Goal: Information Seeking & Learning: Learn about a topic

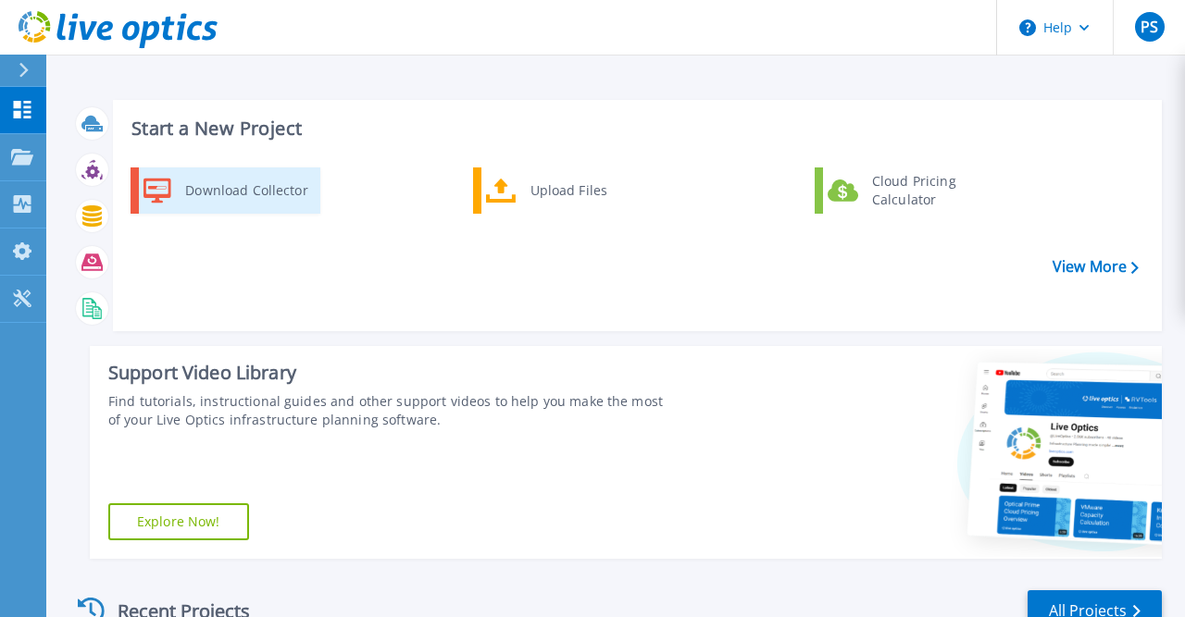
click at [234, 192] on div "Download Collector" at bounding box center [246, 190] width 140 height 37
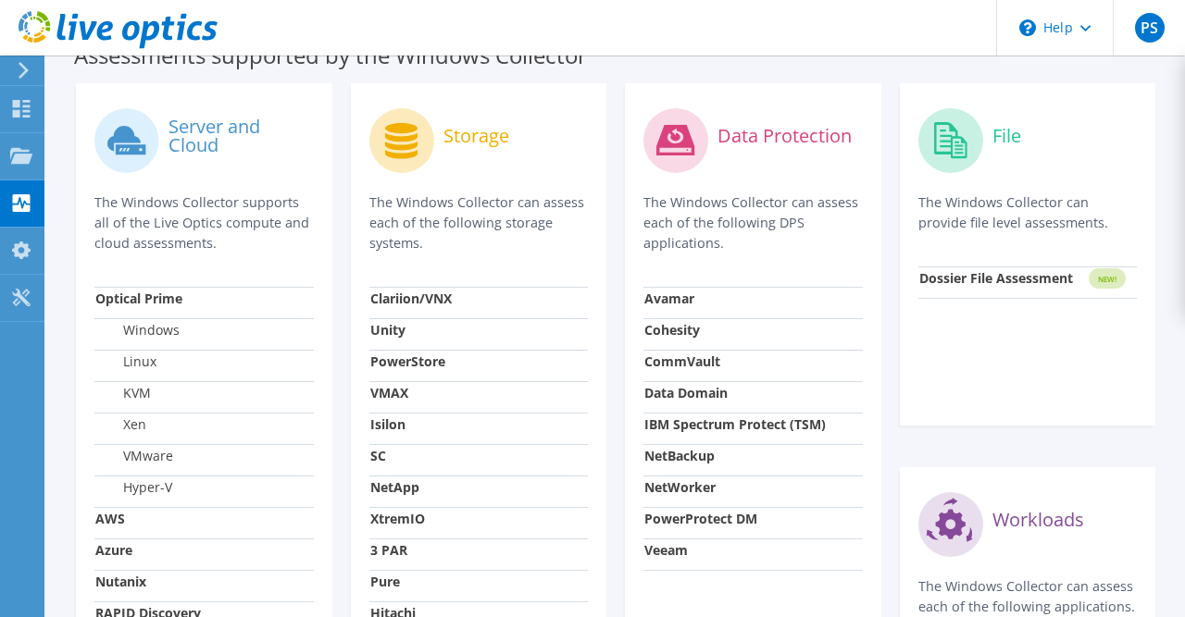
scroll to position [577, 0]
click at [407, 356] on strong "PowerStore" at bounding box center [407, 361] width 75 height 18
click at [416, 136] on icon at bounding box center [401, 140] width 32 height 36
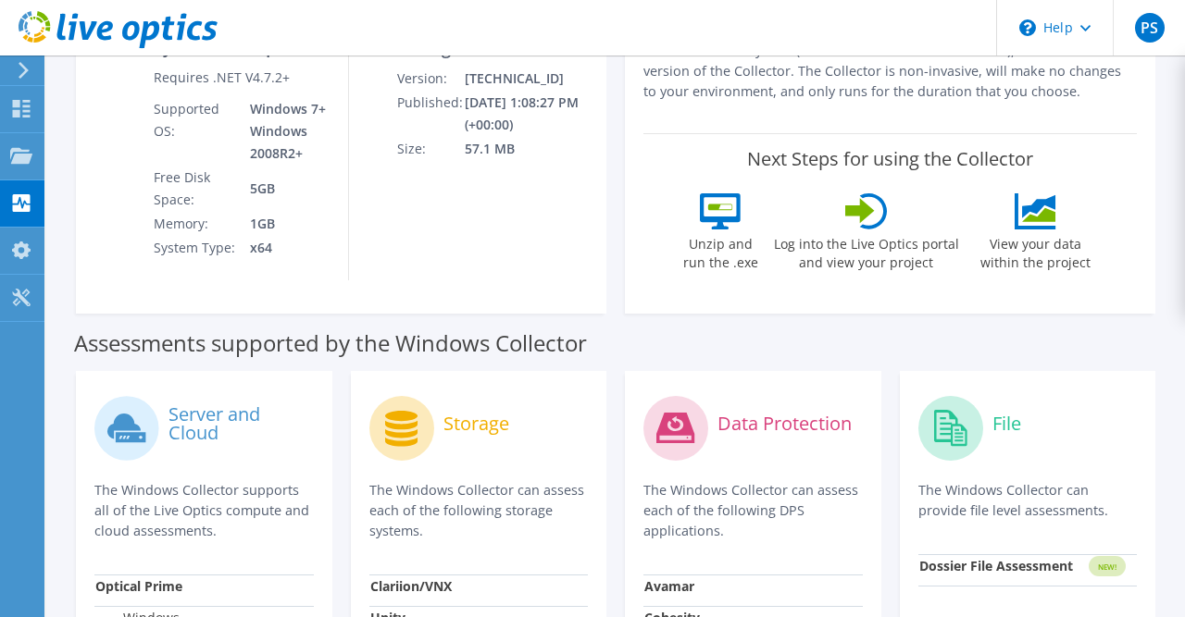
scroll to position [0, 0]
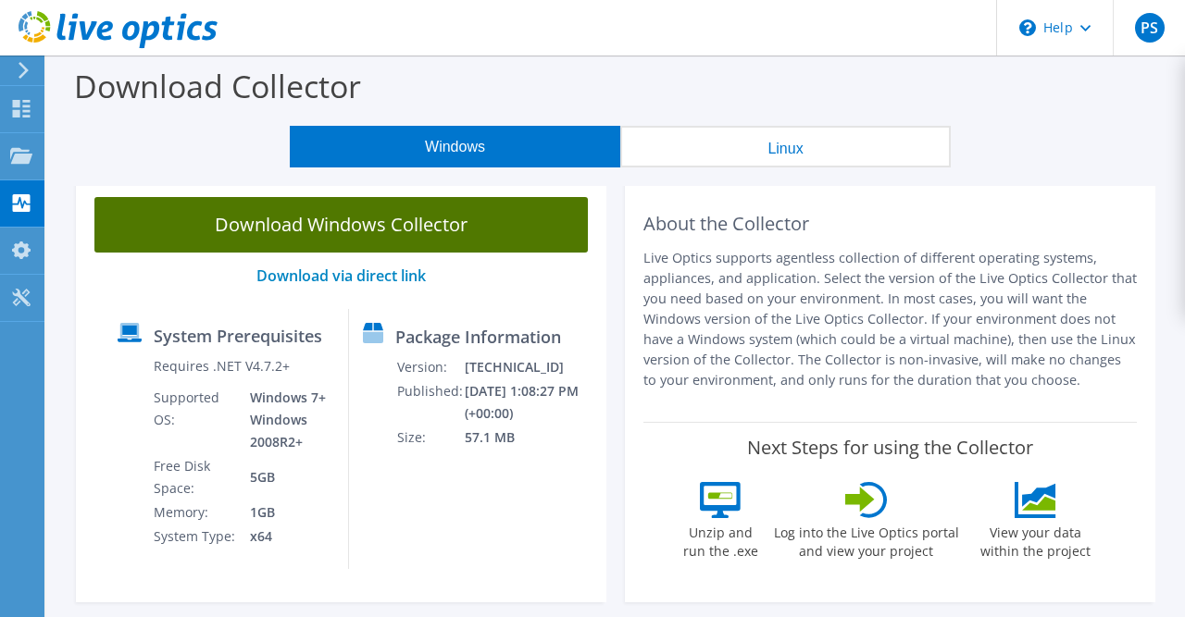
click at [420, 229] on link "Download Windows Collector" at bounding box center [340, 225] width 493 height 56
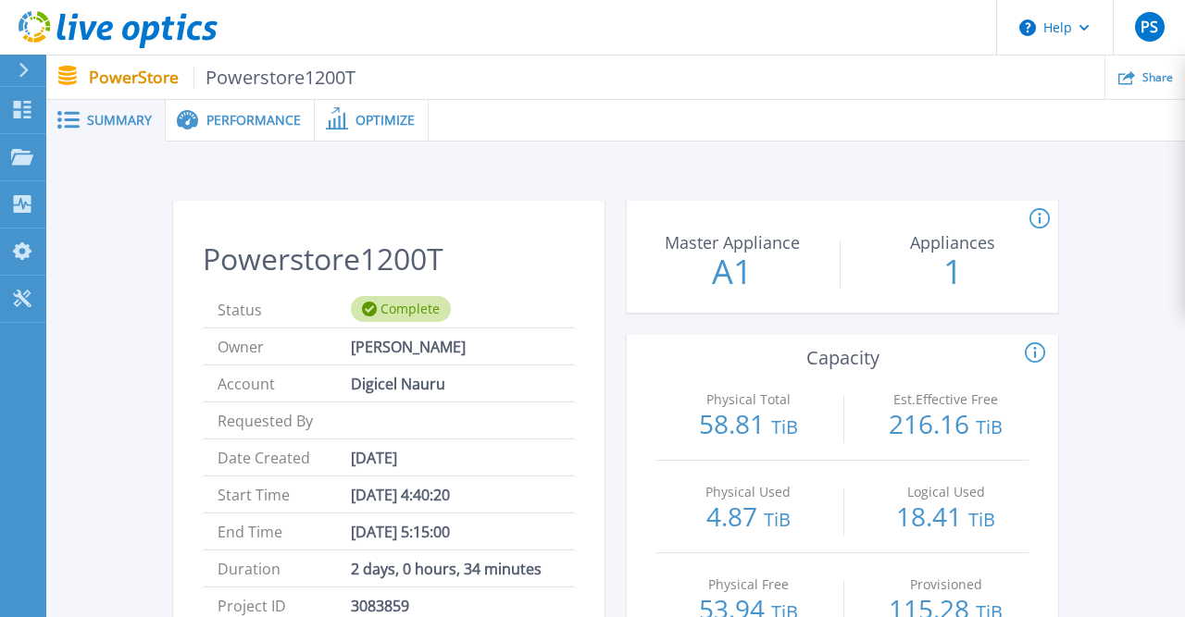
click at [253, 117] on span "Performance" at bounding box center [253, 120] width 94 height 13
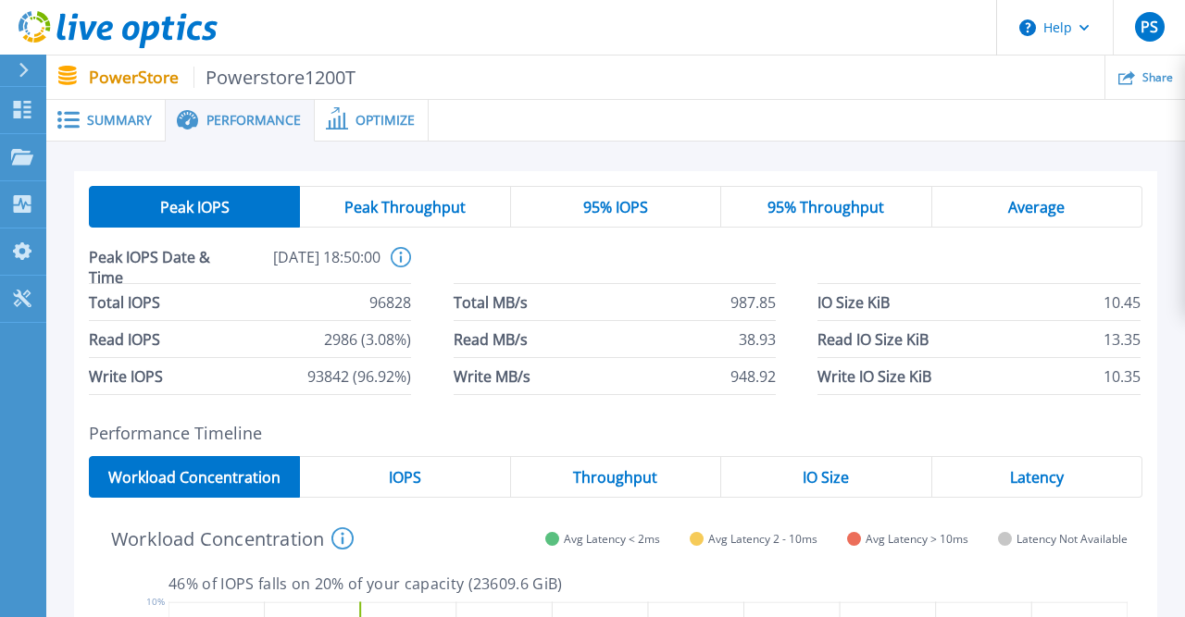
click at [405, 205] on span "Peak Throughput" at bounding box center [404, 207] width 121 height 15
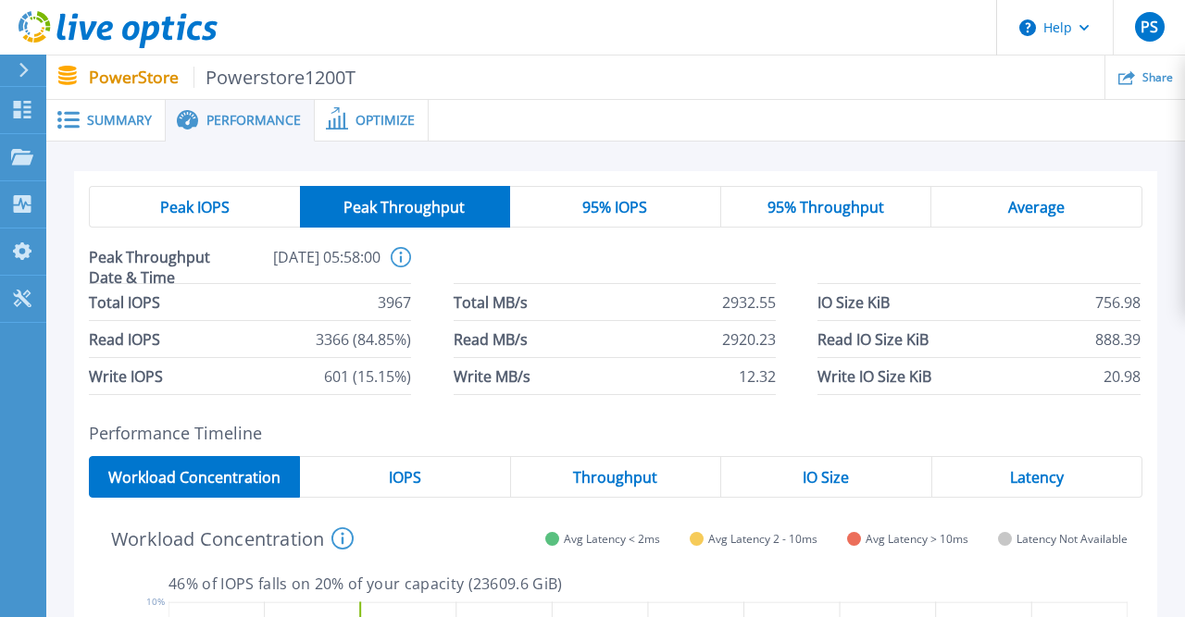
click at [644, 212] on span "95% IOPS" at bounding box center [614, 207] width 65 height 15
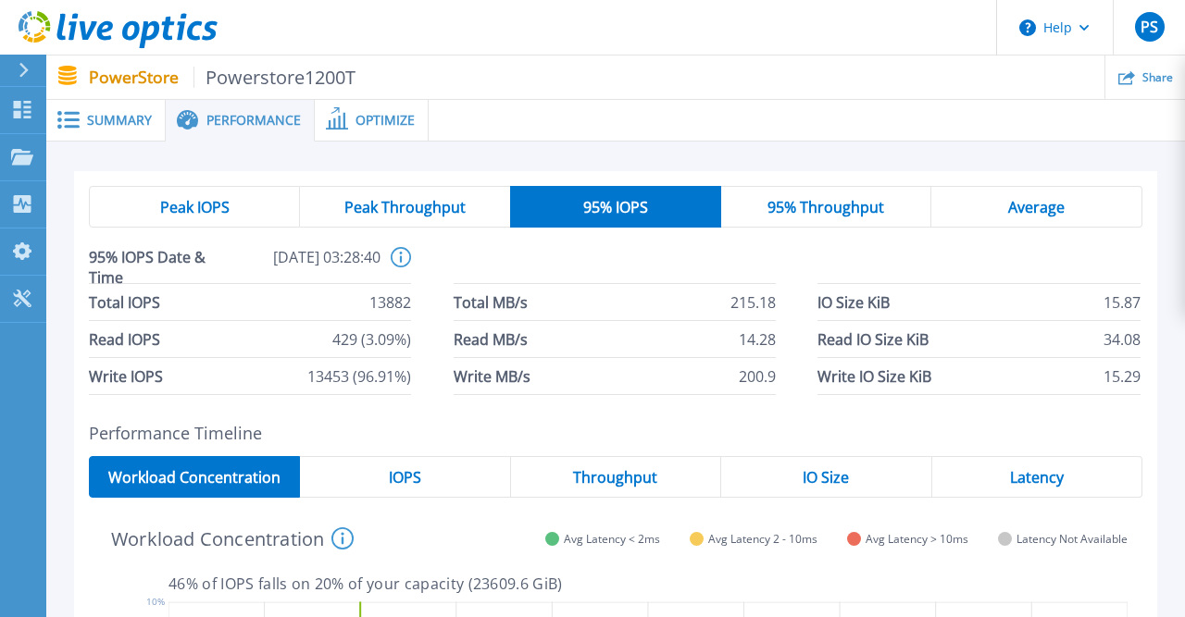
click at [860, 206] on span "95% Throughput" at bounding box center [825, 207] width 117 height 15
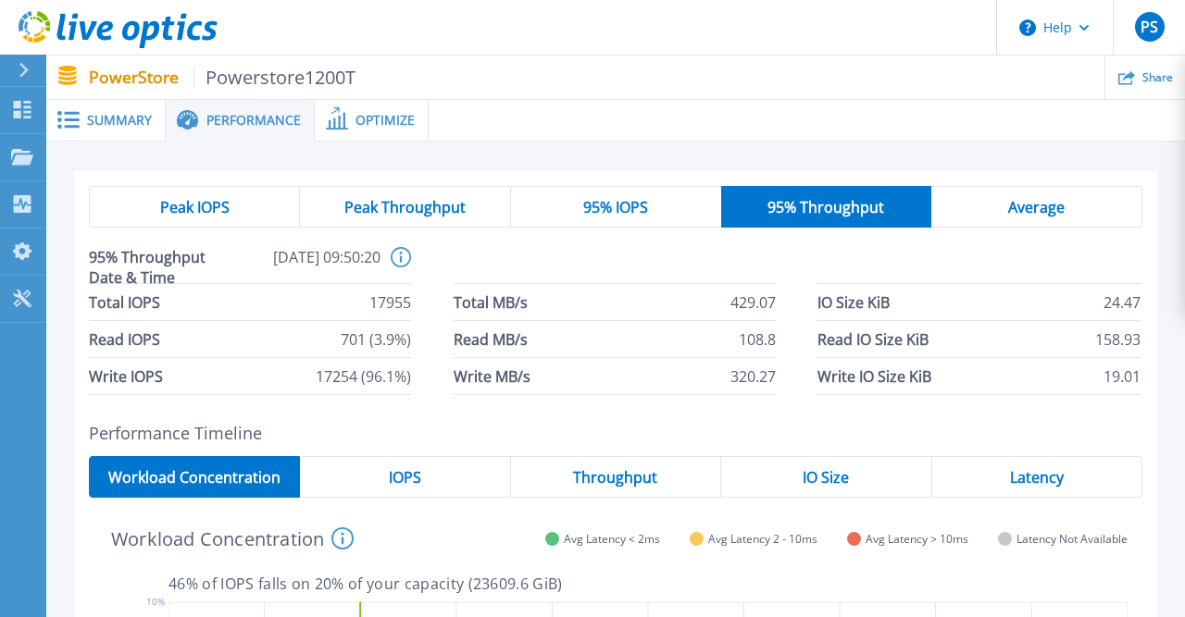
click at [1028, 207] on span "Average" at bounding box center [1036, 207] width 56 height 15
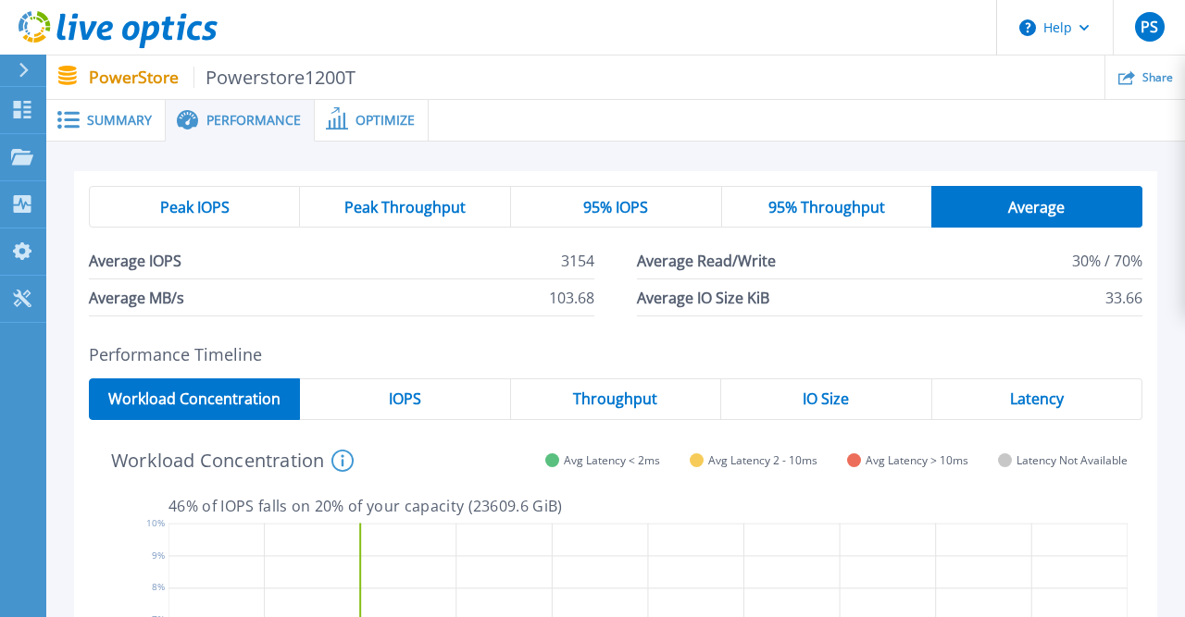
click at [226, 208] on span "Peak IOPS" at bounding box center [194, 207] width 69 height 15
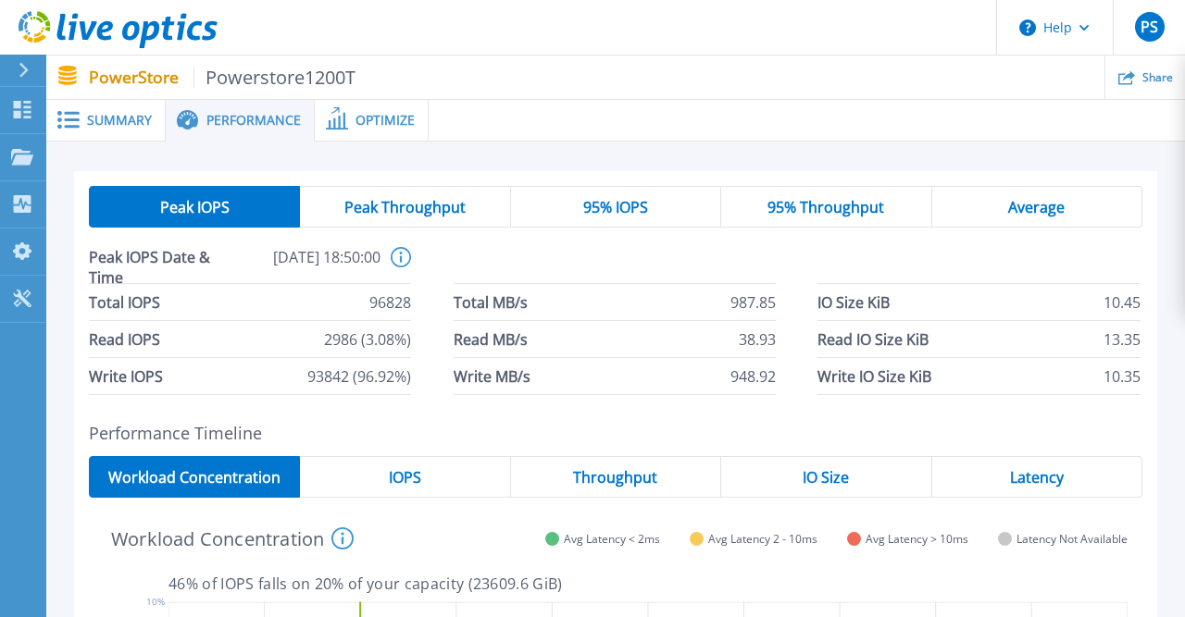
click at [116, 127] on span "Summary" at bounding box center [119, 120] width 65 height 13
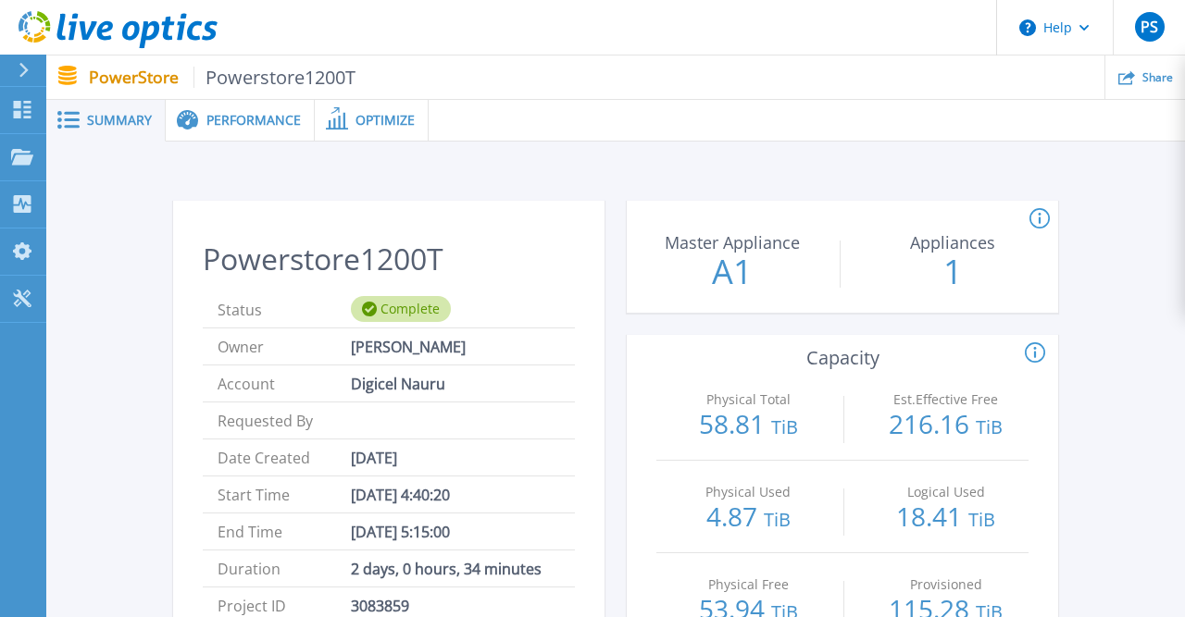
click at [240, 115] on span "Performance" at bounding box center [253, 120] width 94 height 13
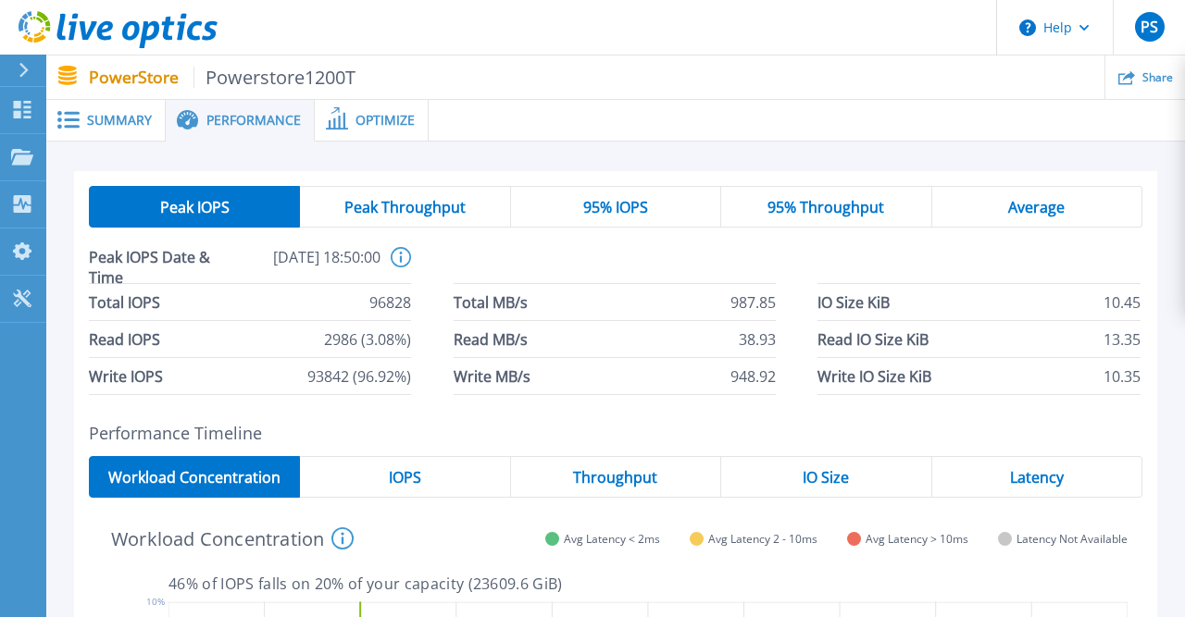
click at [371, 114] on span "Optimize" at bounding box center [384, 120] width 59 height 13
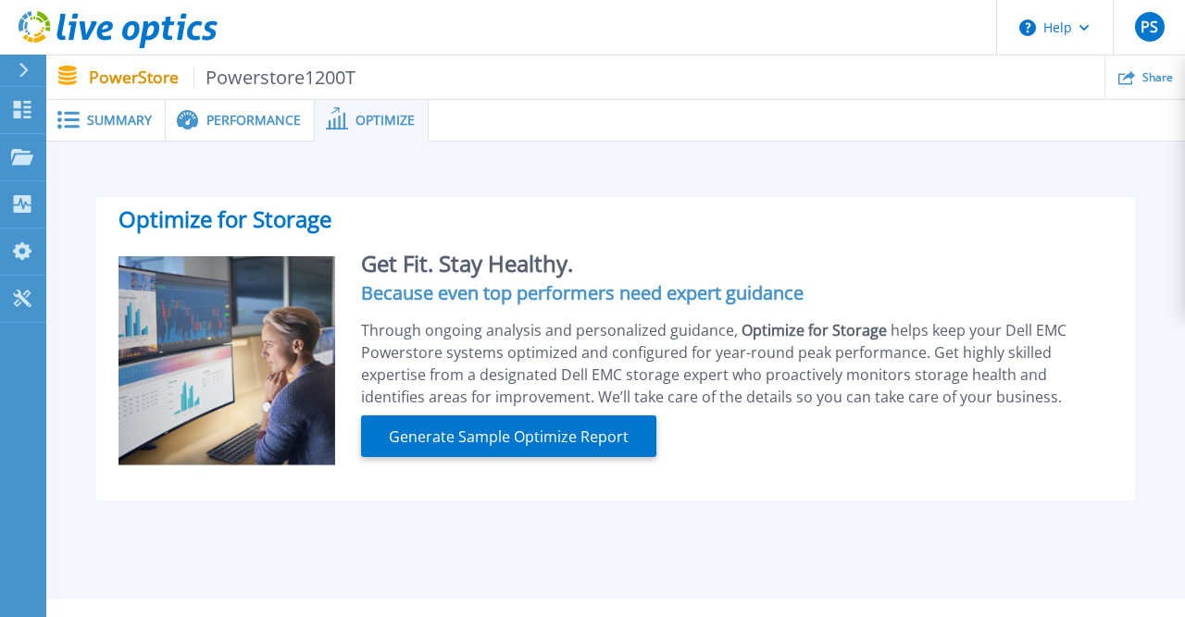
click at [259, 130] on div "Performance" at bounding box center [240, 121] width 149 height 42
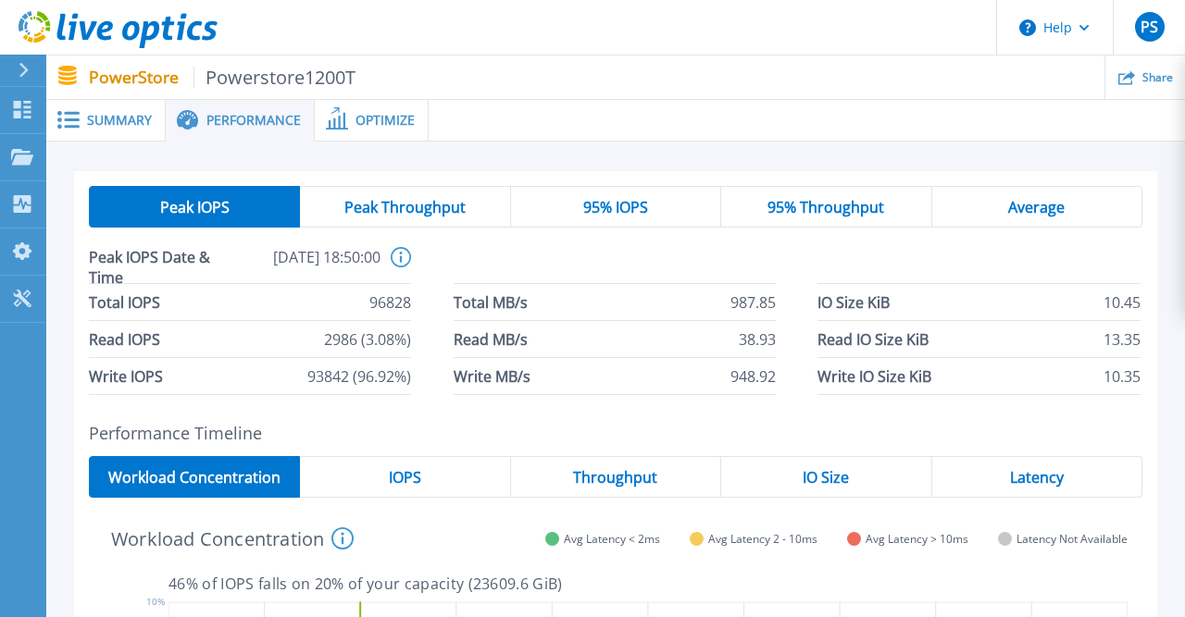
click at [473, 471] on div "IOPS" at bounding box center [405, 477] width 210 height 42
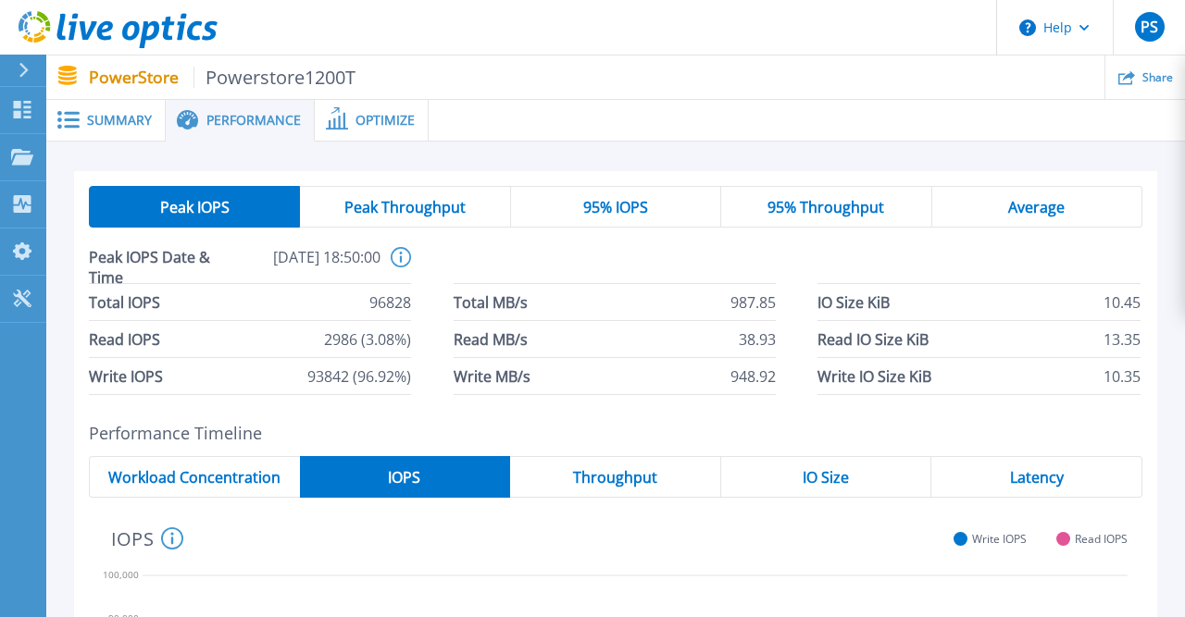
click at [640, 484] on span "Throughput" at bounding box center [615, 477] width 84 height 15
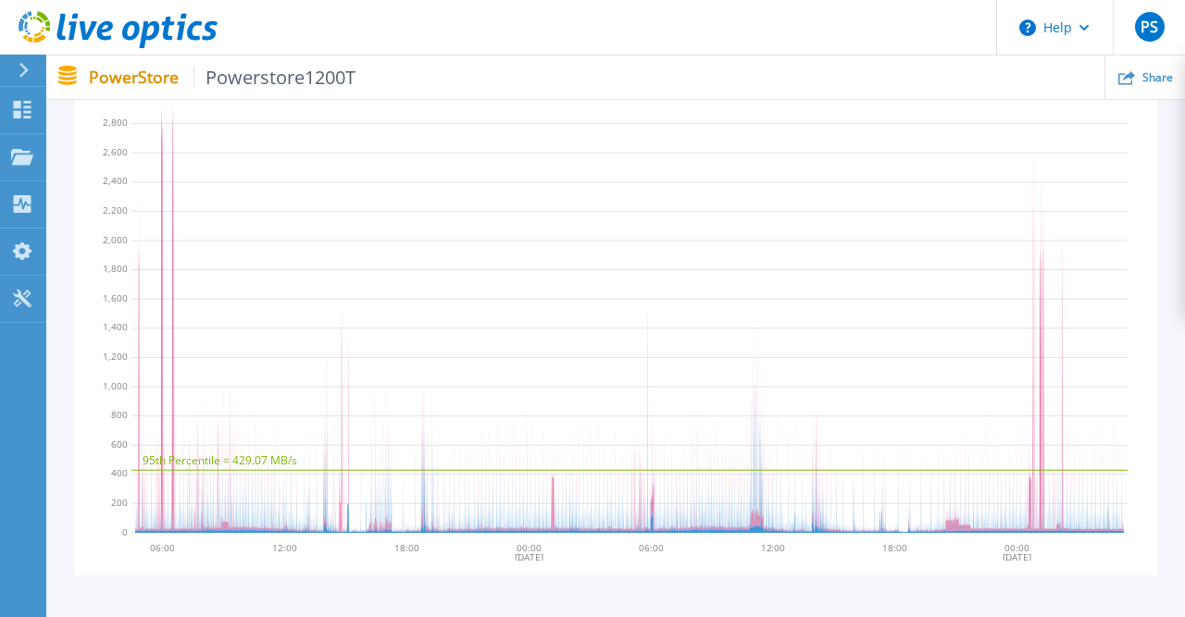
scroll to position [96, 0]
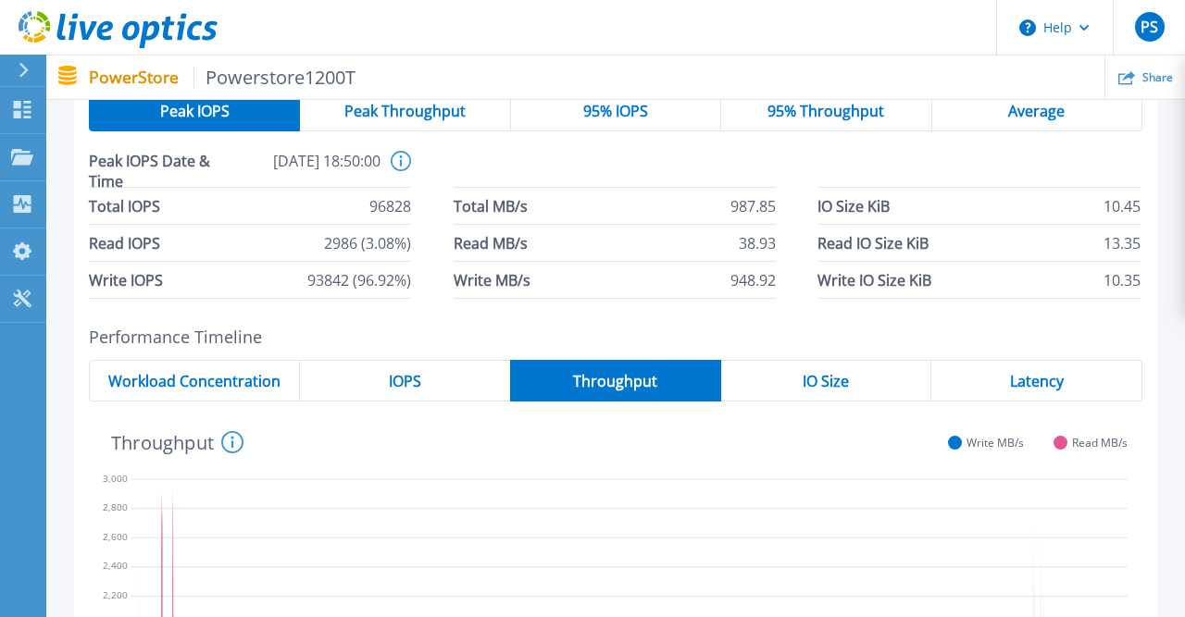
click at [813, 375] on span "IO Size" at bounding box center [825, 381] width 46 height 15
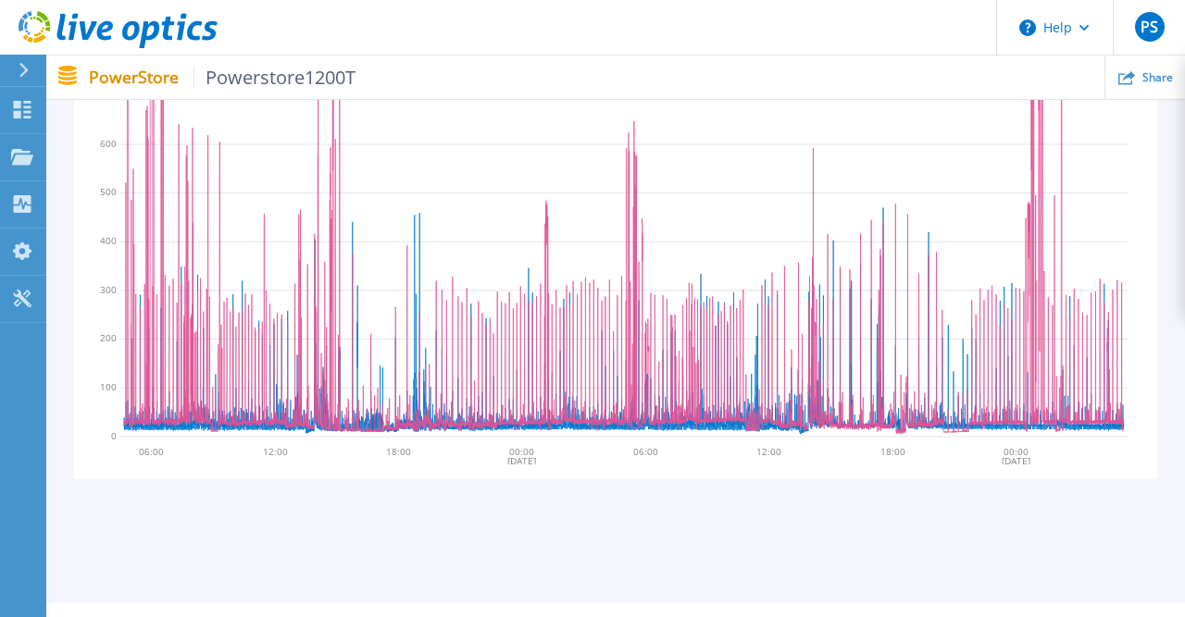
scroll to position [192, 0]
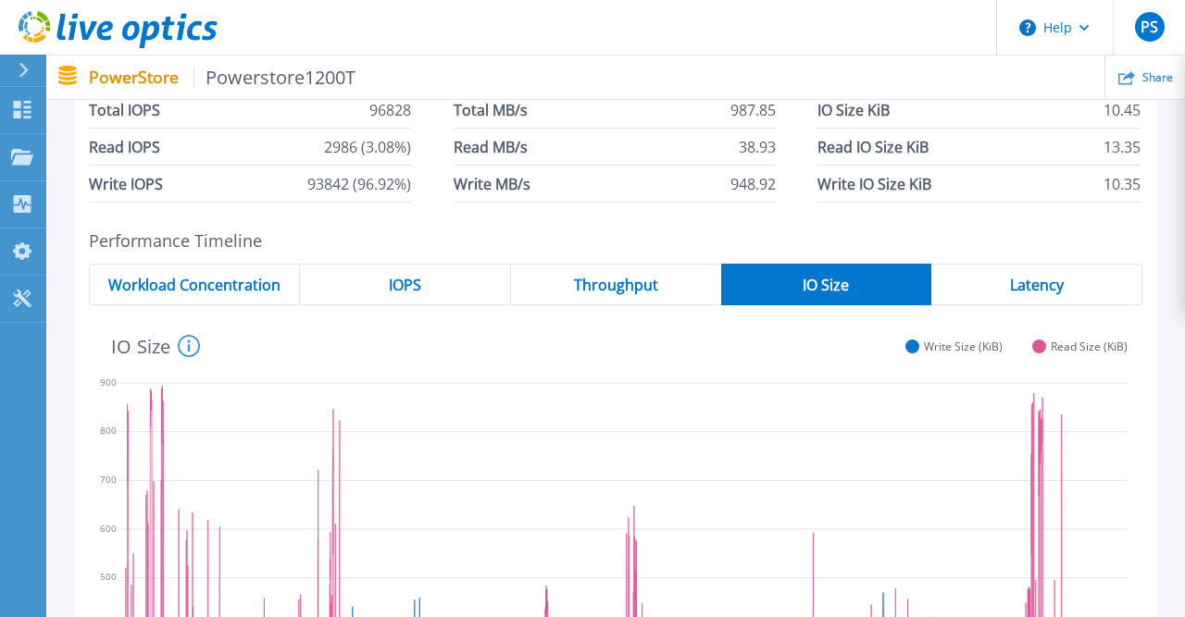
click at [1013, 282] on span "Latency" at bounding box center [1037, 285] width 54 height 15
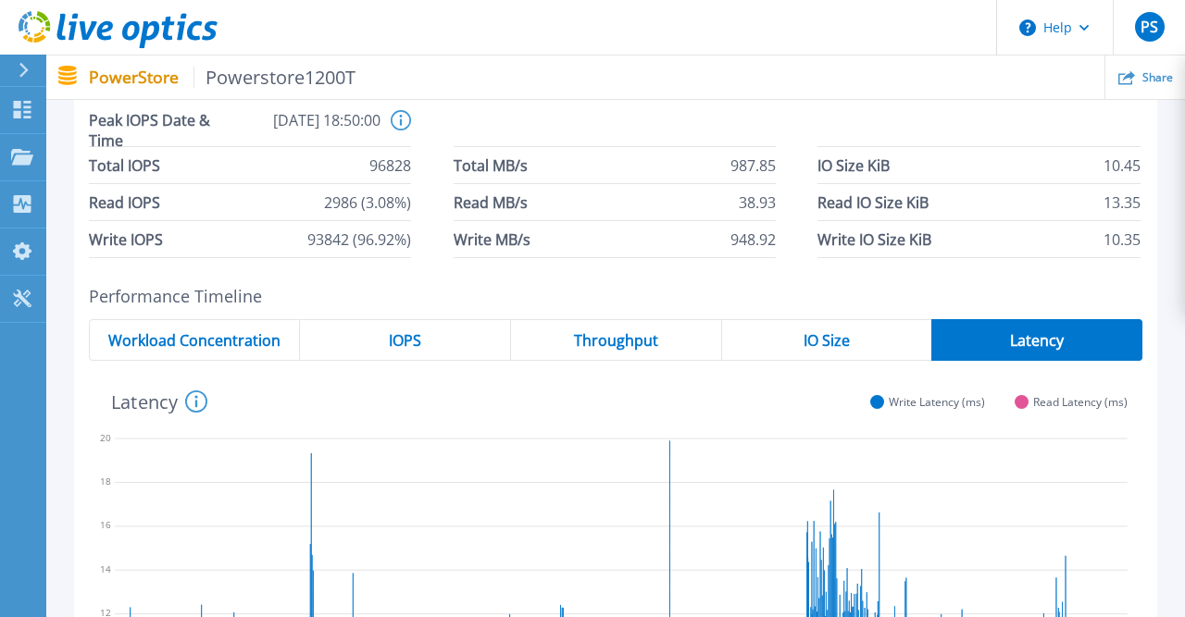
scroll to position [0, 0]
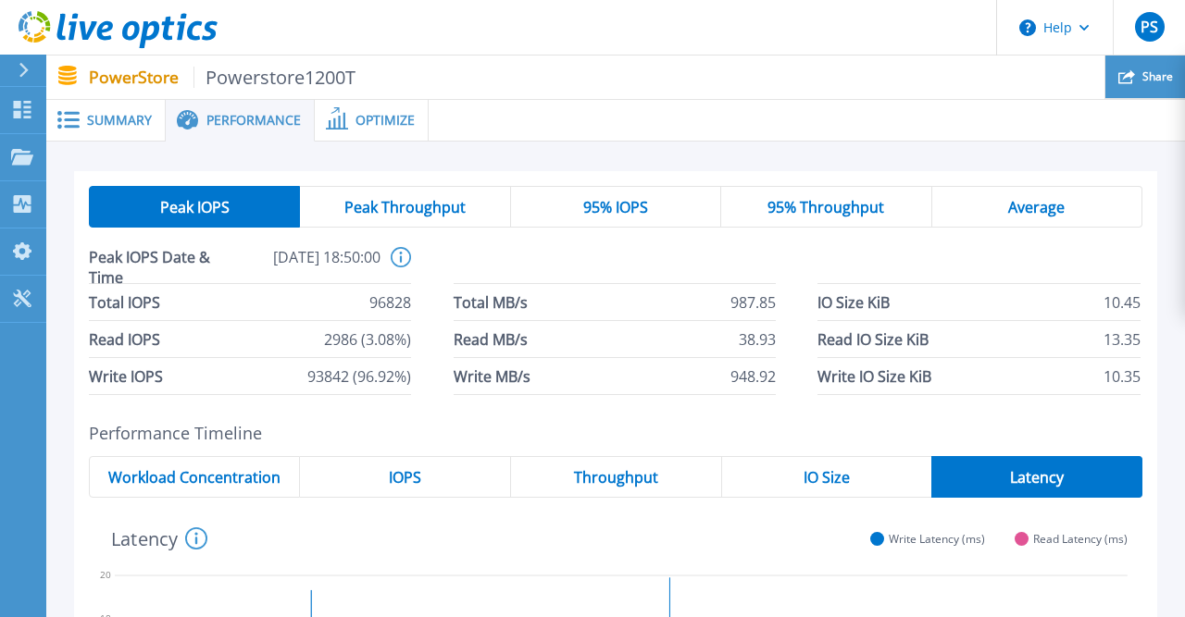
click at [1150, 82] on span "Share" at bounding box center [1157, 76] width 31 height 11
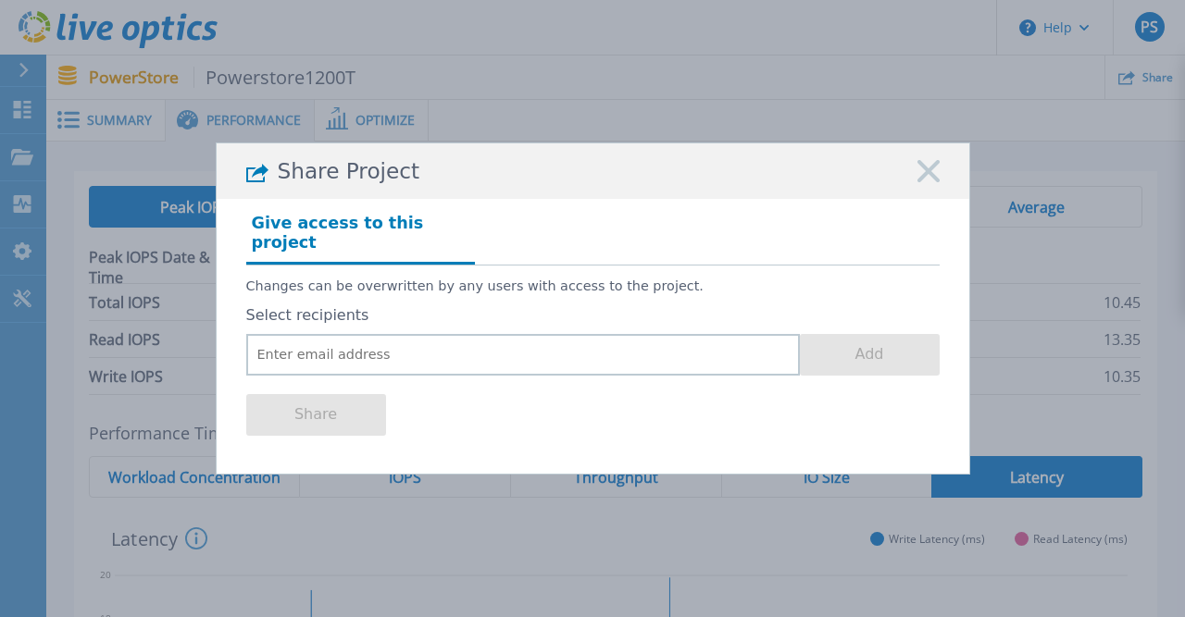
click at [930, 181] on rect at bounding box center [928, 172] width 24 height 24
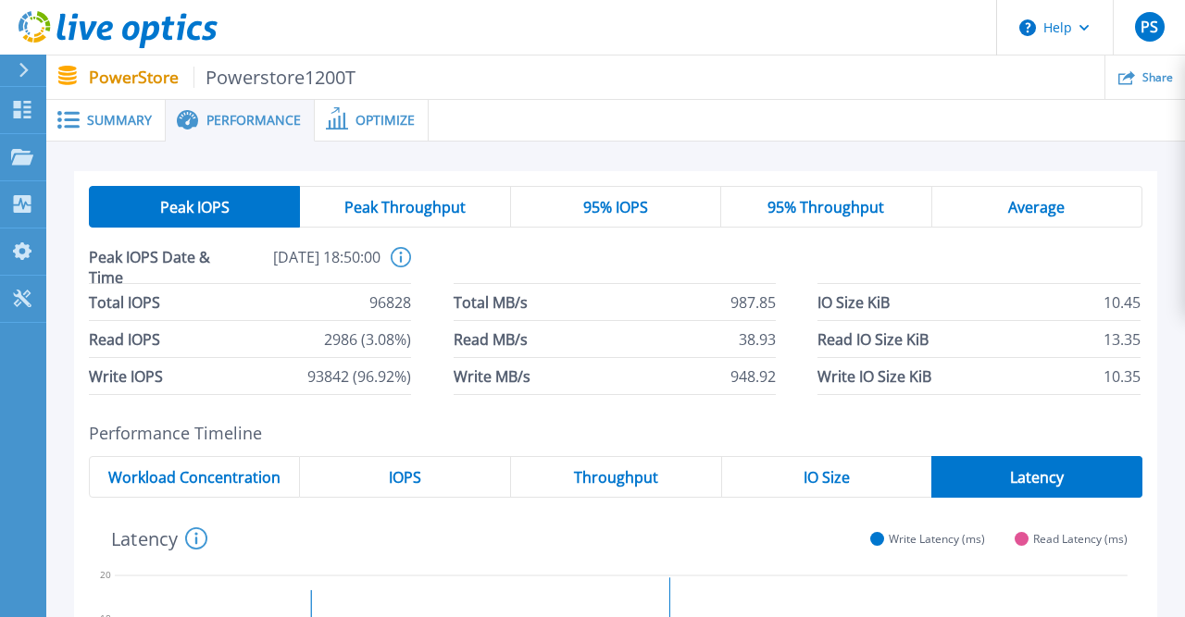
click at [95, 119] on span "Summary" at bounding box center [119, 120] width 65 height 13
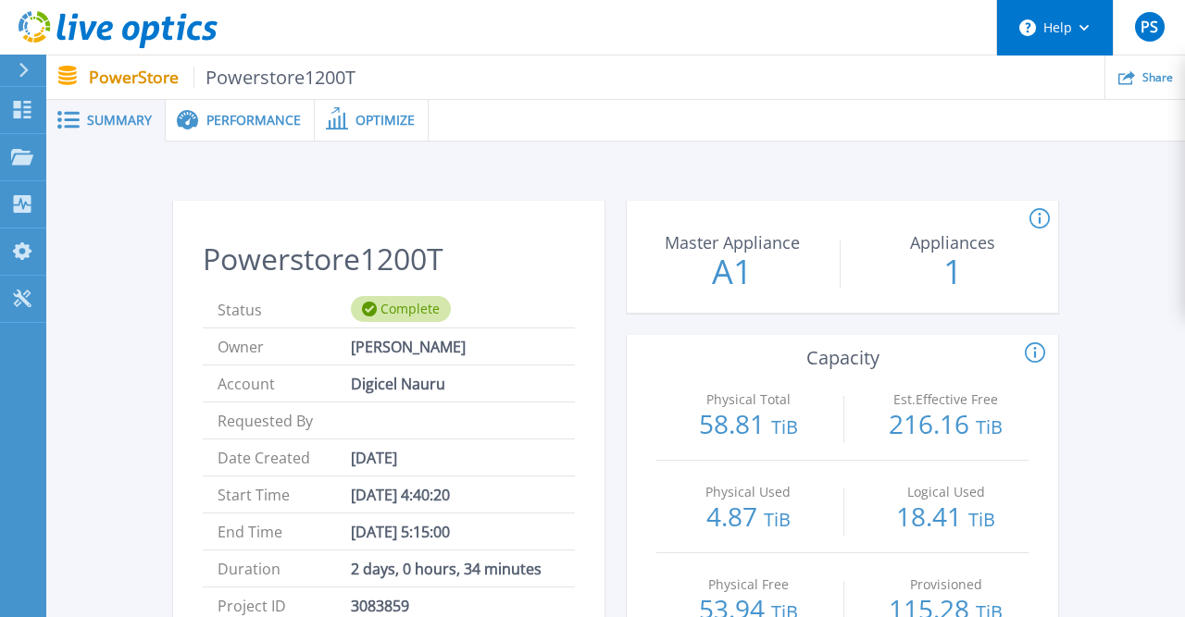
click at [1086, 24] on button "Help" at bounding box center [1055, 28] width 116 height 56
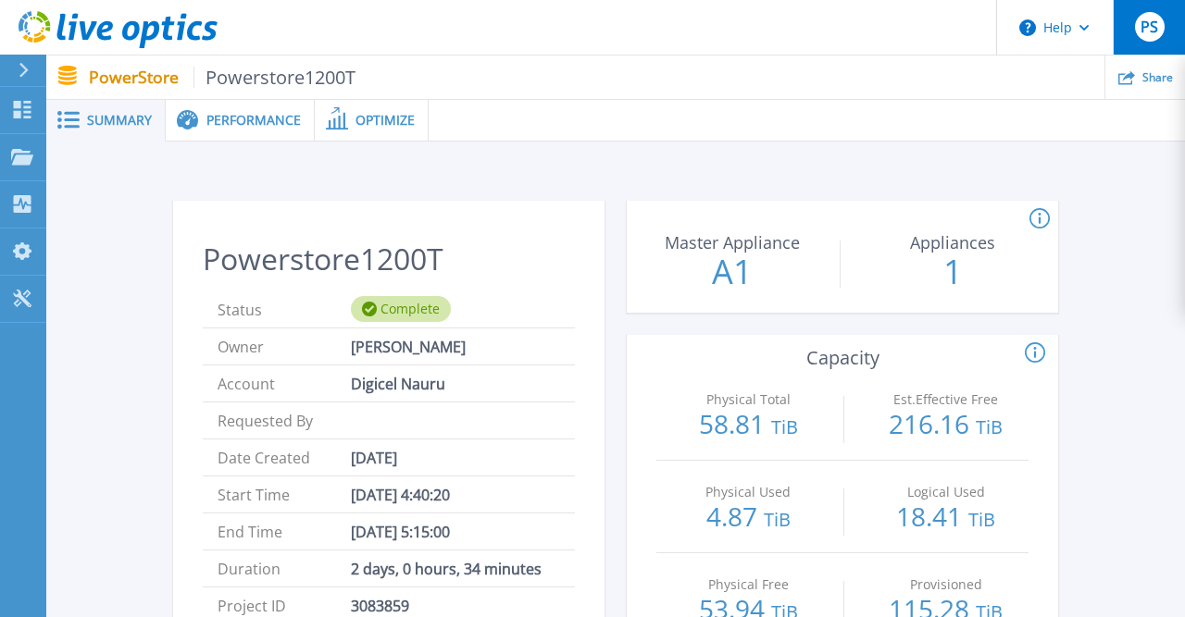
click at [1143, 19] on span "PS" at bounding box center [1149, 26] width 18 height 15
click at [749, 114] on div at bounding box center [806, 121] width 756 height 42
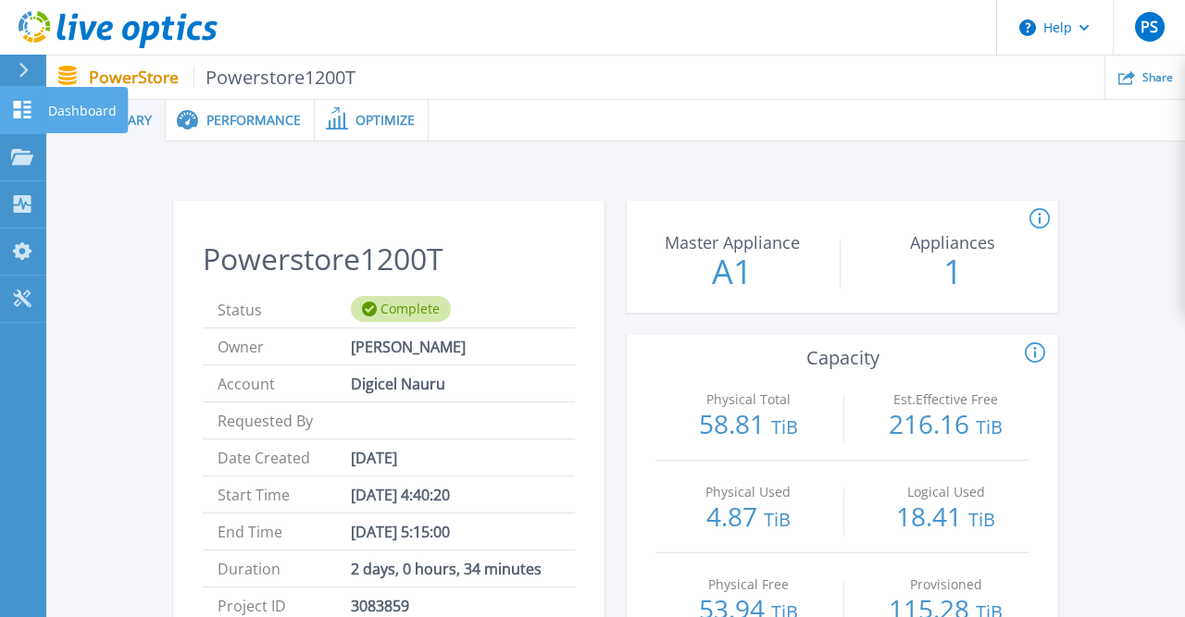
click at [18, 95] on link "Dashboard Dashboard" at bounding box center [23, 110] width 46 height 47
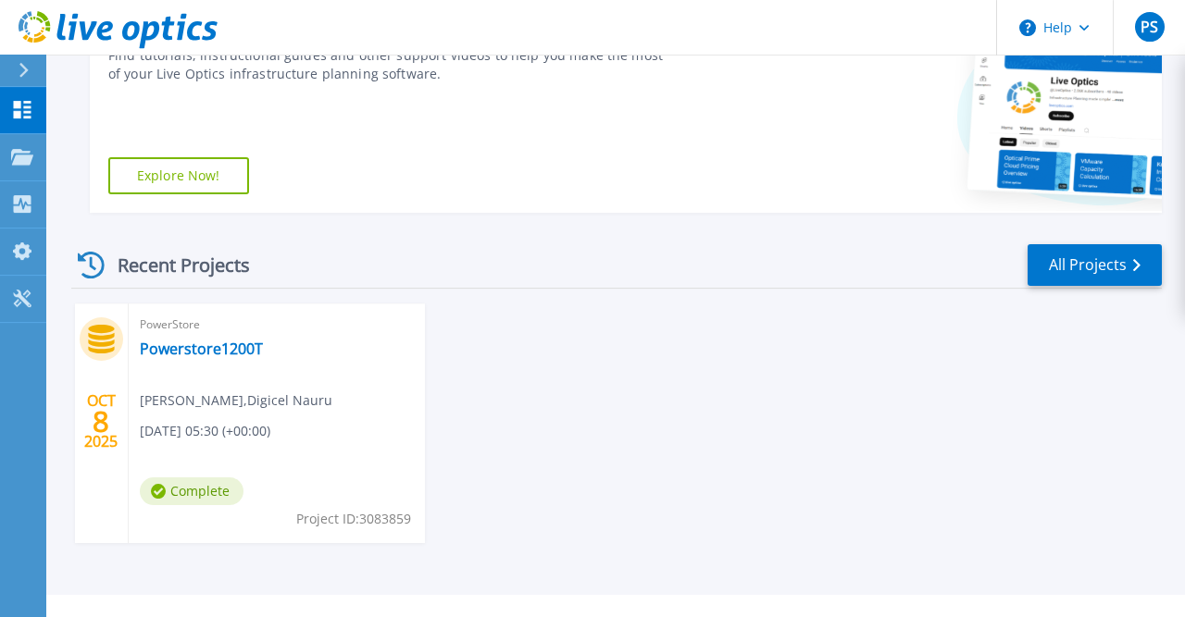
scroll to position [379, 0]
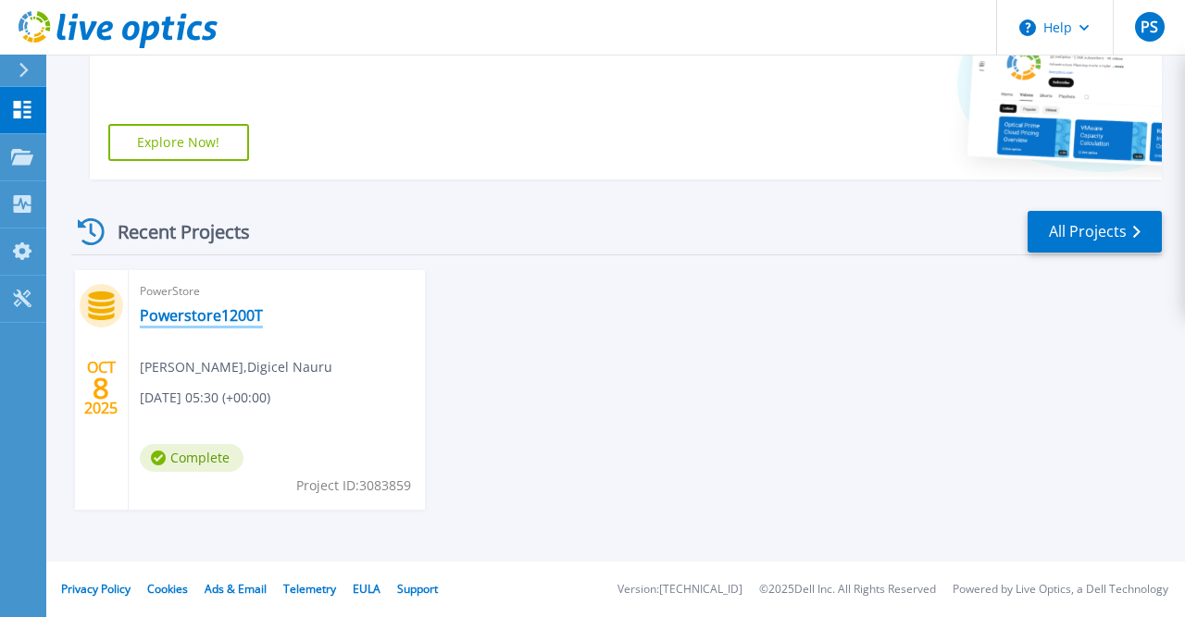
click at [230, 317] on link "Powerstore1200T" at bounding box center [201, 315] width 123 height 19
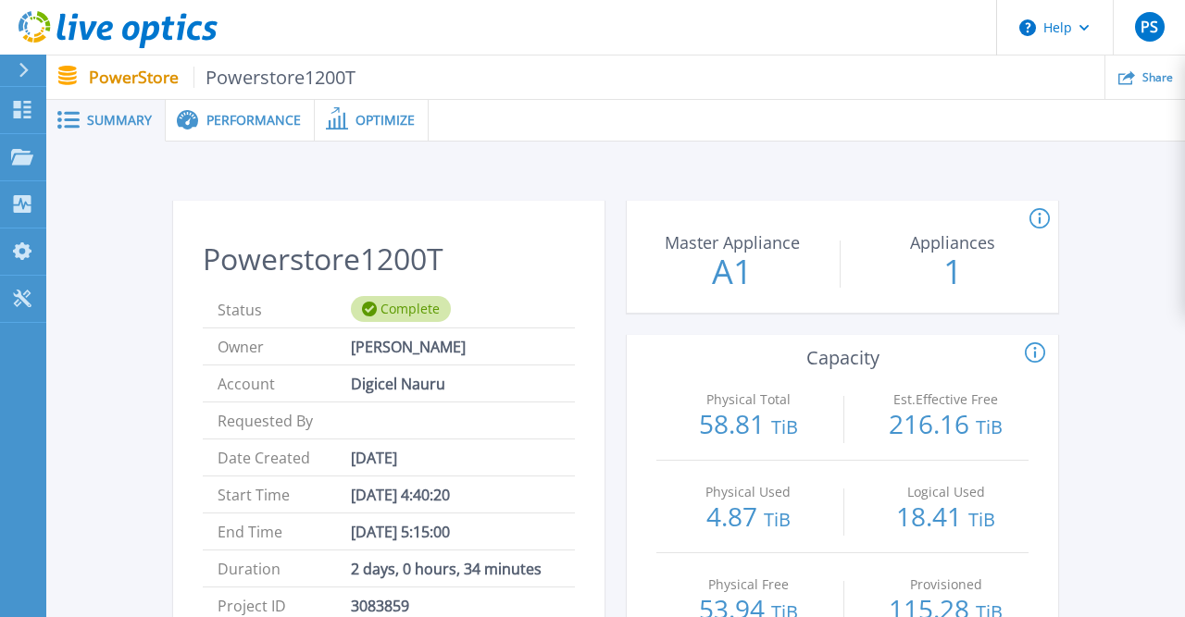
click at [269, 123] on span "Performance" at bounding box center [253, 120] width 94 height 13
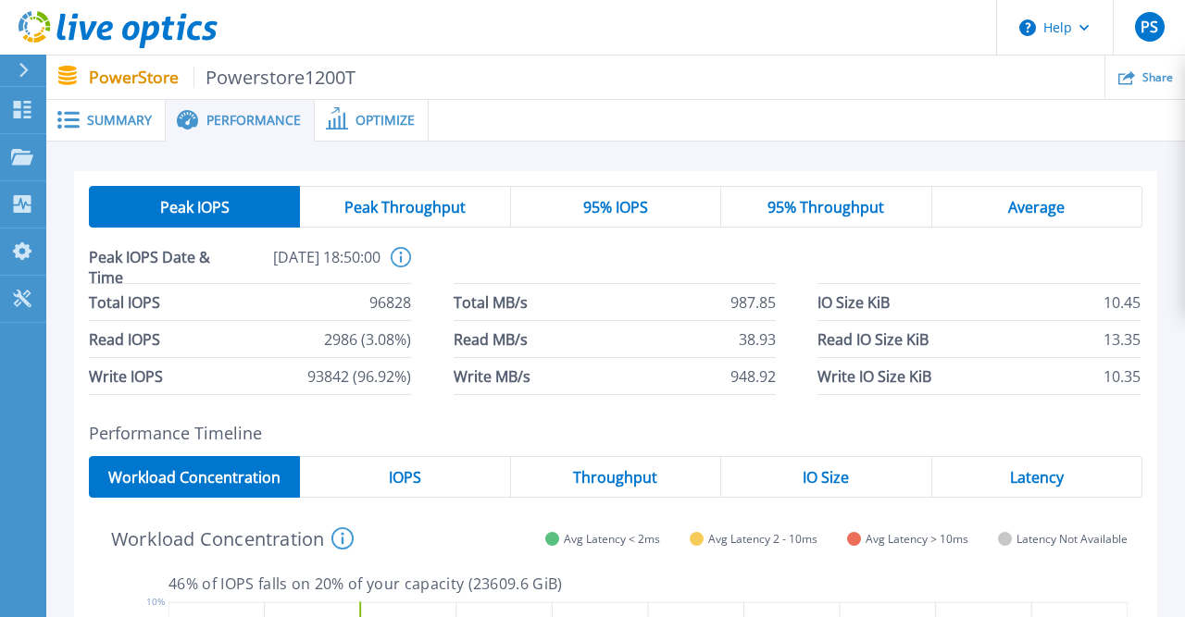
click at [421, 214] on span "Peak Throughput" at bounding box center [404, 207] width 121 height 15
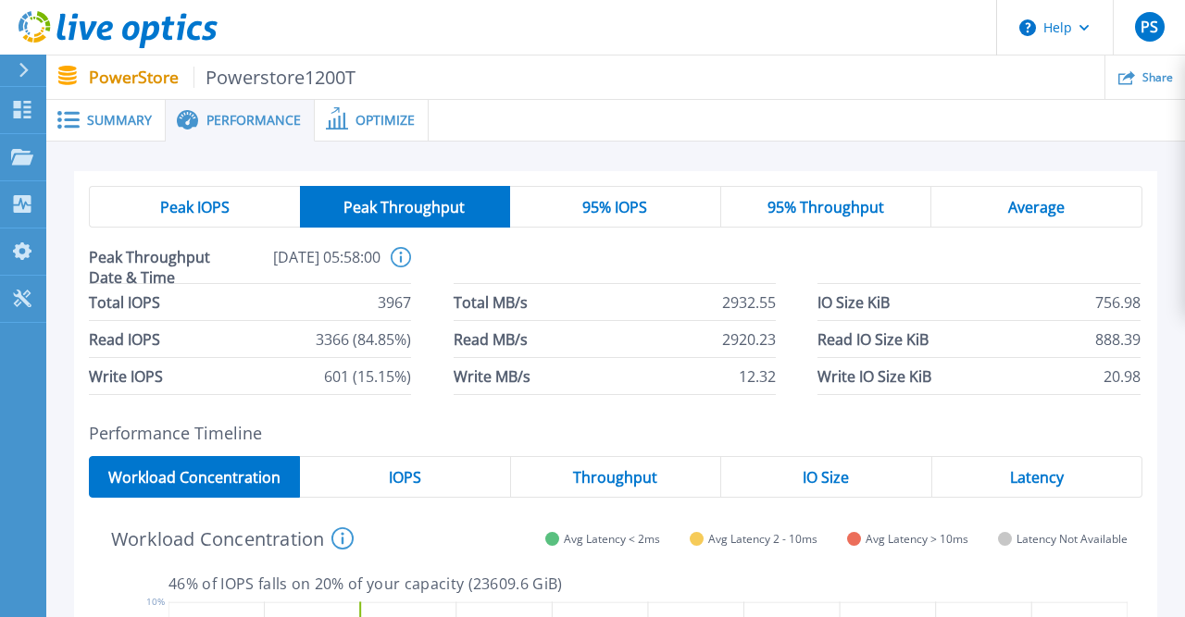
click at [577, 195] on div "95% IOPS" at bounding box center [615, 207] width 211 height 42
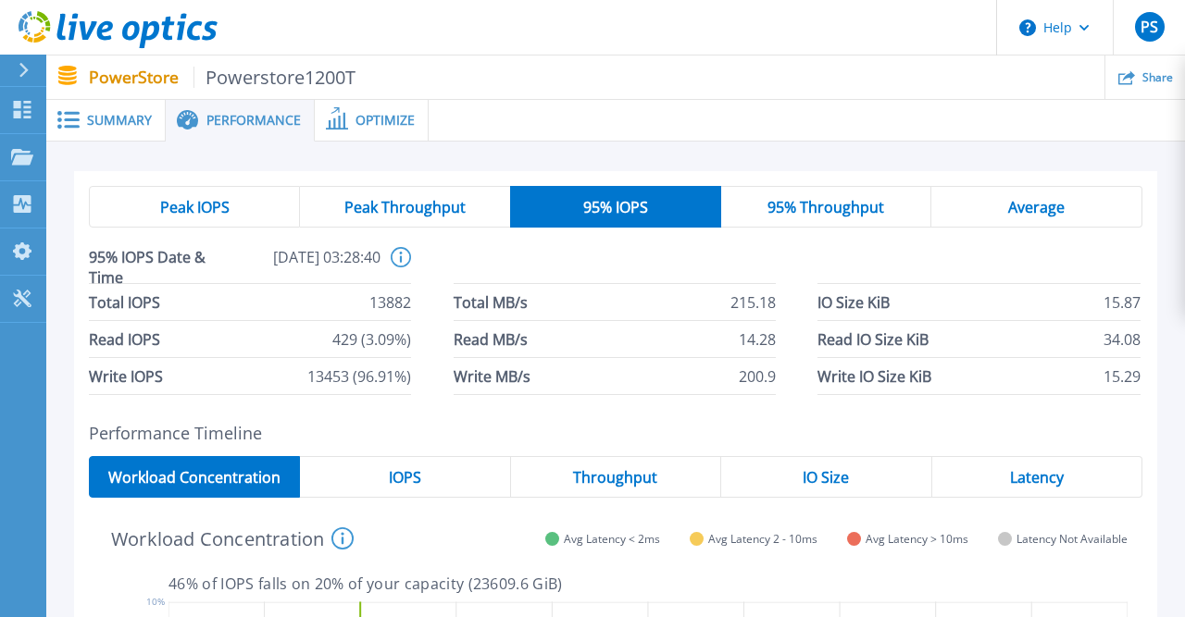
click at [1037, 210] on span "Average" at bounding box center [1036, 207] width 56 height 15
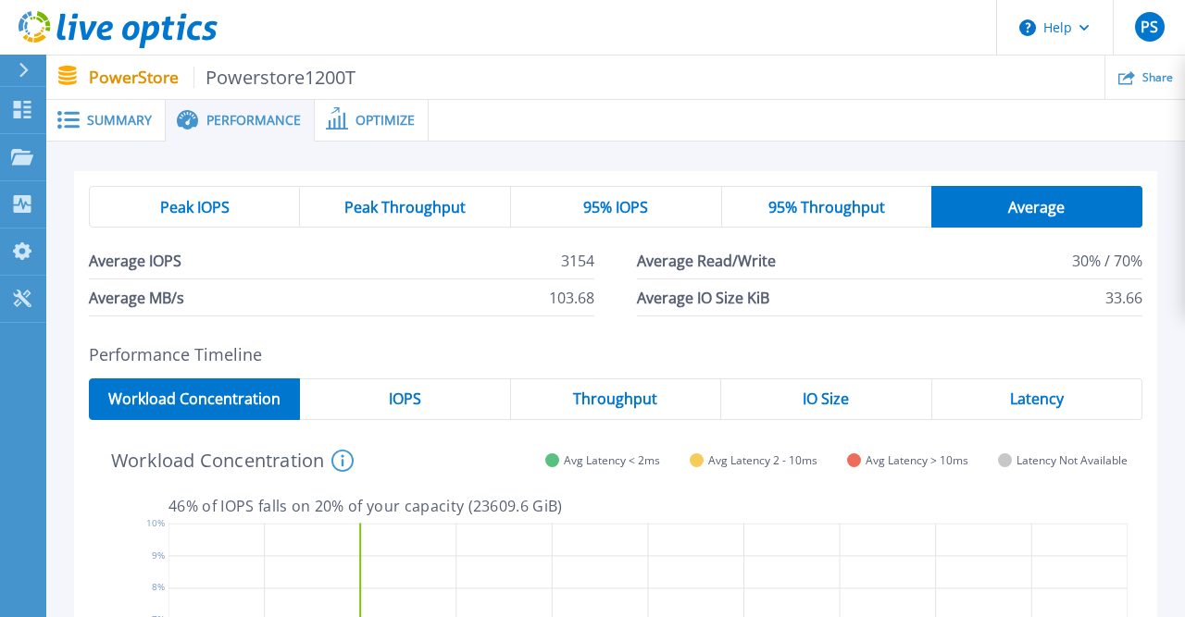
click at [1034, 395] on span "Latency" at bounding box center [1037, 398] width 54 height 15
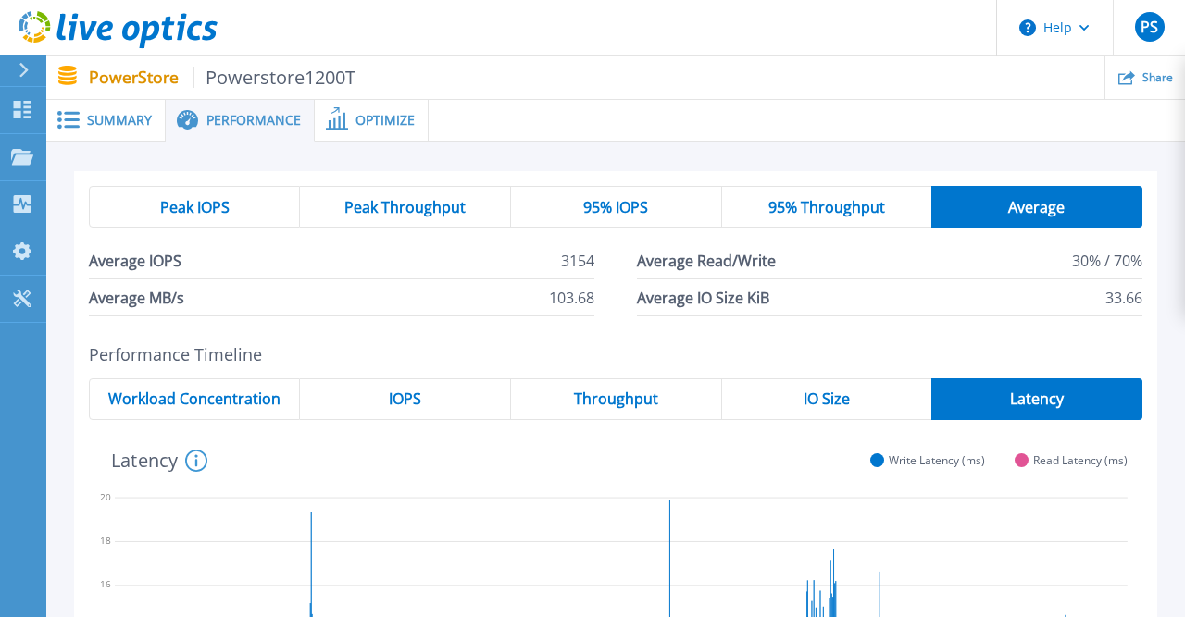
click at [252, 216] on div "Peak IOPS" at bounding box center [194, 207] width 211 height 42
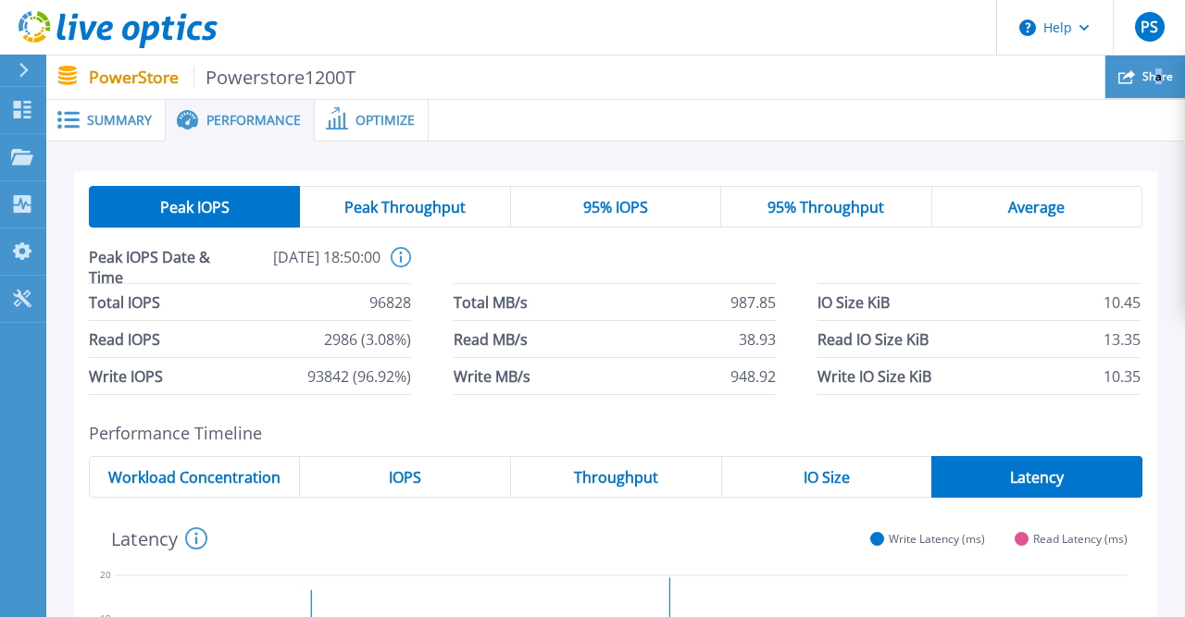
click at [1159, 71] on span "Share" at bounding box center [1157, 76] width 31 height 11
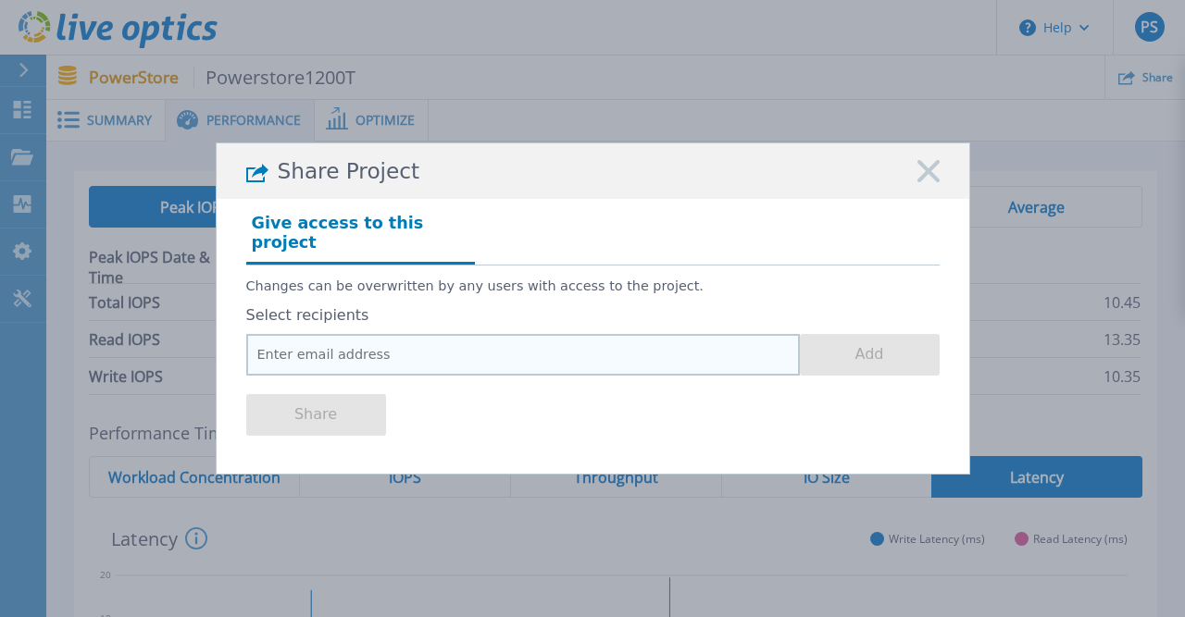
click at [483, 339] on input "email" at bounding box center [522, 355] width 553 height 42
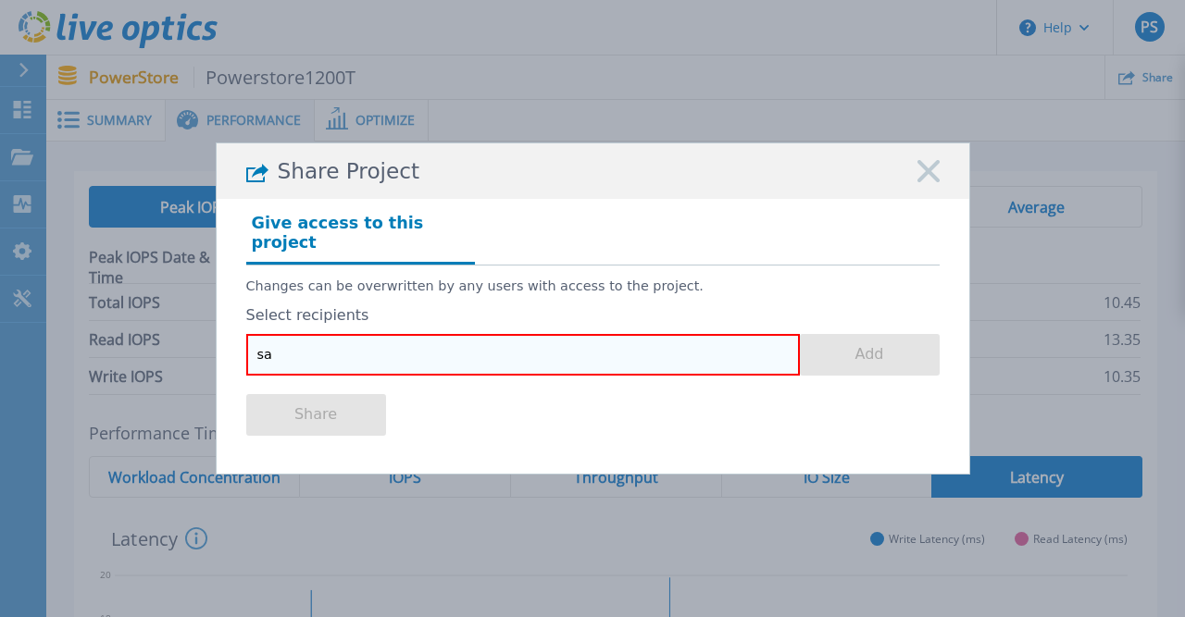
type input "s"
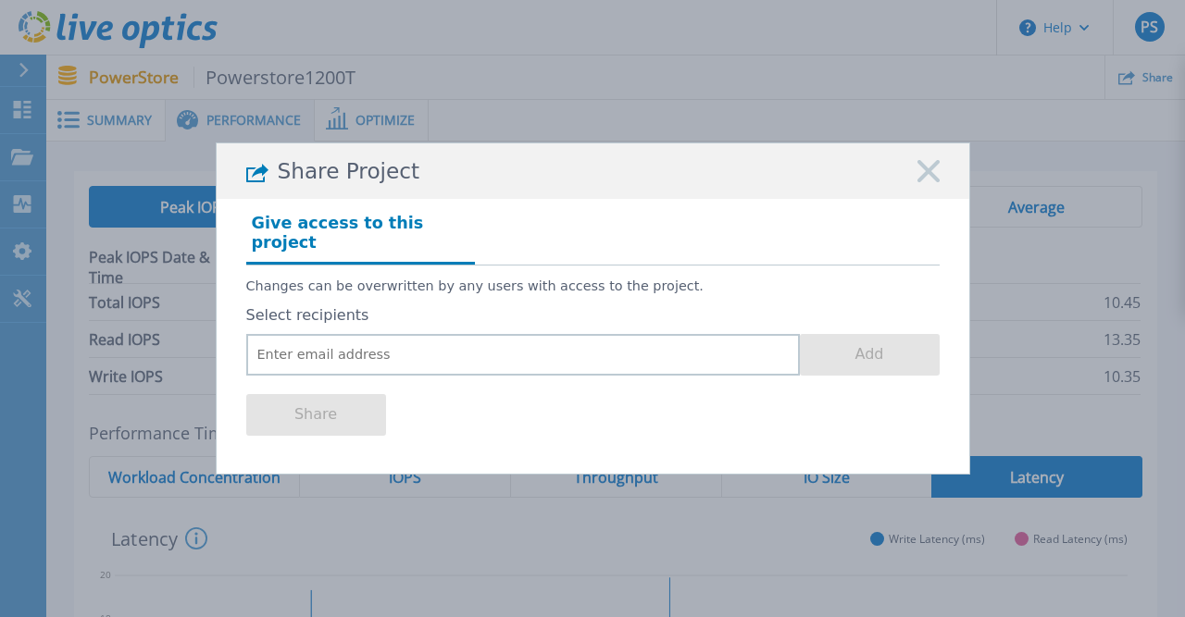
click at [924, 178] on rect at bounding box center [928, 172] width 24 height 24
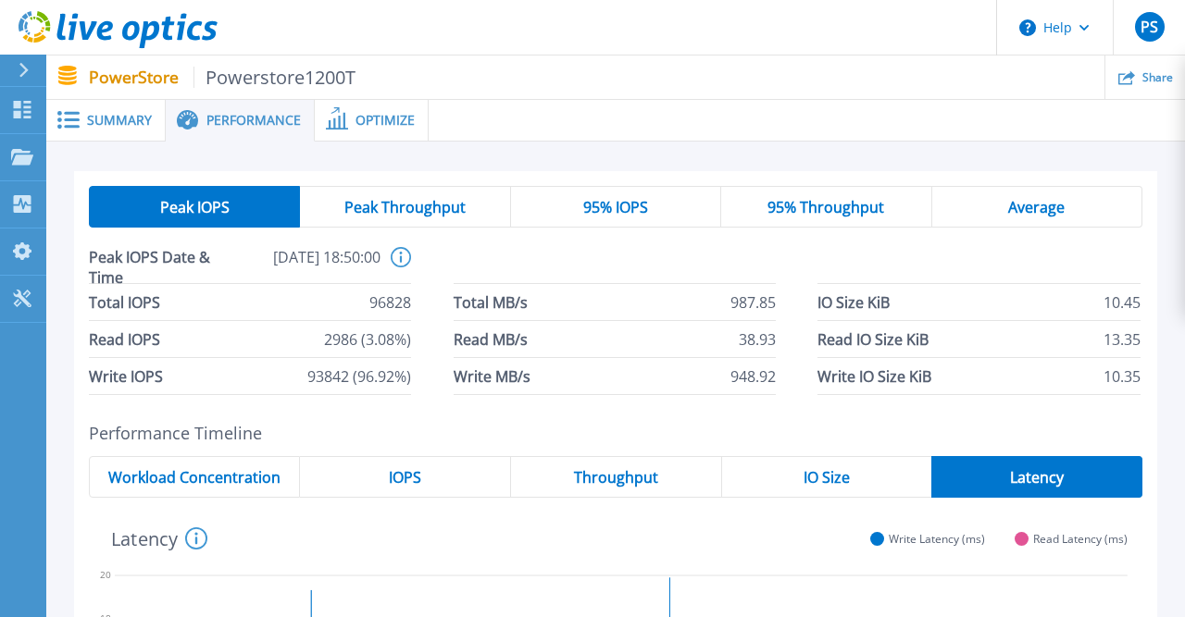
click at [129, 116] on span "Summary" at bounding box center [119, 120] width 65 height 13
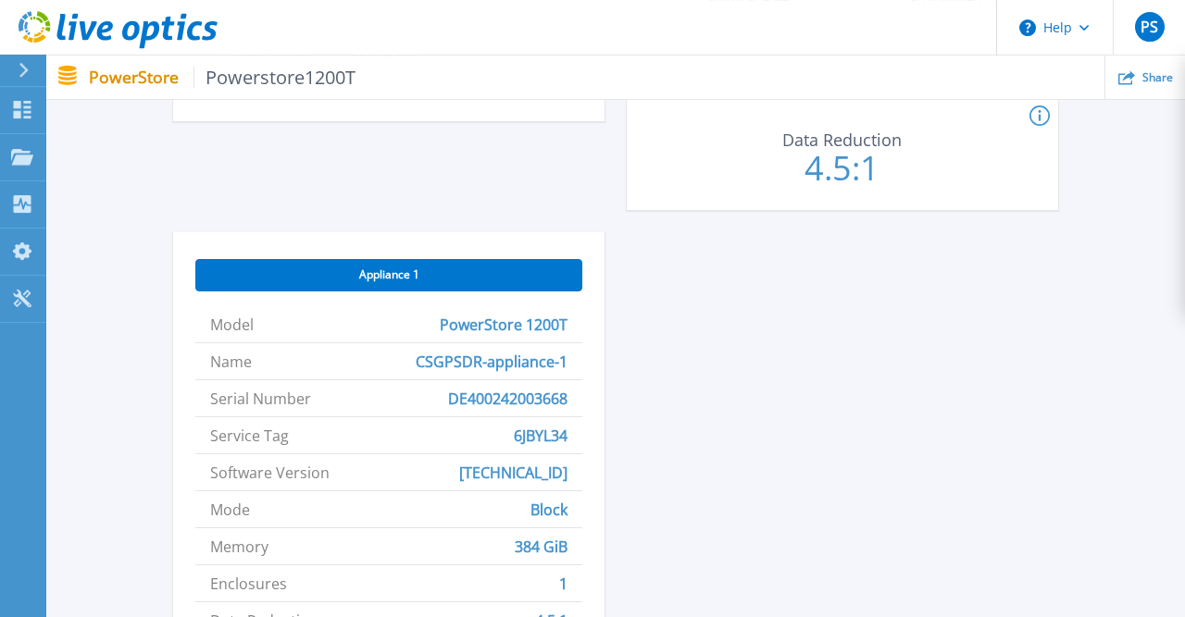
scroll to position [577, 0]
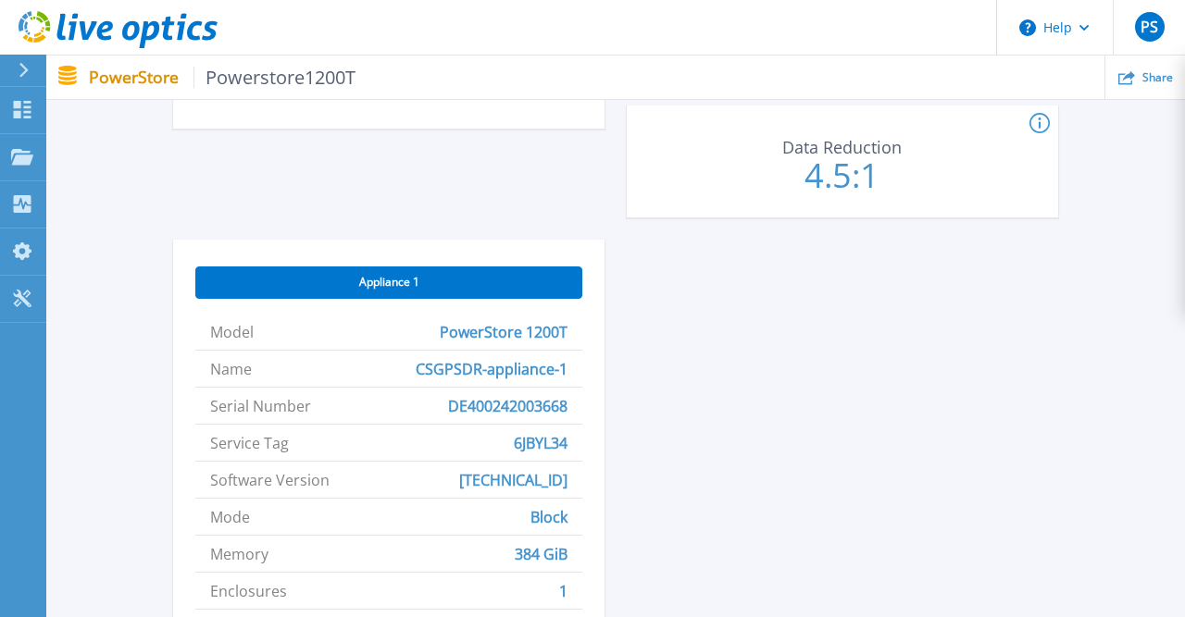
click at [390, 284] on span "Appliance 1" at bounding box center [389, 282] width 60 height 15
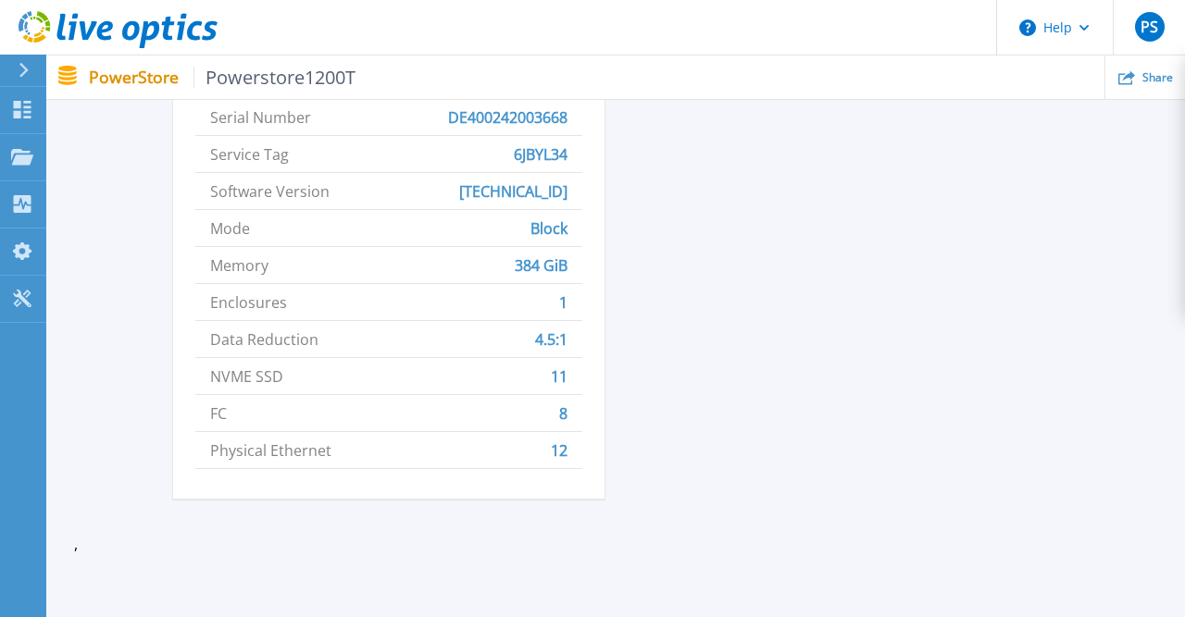
scroll to position [481, 0]
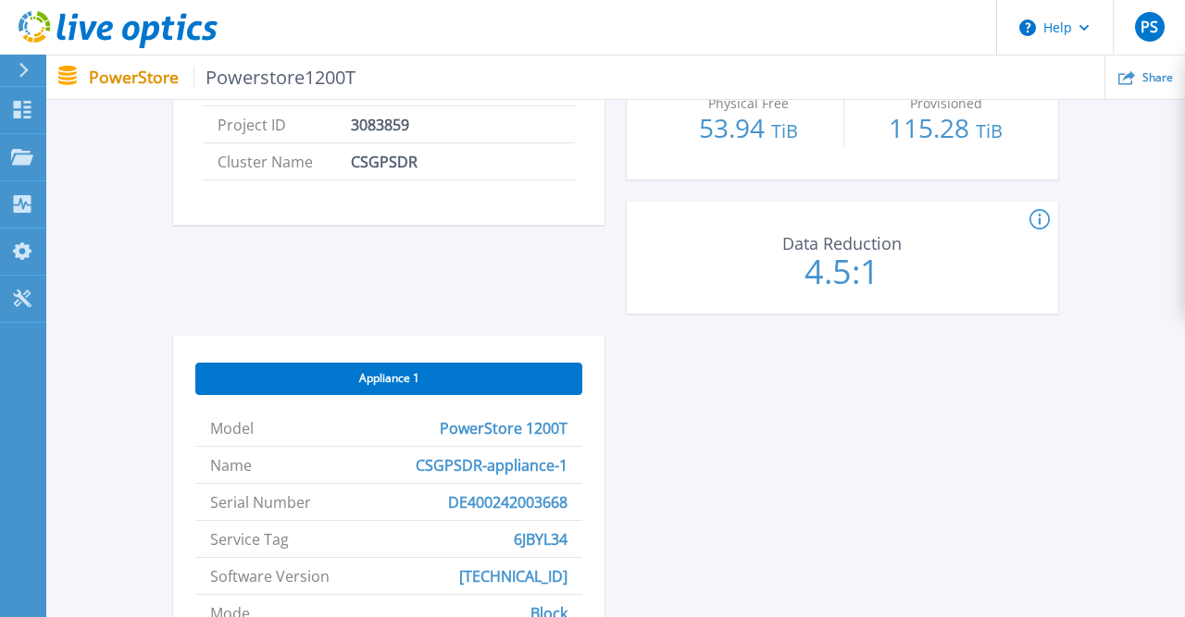
click at [482, 421] on span "PowerStore 1200T" at bounding box center [504, 428] width 128 height 36
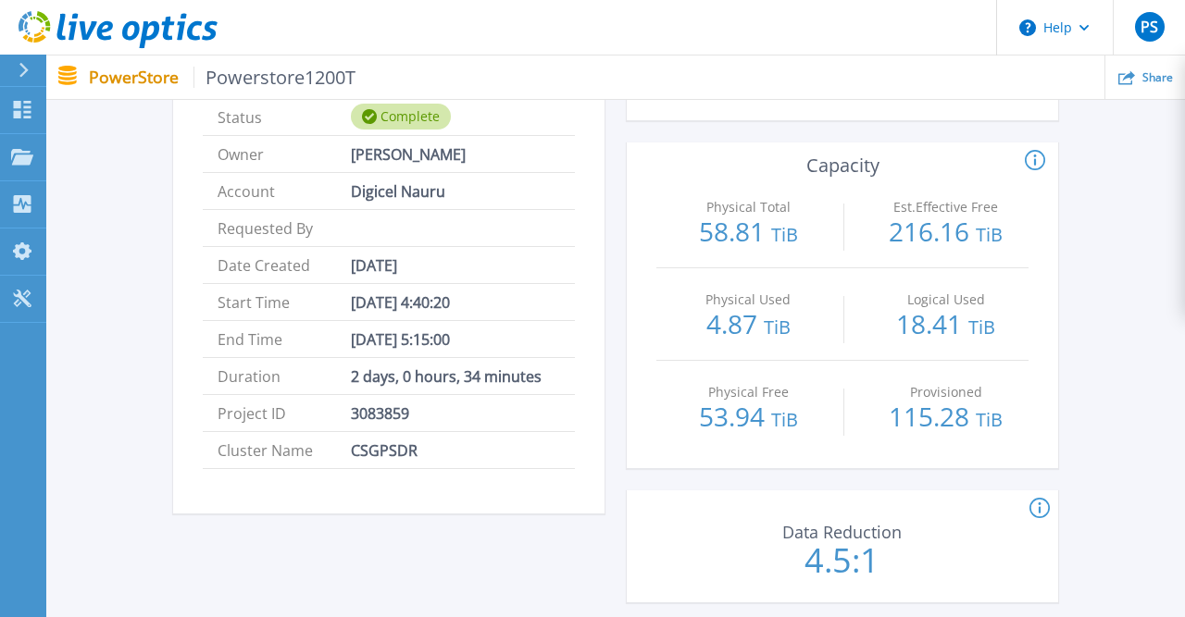
scroll to position [0, 0]
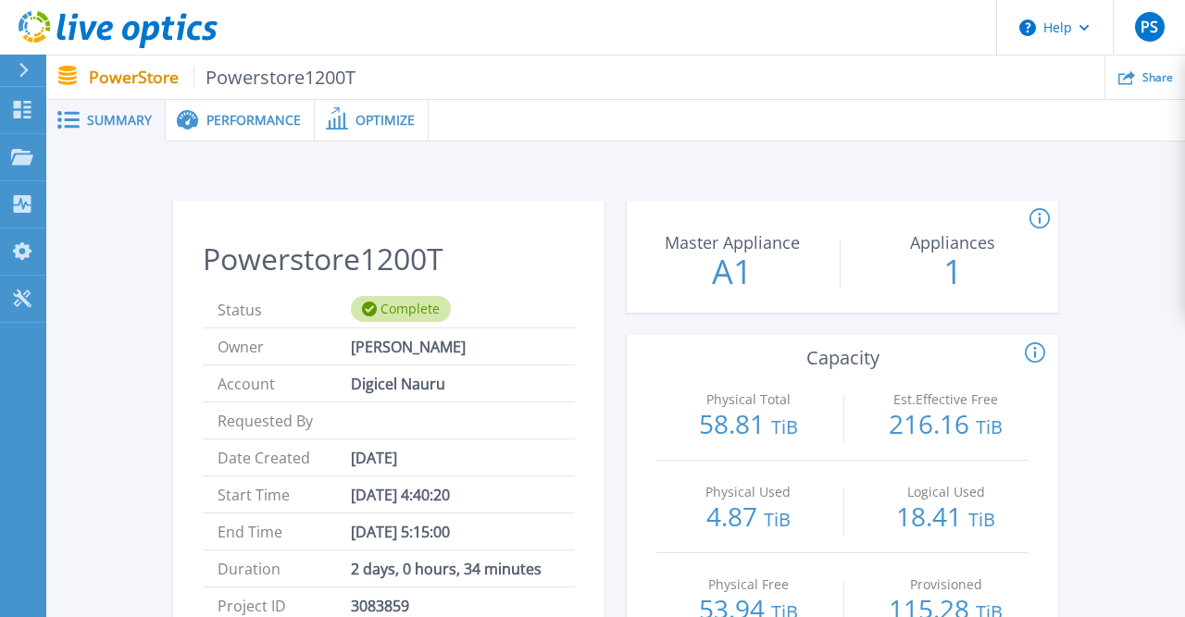
click at [275, 125] on span "Performance" at bounding box center [253, 120] width 94 height 13
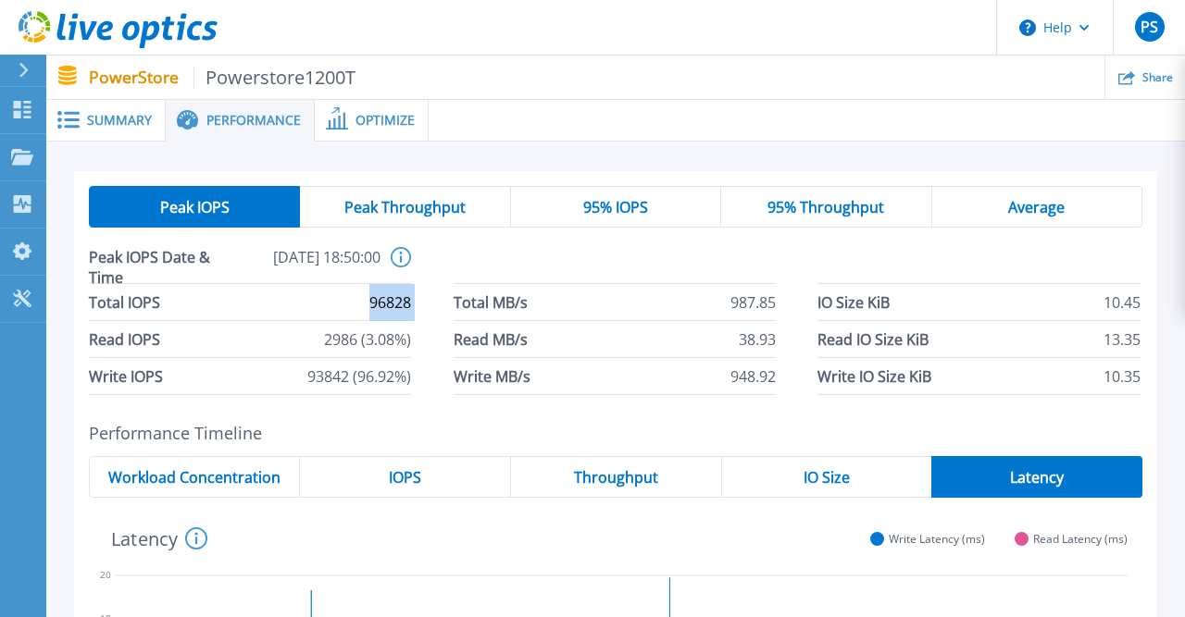
drag, startPoint x: 369, startPoint y: 302, endPoint x: 434, endPoint y: 304, distance: 64.8
click at [434, 304] on div "Total IOPS 96828 Total MB/s 987.85 IO Size KiB 10.45 Read IOPS 2986 (3.08%) Rea…" at bounding box center [615, 339] width 1053 height 111
click at [411, 301] on span "96828" at bounding box center [390, 302] width 42 height 36
click at [403, 258] on icon at bounding box center [401, 257] width 20 height 20
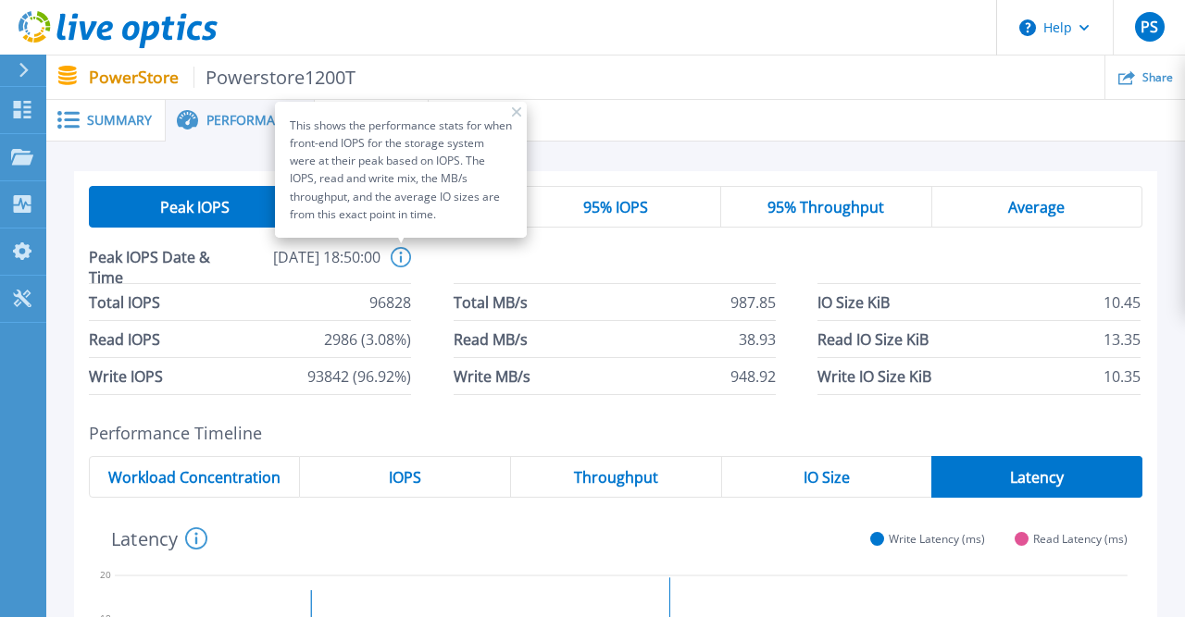
click at [451, 267] on div "Peak IOPS Date & Time 2025-10-06, 18:50:00 This shows the performance stats for…" at bounding box center [615, 265] width 1053 height 37
click at [512, 110] on icon at bounding box center [516, 111] width 9 height 9
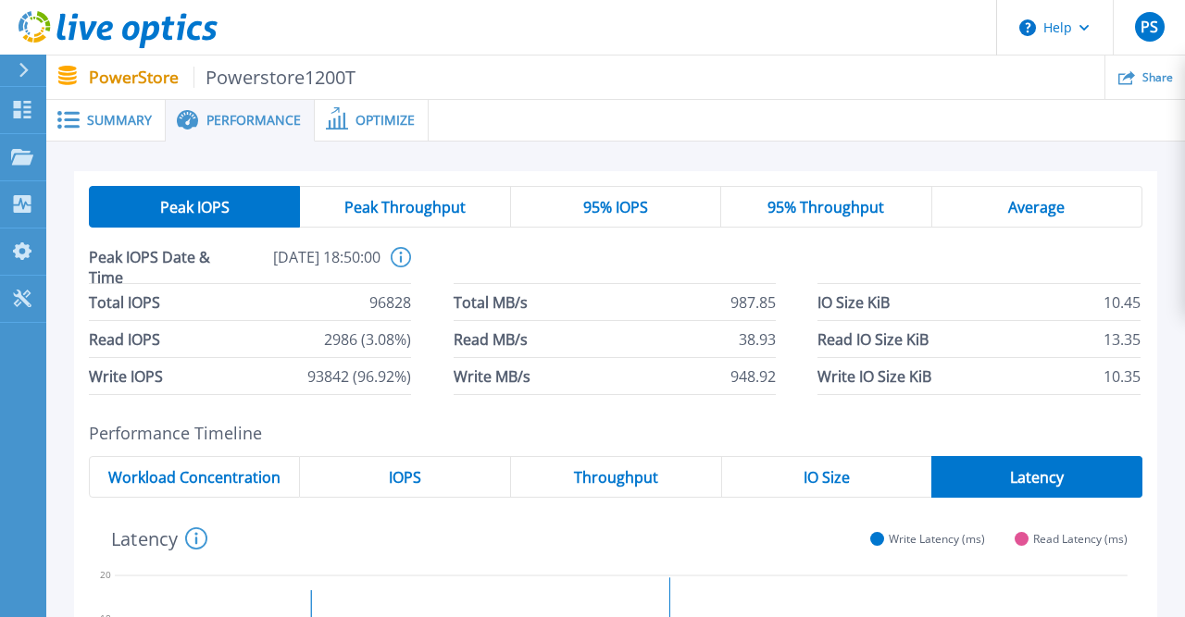
click at [454, 203] on span "Peak Throughput" at bounding box center [404, 207] width 121 height 15
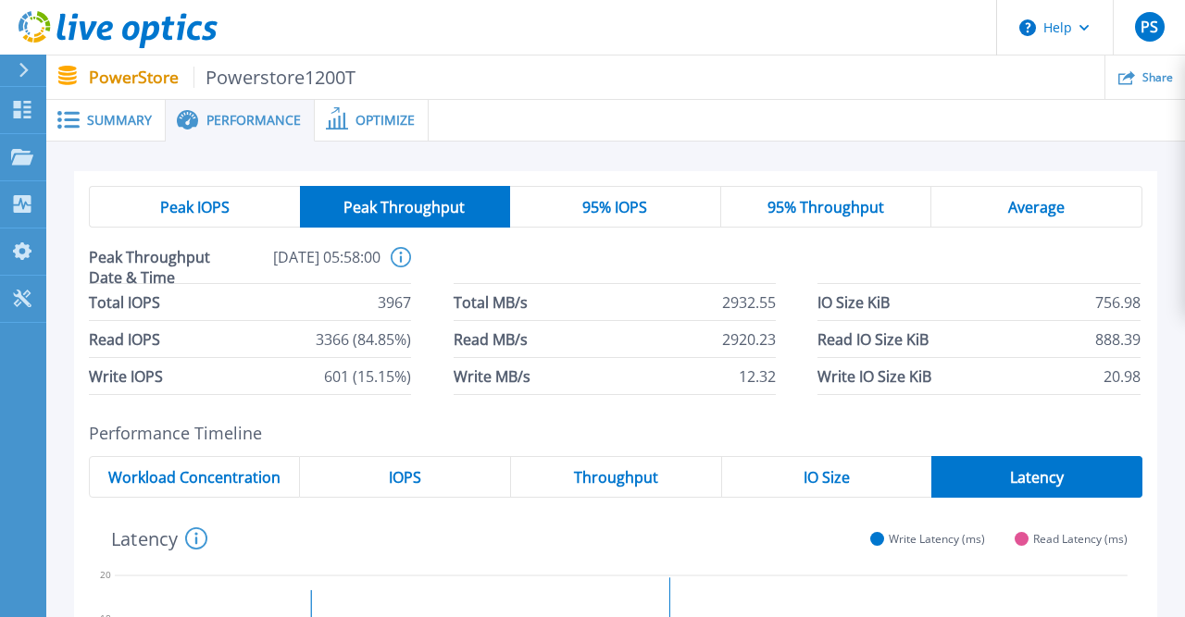
click at [626, 200] on span "95% IOPS" at bounding box center [614, 207] width 65 height 15
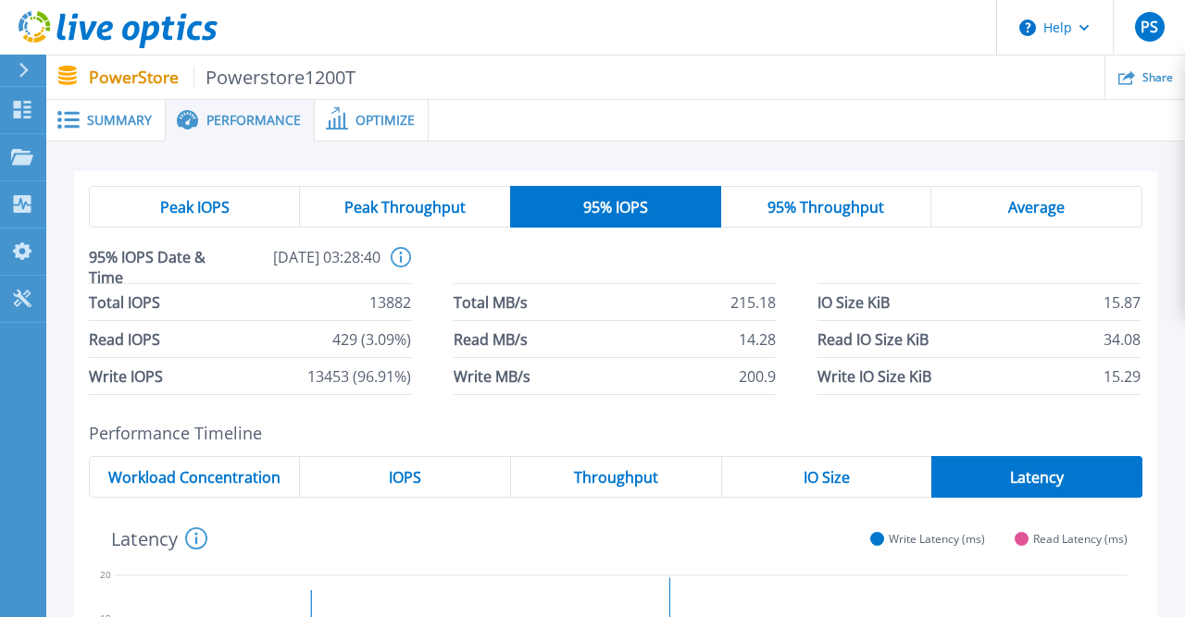
click at [848, 212] on span "95% Throughput" at bounding box center [825, 207] width 117 height 15
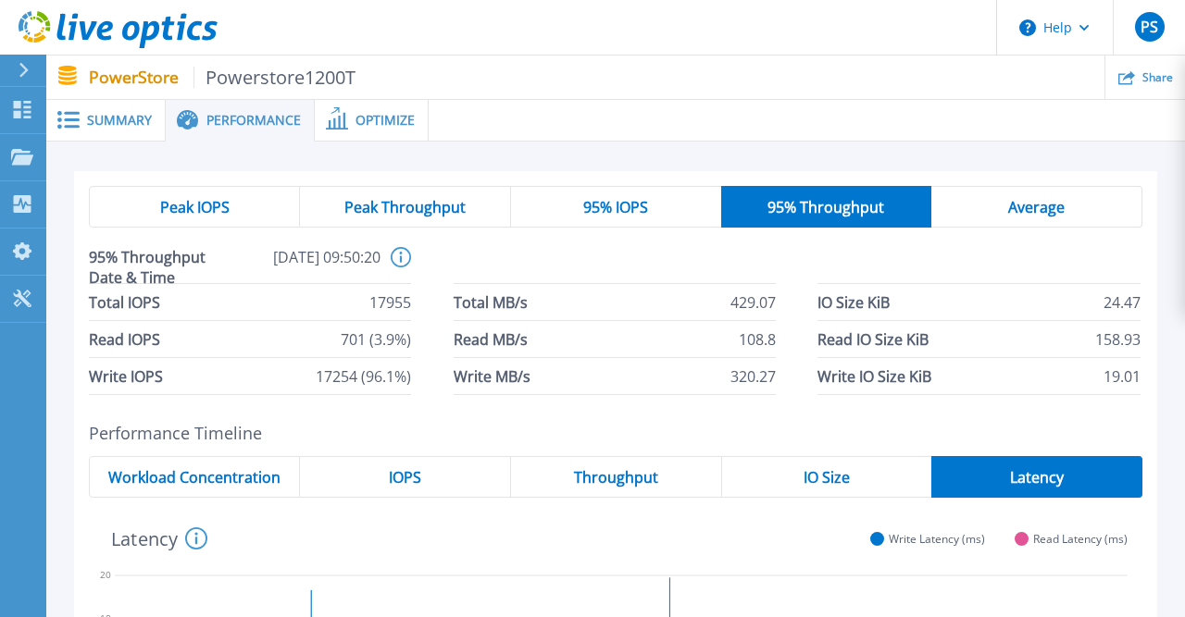
click at [1078, 203] on div "Average" at bounding box center [1036, 207] width 211 height 42
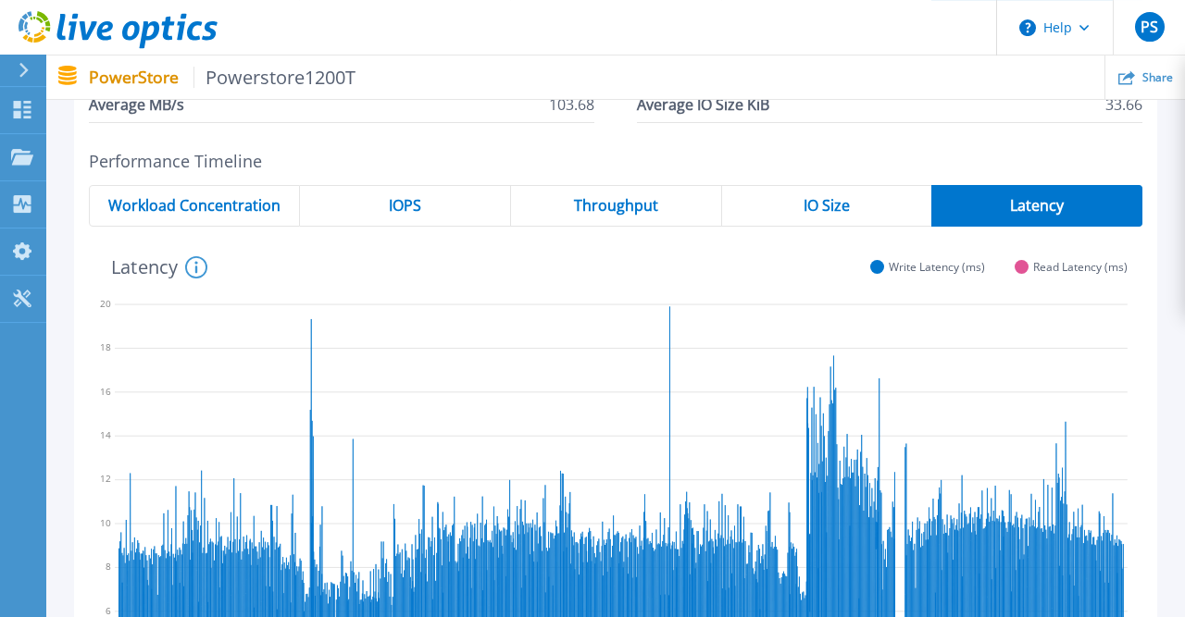
scroll to position [192, 0]
click at [793, 215] on div "IO Size" at bounding box center [827, 207] width 210 height 42
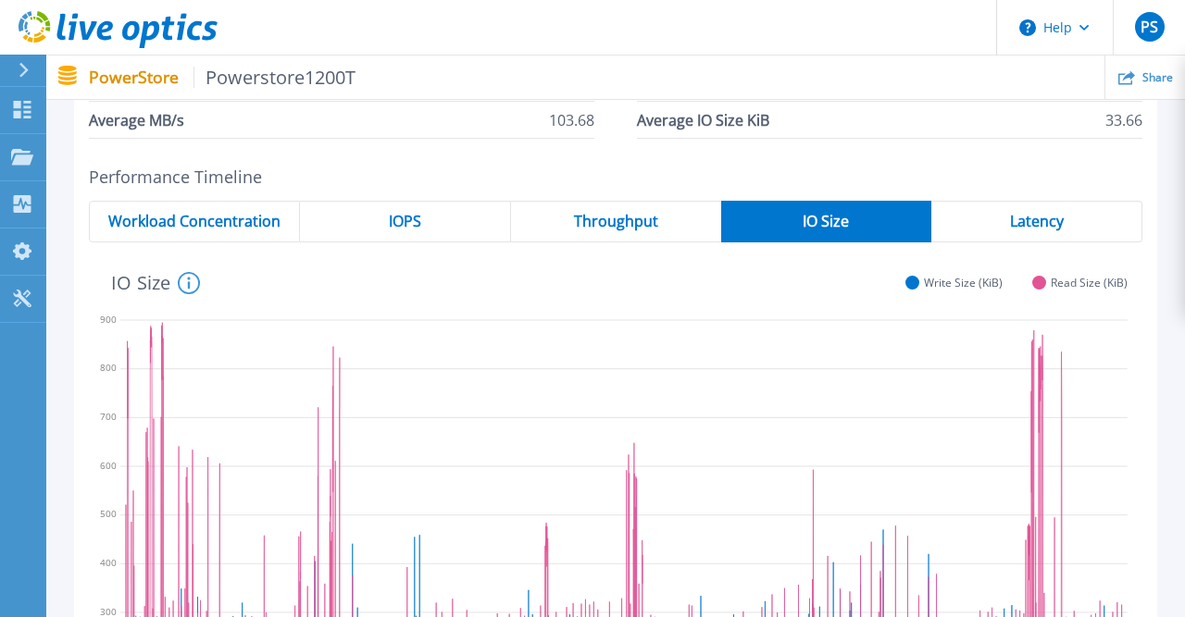
scroll to position [155, 0]
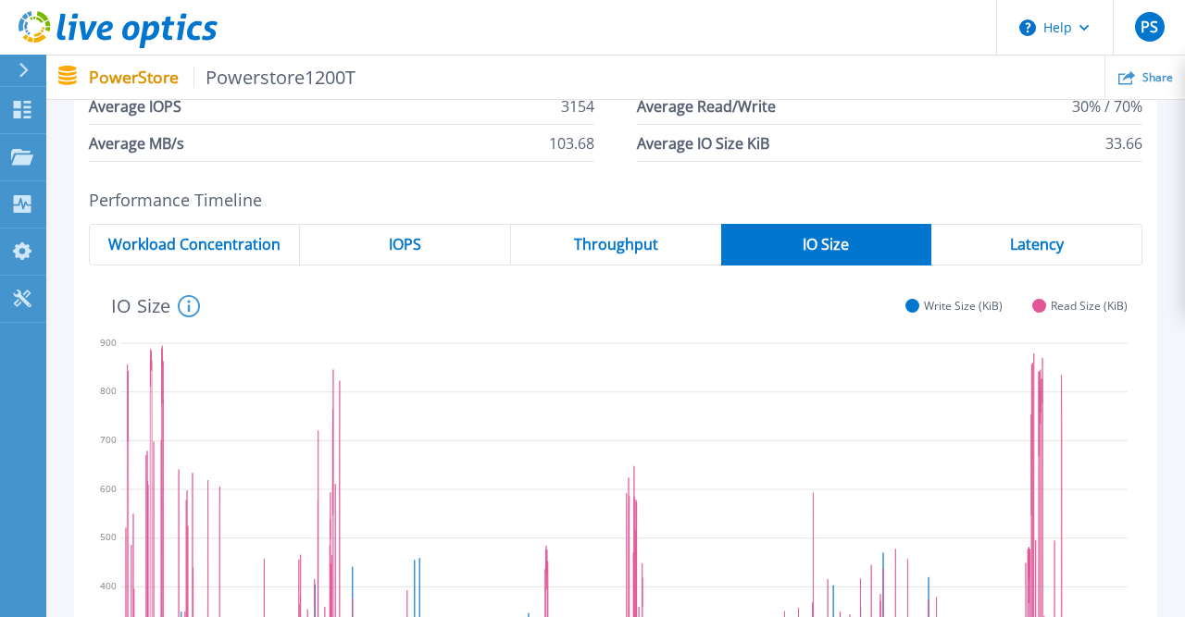
click at [610, 248] on span "Throughput" at bounding box center [616, 244] width 84 height 15
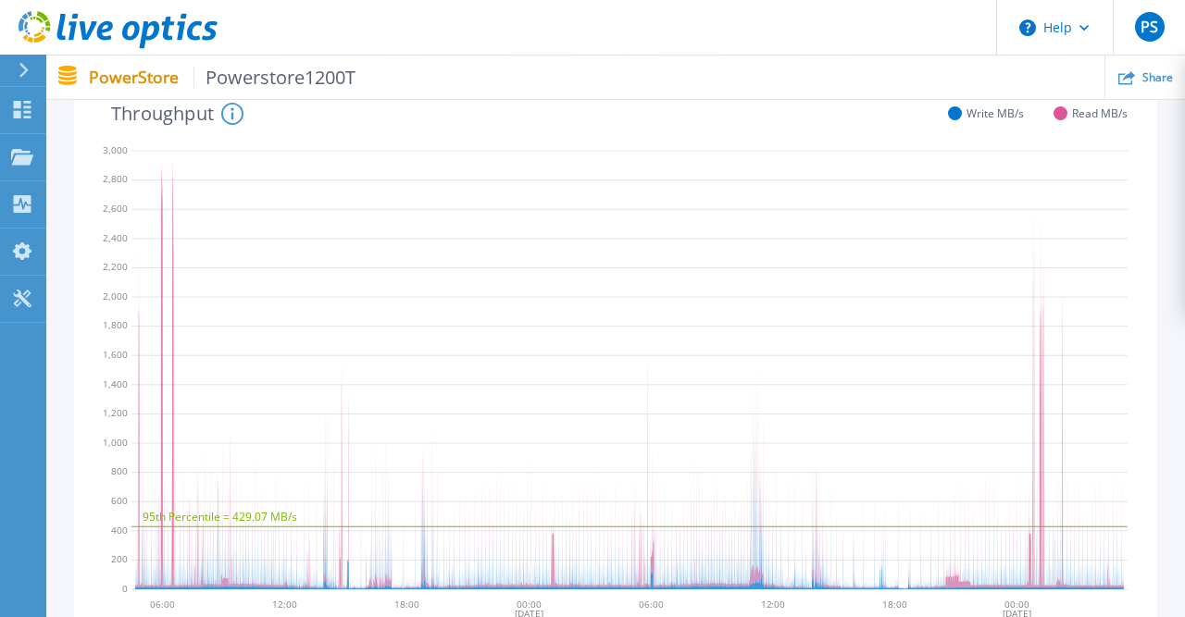
scroll to position [0, 0]
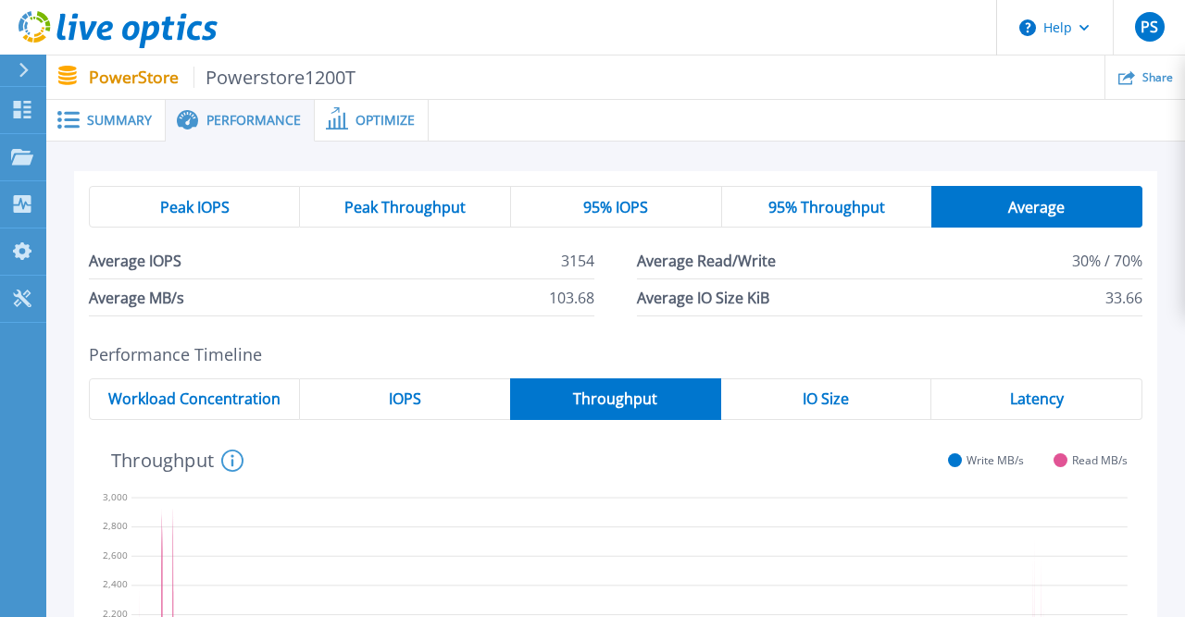
click at [427, 398] on div "IOPS" at bounding box center [405, 399] width 210 height 42
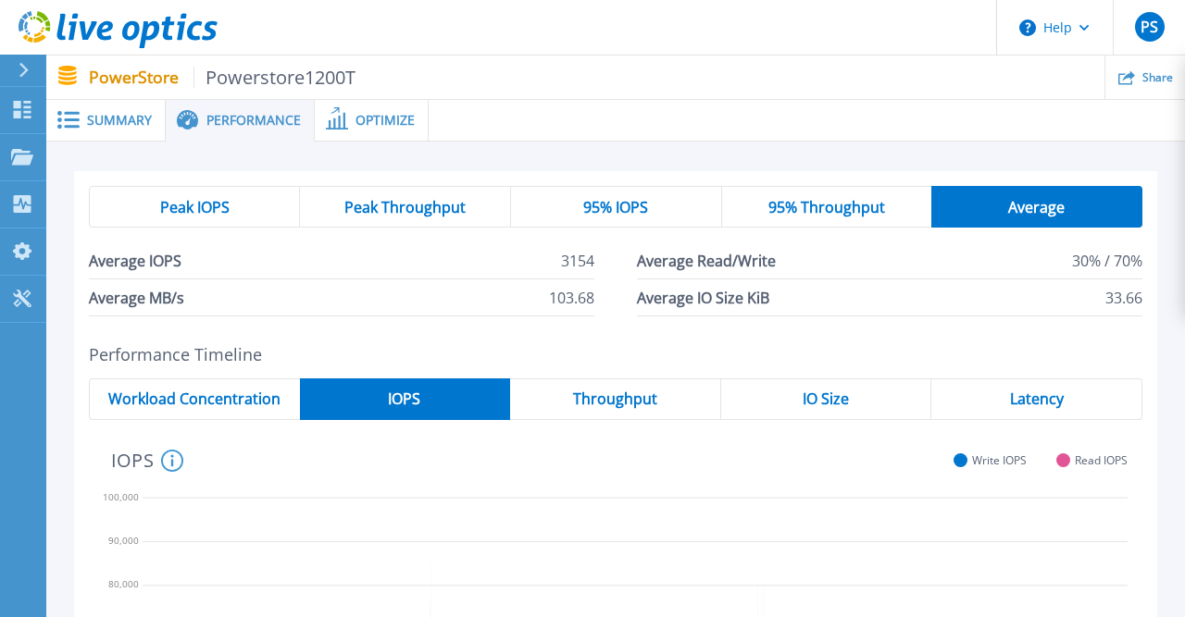
click at [249, 406] on span "Workload Concentration" at bounding box center [194, 398] width 172 height 15
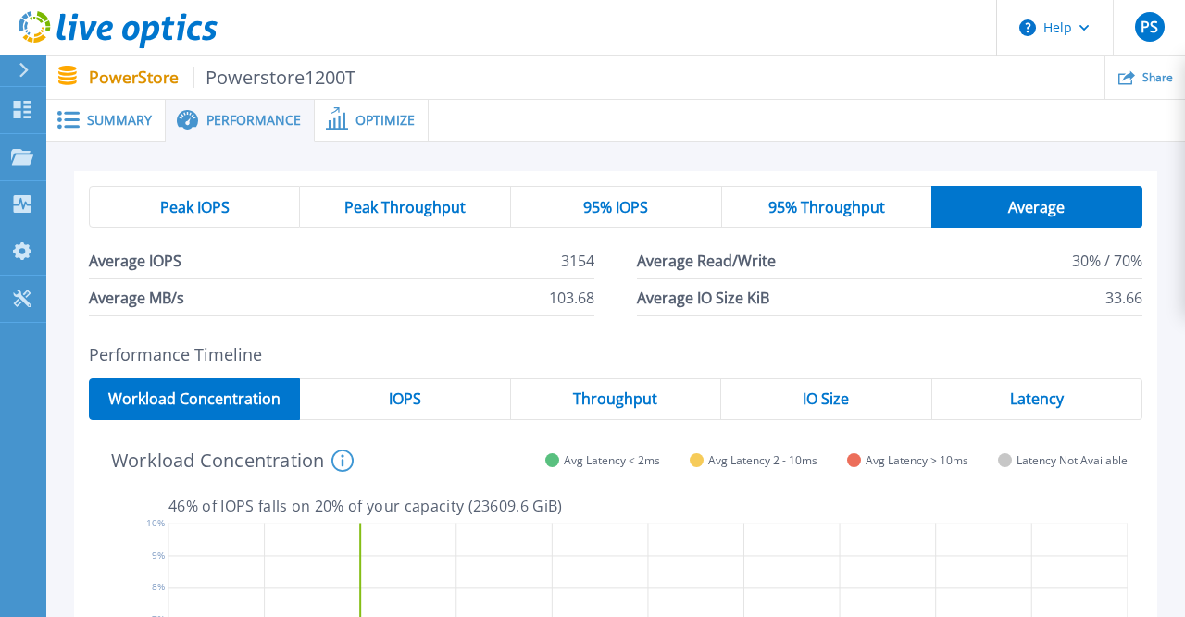
scroll to position [385, 0]
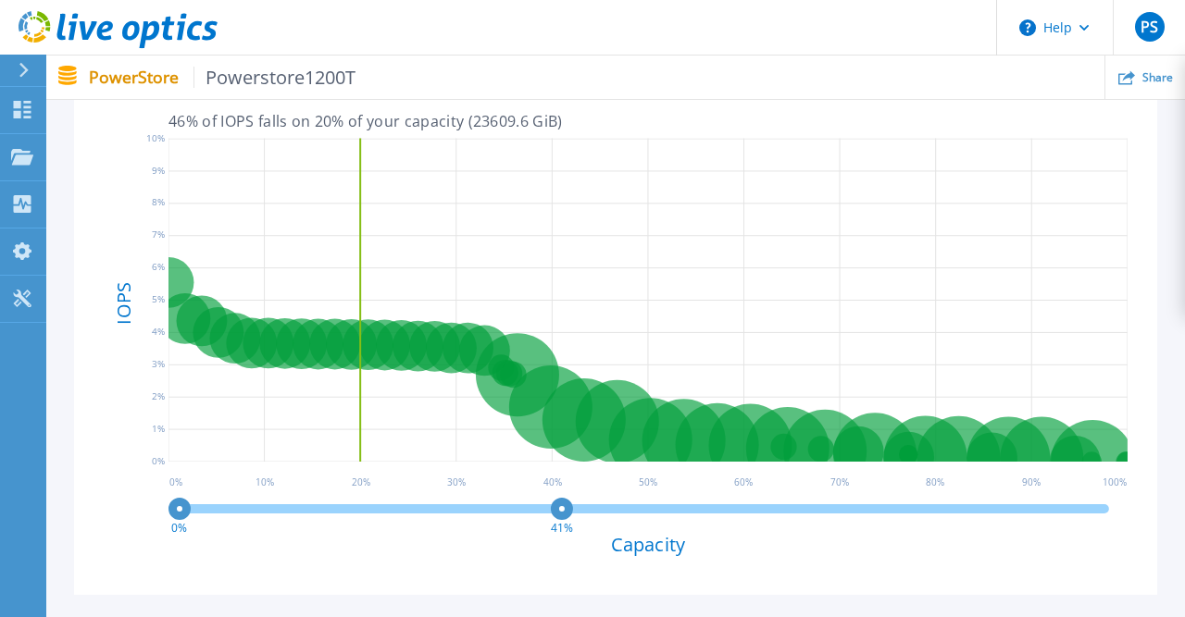
drag, startPoint x: 1110, startPoint y: 512, endPoint x: 548, endPoint y: 514, distance: 561.7
click at [555, 515] on circle at bounding box center [562, 509] width 14 height 14
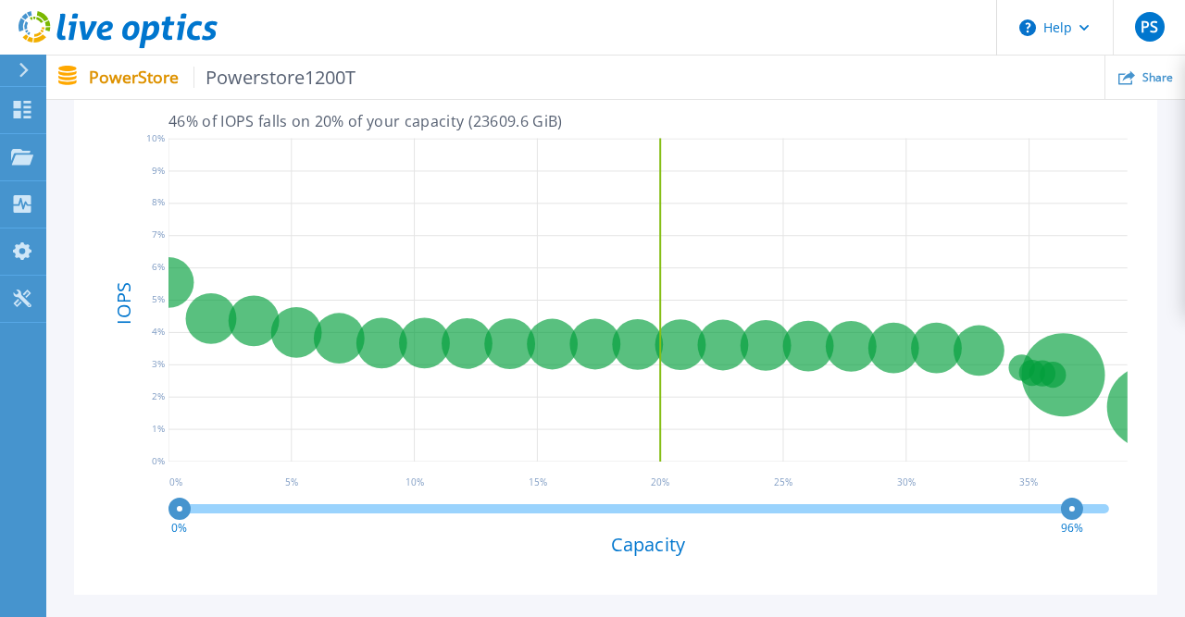
drag, startPoint x: 549, startPoint y: 504, endPoint x: 1184, endPoint y: 499, distance: 634.9
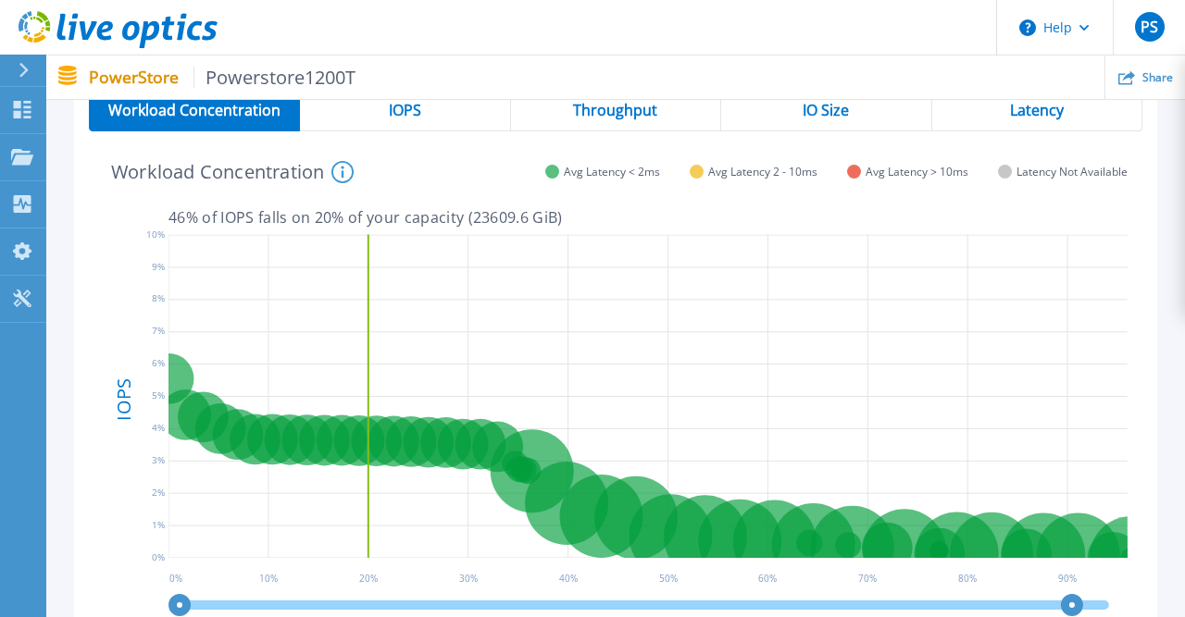
scroll to position [0, 0]
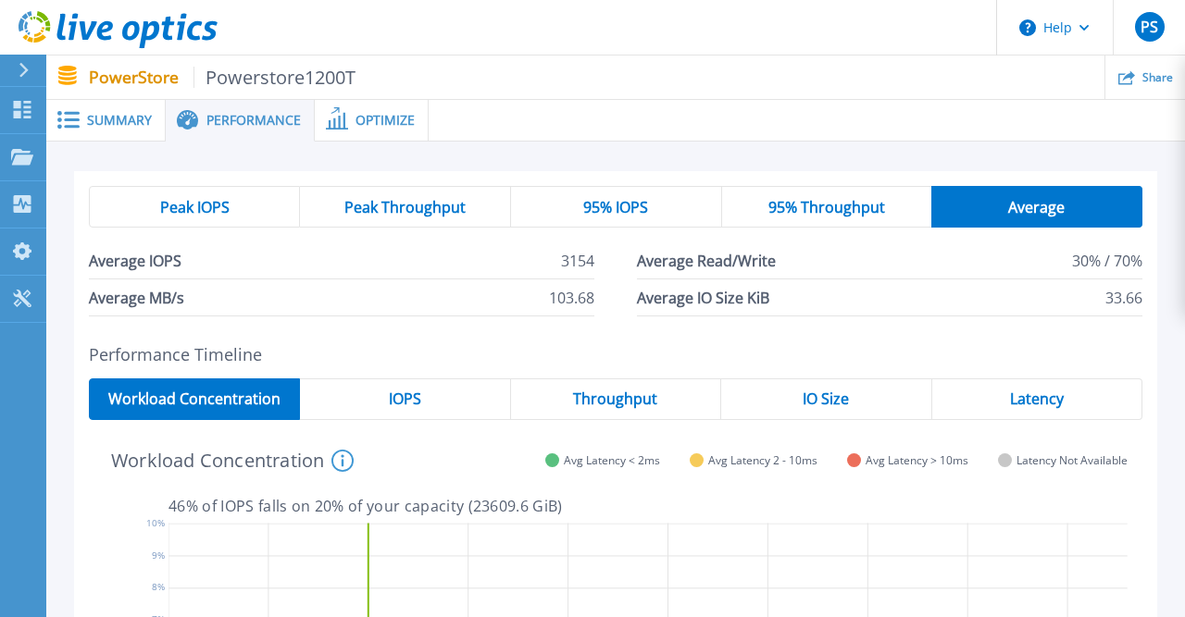
click at [210, 215] on span "Peak IOPS" at bounding box center [194, 207] width 69 height 15
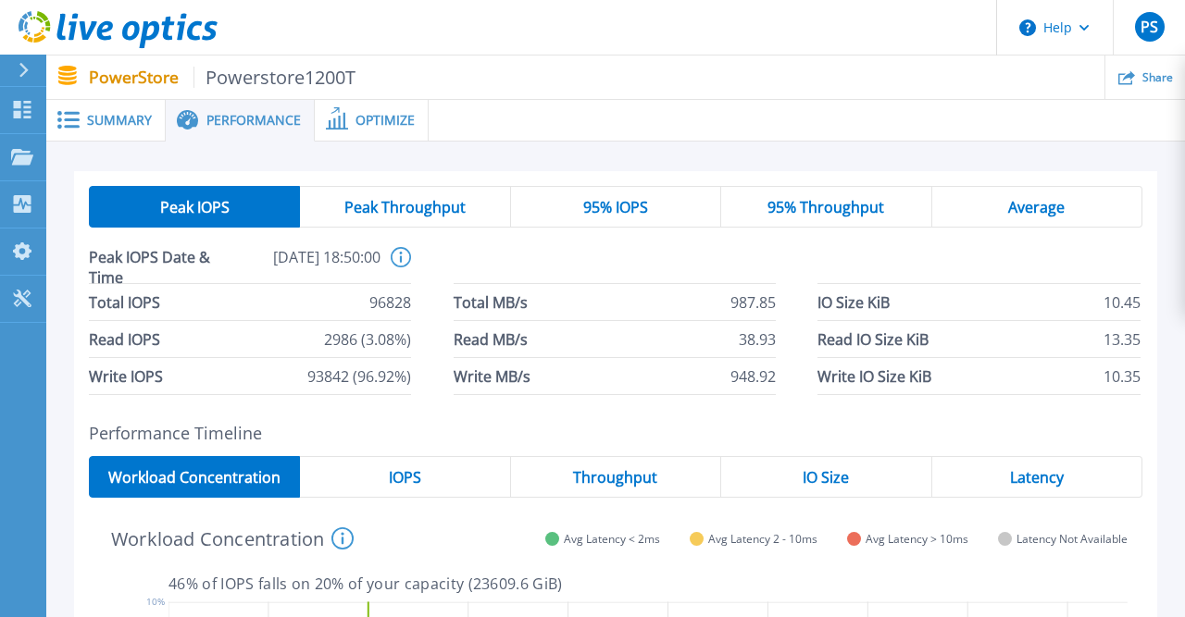
click at [391, 304] on span "96828" at bounding box center [390, 302] width 42 height 36
click at [799, 82] on ul "Share" at bounding box center [769, 77] width 829 height 43
click at [824, 75] on ul "Share" at bounding box center [769, 77] width 829 height 43
click at [803, 106] on div at bounding box center [806, 121] width 756 height 42
click at [856, 98] on ul "Share" at bounding box center [769, 77] width 829 height 43
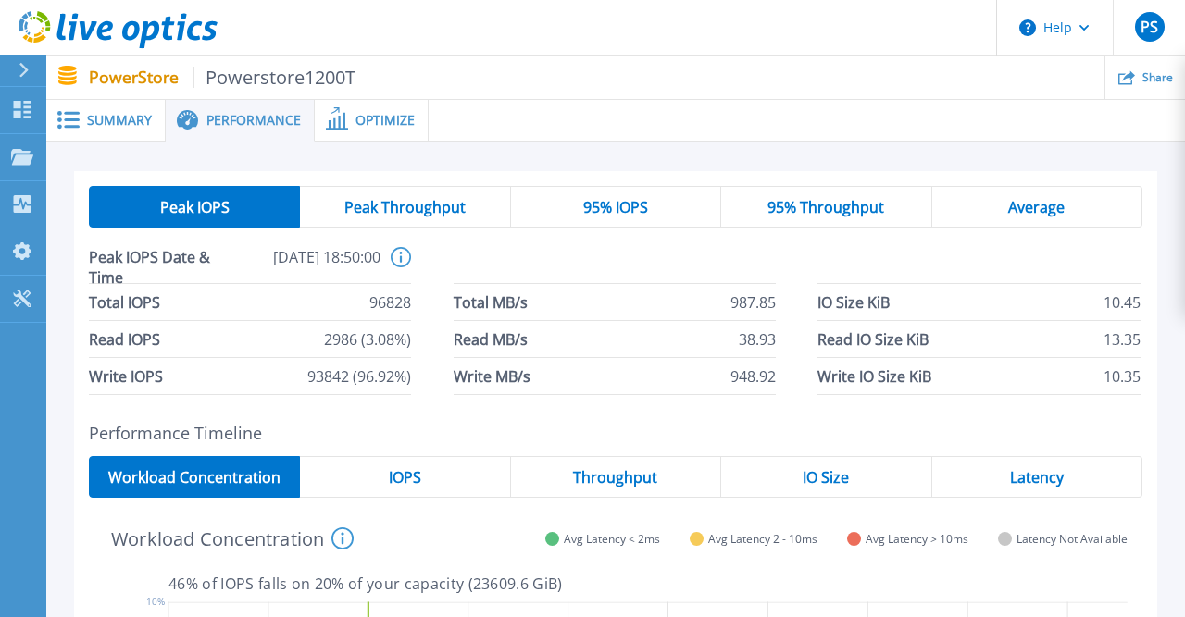
click at [831, 47] on header "Help PS End User Prakash Subramanian prakash.subramanian@digicelpacific.com Dig…" at bounding box center [592, 28] width 1185 height 56
drag, startPoint x: 308, startPoint y: 377, endPoint x: 409, endPoint y: 373, distance: 100.9
click at [409, 373] on span "93842 (96.92%)" at bounding box center [359, 376] width 104 height 36
drag, startPoint x: 371, startPoint y: 303, endPoint x: 427, endPoint y: 312, distance: 56.3
click at [427, 312] on div "Total IOPS 96828 Total MB/s 987.85 IO Size KiB 10.45 Read IOPS 2986 (3.08%) Rea…" at bounding box center [615, 339] width 1053 height 111
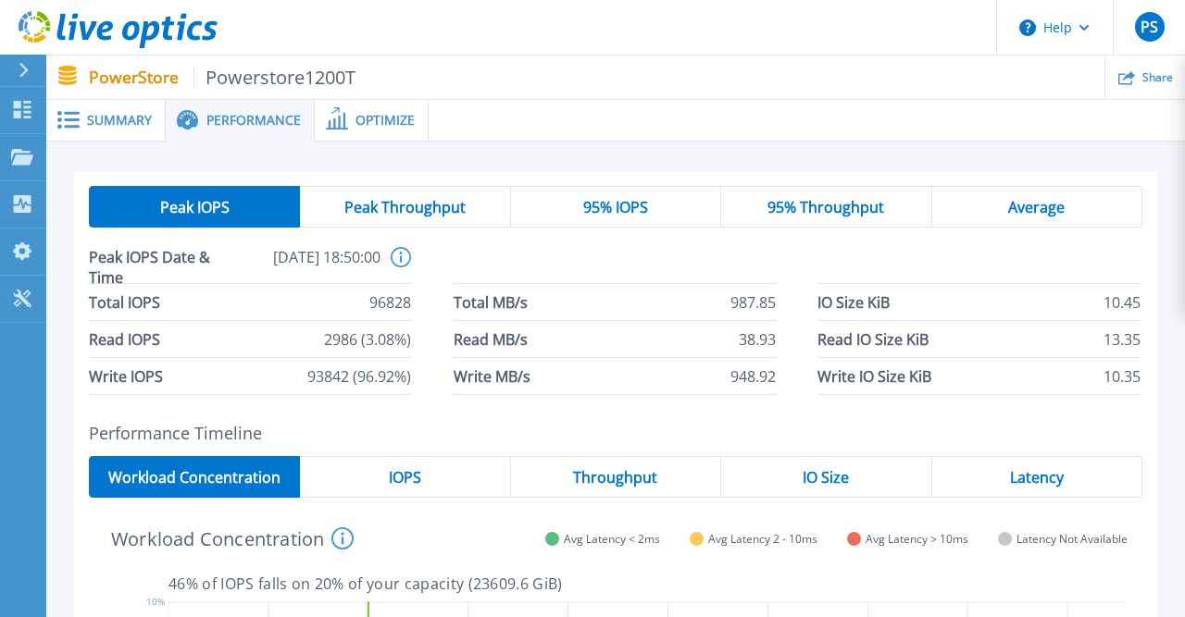
click at [998, 199] on div "Average" at bounding box center [1037, 207] width 210 height 42
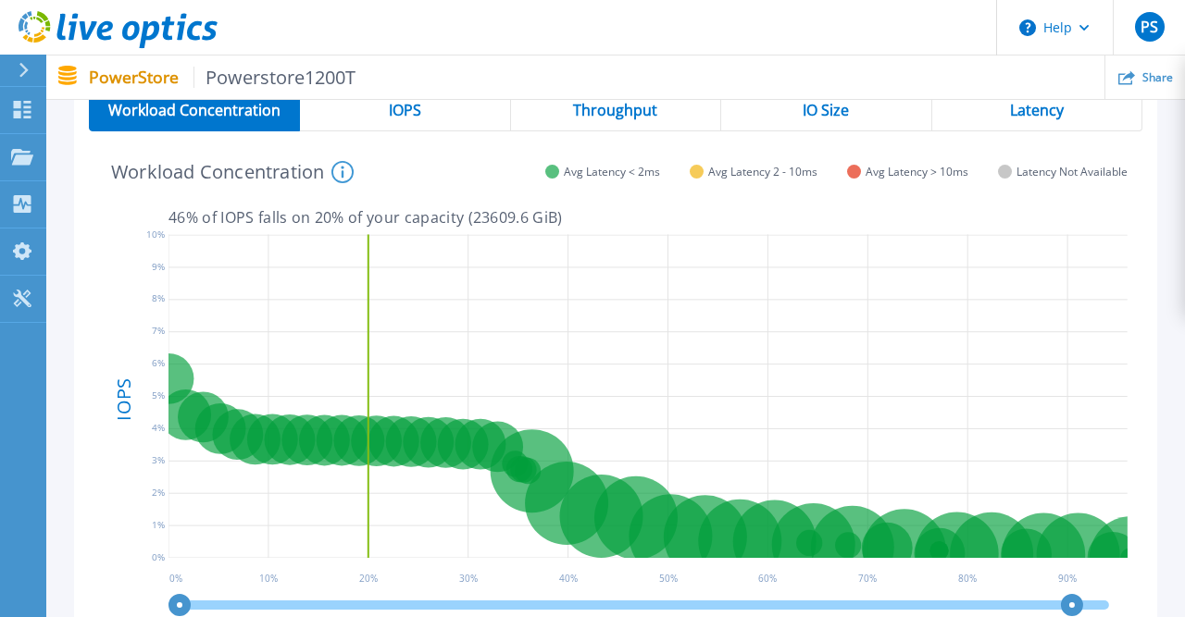
scroll to position [192, 0]
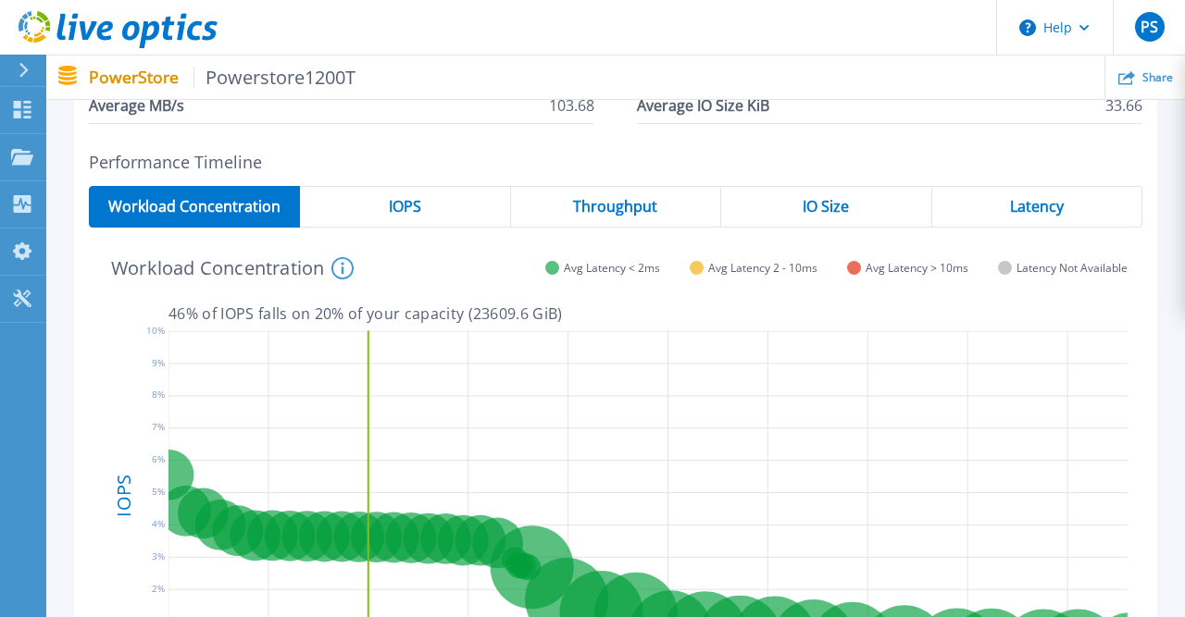
click at [453, 206] on div "IOPS" at bounding box center [405, 207] width 210 height 42
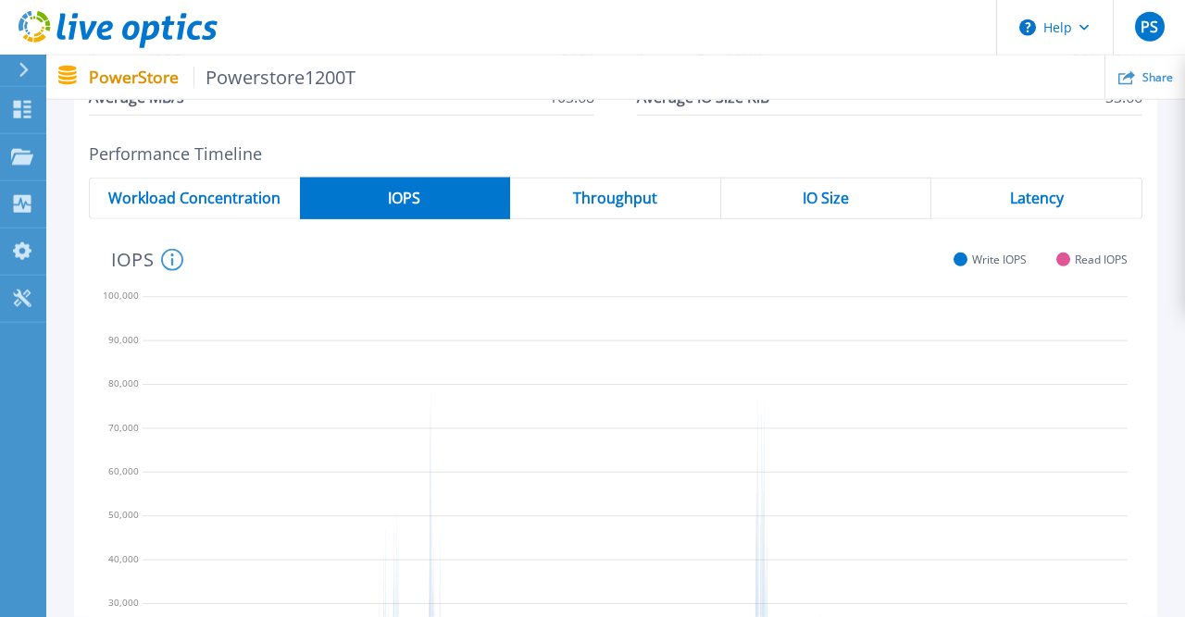
scroll to position [96, 0]
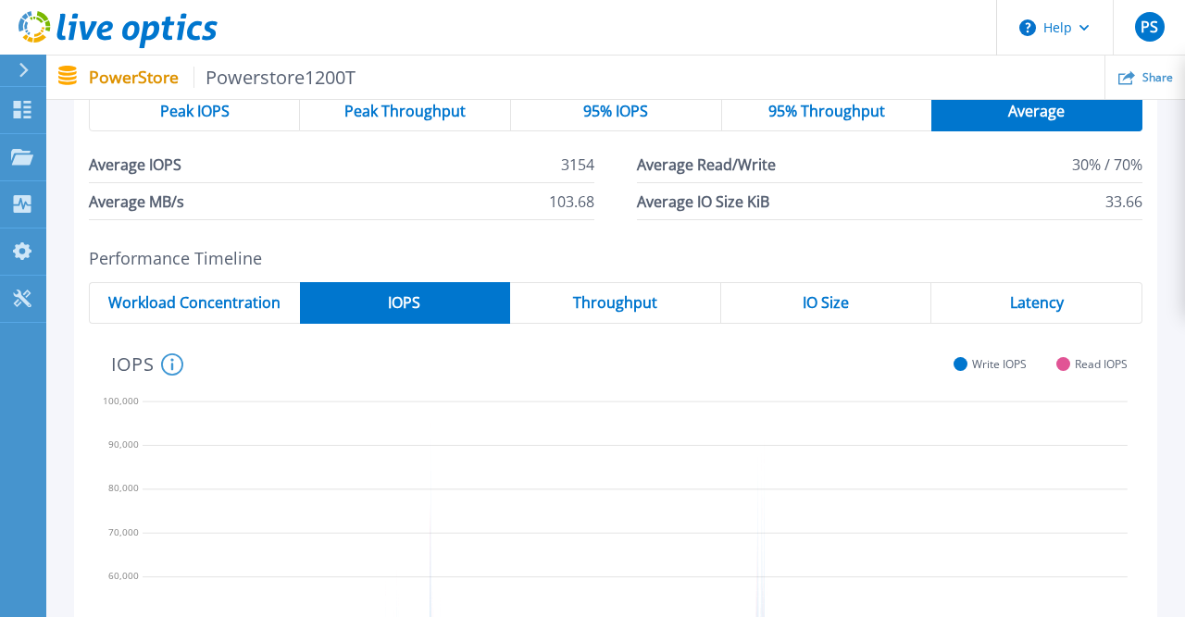
click at [623, 316] on div "Throughput" at bounding box center [615, 303] width 211 height 42
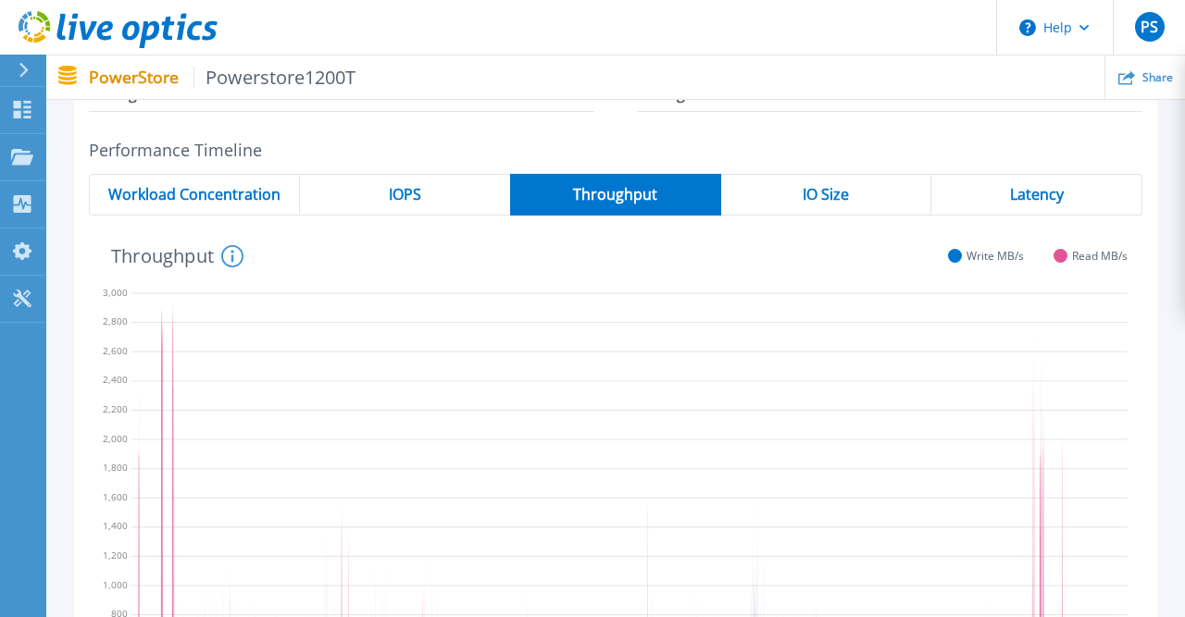
scroll to position [192, 0]
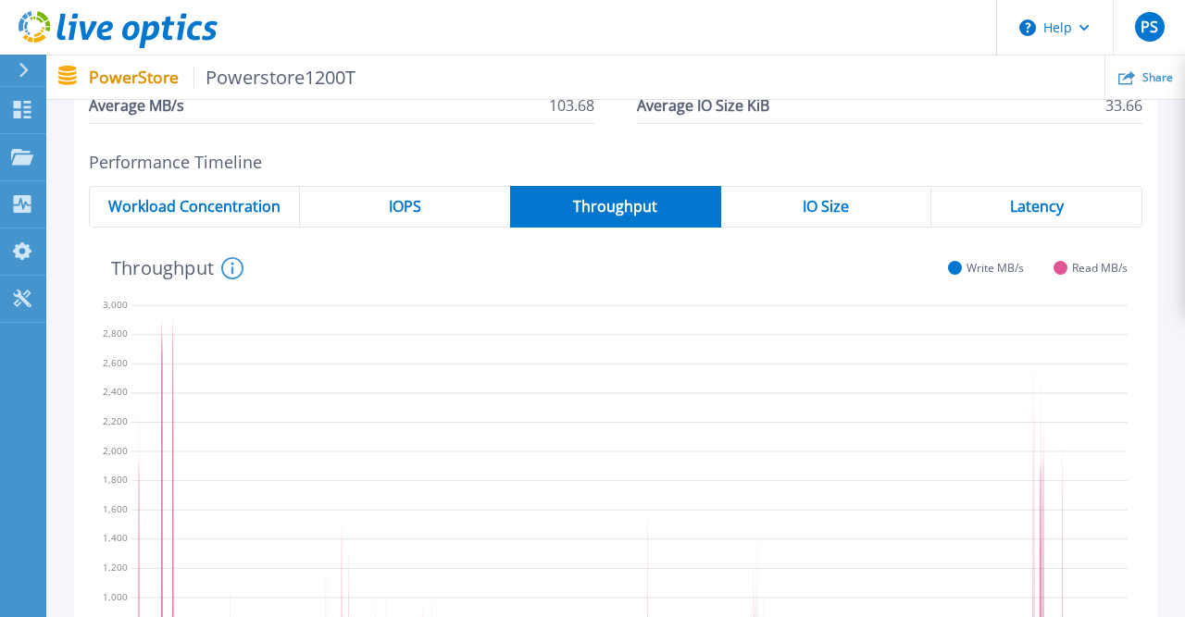
click at [825, 204] on span "IO Size" at bounding box center [825, 206] width 46 height 15
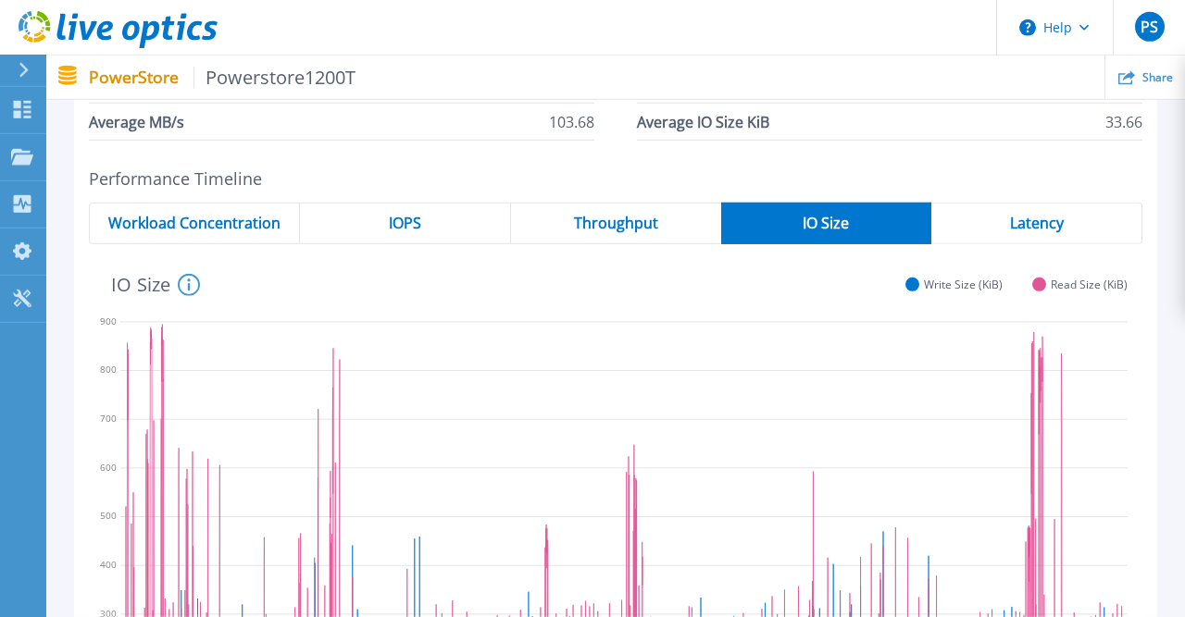
scroll to position [96, 0]
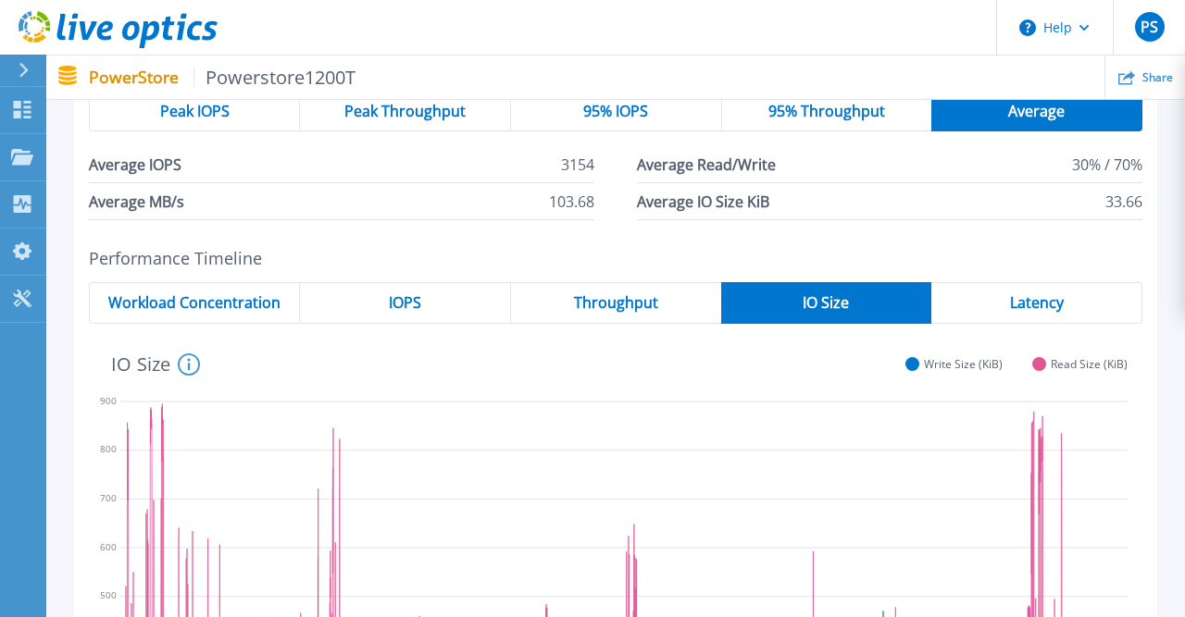
click at [1024, 295] on span "Latency" at bounding box center [1037, 302] width 54 height 15
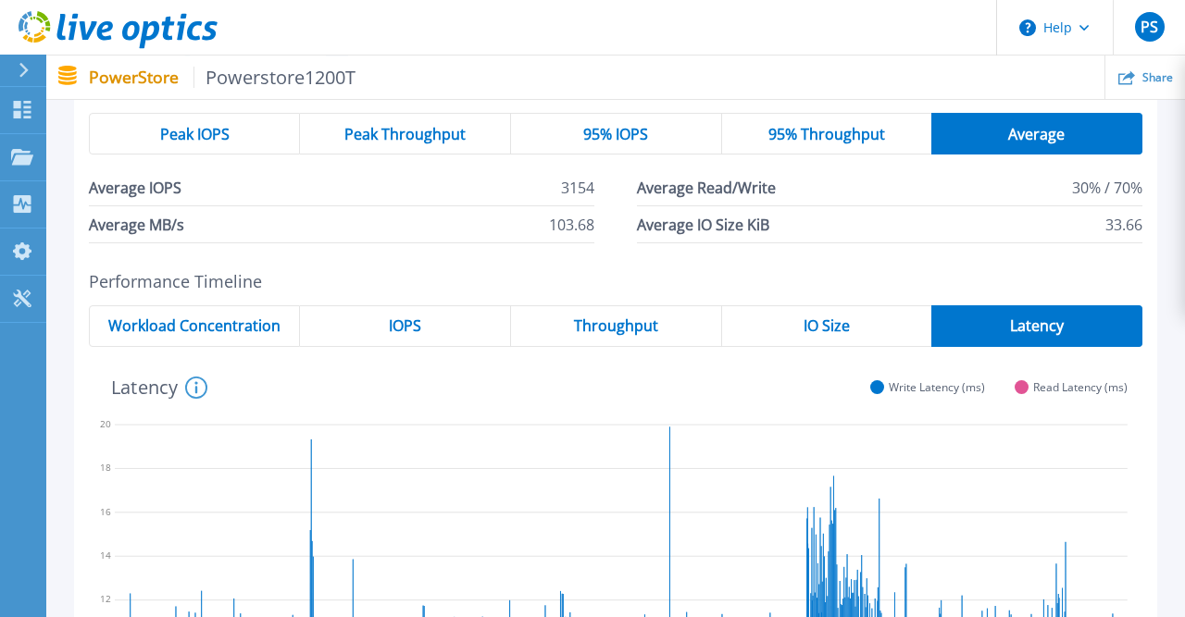
scroll to position [0, 0]
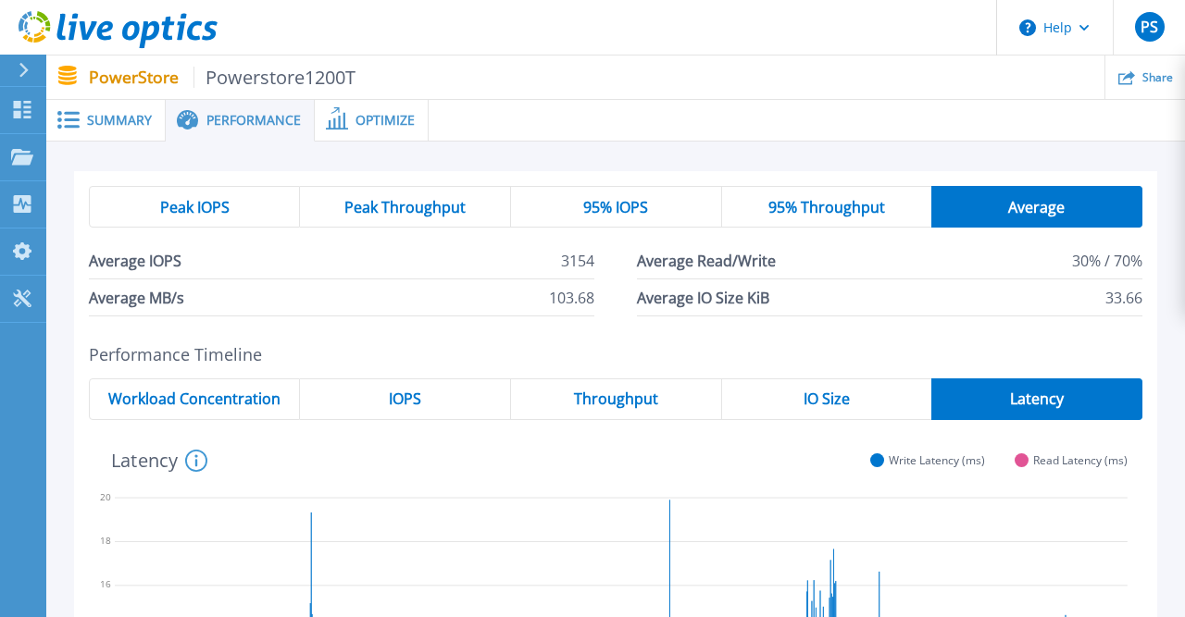
click at [240, 218] on div "Peak IOPS" at bounding box center [194, 207] width 211 height 42
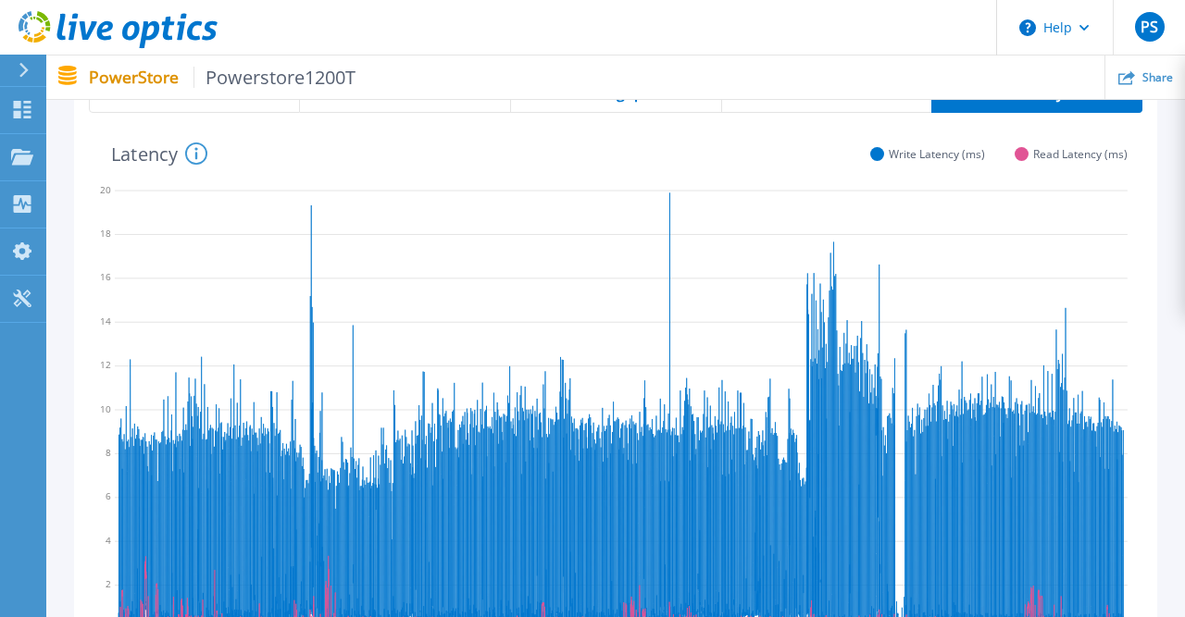
scroll to position [96, 0]
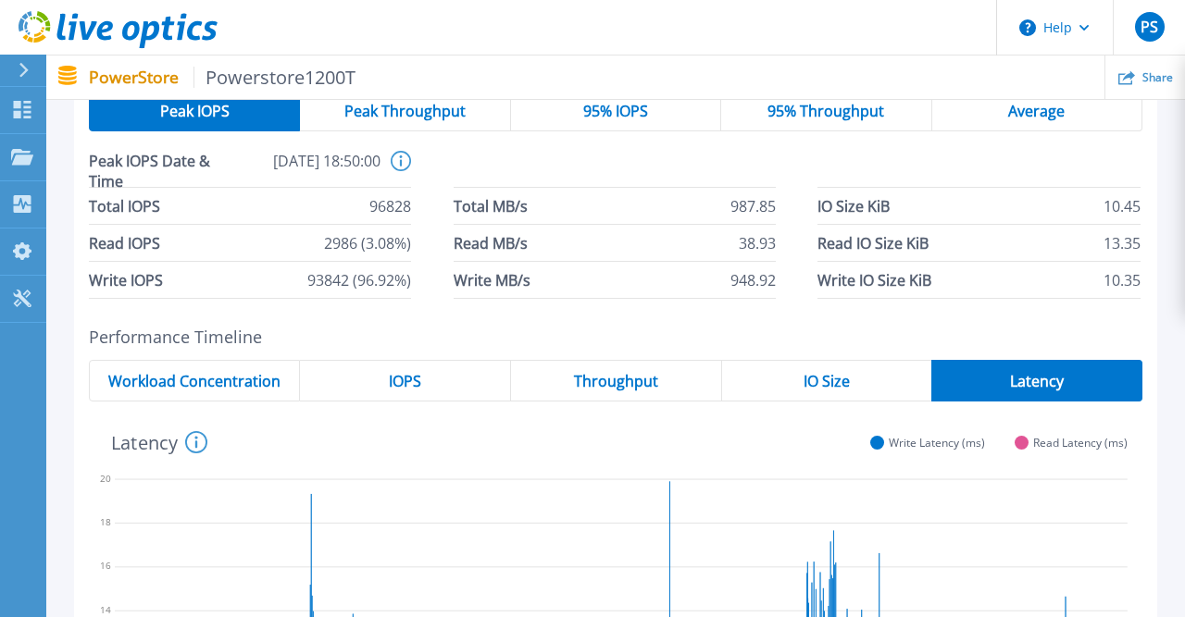
click at [985, 121] on div "Average" at bounding box center [1037, 111] width 210 height 42
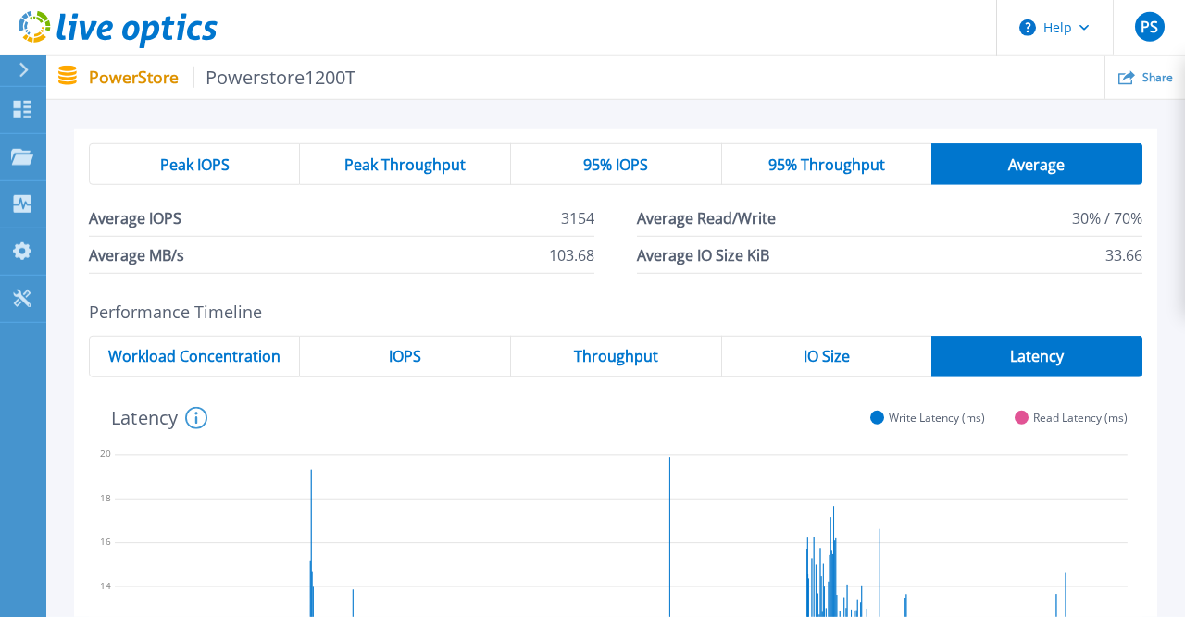
scroll to position [0, 0]
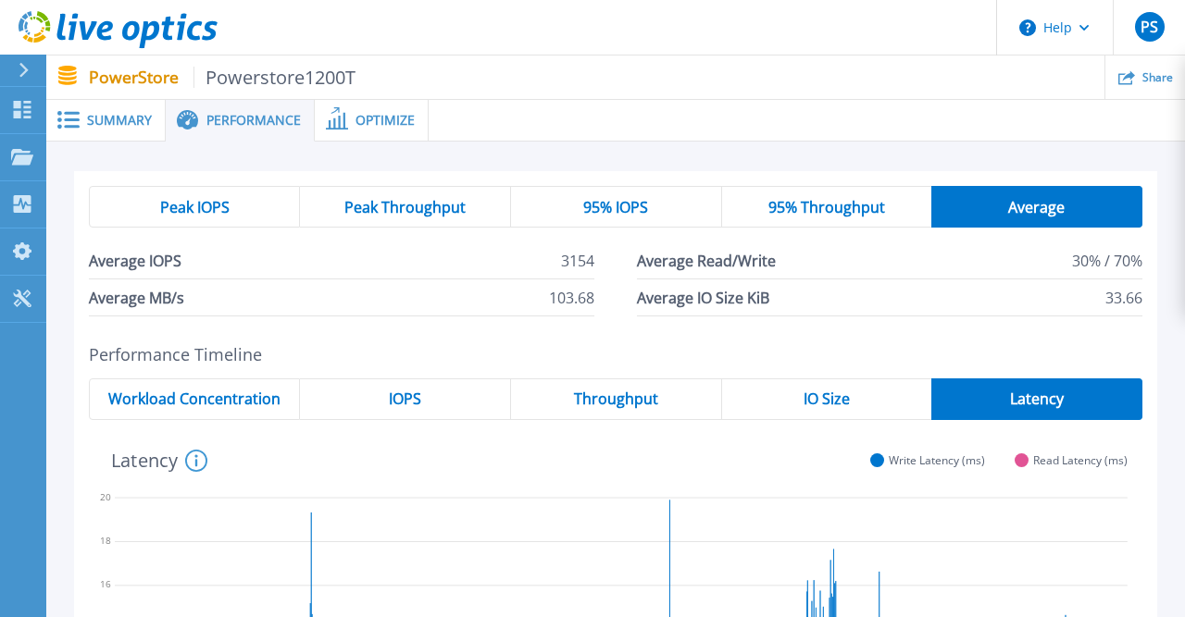
click at [250, 205] on div "Peak IOPS" at bounding box center [194, 207] width 211 height 42
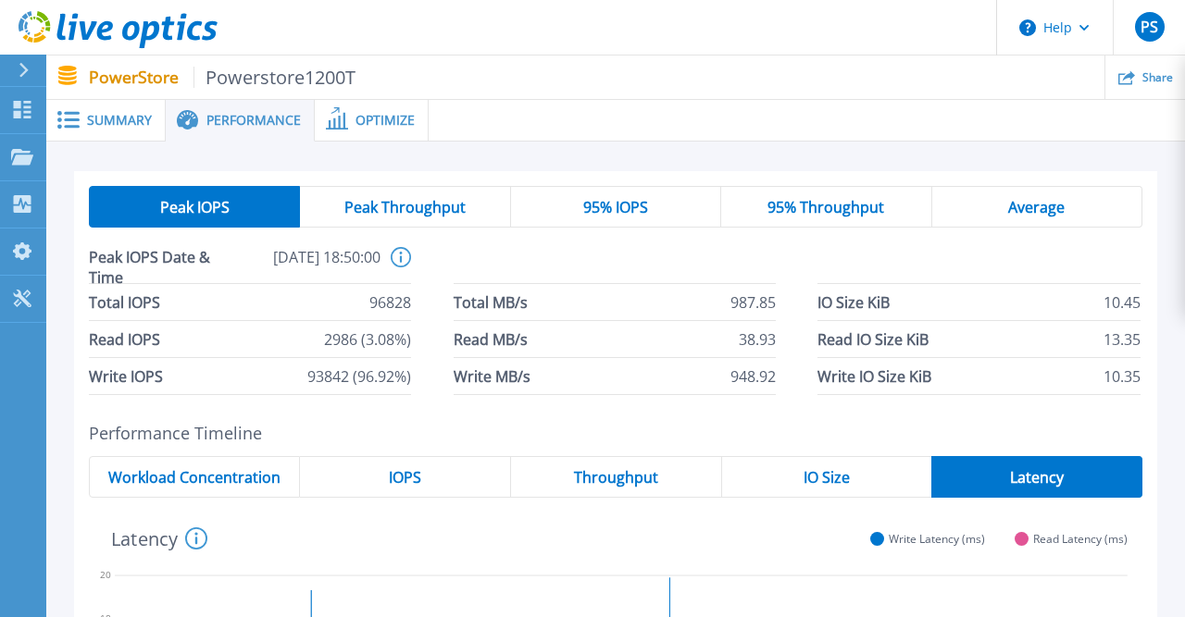
click at [382, 114] on span "Optimize" at bounding box center [384, 120] width 59 height 13
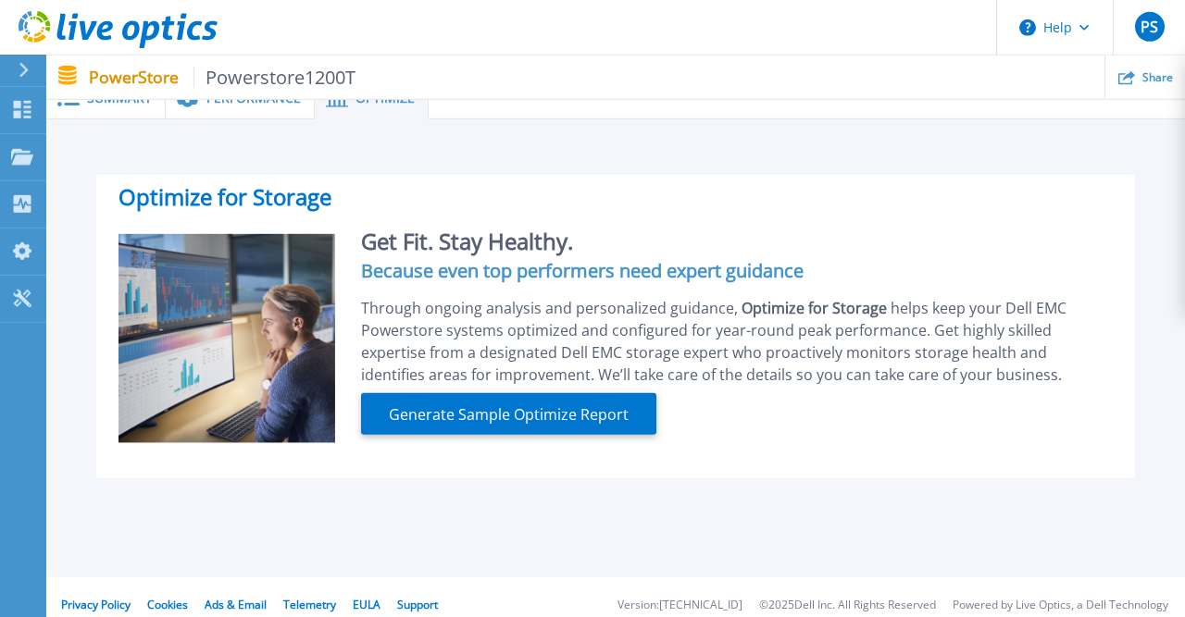
scroll to position [37, 0]
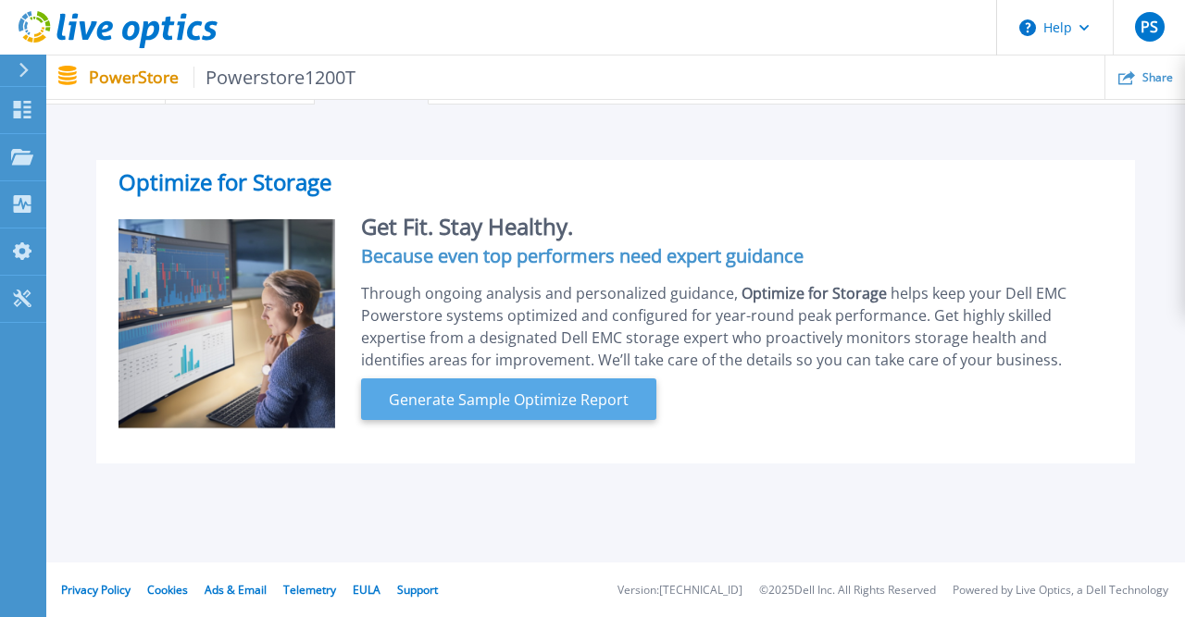
click at [512, 398] on span "Generate Sample Optimize Report" at bounding box center [508, 400] width 254 height 22
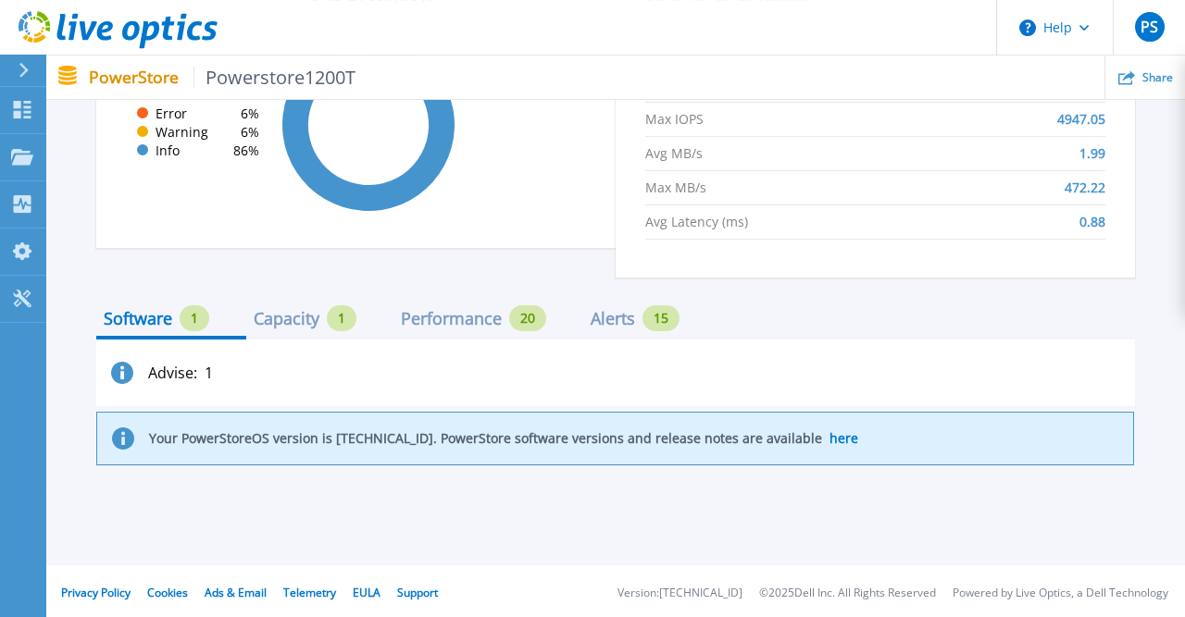
scroll to position [1399, 0]
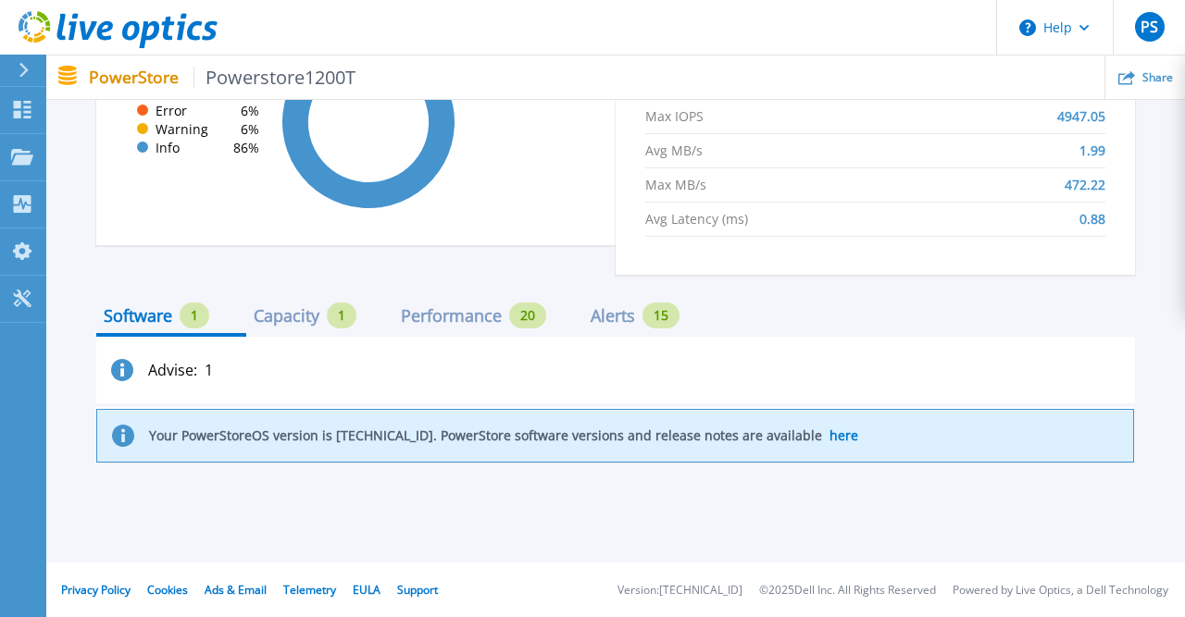
click at [285, 313] on div "Capacity" at bounding box center [287, 315] width 66 height 15
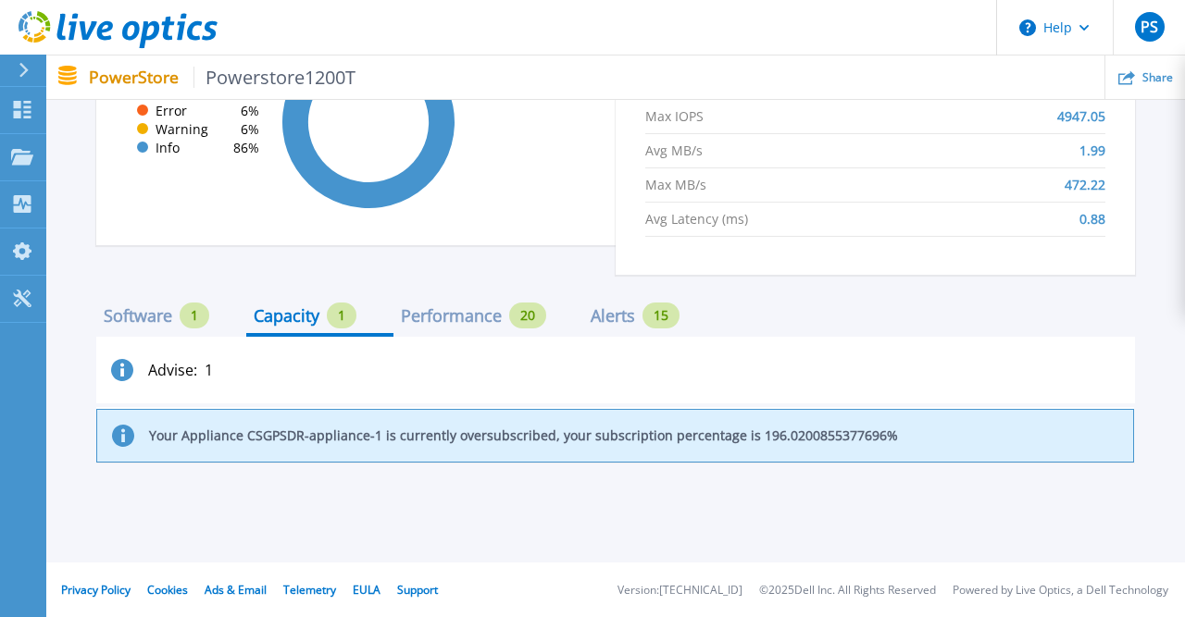
click at [497, 321] on div "Performance" at bounding box center [451, 315] width 101 height 15
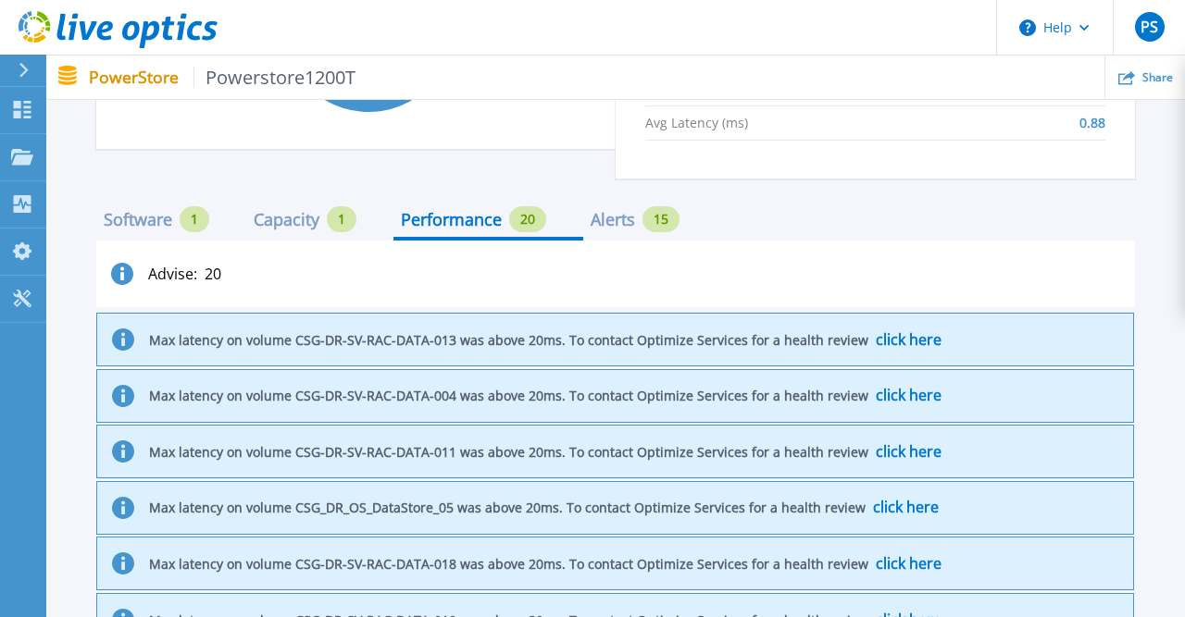
scroll to position [1592, 0]
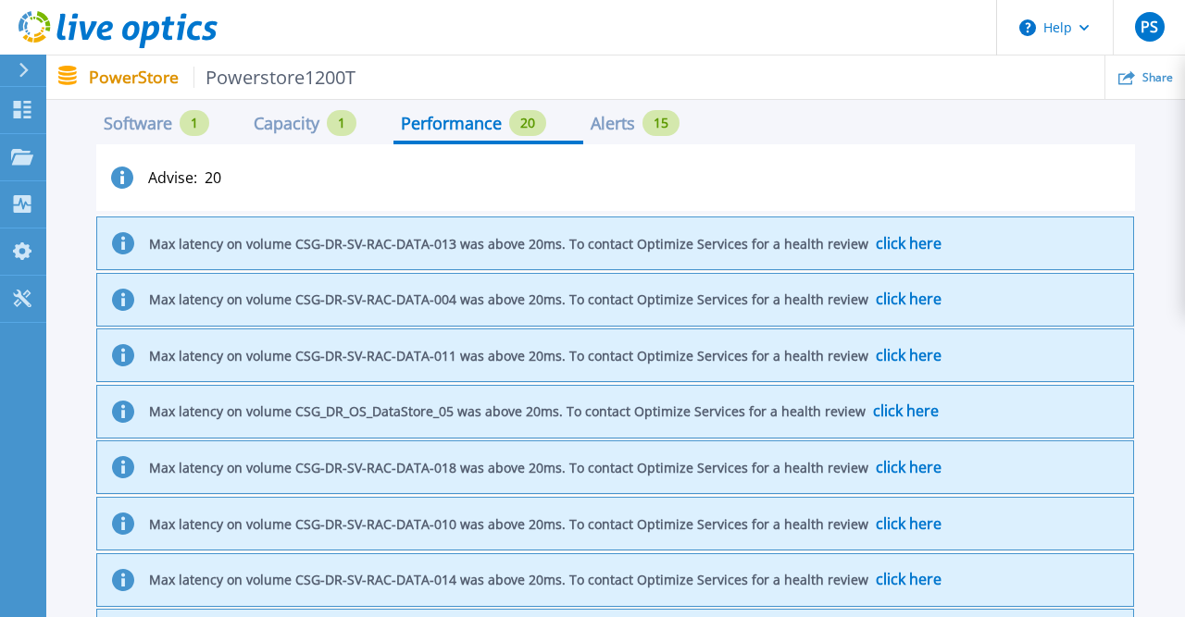
click at [736, 168] on div "Advise : 20" at bounding box center [615, 177] width 1038 height 67
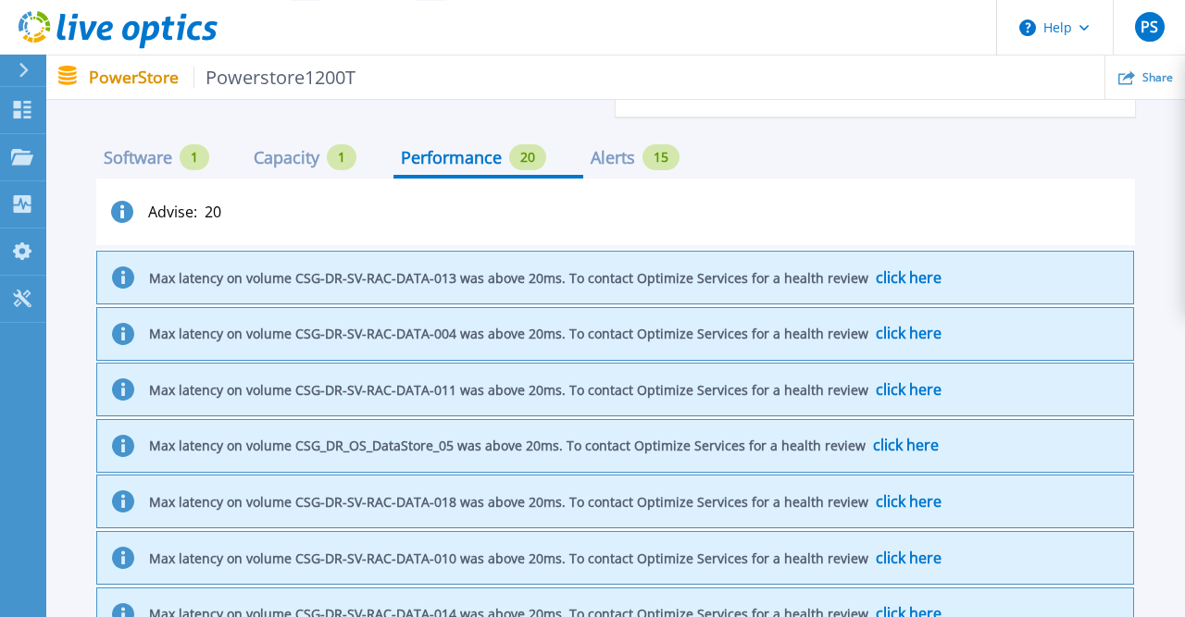
scroll to position [1495, 0]
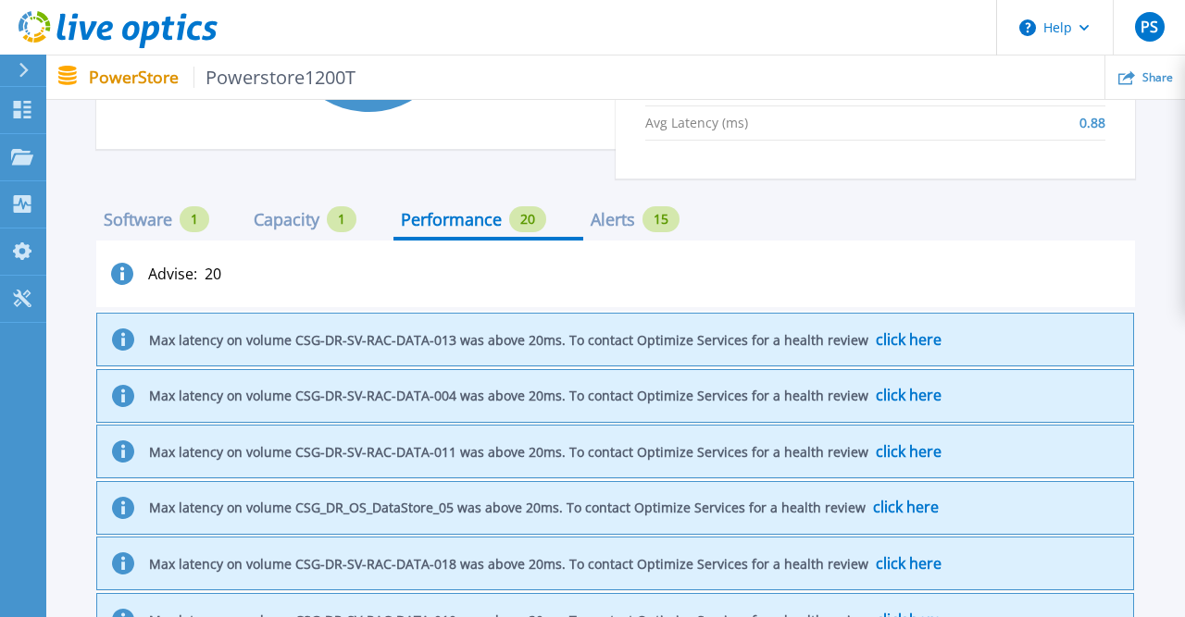
click at [633, 215] on div "Alerts" at bounding box center [612, 219] width 44 height 15
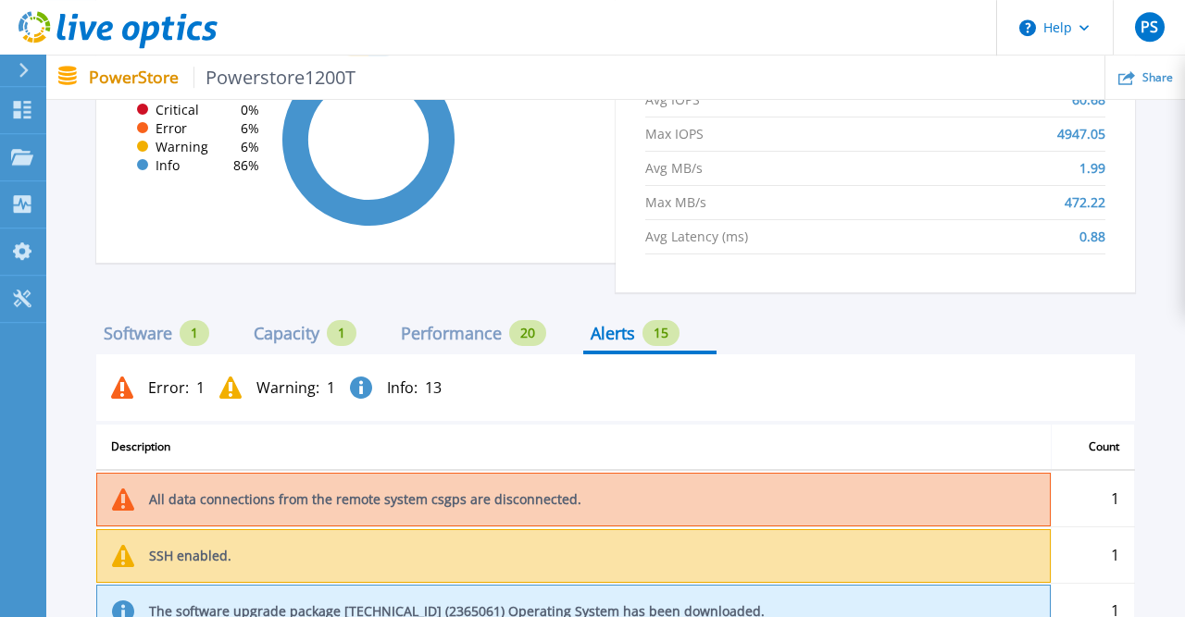
scroll to position [1351, 0]
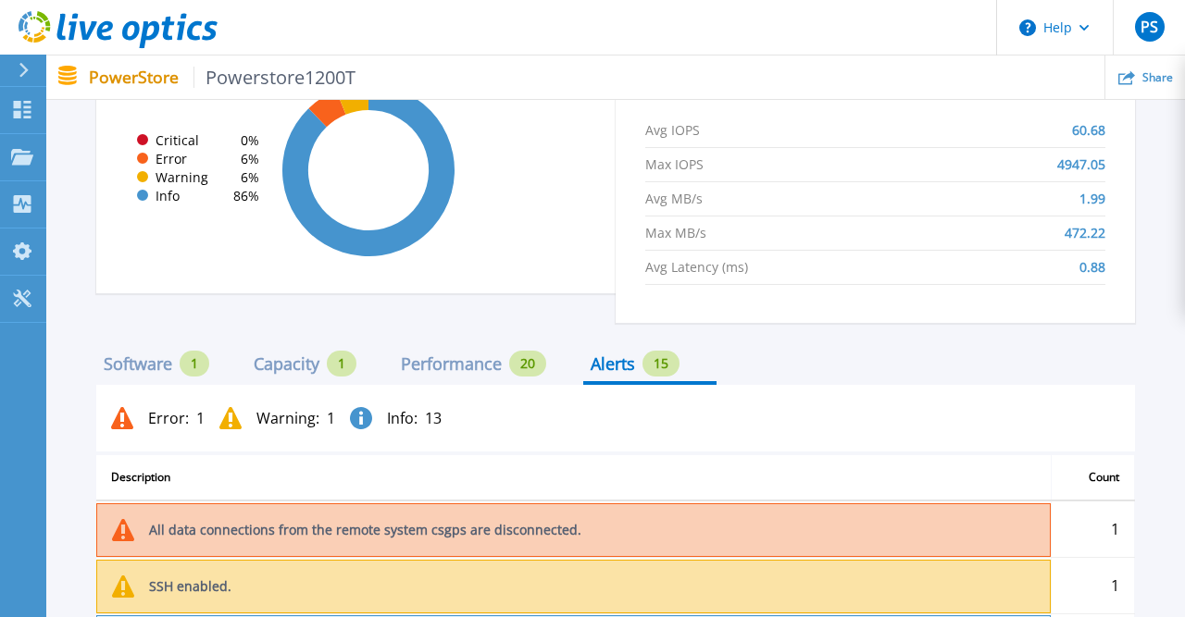
click at [489, 376] on div "Performance 20" at bounding box center [473, 364] width 145 height 26
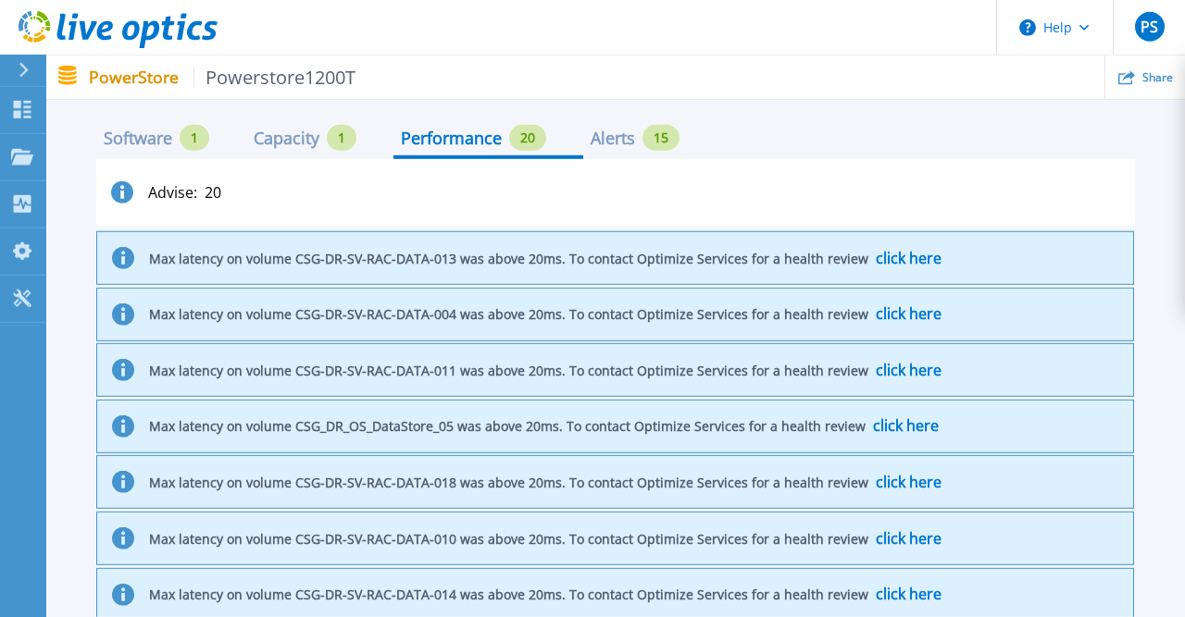
scroll to position [1677, 0]
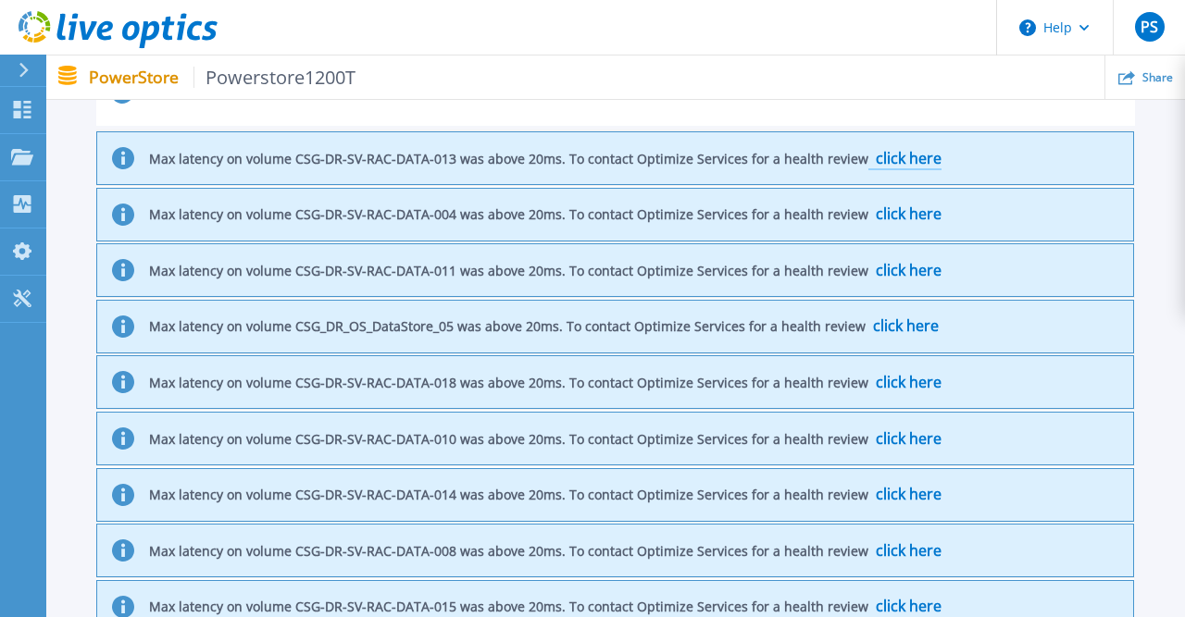
click at [899, 159] on span "click here" at bounding box center [908, 158] width 66 height 20
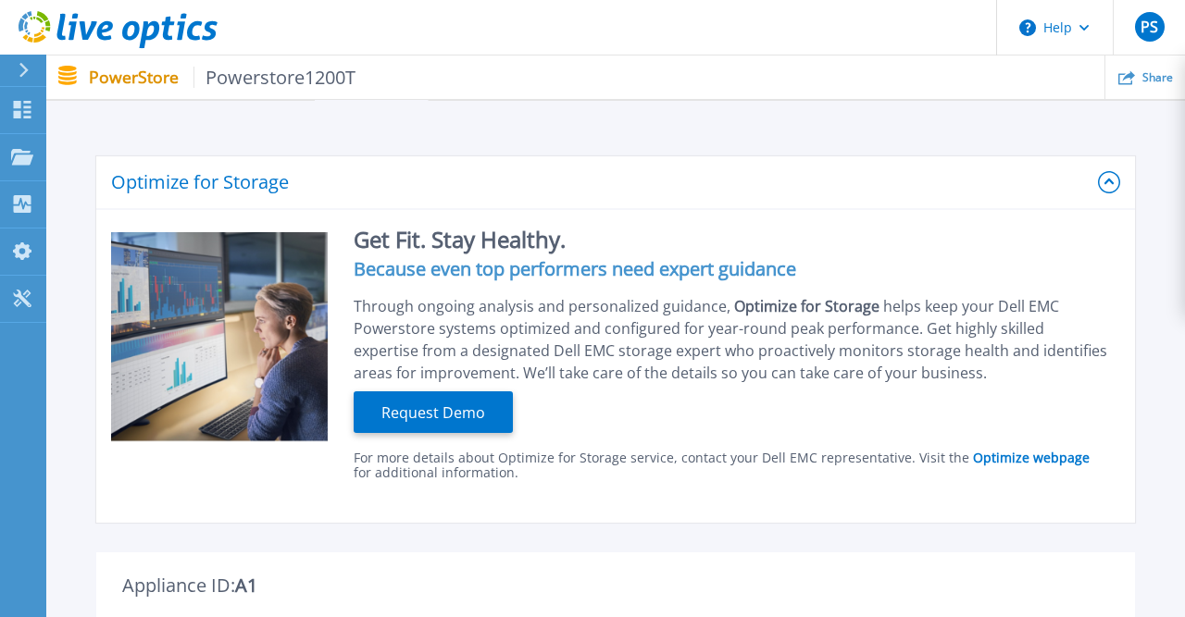
scroll to position [0, 0]
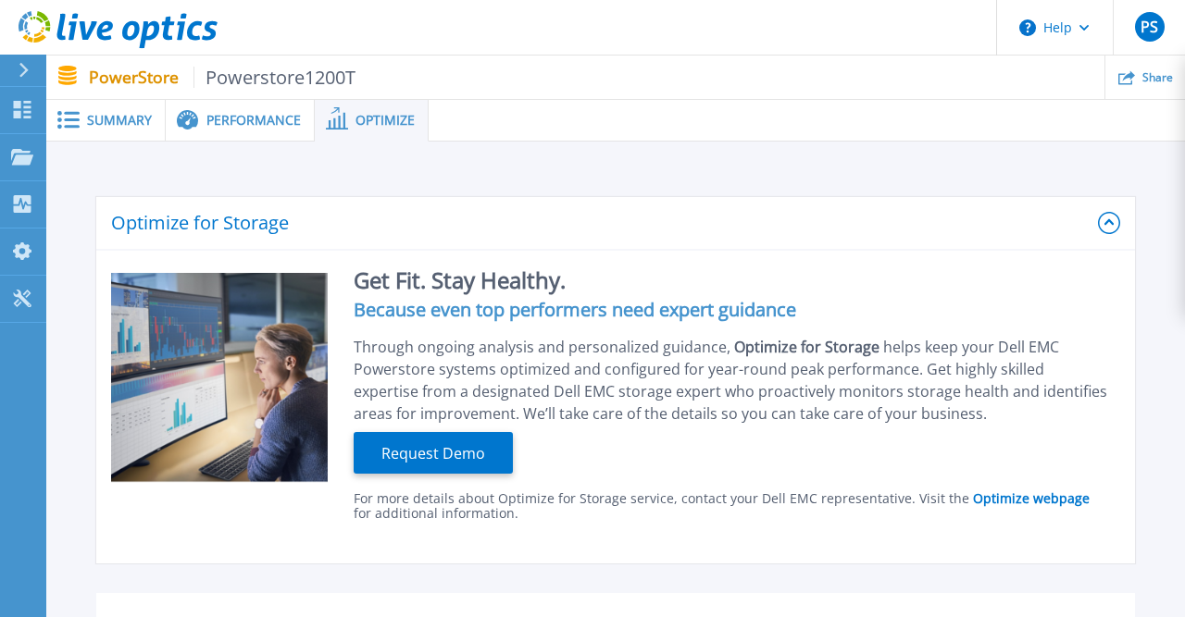
click at [255, 125] on span "Performance" at bounding box center [253, 120] width 94 height 13
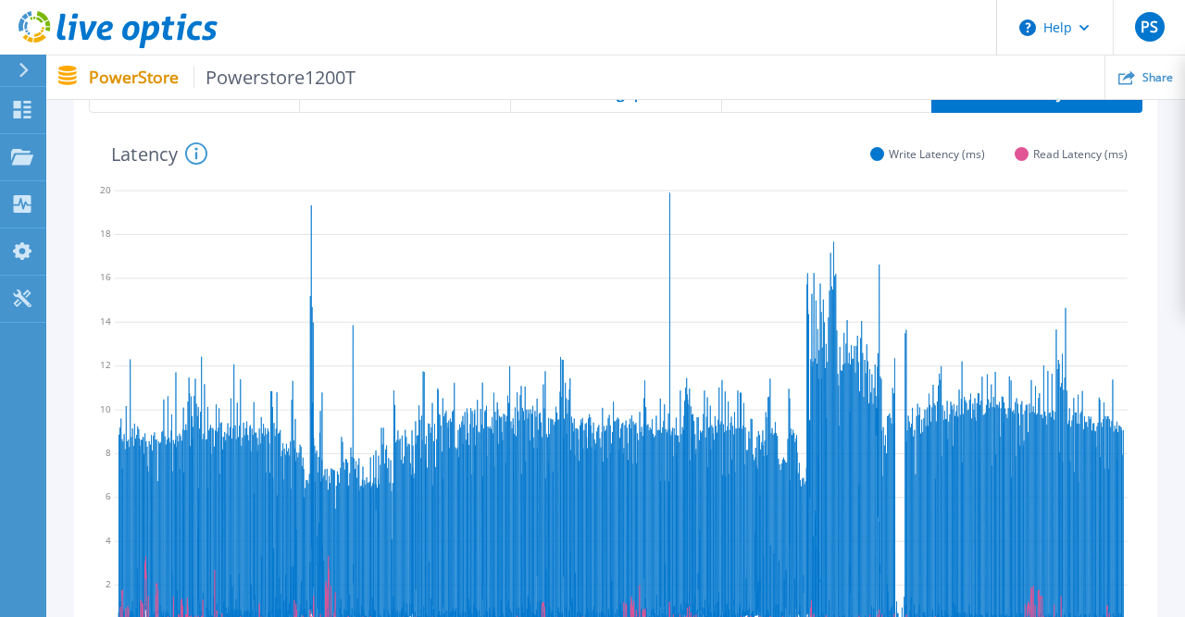
scroll to position [192, 0]
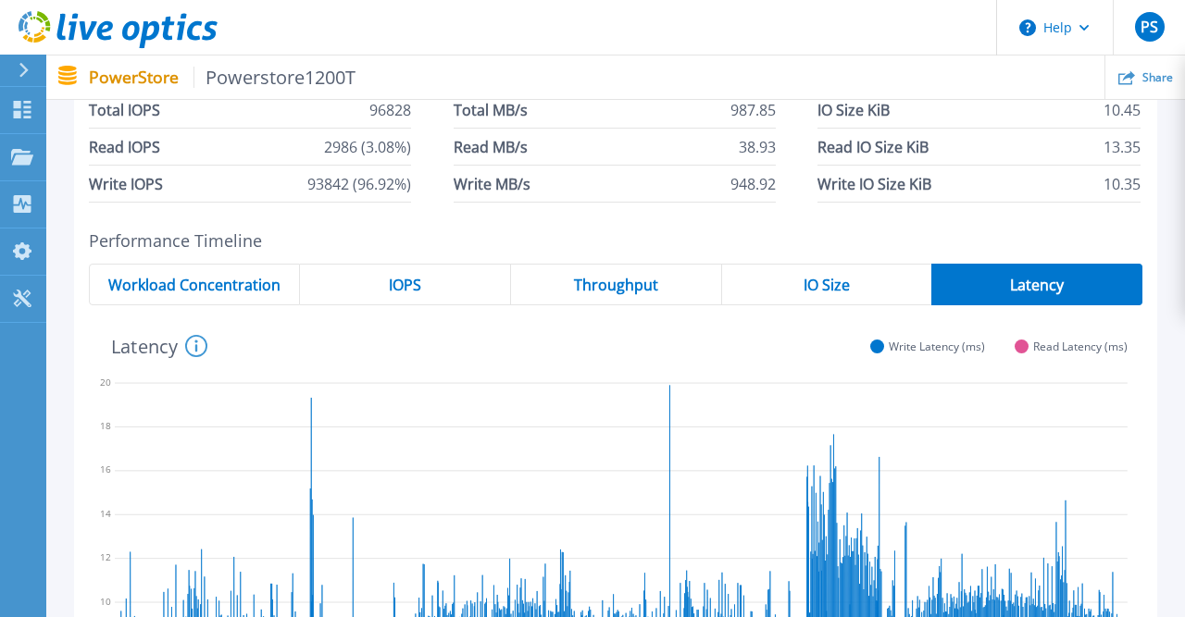
click at [865, 287] on div "IO Size" at bounding box center [827, 285] width 210 height 42
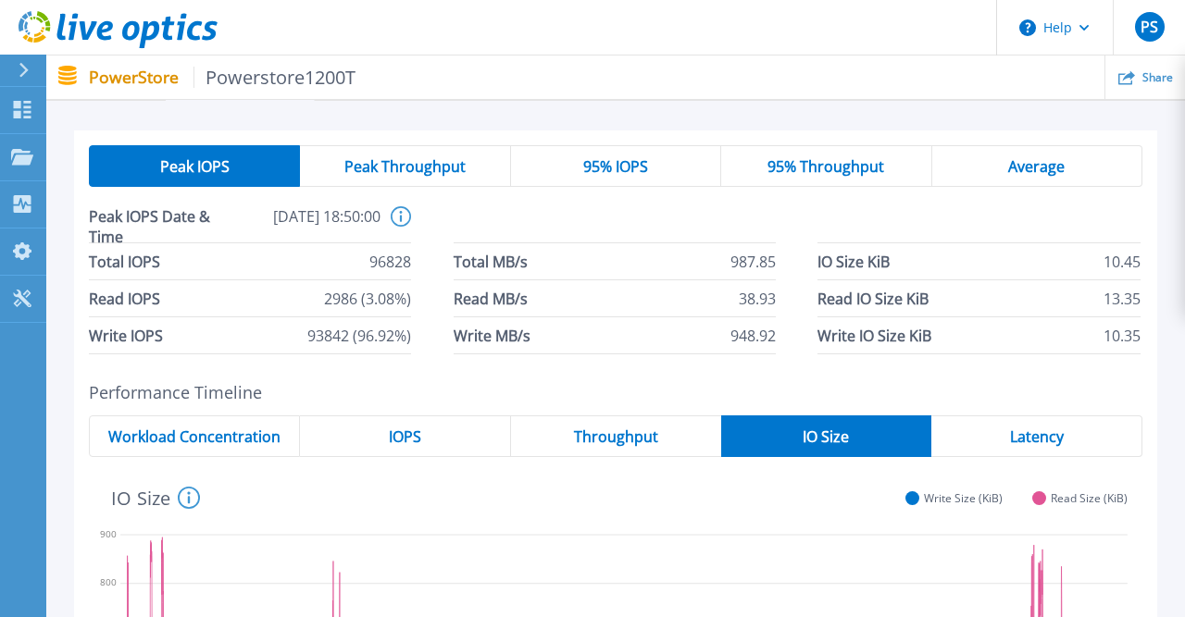
scroll to position [0, 0]
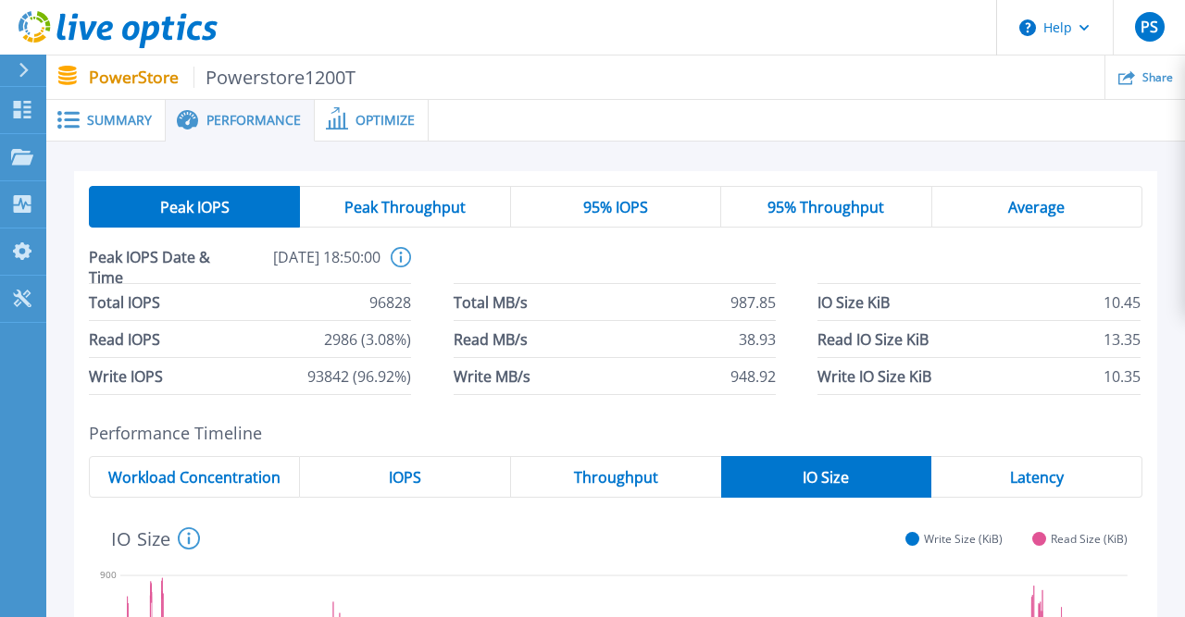
click at [838, 201] on span "95% Throughput" at bounding box center [825, 207] width 117 height 15
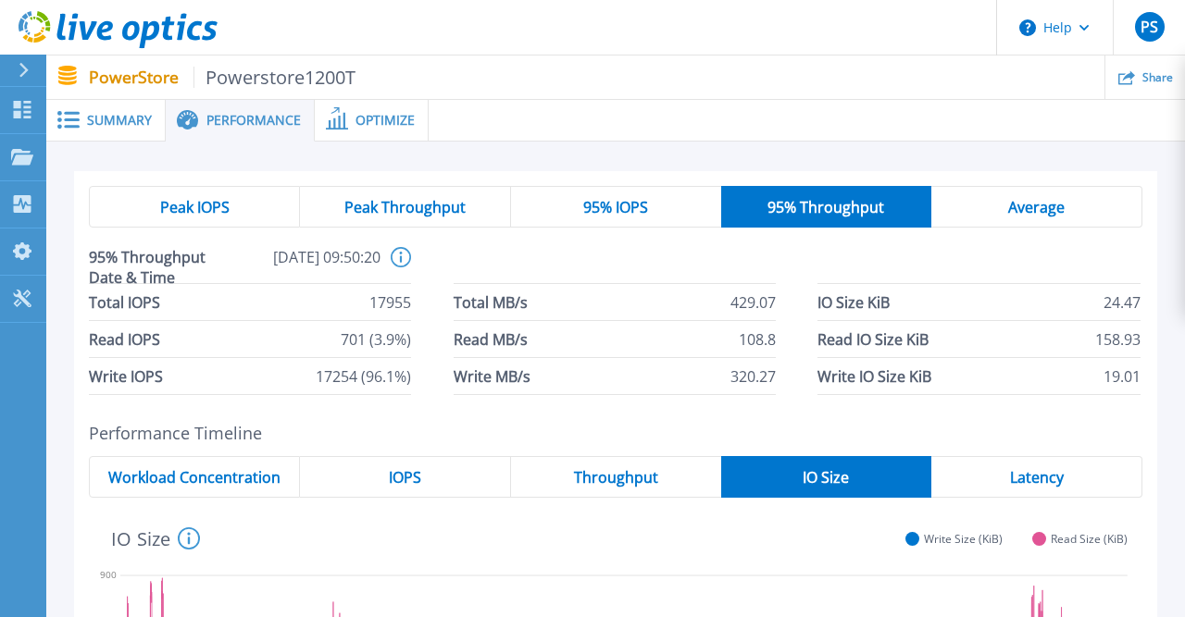
click at [647, 225] on div "95% IOPS" at bounding box center [616, 207] width 210 height 42
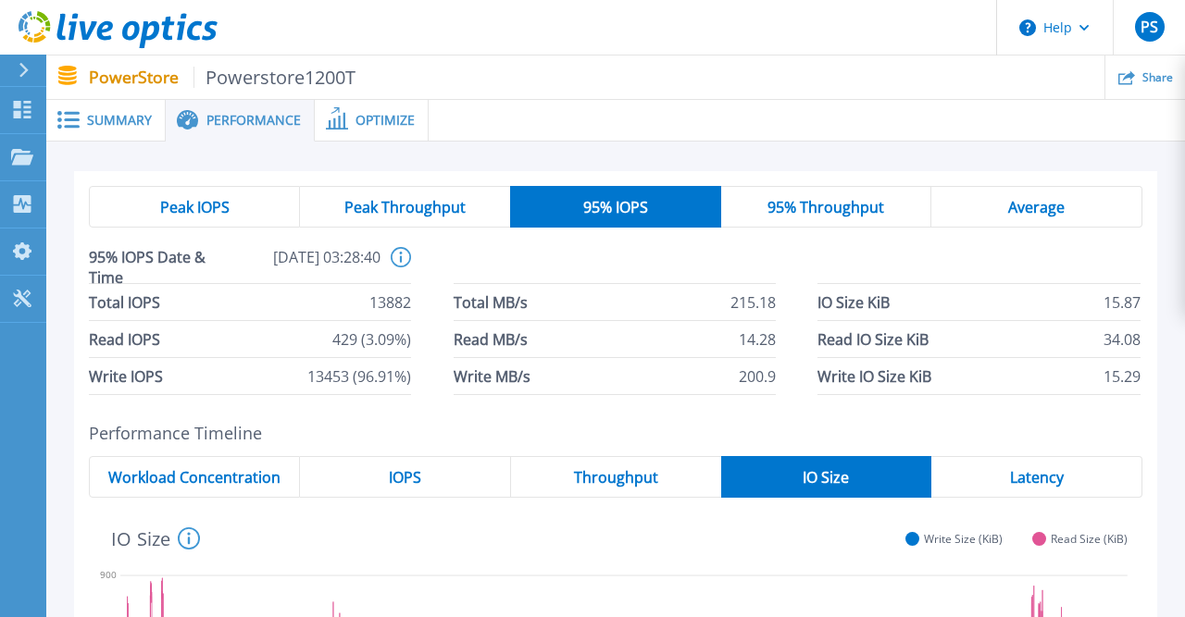
click at [450, 210] on span "Peak Throughput" at bounding box center [404, 207] width 121 height 15
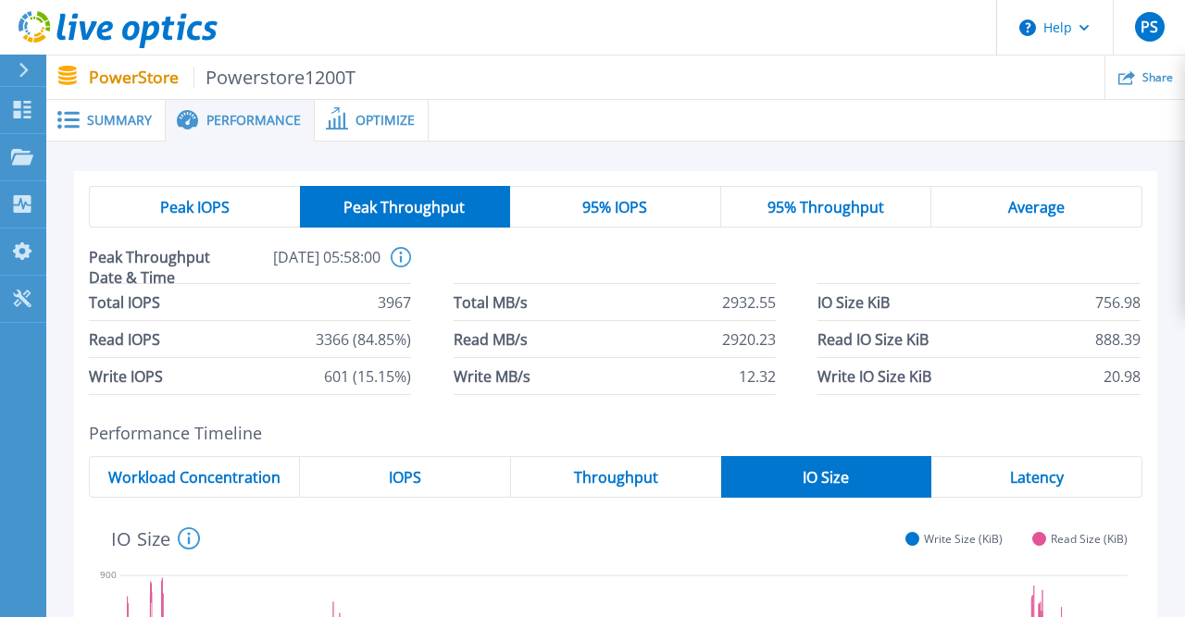
click at [806, 200] on span "95% Throughput" at bounding box center [825, 207] width 117 height 15
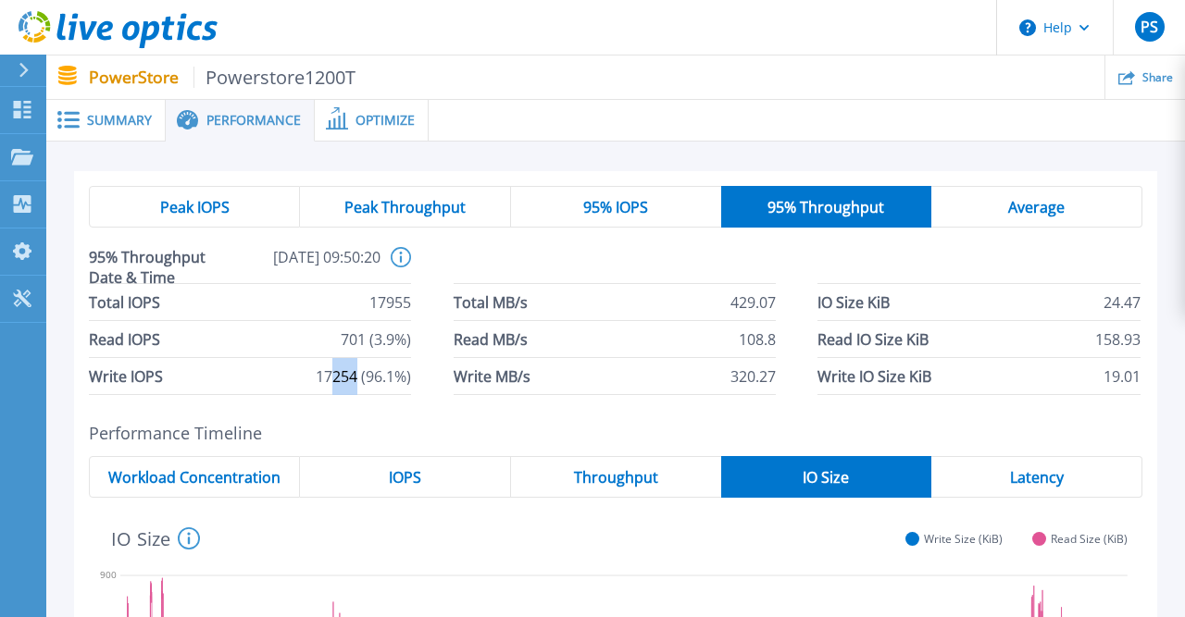
drag, startPoint x: 333, startPoint y: 381, endPoint x: 357, endPoint y: 378, distance: 24.2
click at [357, 378] on span "17254 (96.1%)" at bounding box center [363, 376] width 95 height 36
click at [1063, 215] on span "Average" at bounding box center [1036, 207] width 56 height 15
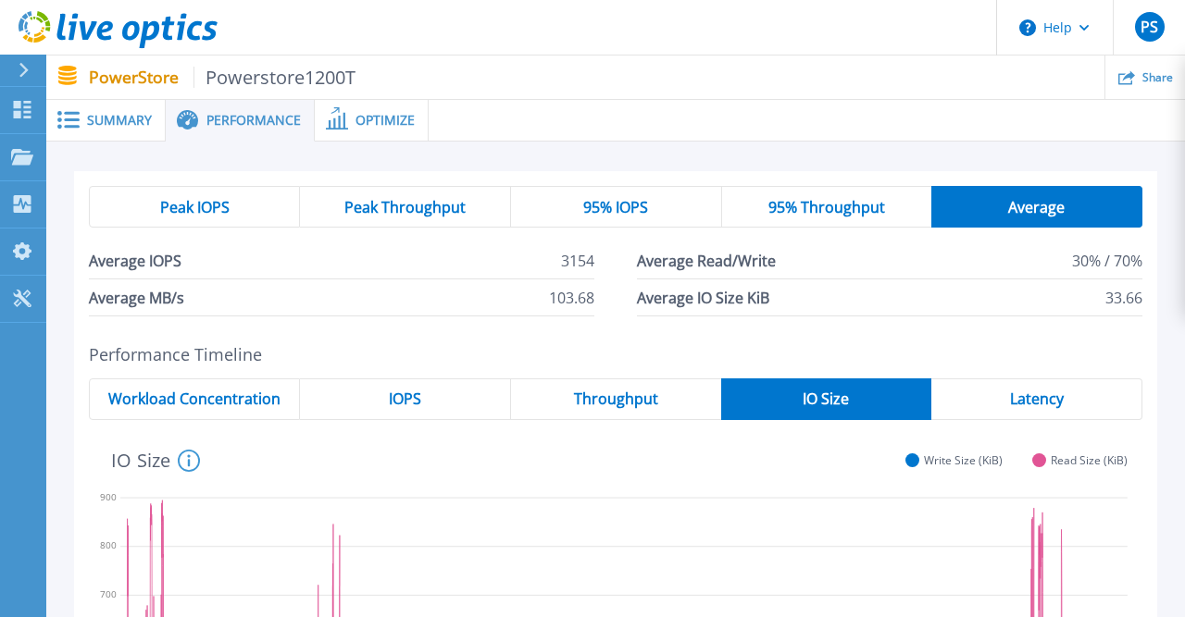
click at [564, 257] on span "3154" at bounding box center [577, 260] width 33 height 36
click at [571, 257] on span "3154" at bounding box center [577, 260] width 33 height 36
drag, startPoint x: 551, startPoint y: 302, endPoint x: 610, endPoint y: 296, distance: 59.5
click at [610, 296] on div "Average IOPS 3154 Average Read/Write 30% / 70% Average MB/s 103.68 Average IO S…" at bounding box center [615, 279] width 1053 height 74
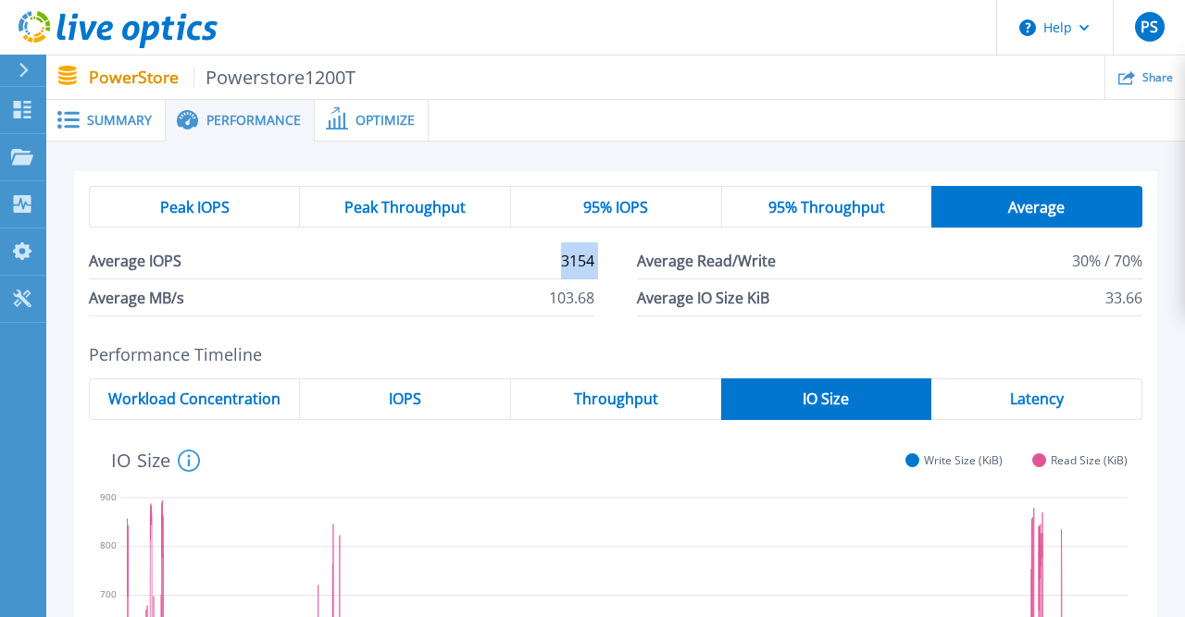
drag, startPoint x: 557, startPoint y: 260, endPoint x: 627, endPoint y: 260, distance: 69.4
click at [627, 260] on div "Average IOPS 3154 Average Read/Write 30% / 70% Average MB/s 103.68 Average IO S…" at bounding box center [615, 279] width 1053 height 74
click at [585, 268] on span "3154" at bounding box center [577, 260] width 33 height 36
click at [192, 215] on span "Peak IOPS" at bounding box center [194, 207] width 69 height 15
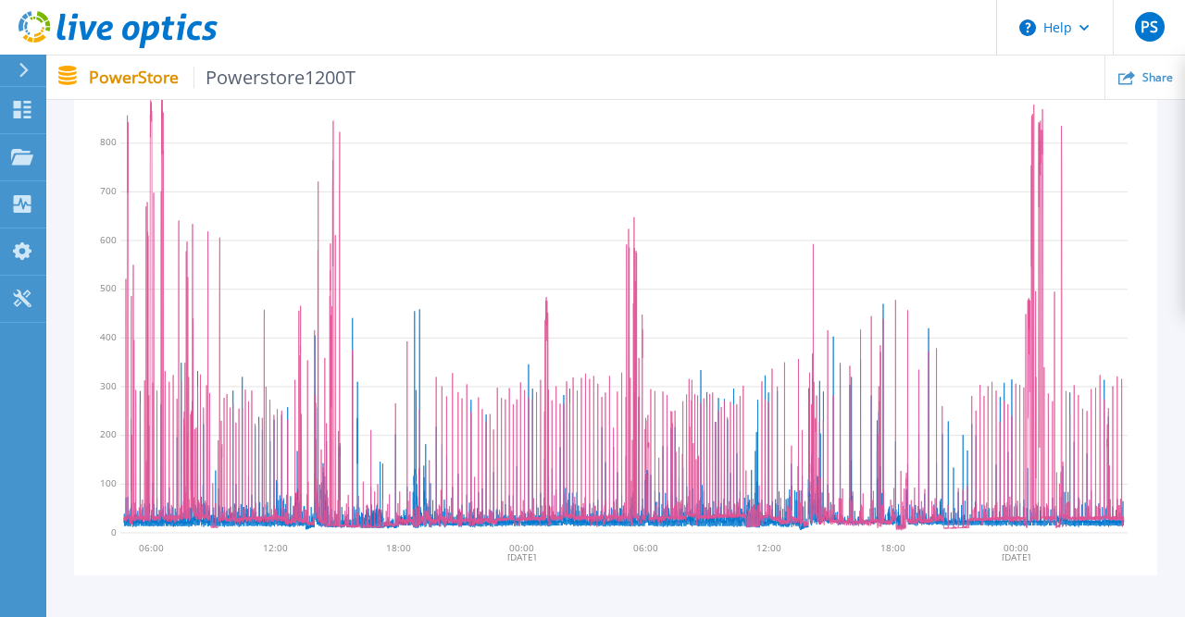
scroll to position [96, 0]
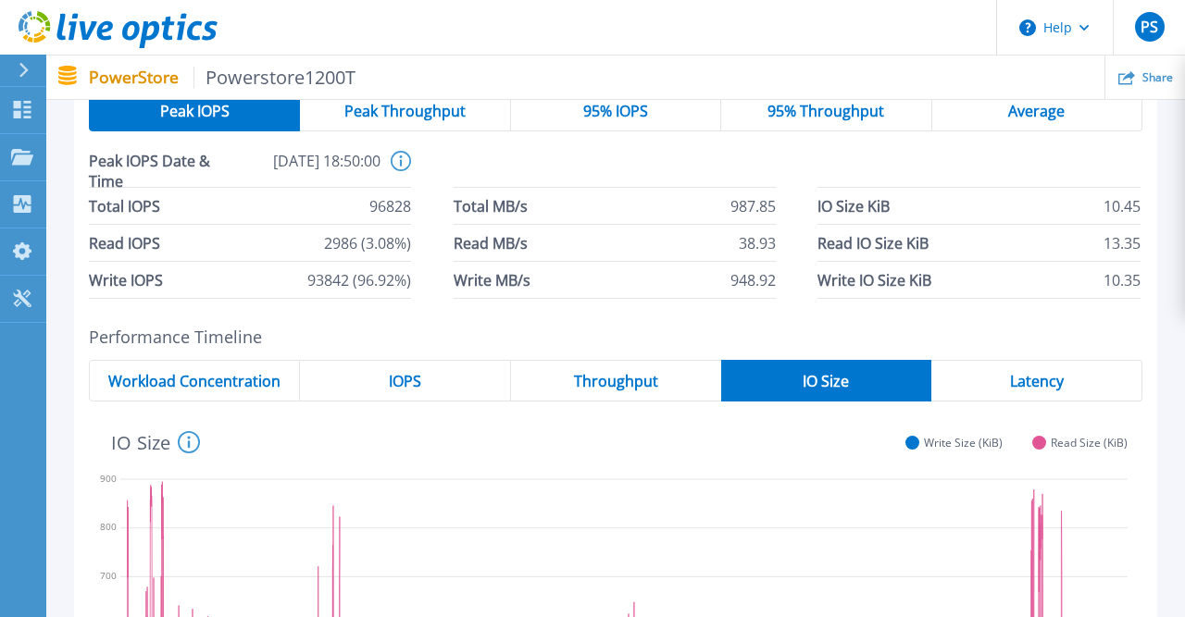
click at [434, 114] on span "Peak Throughput" at bounding box center [404, 111] width 121 height 15
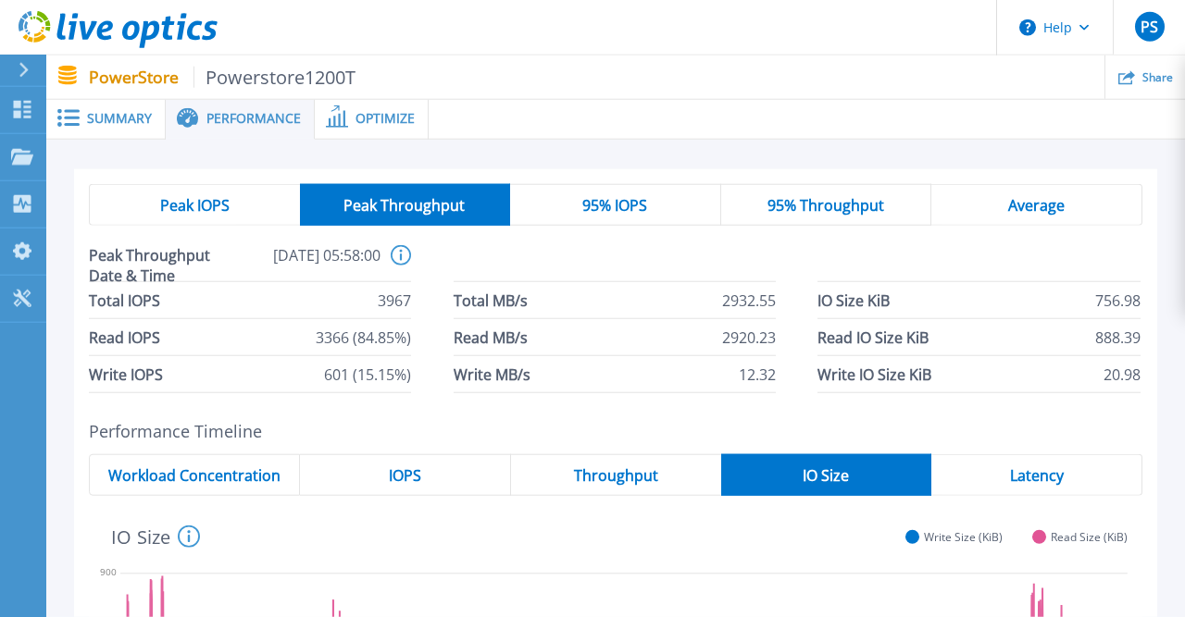
scroll to position [0, 0]
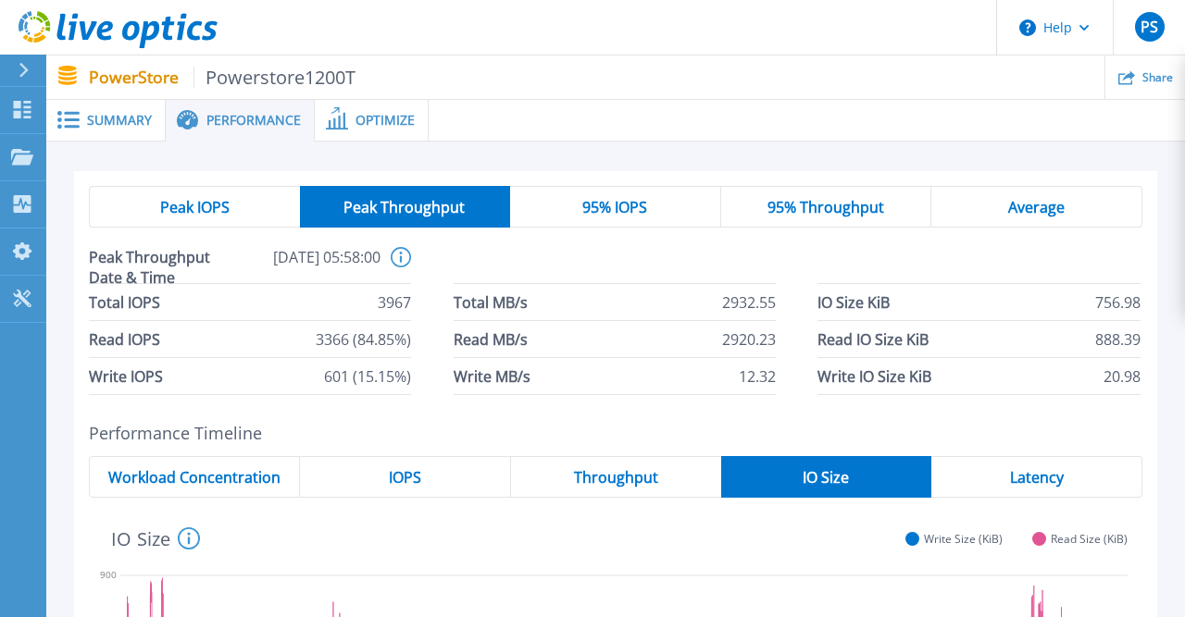
click at [1055, 210] on span "Average" at bounding box center [1036, 207] width 56 height 15
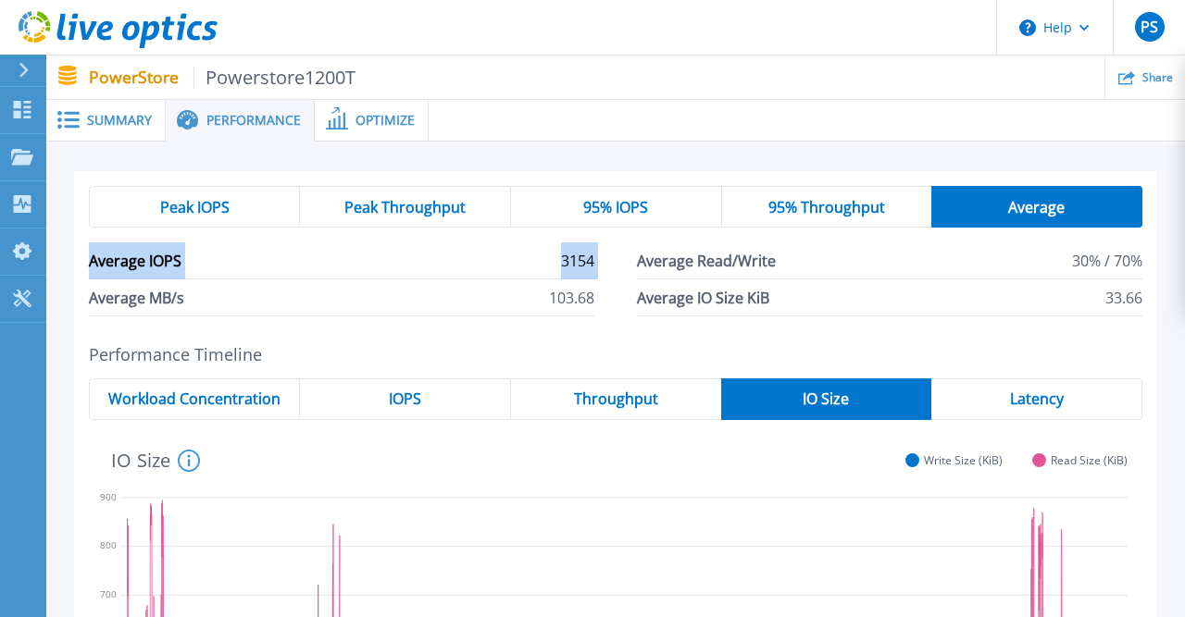
drag, startPoint x: 90, startPoint y: 245, endPoint x: 619, endPoint y: 260, distance: 529.5
click at [619, 260] on div "Average IOPS 3154 Average Read/Write 30% / 70% Average MB/s 103.68 Average IO S…" at bounding box center [615, 279] width 1053 height 74
click at [254, 210] on div "Peak IOPS" at bounding box center [194, 207] width 211 height 42
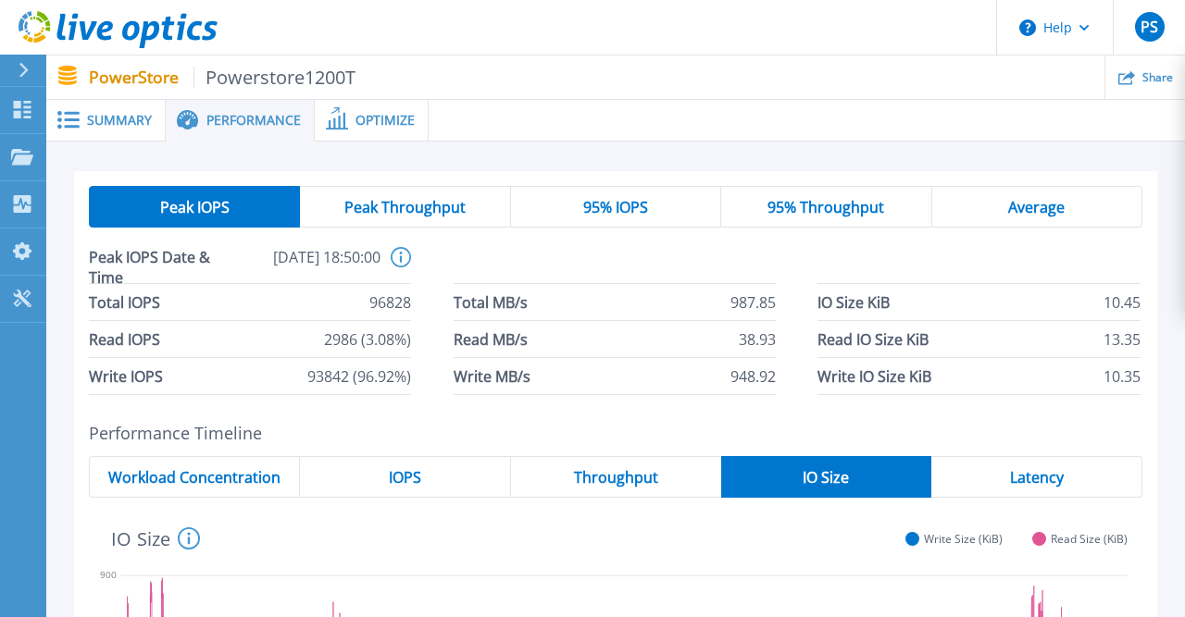
click at [1022, 205] on span "Average" at bounding box center [1036, 207] width 56 height 15
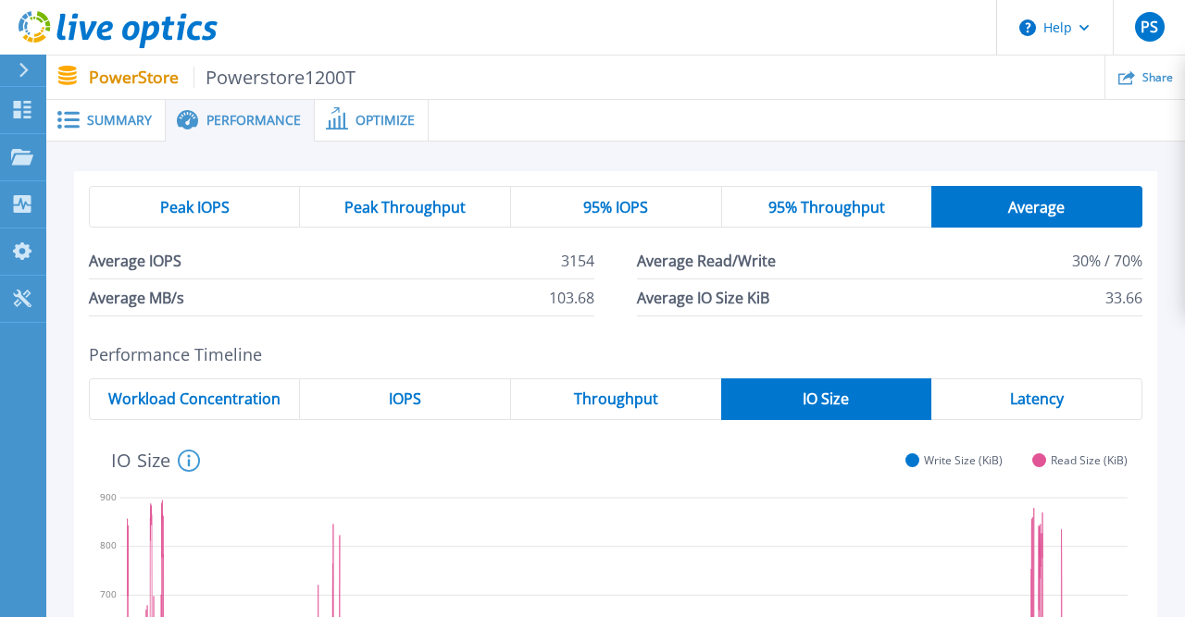
click at [1017, 393] on span "Latency" at bounding box center [1037, 398] width 54 height 15
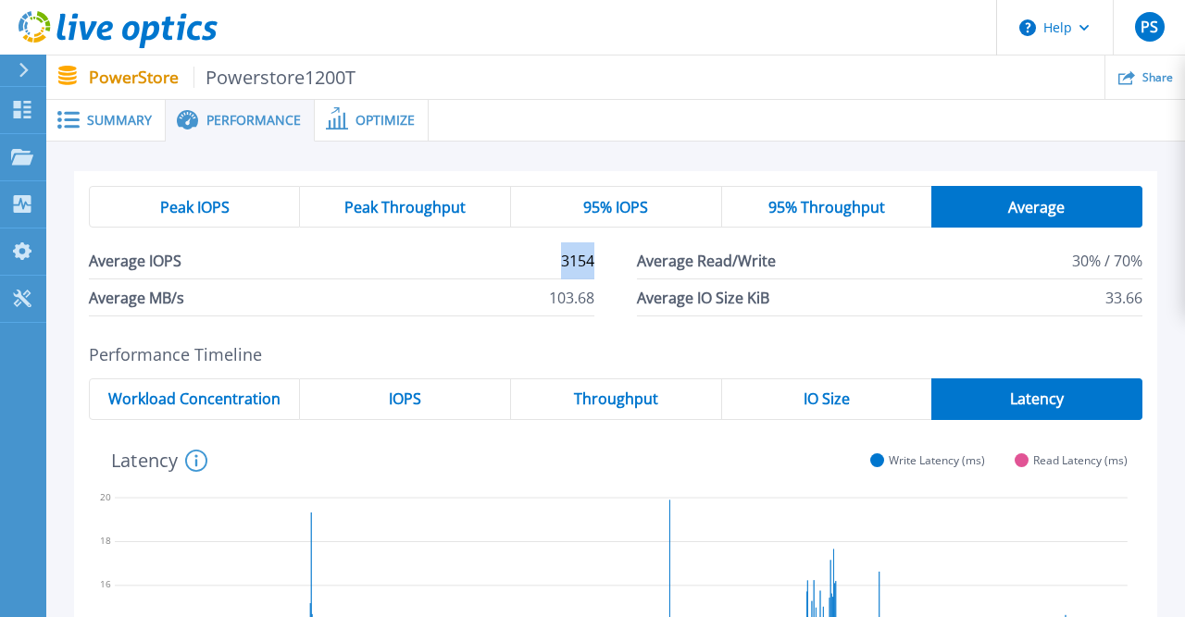
drag, startPoint x: 559, startPoint y: 266, endPoint x: 610, endPoint y: 270, distance: 51.1
click at [610, 270] on div "Average IOPS 3154 Average Read/Write 30% / 70% Average MB/s 103.68 Average IO S…" at bounding box center [615, 279] width 1053 height 74
click at [618, 203] on span "95% IOPS" at bounding box center [615, 207] width 65 height 15
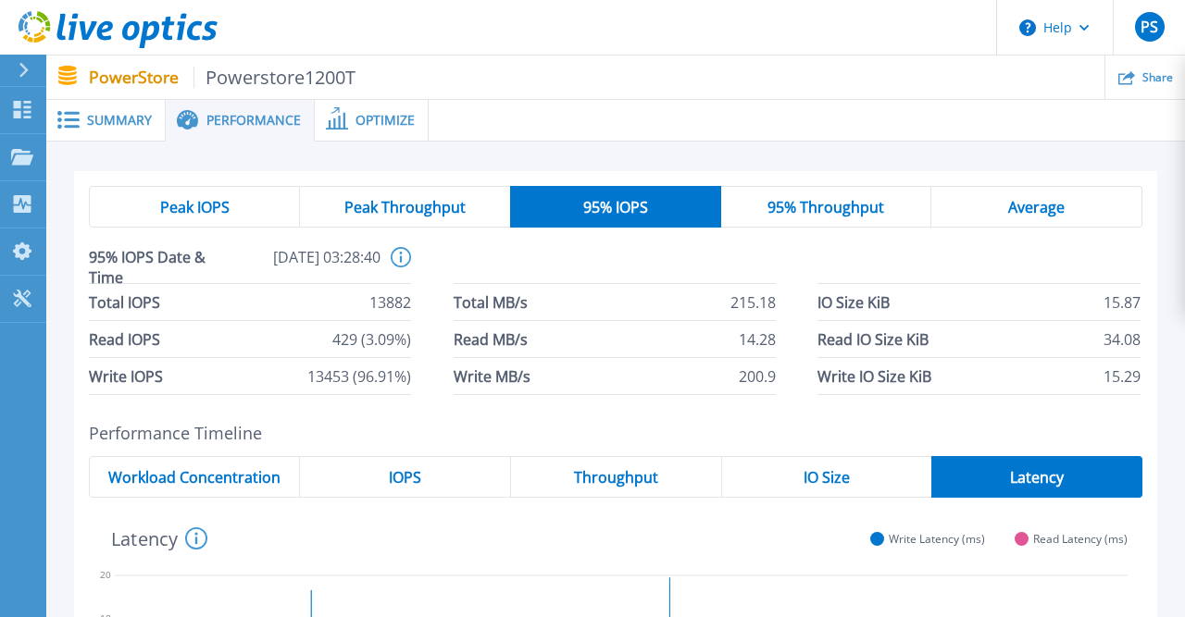
click at [391, 130] on div "Optimize" at bounding box center [372, 121] width 114 height 42
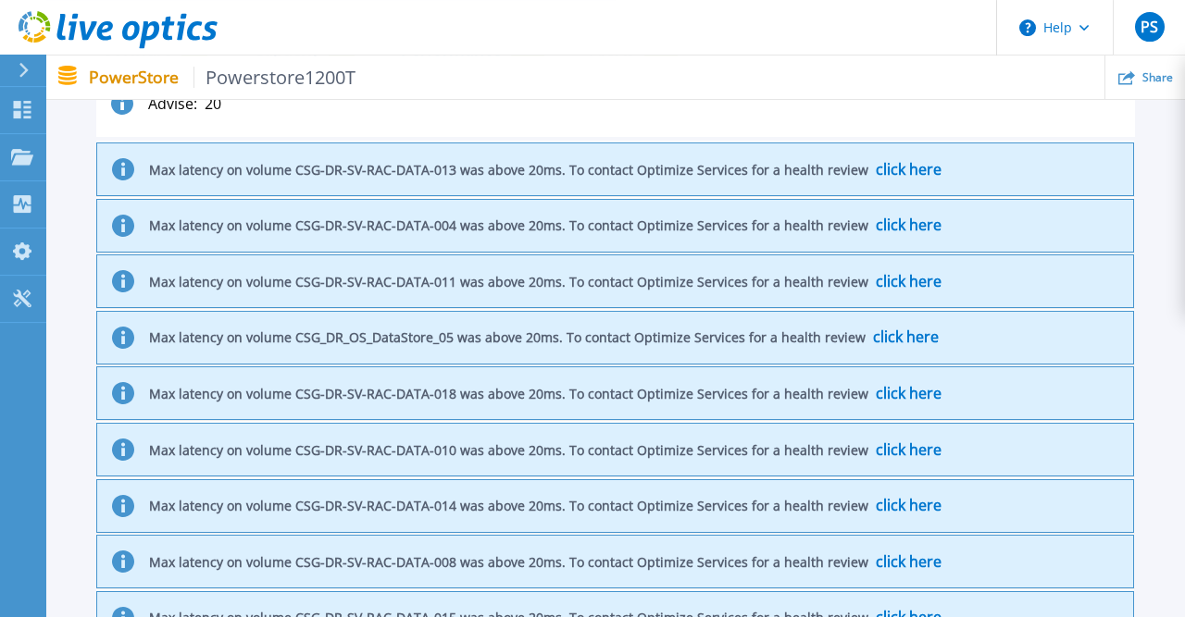
scroll to position [1636, 0]
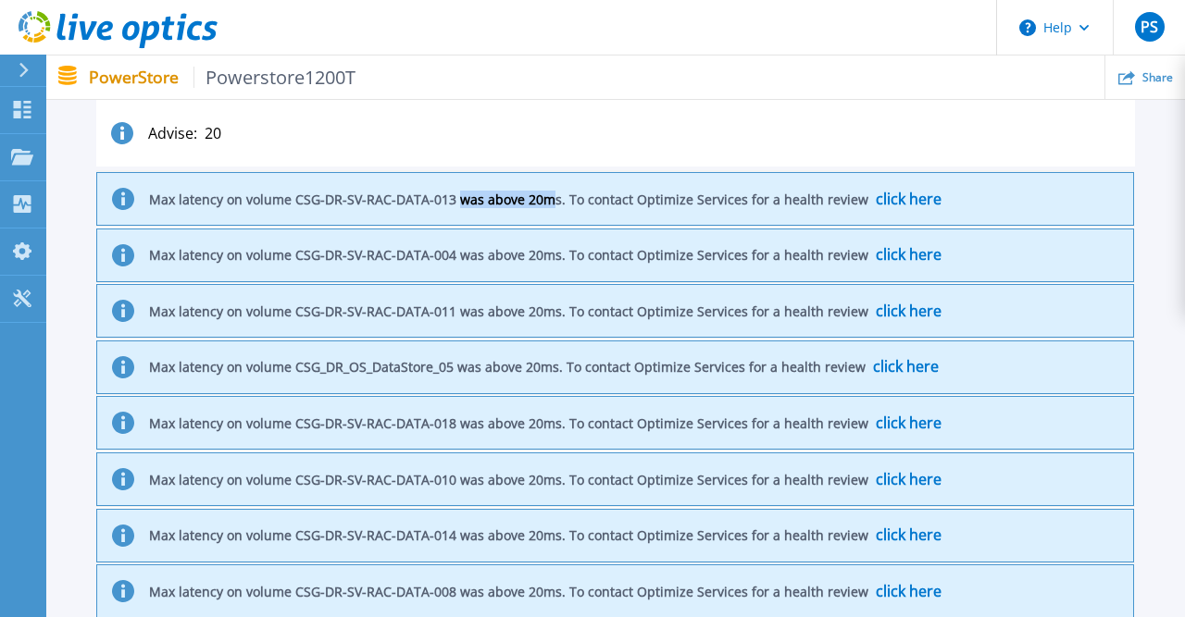
drag, startPoint x: 467, startPoint y: 204, endPoint x: 568, endPoint y: 201, distance: 100.9
click at [568, 201] on p "Max latency on volume CSG-DR-SV-RAC-DATA-013 was above 20ms. To contact Optimiz…" at bounding box center [545, 200] width 792 height 16
drag, startPoint x: 300, startPoint y: 198, endPoint x: 469, endPoint y: 200, distance: 169.4
click at [469, 200] on p "Max latency on volume CSG-DR-SV-RAC-DATA-013 was above 20ms. To contact Optimiz…" at bounding box center [545, 200] width 792 height 16
drag, startPoint x: 573, startPoint y: 199, endPoint x: 298, endPoint y: 205, distance: 274.9
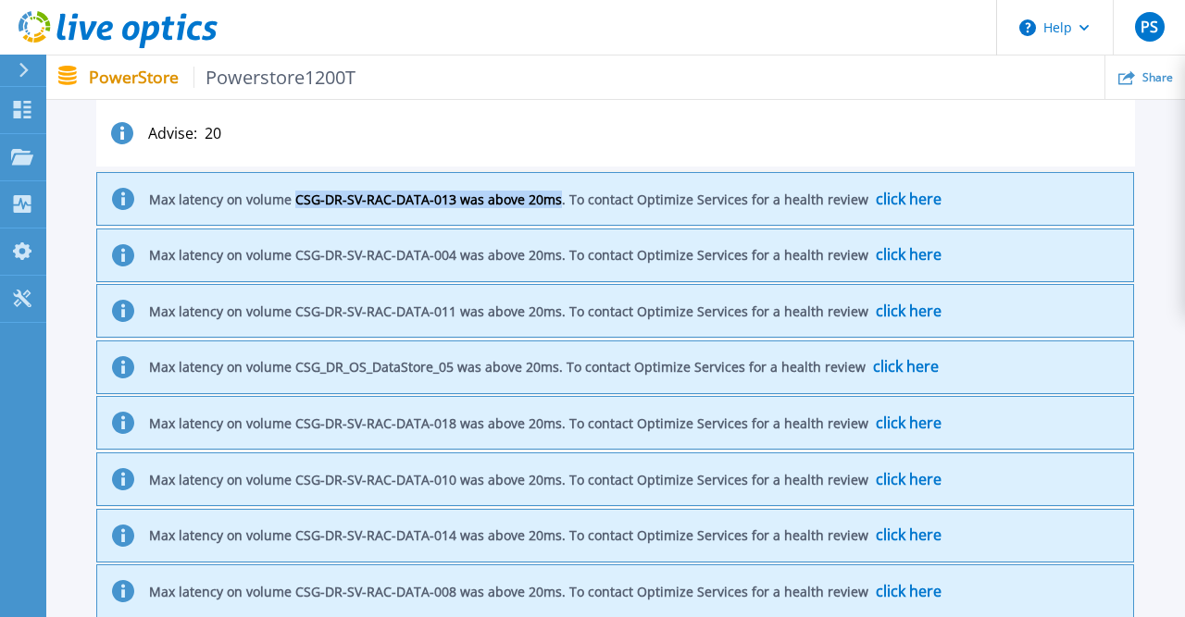
click at [298, 205] on p "Max latency on volume CSG-DR-SV-RAC-DATA-013 was above 20ms. To contact Optimiz…" at bounding box center [545, 200] width 792 height 16
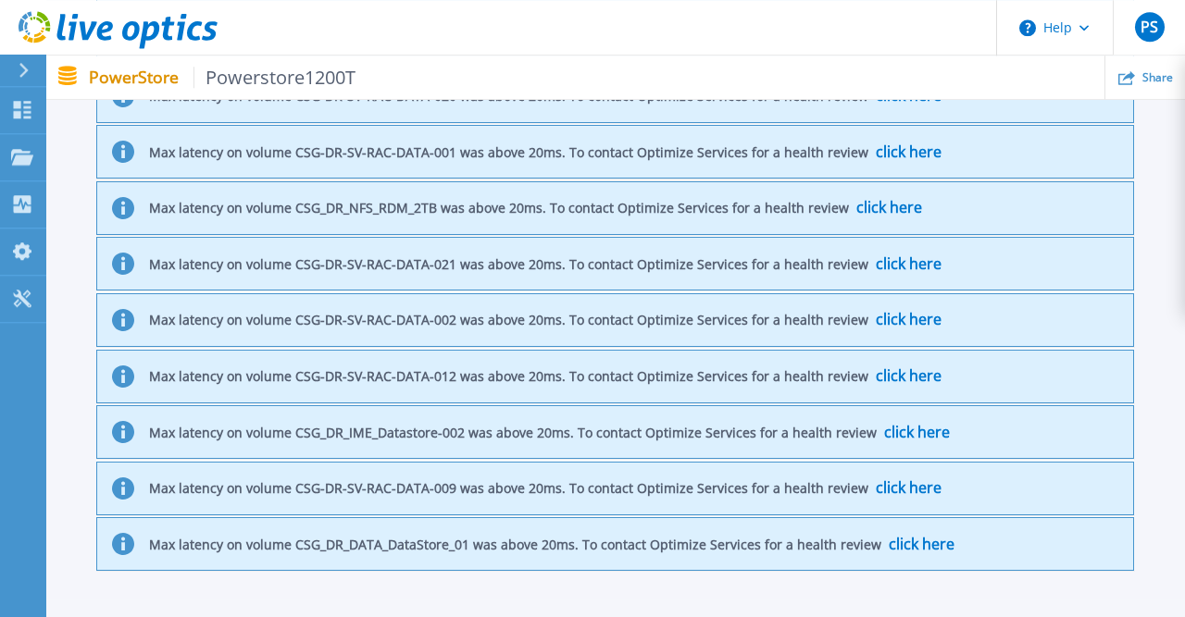
scroll to position [2406, 0]
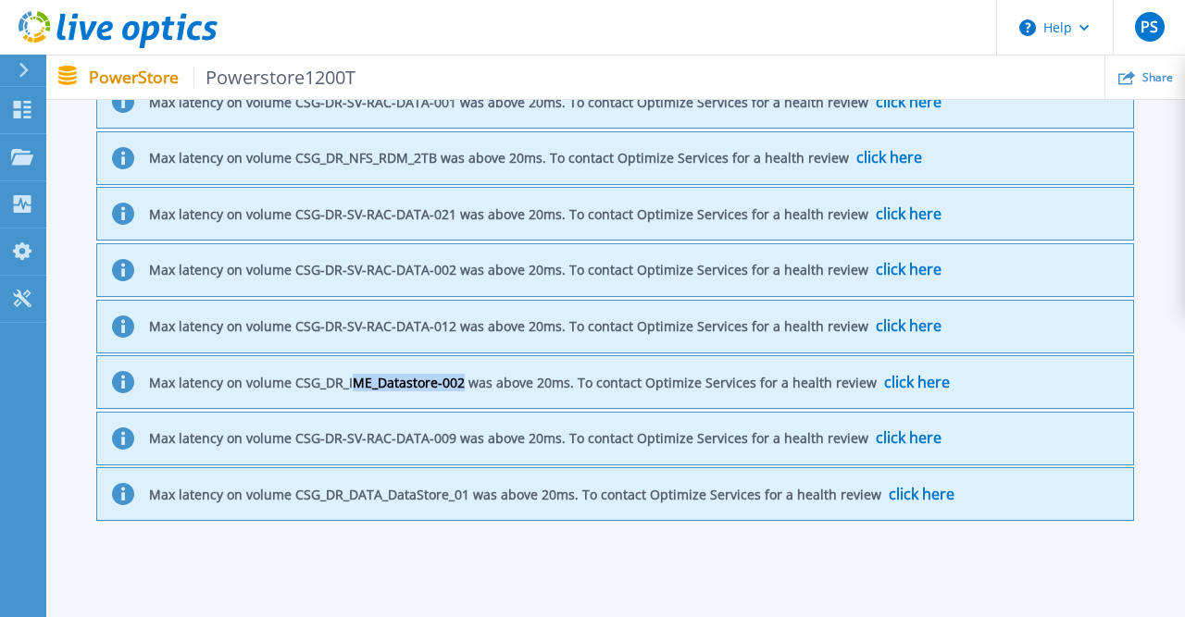
drag, startPoint x: 362, startPoint y: 369, endPoint x: 474, endPoint y: 366, distance: 112.0
click at [474, 375] on p "Max latency on volume CSG_DR_IME_Datastore-002 was above 20ms. To contact Optim…" at bounding box center [549, 383] width 800 height 16
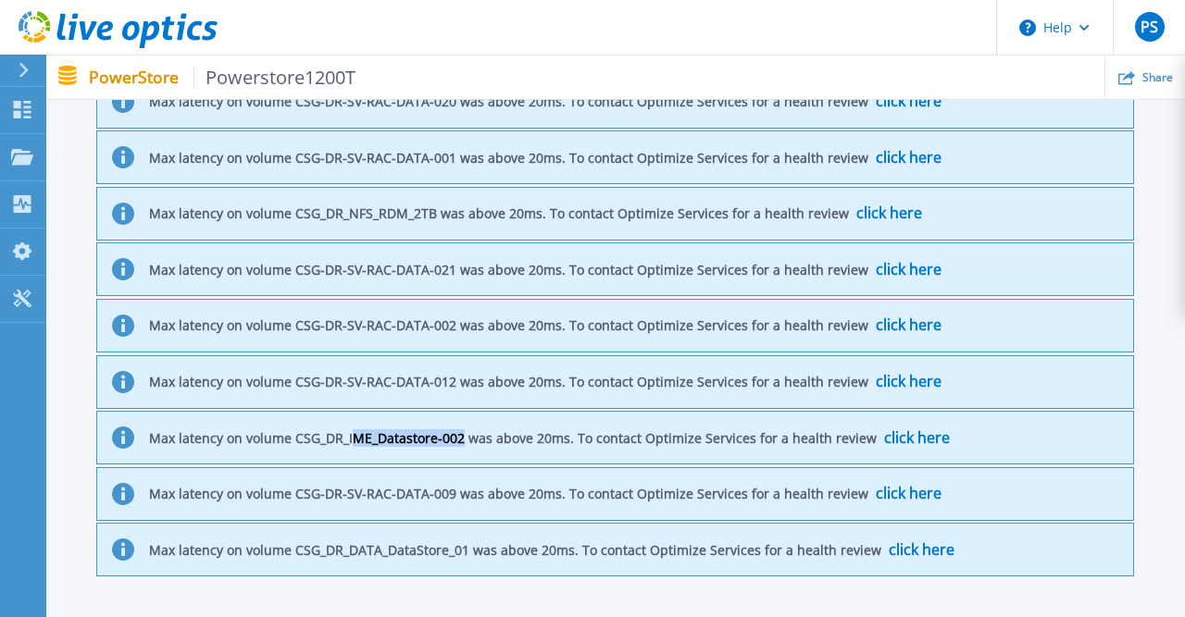
scroll to position [2254, 0]
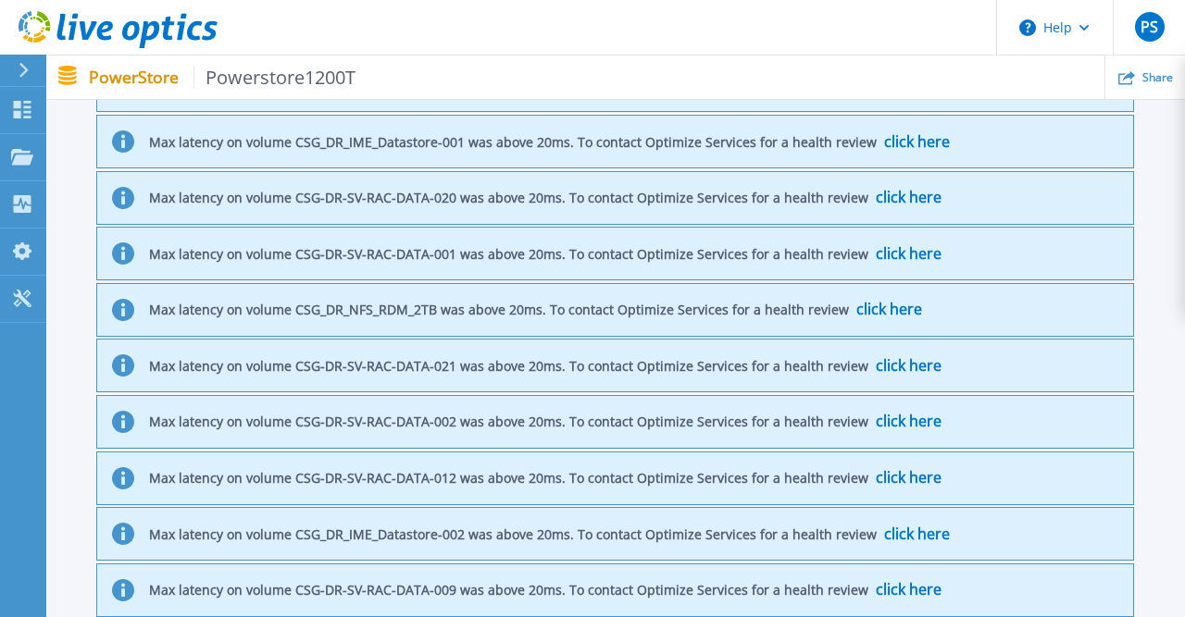
click at [418, 302] on p "Max latency on volume CSG_DR_NFS_RDM_2TB was above 20ms. To contact Optimize Se…" at bounding box center [535, 310] width 773 height 16
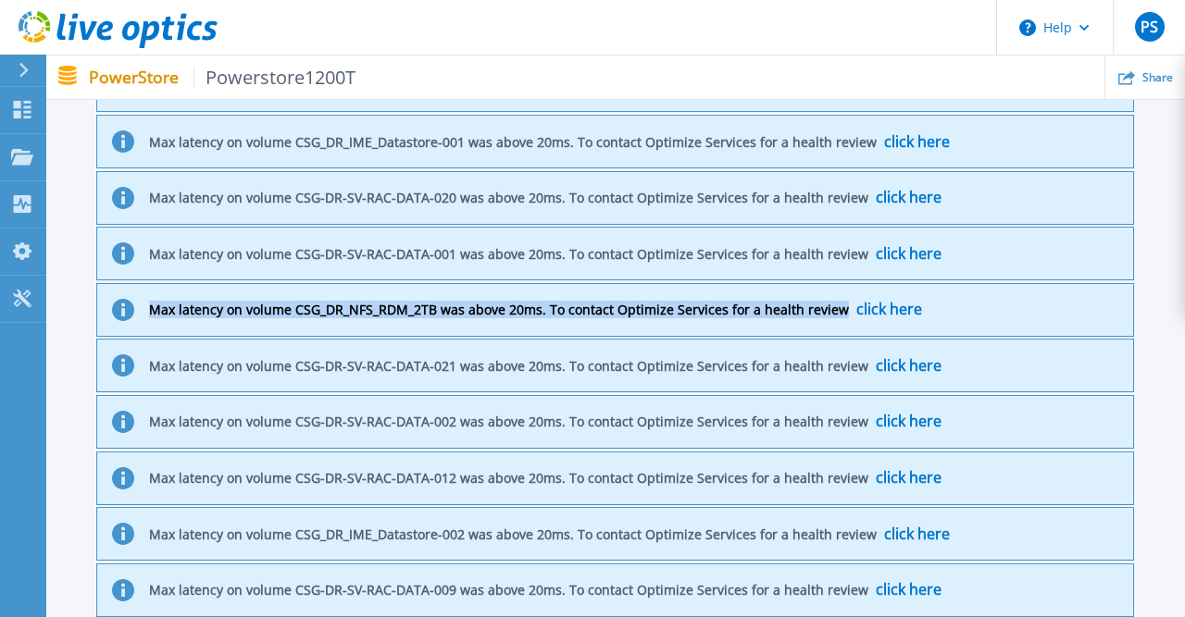
click at [418, 302] on p "Max latency on volume CSG_DR_NFS_RDM_2TB was above 20ms. To contact Optimize Se…" at bounding box center [535, 310] width 773 height 16
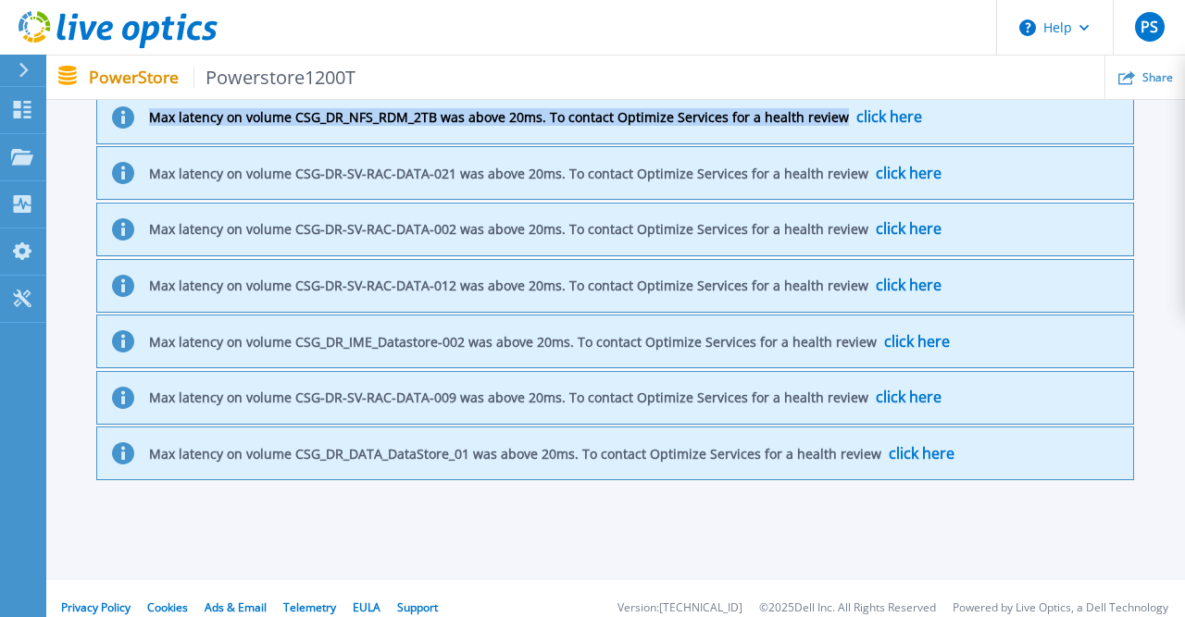
scroll to position [2351, 0]
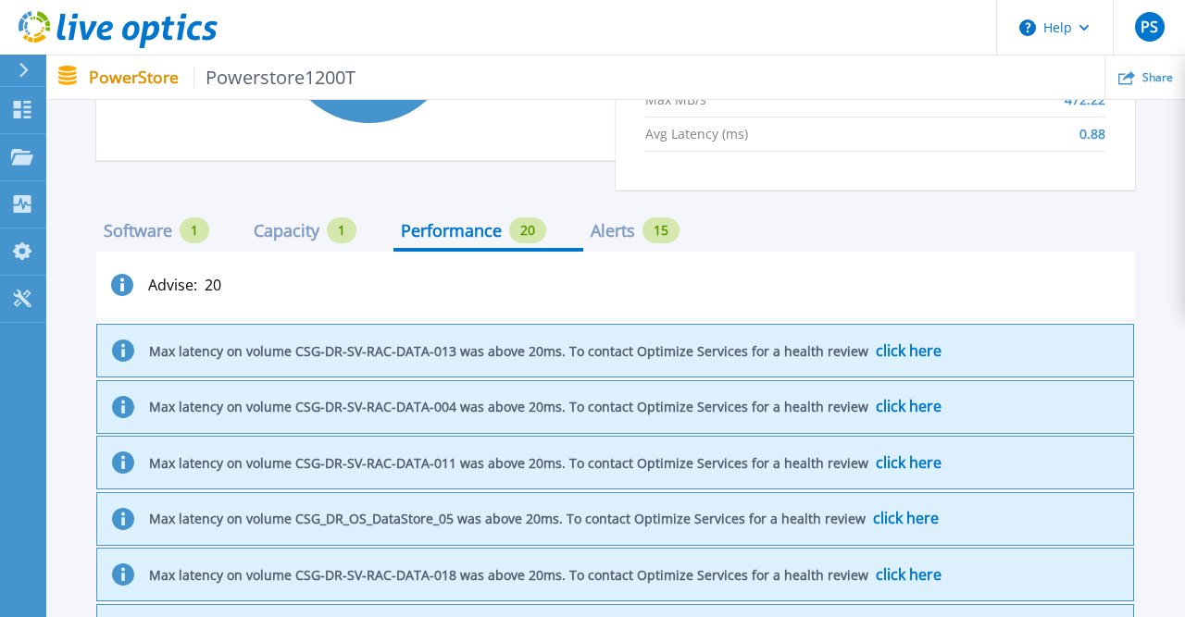
click at [305, 227] on div "Capacity" at bounding box center [287, 230] width 66 height 15
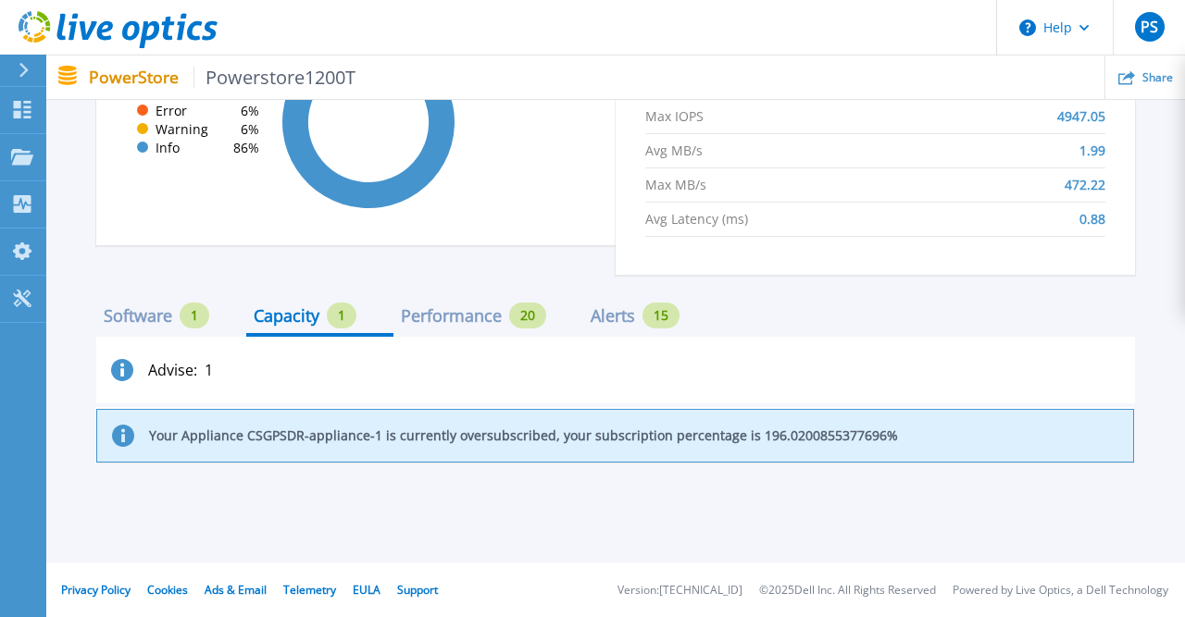
click at [551, 467] on div "Advise : 1 Your Appliance CSGPSDR-appliance-1 is currently oversubscribed, your…" at bounding box center [615, 416] width 1038 height 159
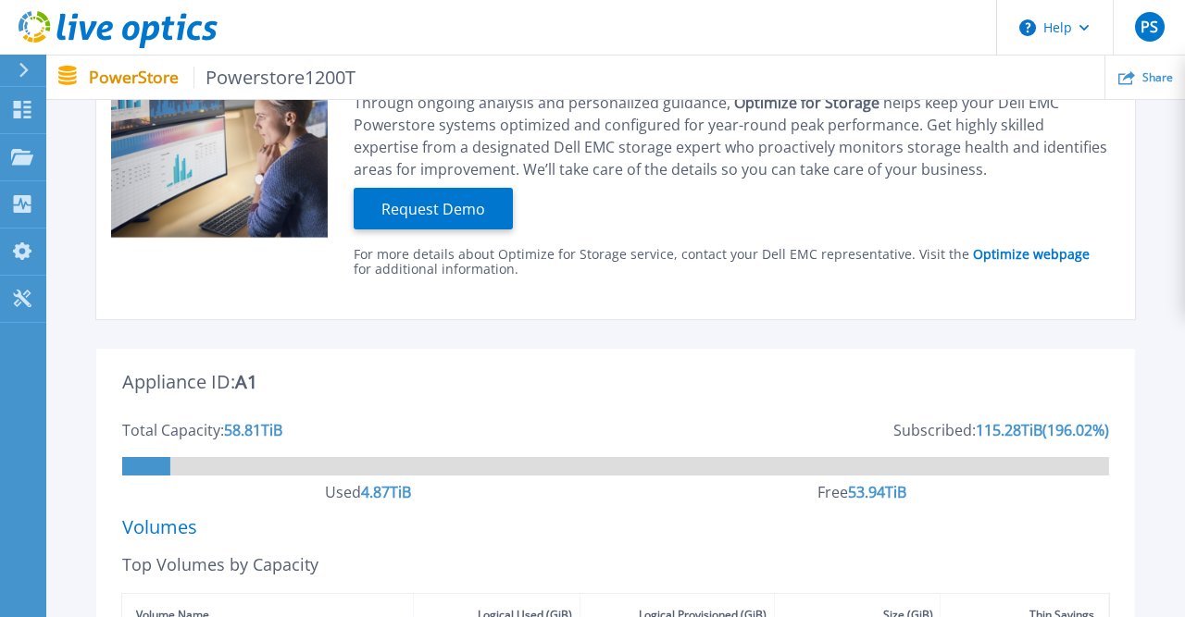
scroll to position [0, 0]
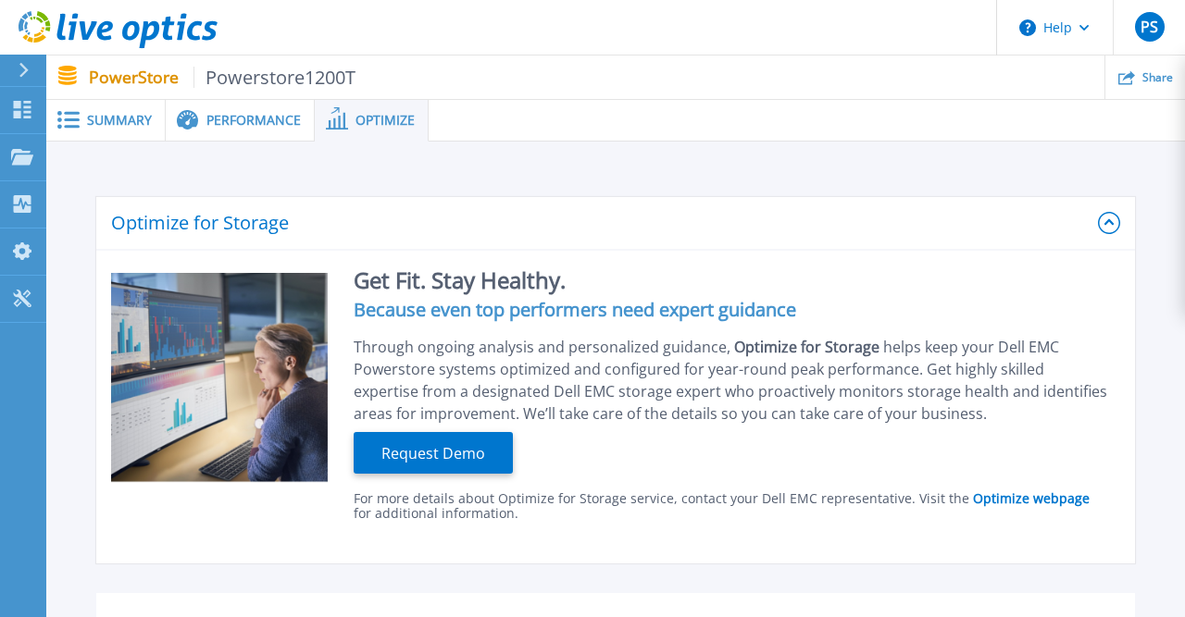
click at [116, 110] on div "Summary" at bounding box center [105, 121] width 119 height 42
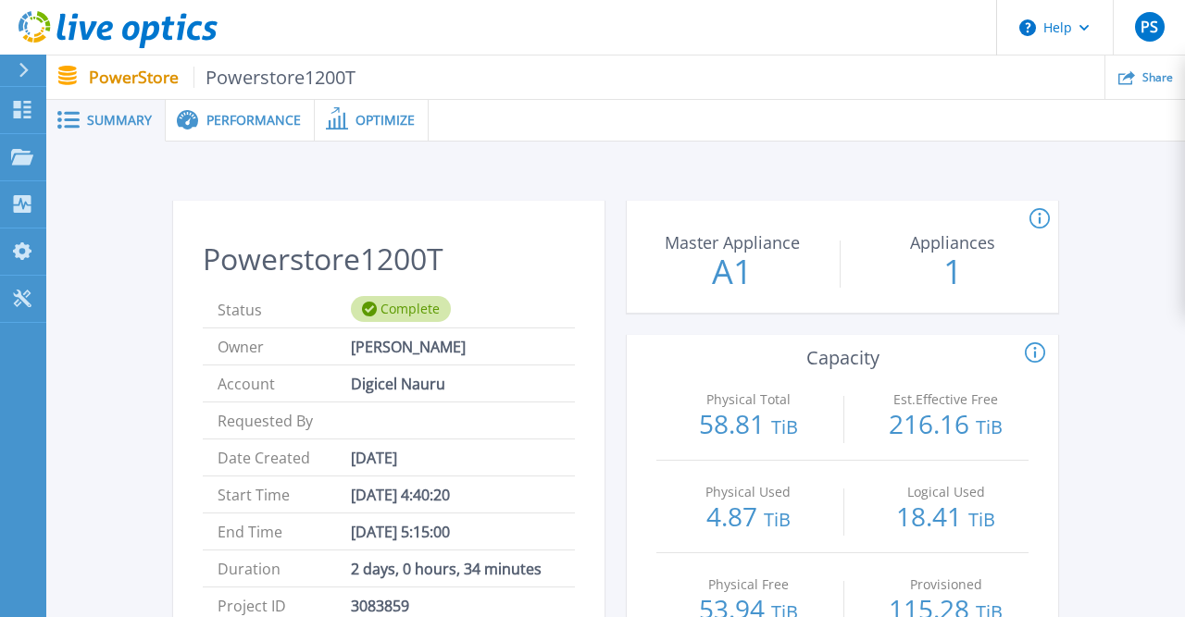
click at [366, 130] on div "Optimize" at bounding box center [372, 121] width 114 height 42
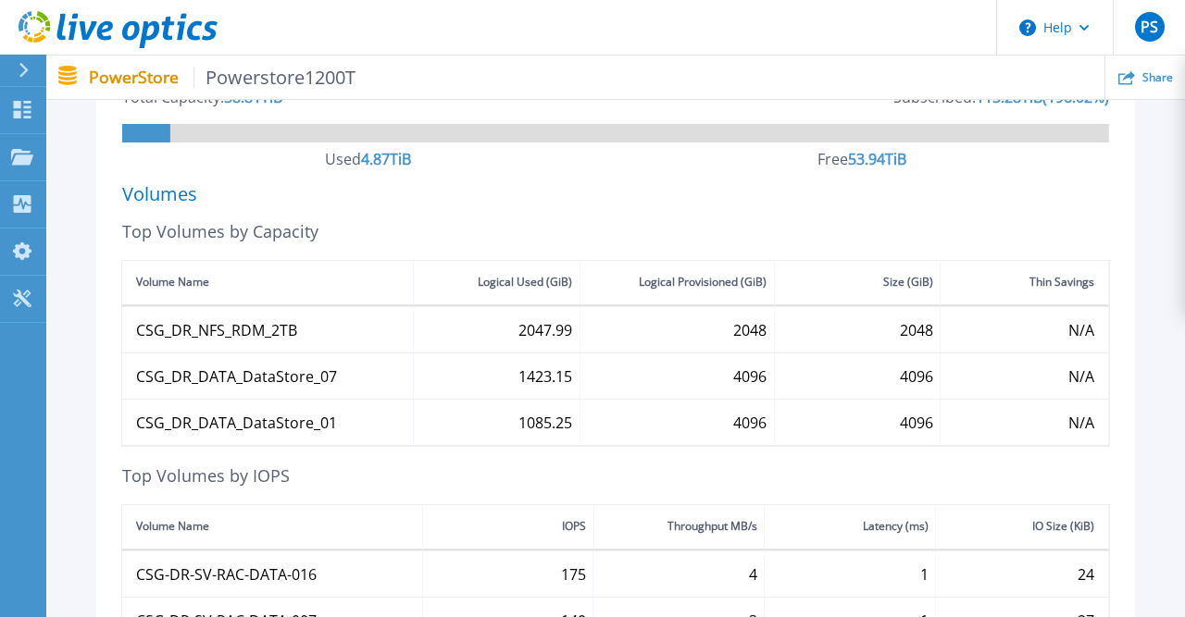
scroll to position [481, 0]
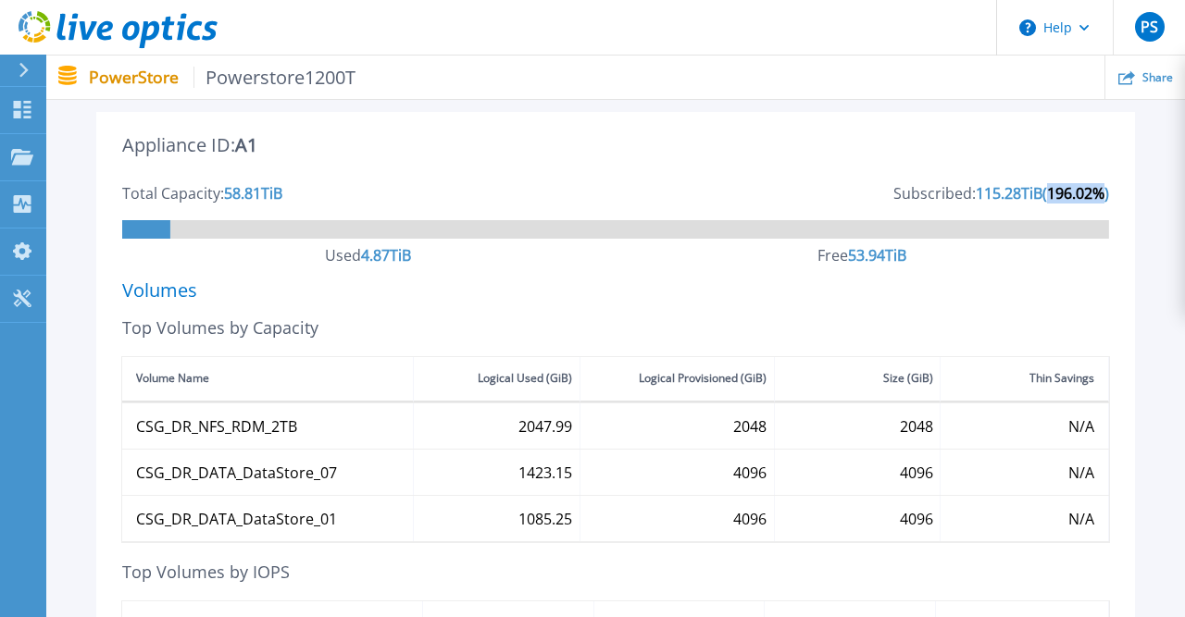
drag, startPoint x: 1047, startPoint y: 196, endPoint x: 1106, endPoint y: 197, distance: 59.2
click at [1106, 197] on div "( 196.02 %)" at bounding box center [1075, 193] width 67 height 15
drag, startPoint x: 230, startPoint y: 196, endPoint x: 242, endPoint y: 196, distance: 12.0
click at [242, 196] on div "58.81 TiB" at bounding box center [253, 193] width 58 height 15
drag, startPoint x: 961, startPoint y: 197, endPoint x: 990, endPoint y: 197, distance: 29.6
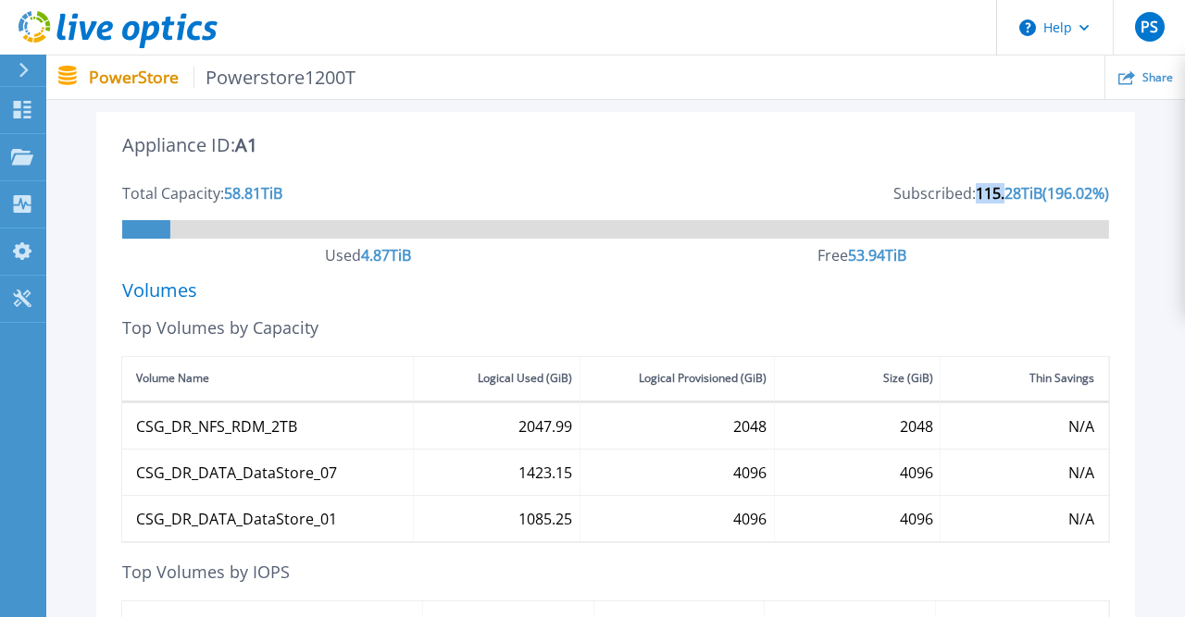
click at [990, 197] on div "115.28 TiB" at bounding box center [1008, 193] width 67 height 15
click at [1000, 237] on rect at bounding box center [615, 229] width 986 height 19
click at [948, 149] on div "Appliance ID: A1" at bounding box center [615, 162] width 986 height 48
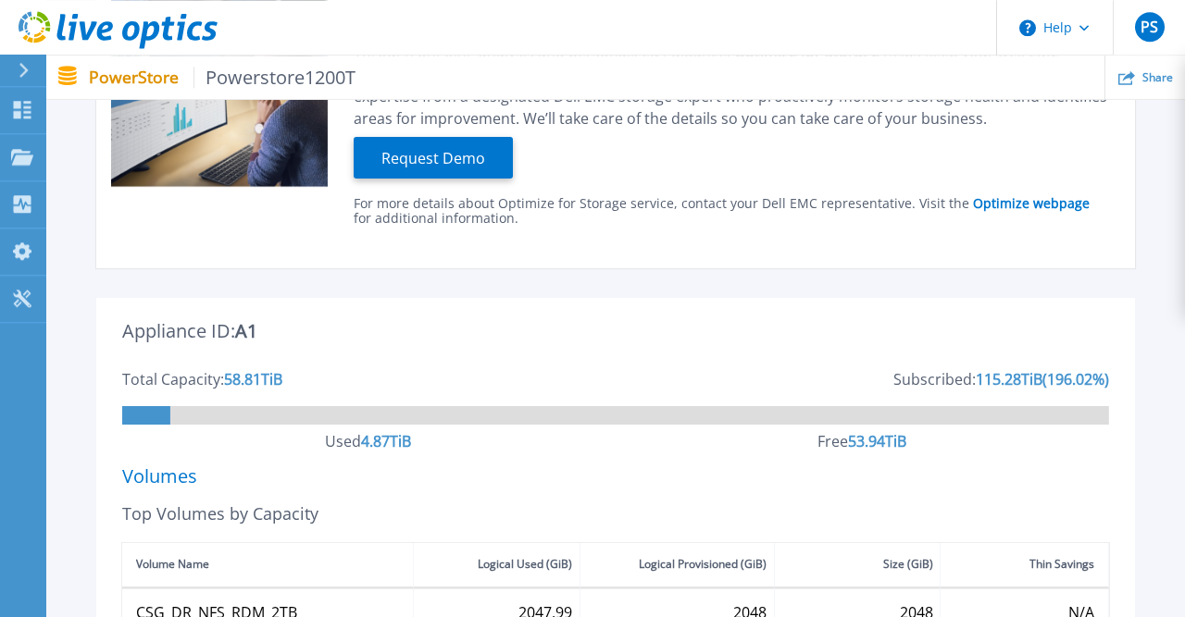
scroll to position [289, 0]
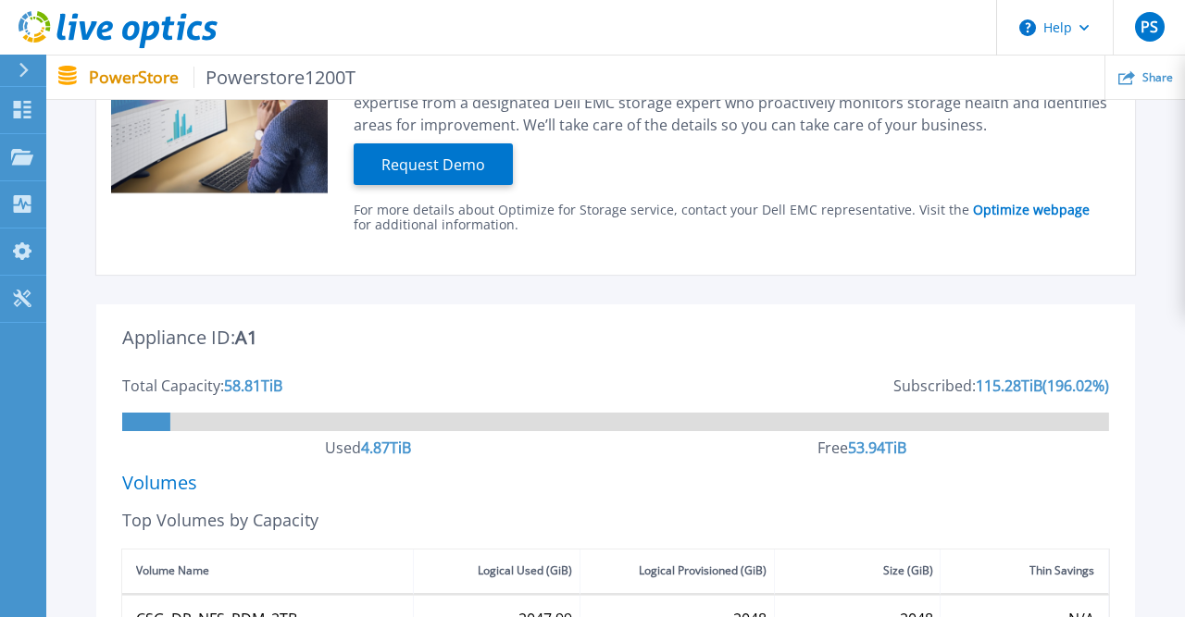
click at [622, 479] on div "Volumes" at bounding box center [615, 483] width 986 height 15
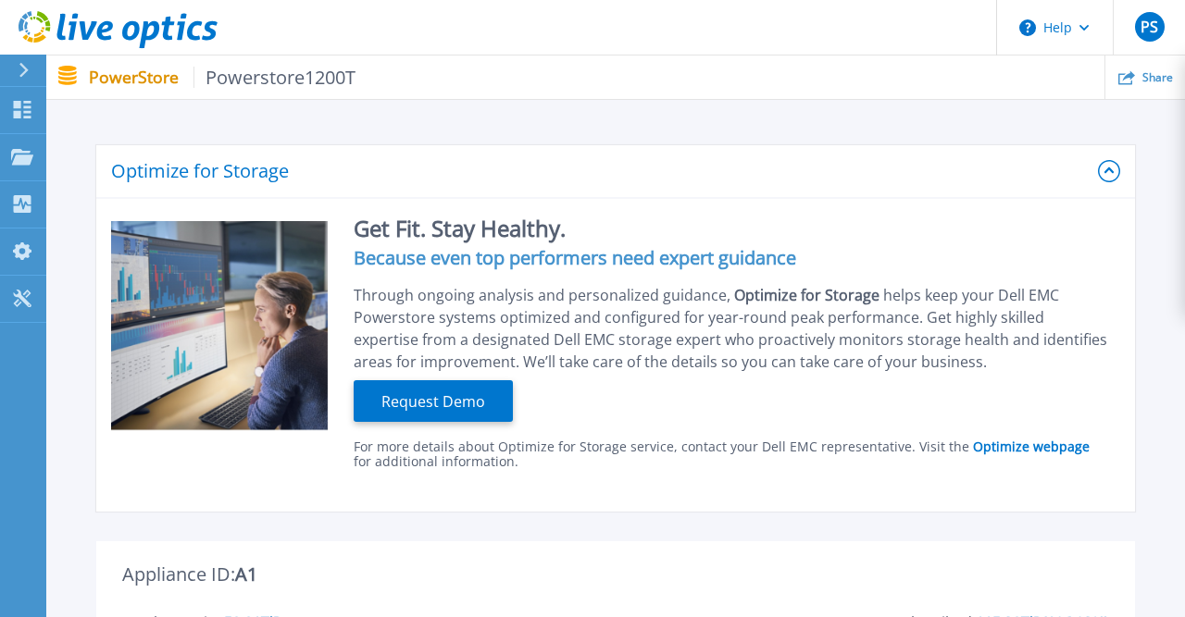
scroll to position [0, 0]
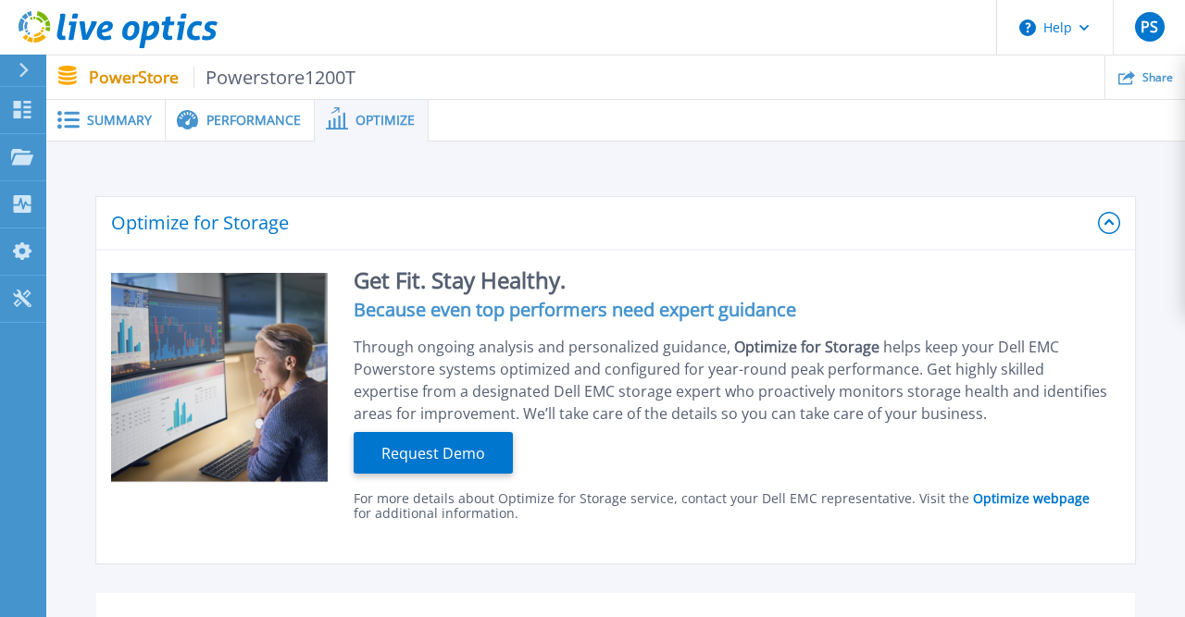
click at [239, 130] on div "Performance" at bounding box center [240, 121] width 149 height 42
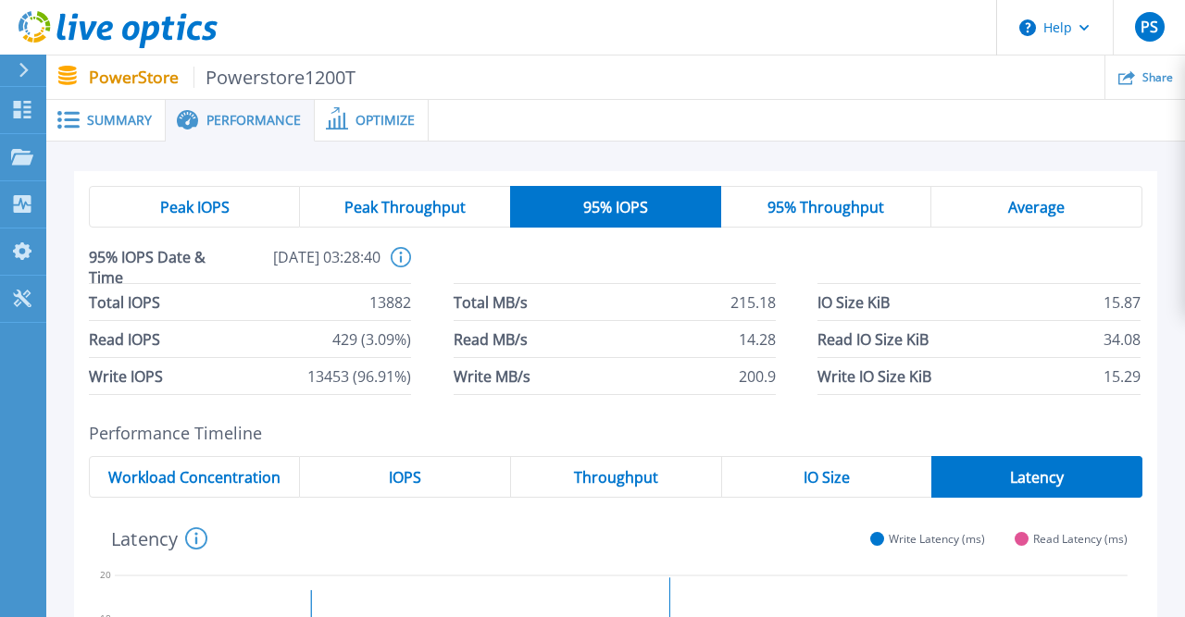
click at [410, 114] on span "Optimize" at bounding box center [384, 120] width 59 height 13
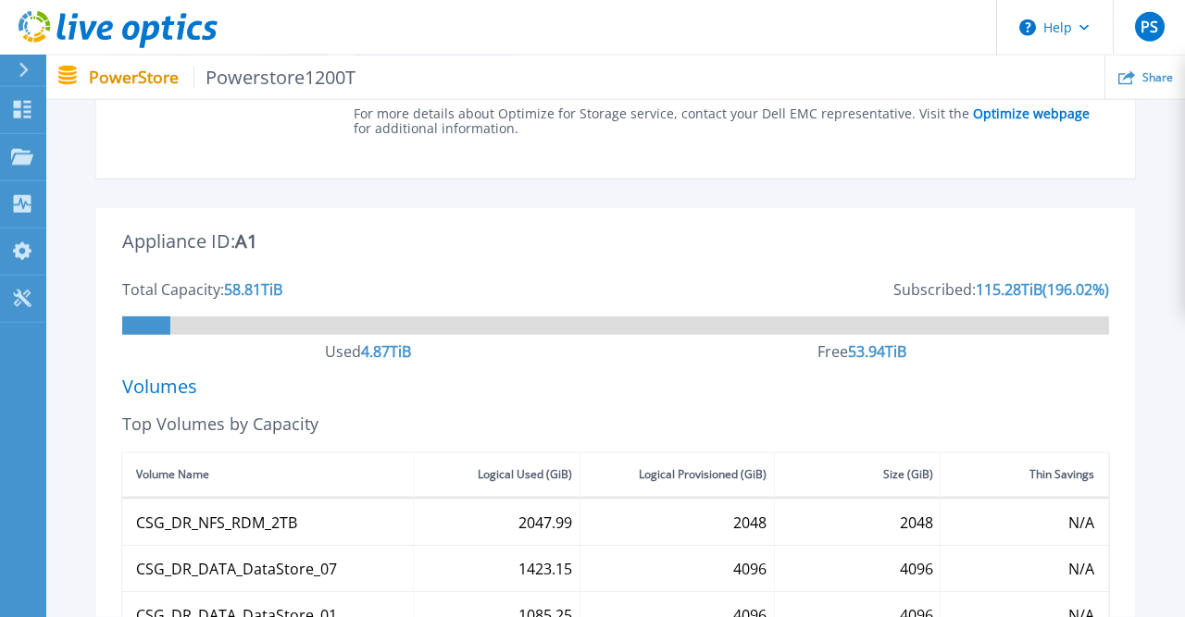
scroll to position [385, 0]
drag, startPoint x: 229, startPoint y: 291, endPoint x: 295, endPoint y: 291, distance: 66.6
click at [295, 291] on div "Total Capacity: 58.81 TiB Subscribed: 115.28 TiB ( 196.02 %) Used 4.87 TiB Free…" at bounding box center [615, 330] width 986 height 97
click at [975, 290] on div "115.28 TiB" at bounding box center [1008, 289] width 67 height 15
drag, startPoint x: 962, startPoint y: 290, endPoint x: 1011, endPoint y: 289, distance: 50.0
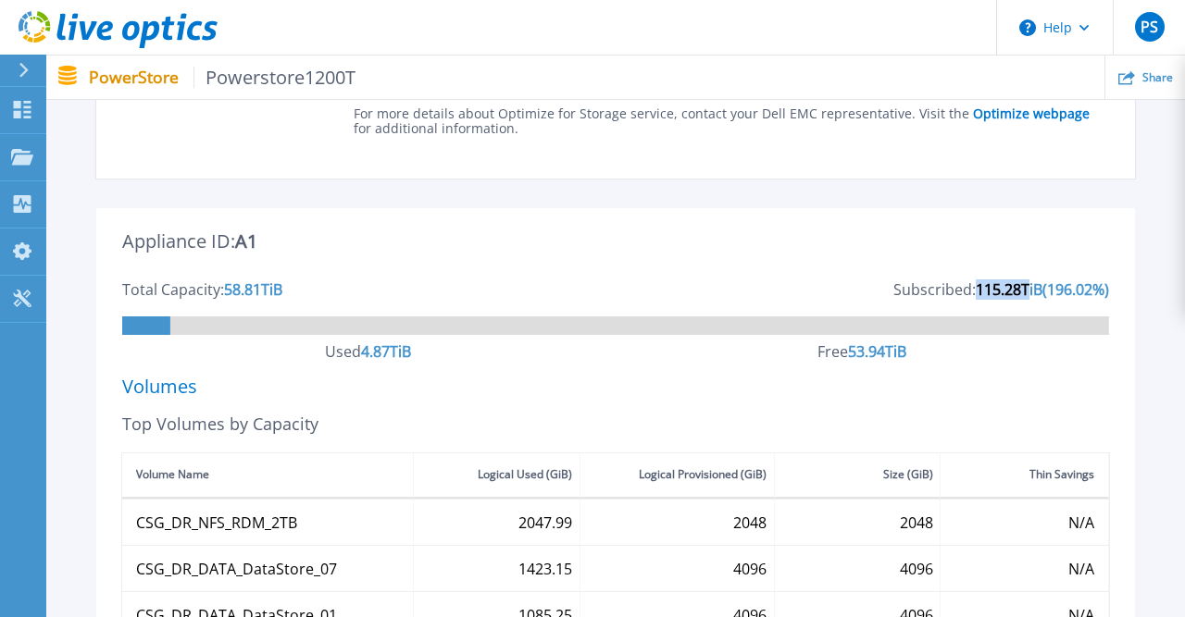
click at [1011, 289] on div "115.28 TiB" at bounding box center [1008, 289] width 67 height 15
click at [960, 254] on div "Appliance ID: A1" at bounding box center [615, 258] width 986 height 48
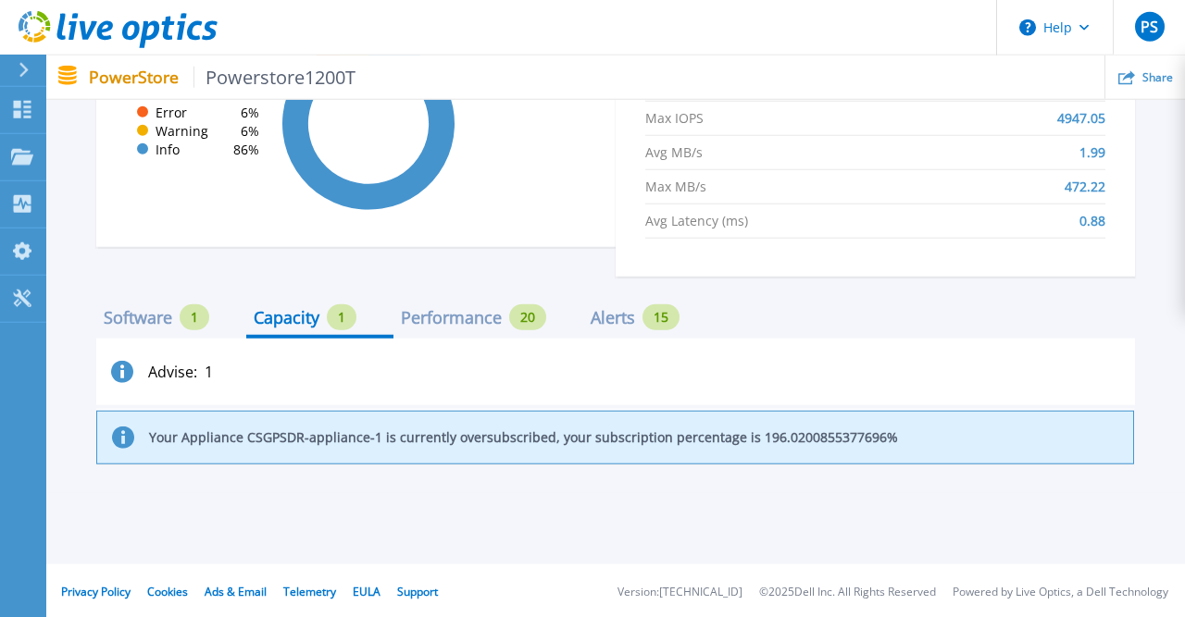
scroll to position [1399, 0]
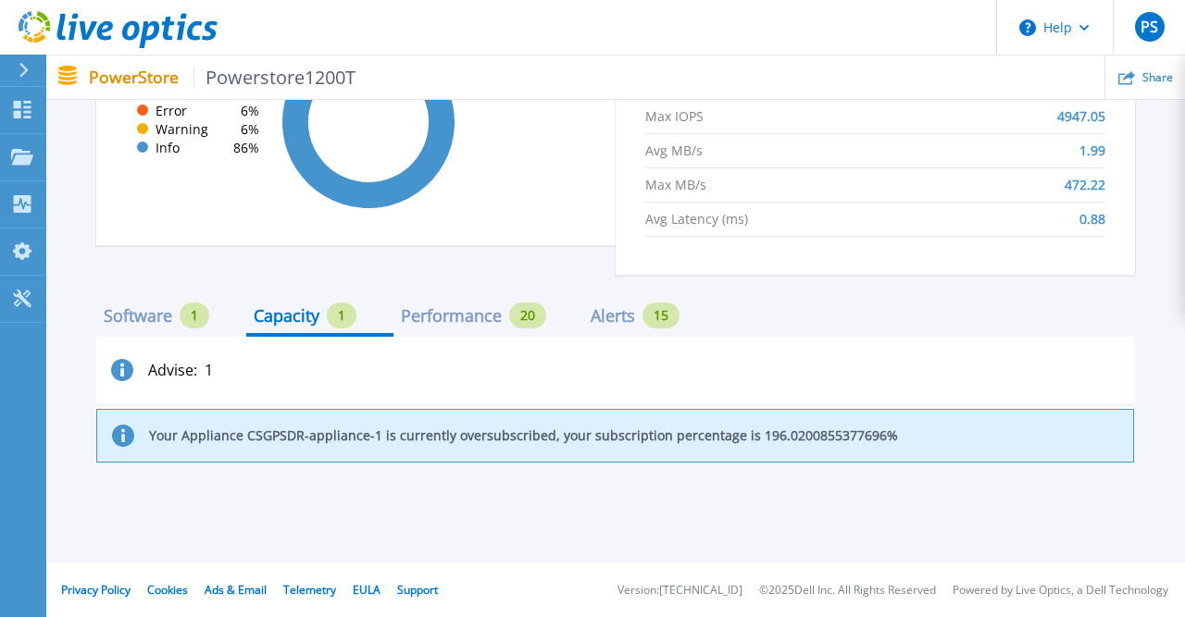
click at [116, 311] on div "Software" at bounding box center [138, 315] width 68 height 15
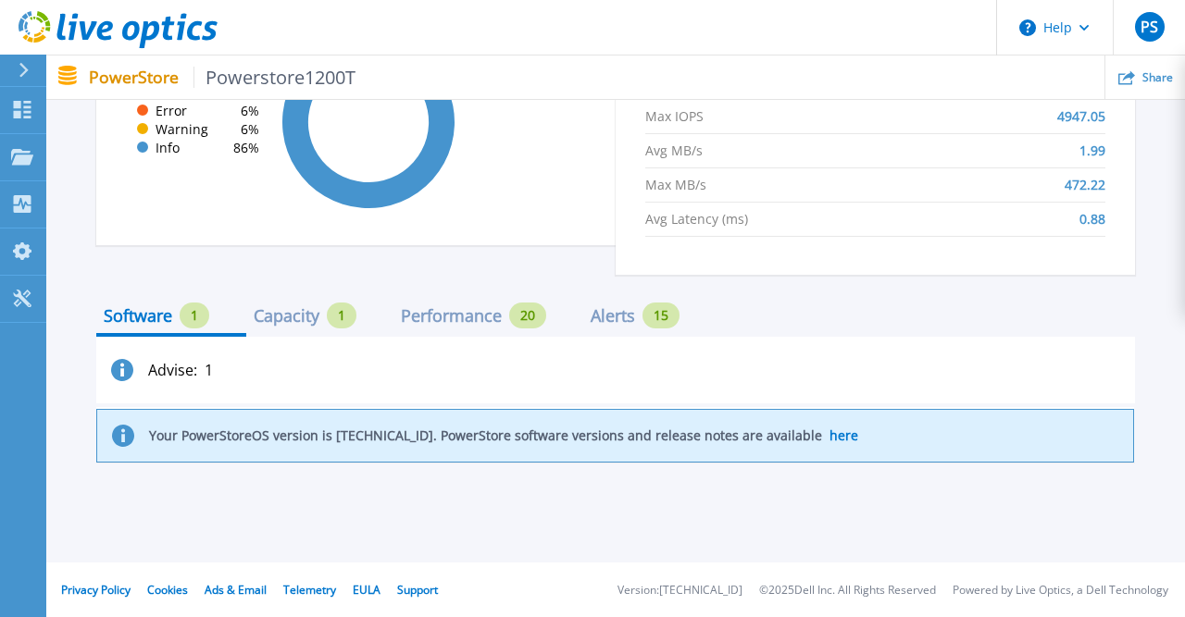
click at [286, 314] on div "Capacity" at bounding box center [287, 315] width 66 height 15
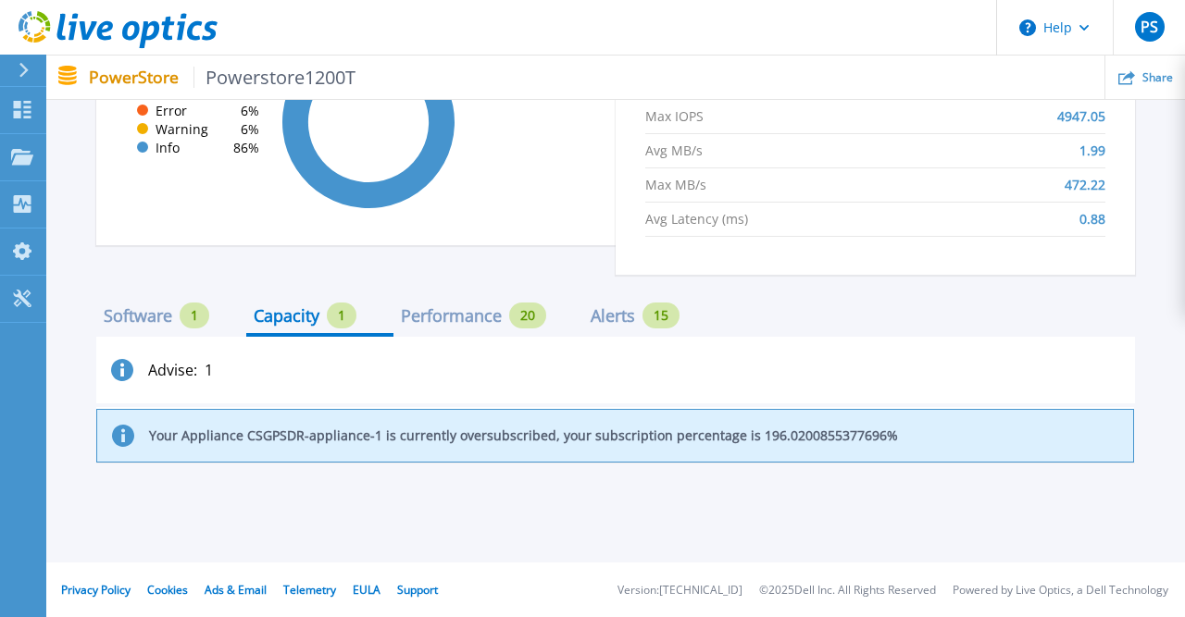
click at [496, 308] on div "Performance" at bounding box center [451, 315] width 101 height 15
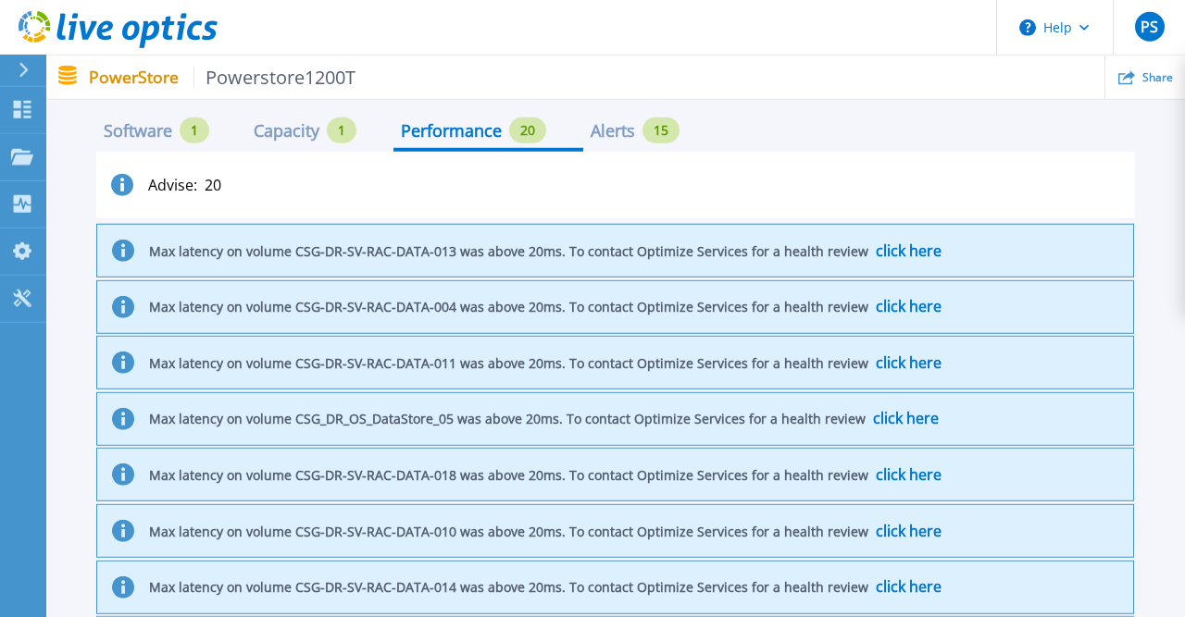
scroll to position [1484, 0]
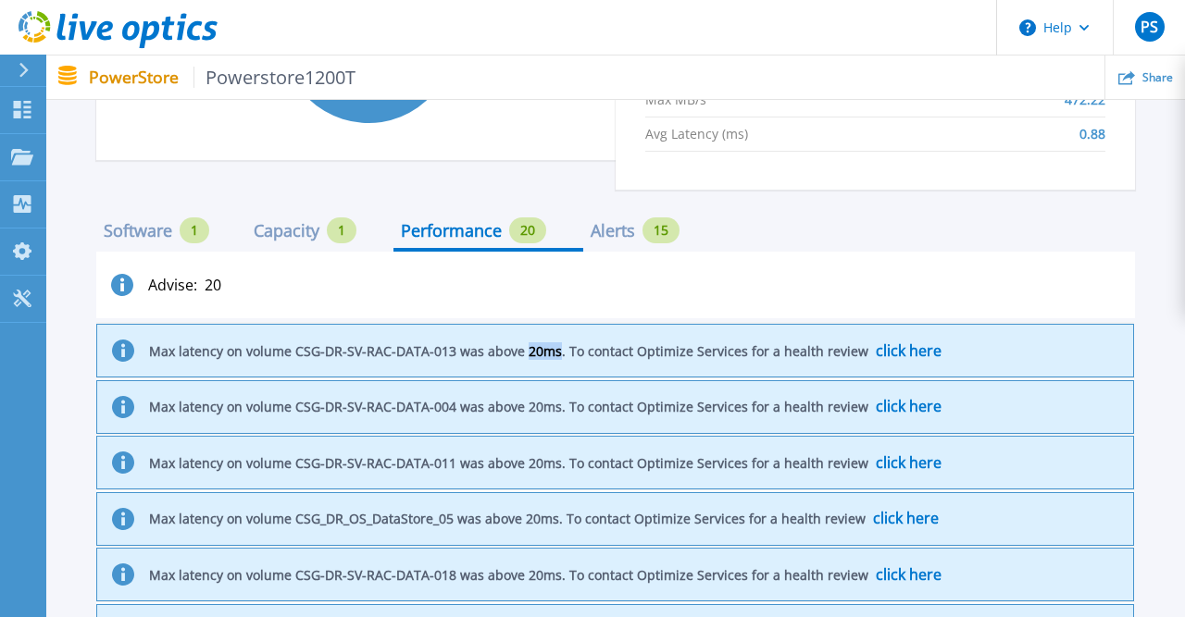
drag, startPoint x: 538, startPoint y: 354, endPoint x: 571, endPoint y: 348, distance: 33.8
click at [571, 348] on p "Max latency on volume CSG-DR-SV-RAC-DATA-013 was above 20ms. To contact Optimiz…" at bounding box center [545, 351] width 792 height 16
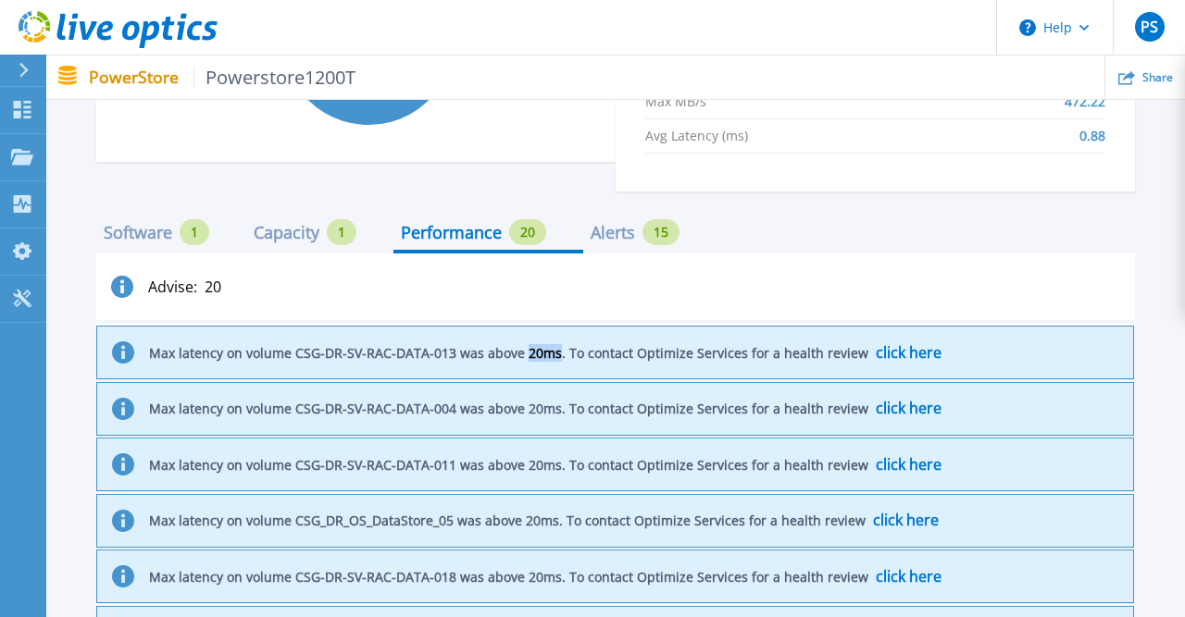
scroll to position [1581, 0]
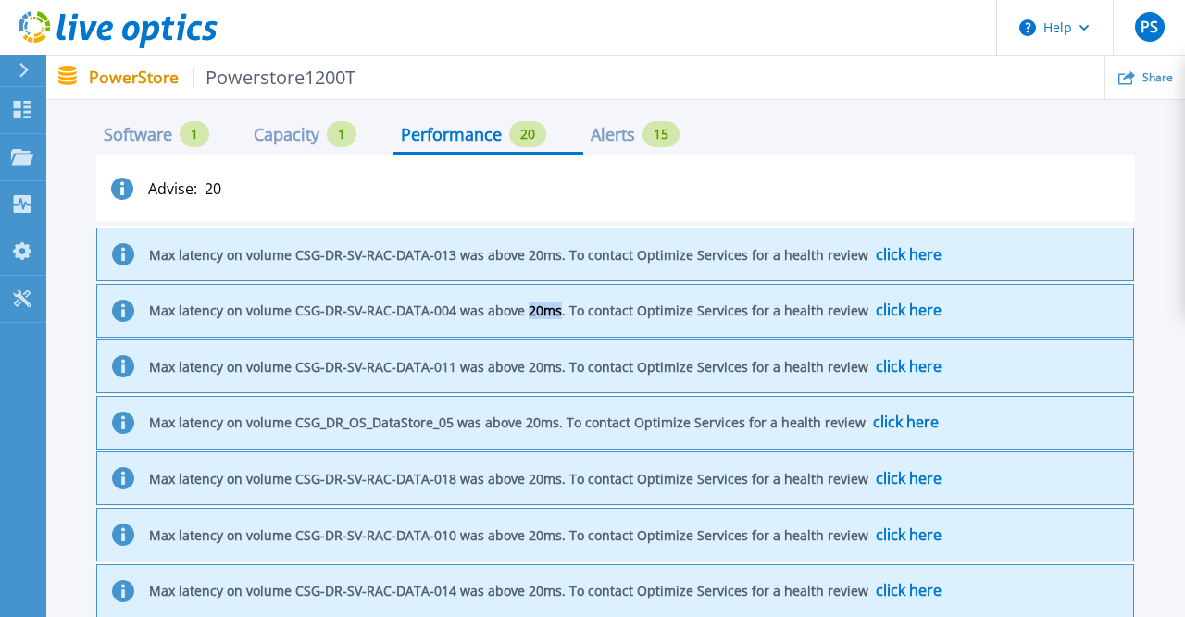
drag, startPoint x: 540, startPoint y: 307, endPoint x: 570, endPoint y: 307, distance: 29.6
click at [570, 307] on p "Max latency on volume CSG-DR-SV-RAC-DATA-004 was above 20ms. To contact Optimiz…" at bounding box center [545, 311] width 792 height 16
drag, startPoint x: 540, startPoint y: 366, endPoint x: 571, endPoint y: 366, distance: 31.5
click at [571, 366] on p "Max latency on volume CSG-DR-SV-RAC-DATA-011 was above 20ms. To contact Optimiz…" at bounding box center [545, 367] width 792 height 16
drag, startPoint x: 540, startPoint y: 419, endPoint x: 570, endPoint y: 419, distance: 30.5
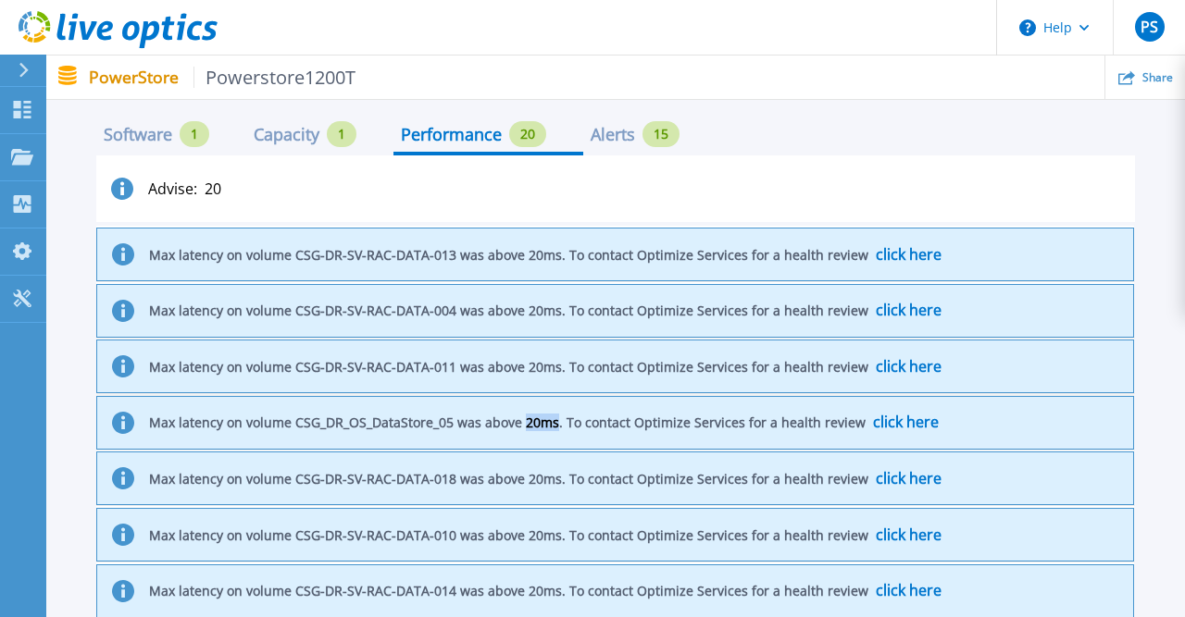
click at [570, 419] on p "Max latency on volume CSG_DR_OS_DataStore_05 was above 20ms. To contact Optimiz…" at bounding box center [543, 423] width 789 height 16
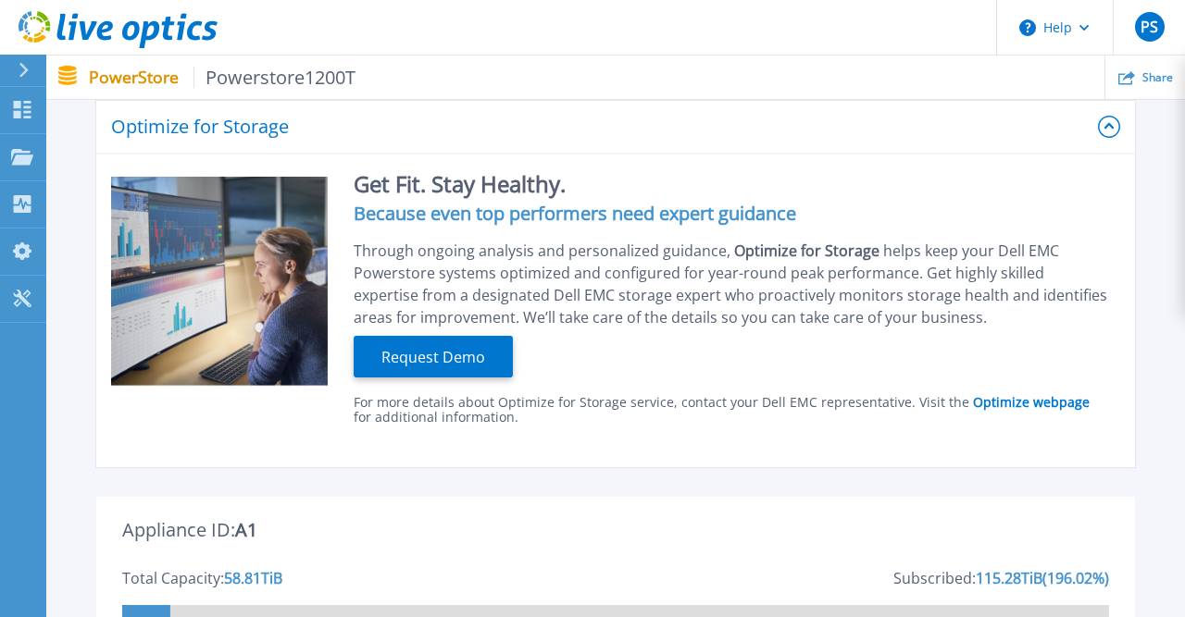
scroll to position [0, 0]
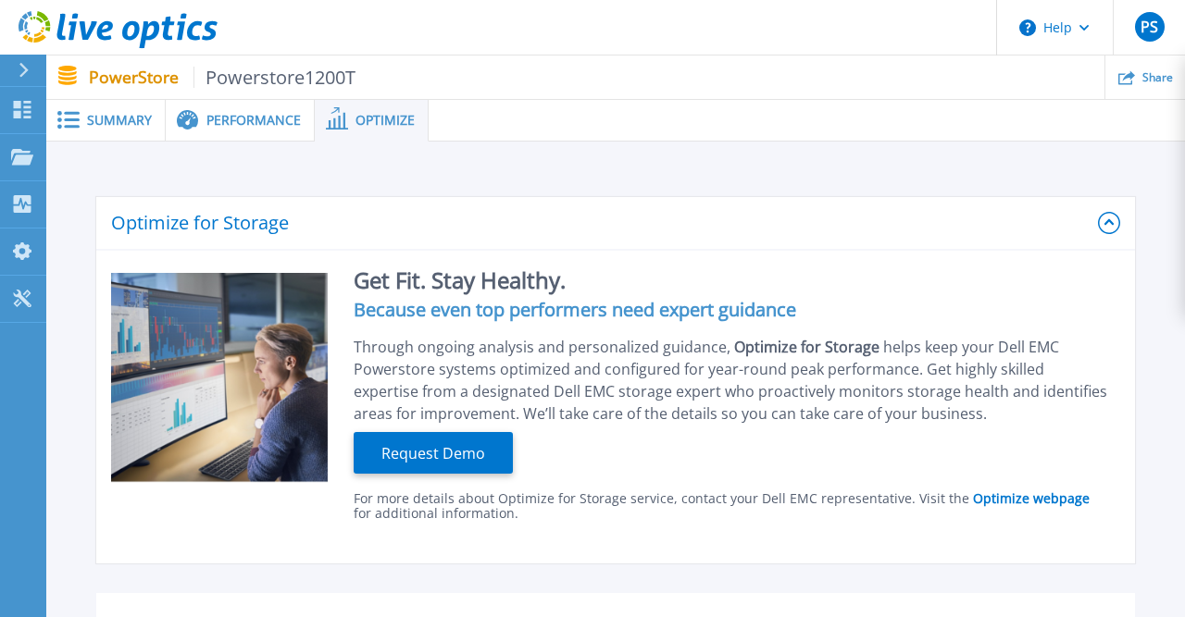
click at [127, 106] on div "Summary" at bounding box center [105, 121] width 119 height 42
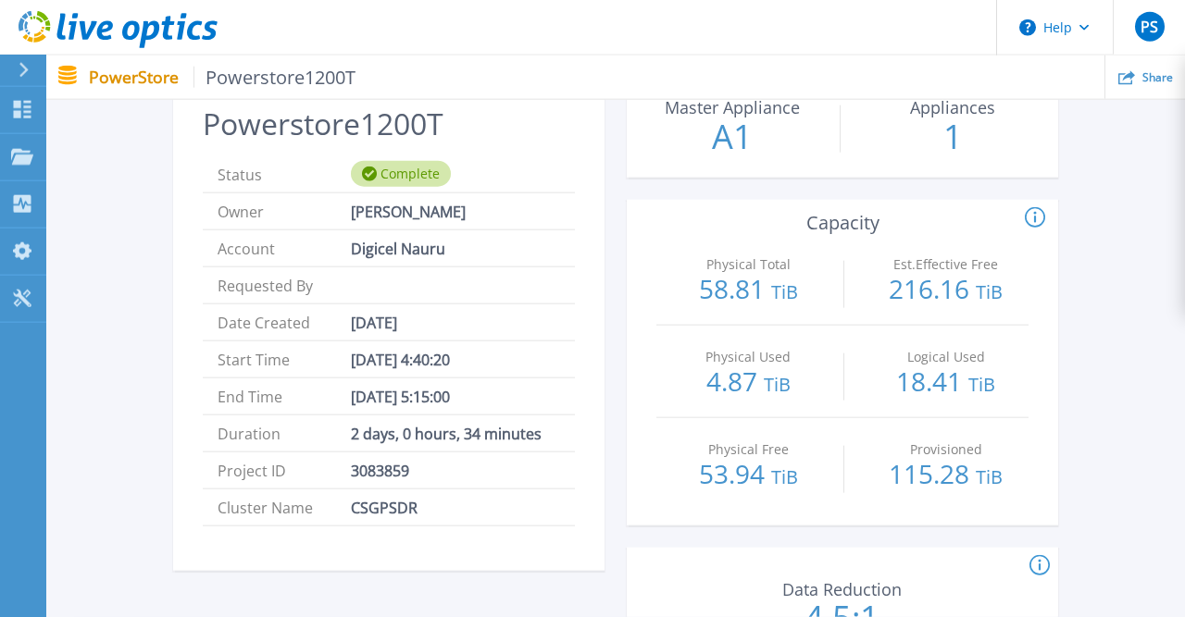
scroll to position [96, 0]
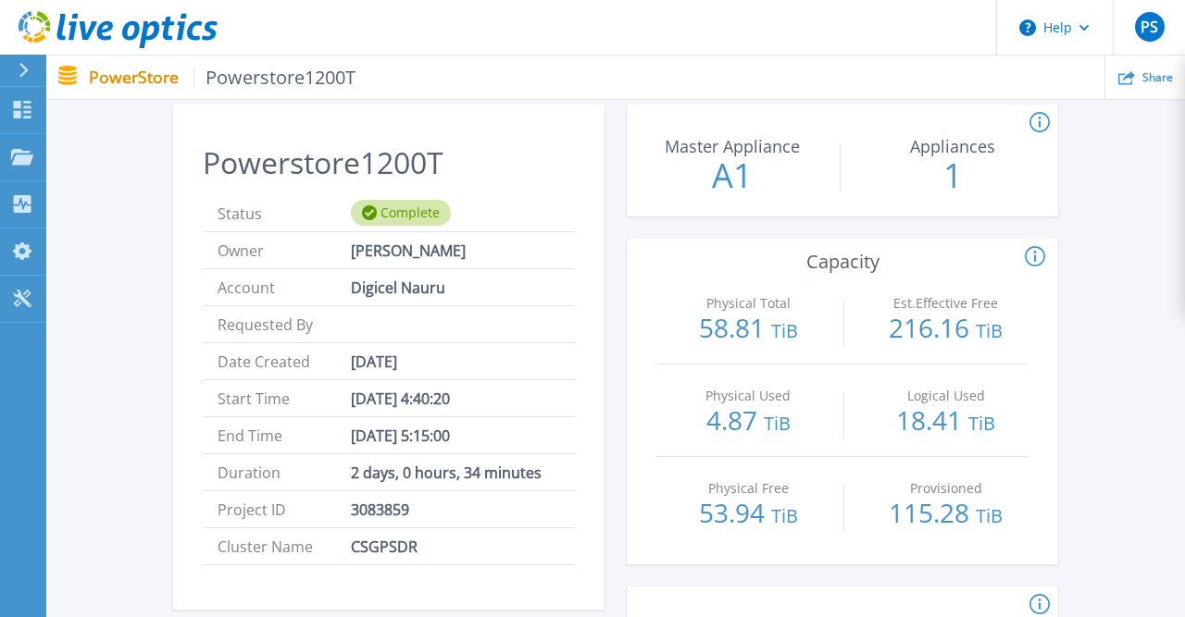
click at [397, 280] on span "Digicel Nauru" at bounding box center [398, 287] width 94 height 36
click at [478, 282] on li "Account Digicel Nauru" at bounding box center [389, 287] width 372 height 37
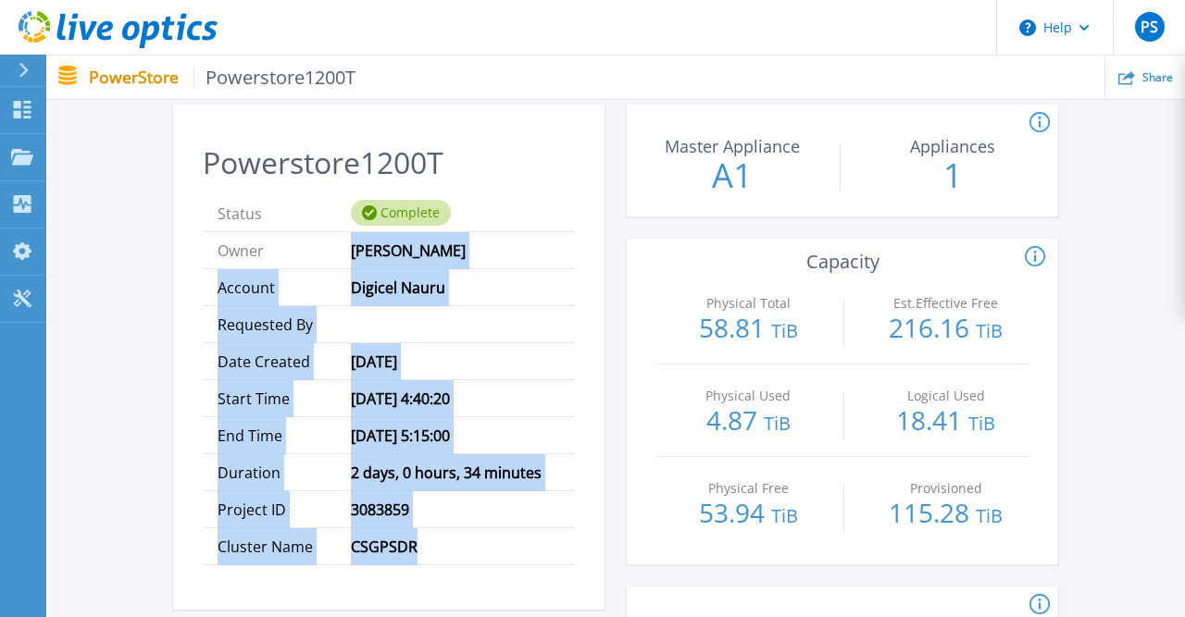
drag, startPoint x: 350, startPoint y: 249, endPoint x: 547, endPoint y: 562, distance: 369.7
click at [547, 562] on ul "Status Complete Owner Prakash Subramanian Account Digicel Nauru Requested By Da…" at bounding box center [389, 380] width 372 height 370
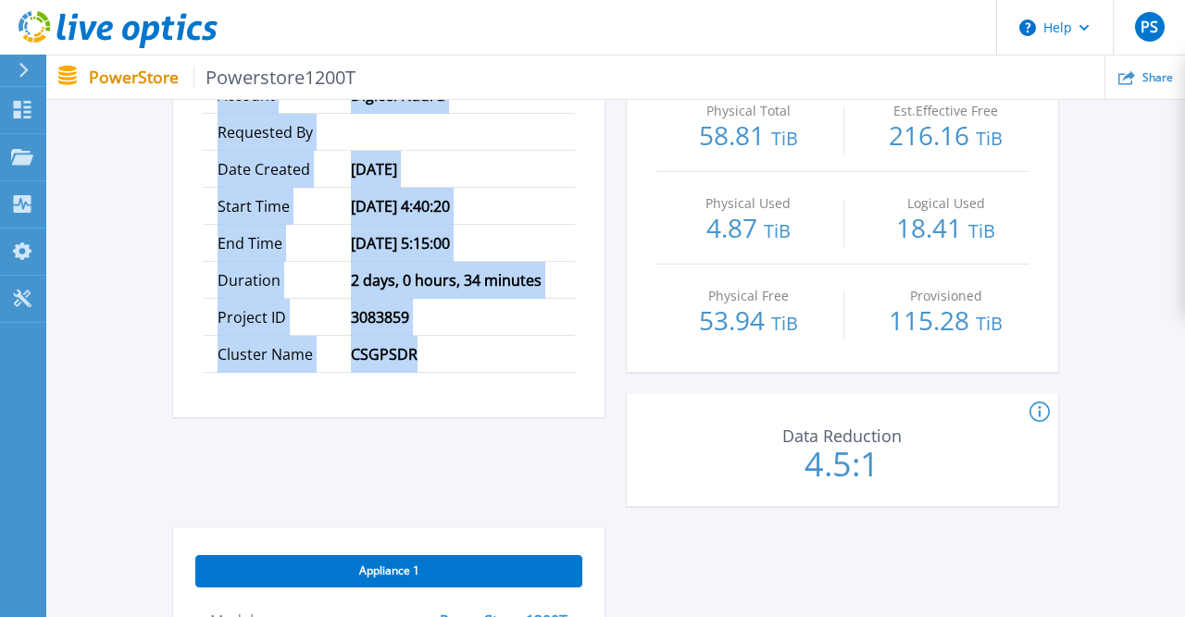
scroll to position [192, 0]
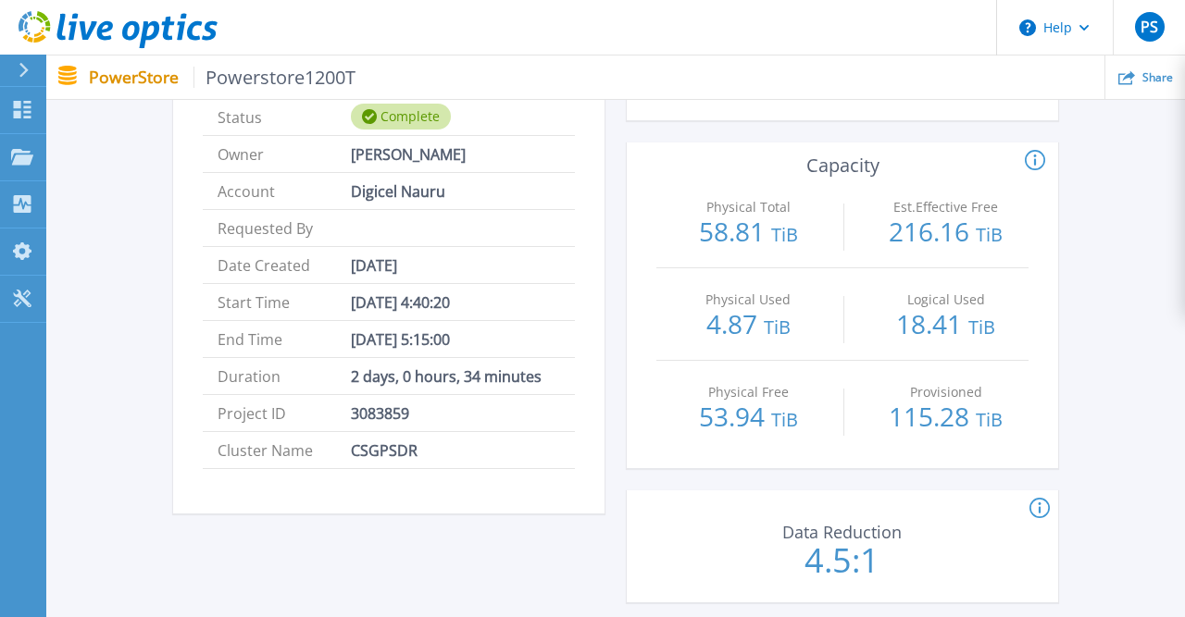
click at [536, 543] on div "Powerstore1200T Status Complete Owner Prakash Subramanian Account Digicel Nauru…" at bounding box center [388, 316] width 431 height 616
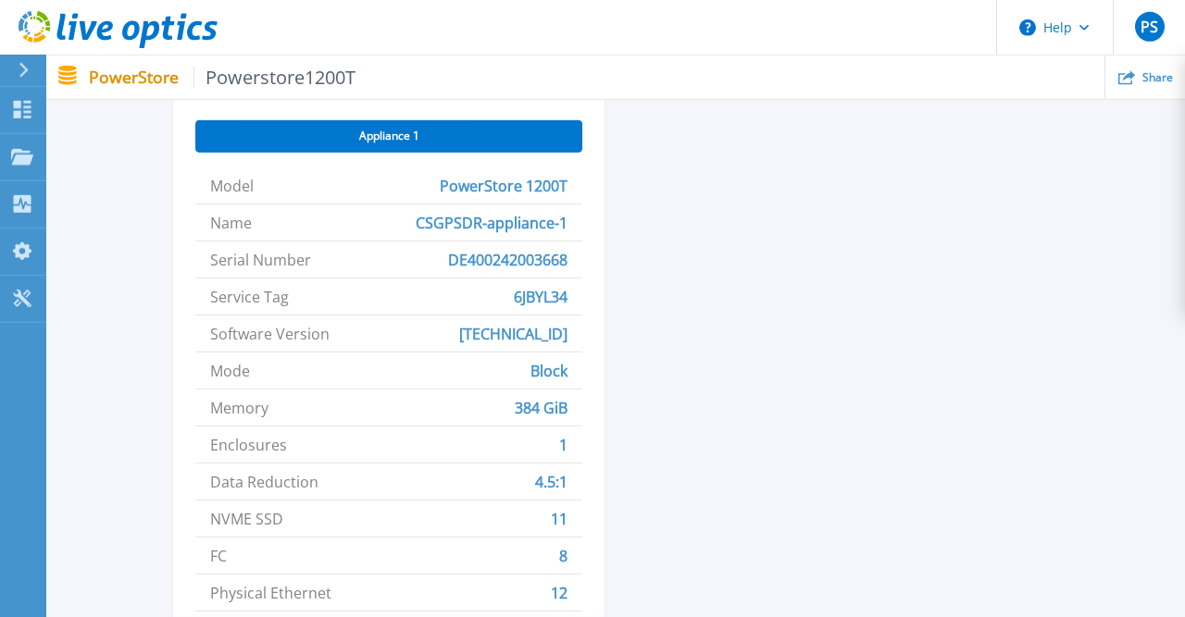
scroll to position [770, 0]
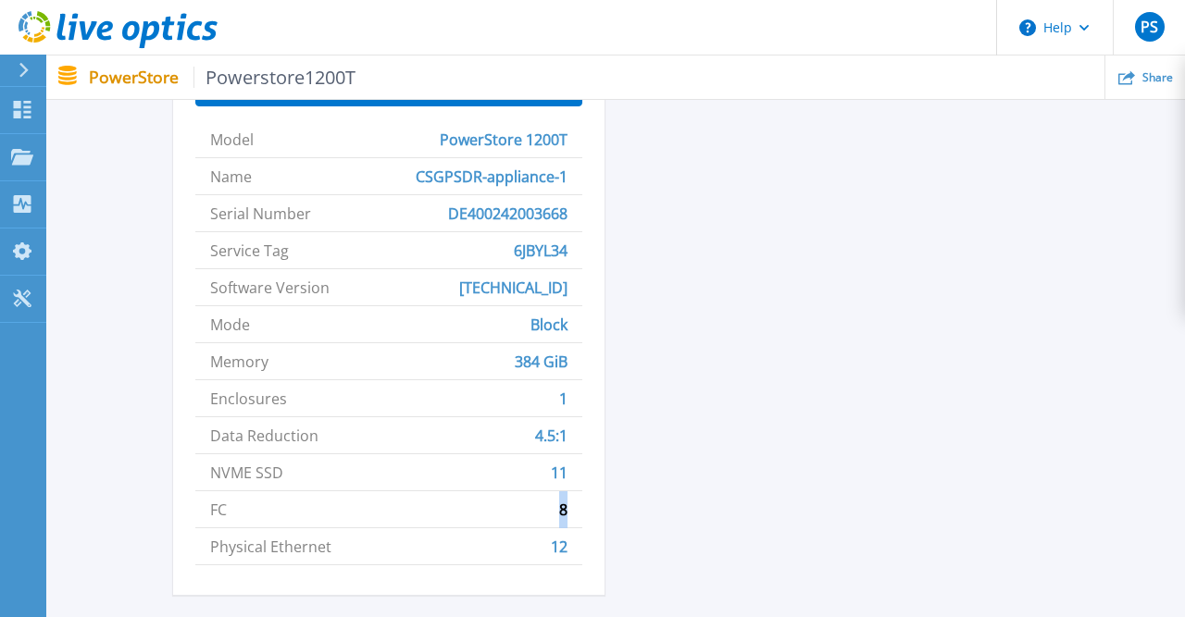
drag, startPoint x: 559, startPoint y: 508, endPoint x: 583, endPoint y: 508, distance: 24.1
click at [583, 508] on div "Appliance 1 Model PowerStore 1200T Name CSGPSDR-appliance-1 Serial Number DE400…" at bounding box center [388, 321] width 431 height 548
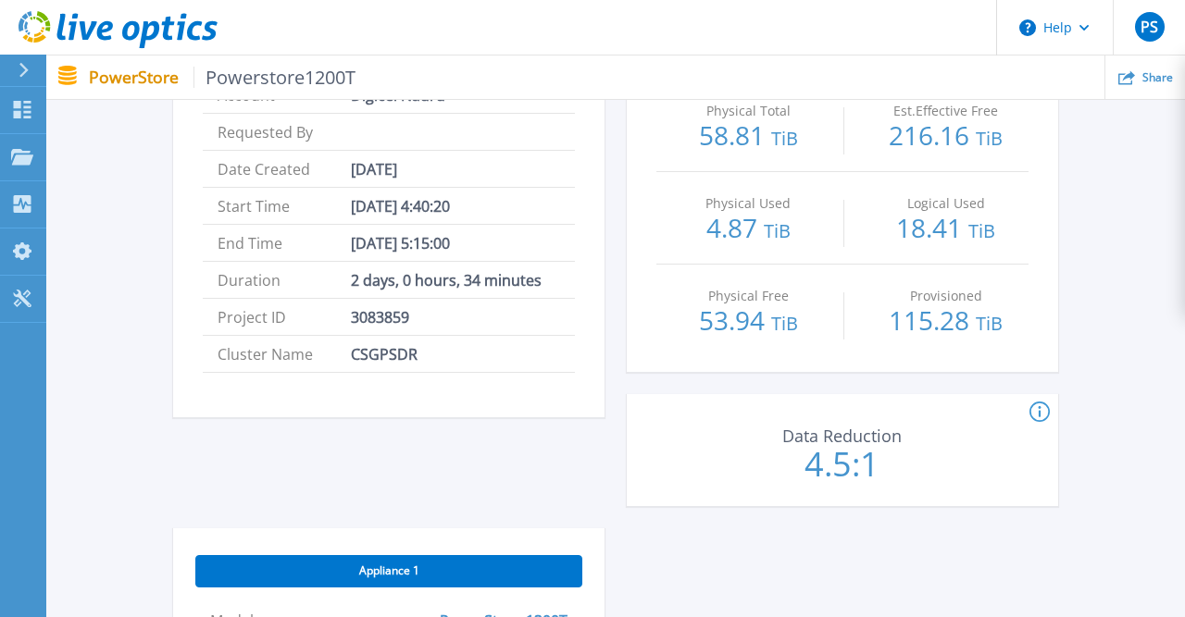
scroll to position [0, 0]
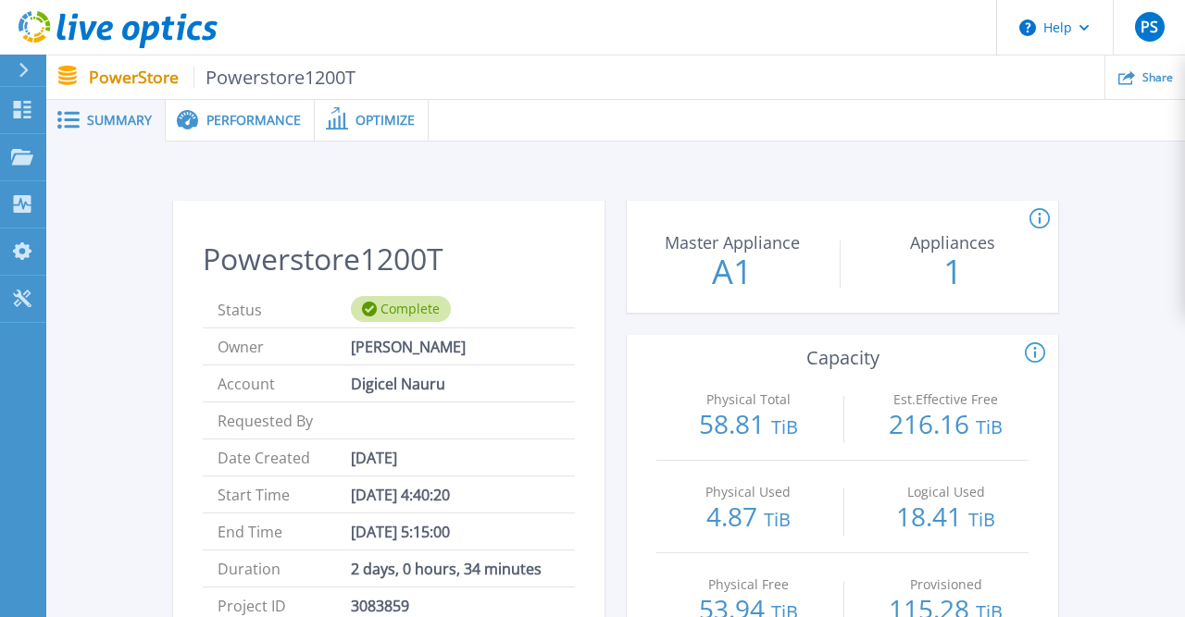
click at [286, 103] on div "Performance" at bounding box center [240, 121] width 149 height 42
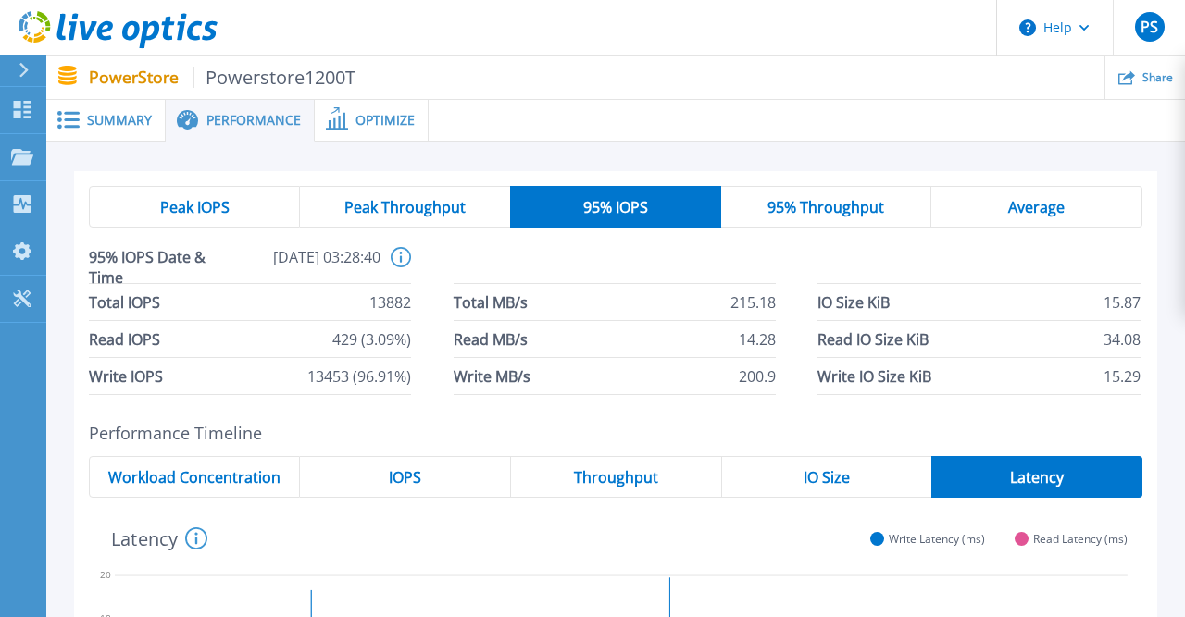
click at [217, 209] on span "Peak IOPS" at bounding box center [194, 207] width 69 height 15
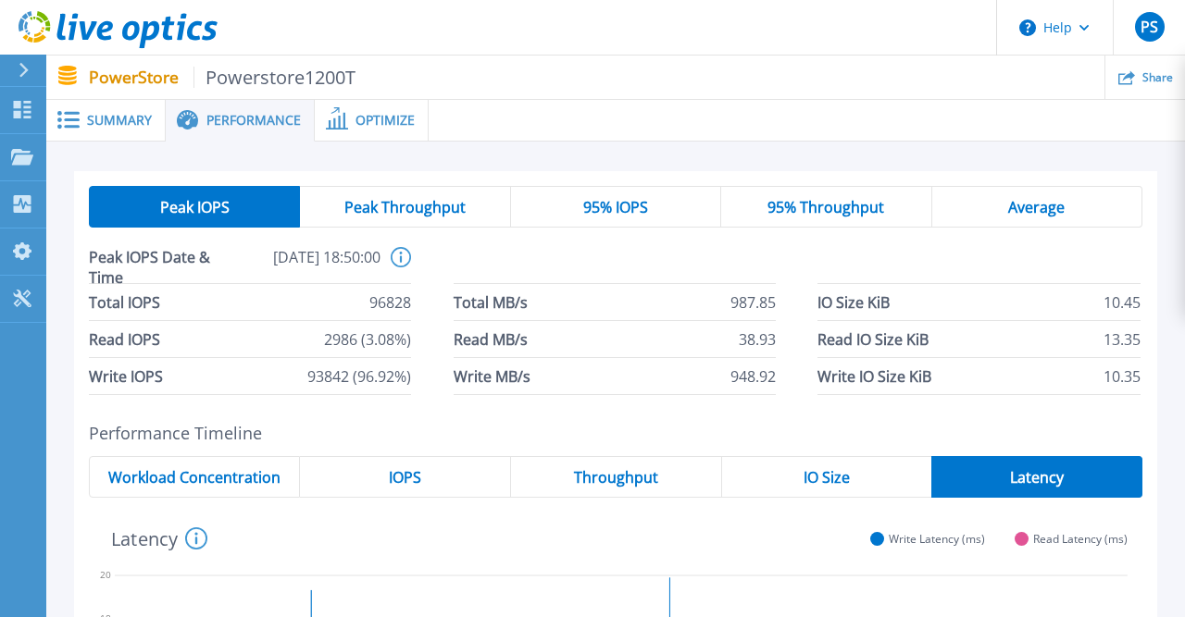
click at [1052, 209] on span "Average" at bounding box center [1036, 207] width 56 height 15
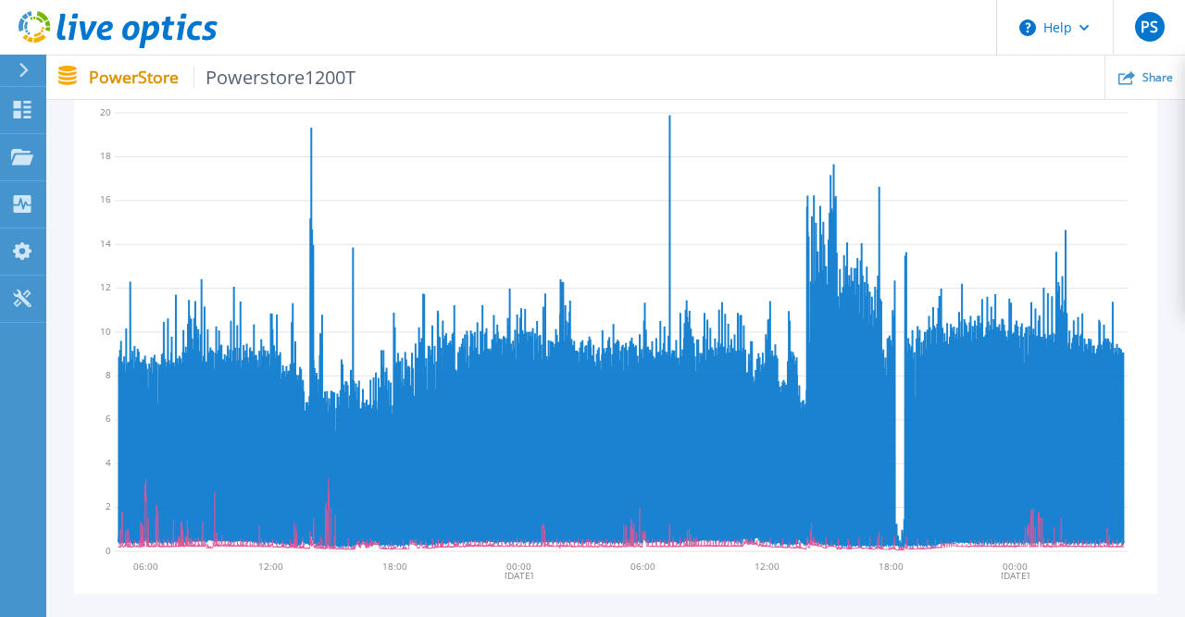
scroll to position [289, 0]
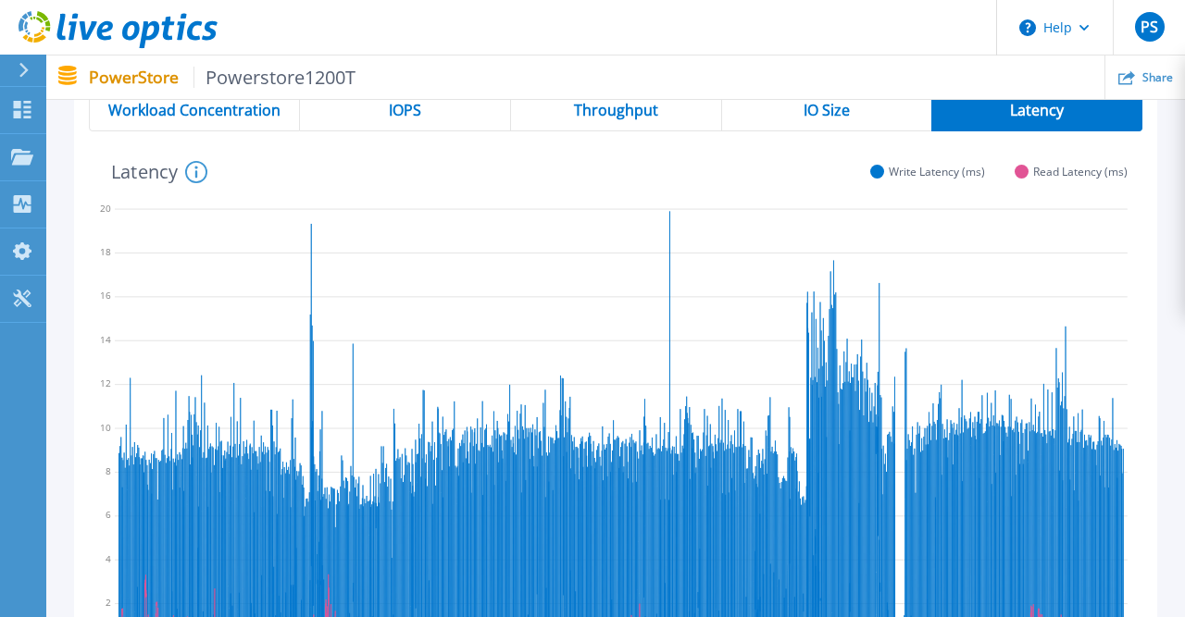
click at [839, 97] on ul "Share" at bounding box center [769, 77] width 829 height 43
click at [838, 99] on nav "PowerStore Powerstore1200T Share" at bounding box center [615, 78] width 1138 height 44
click at [836, 105] on span "IO Size" at bounding box center [826, 110] width 46 height 15
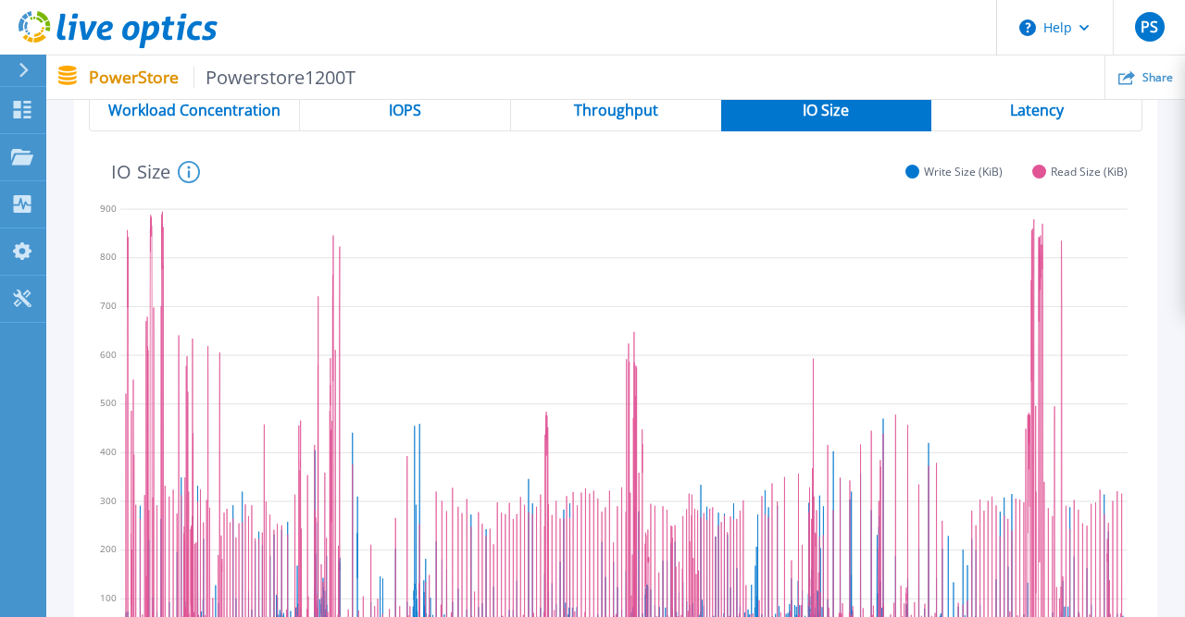
click at [630, 110] on span "Throughput" at bounding box center [616, 110] width 84 height 15
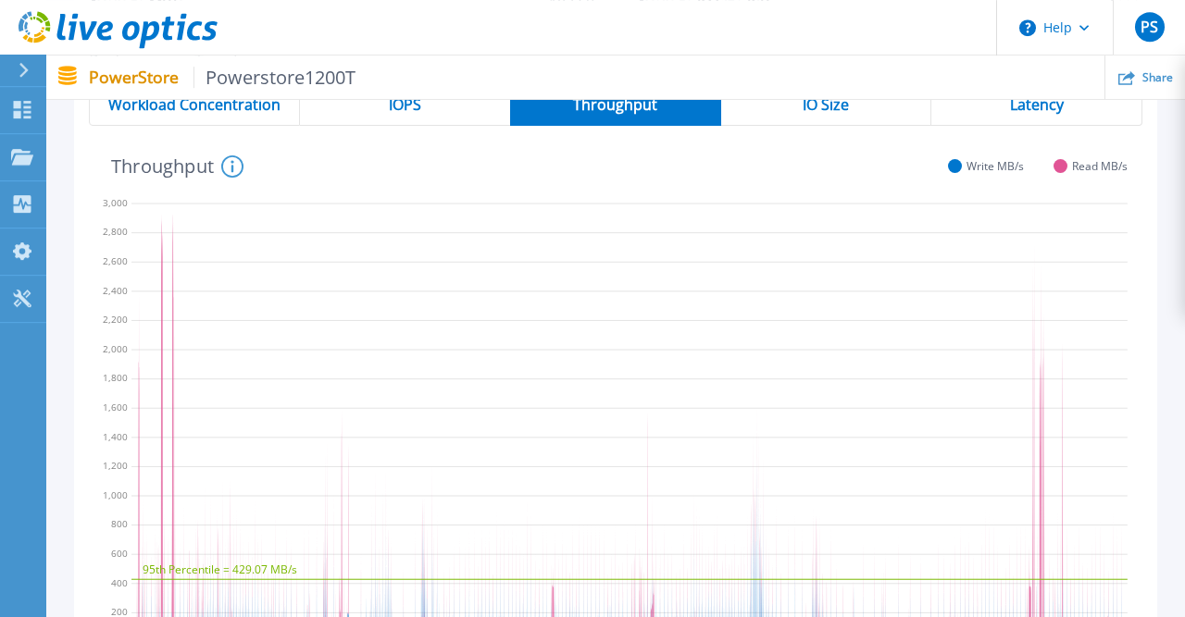
scroll to position [192, 0]
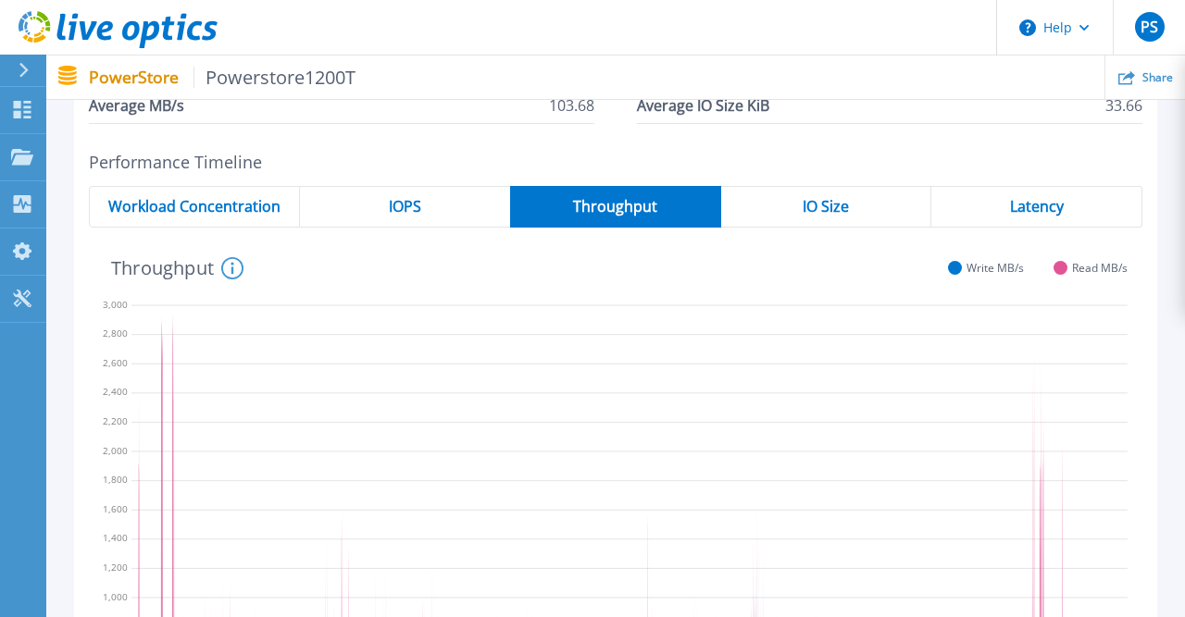
click at [436, 214] on div "IOPS" at bounding box center [405, 207] width 210 height 42
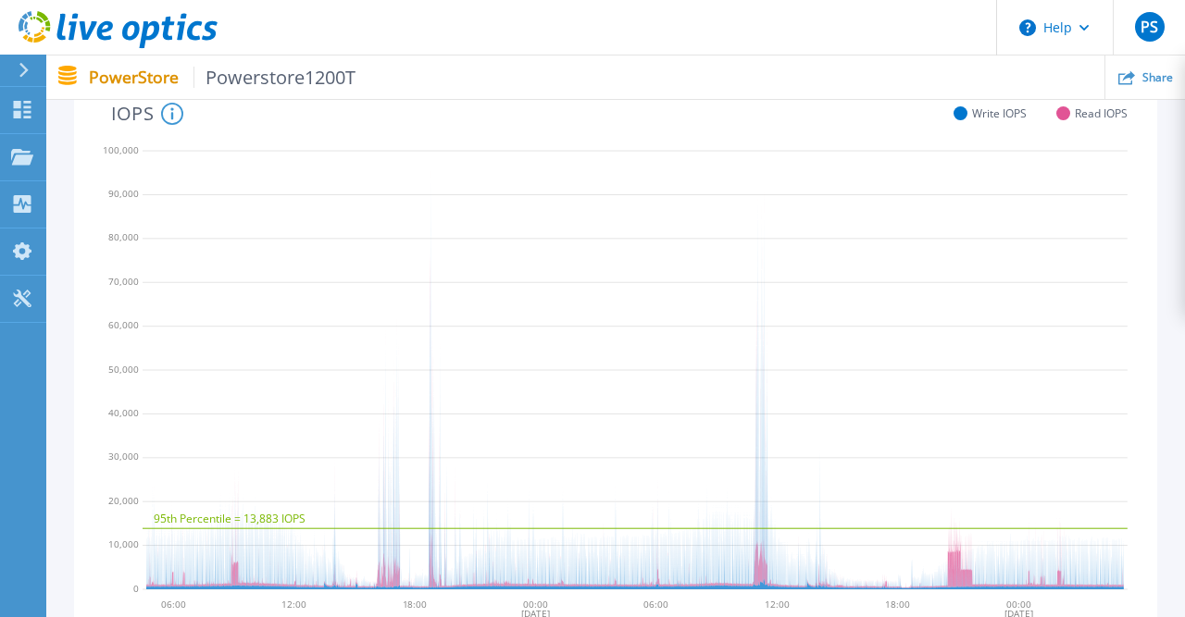
scroll to position [58, 0]
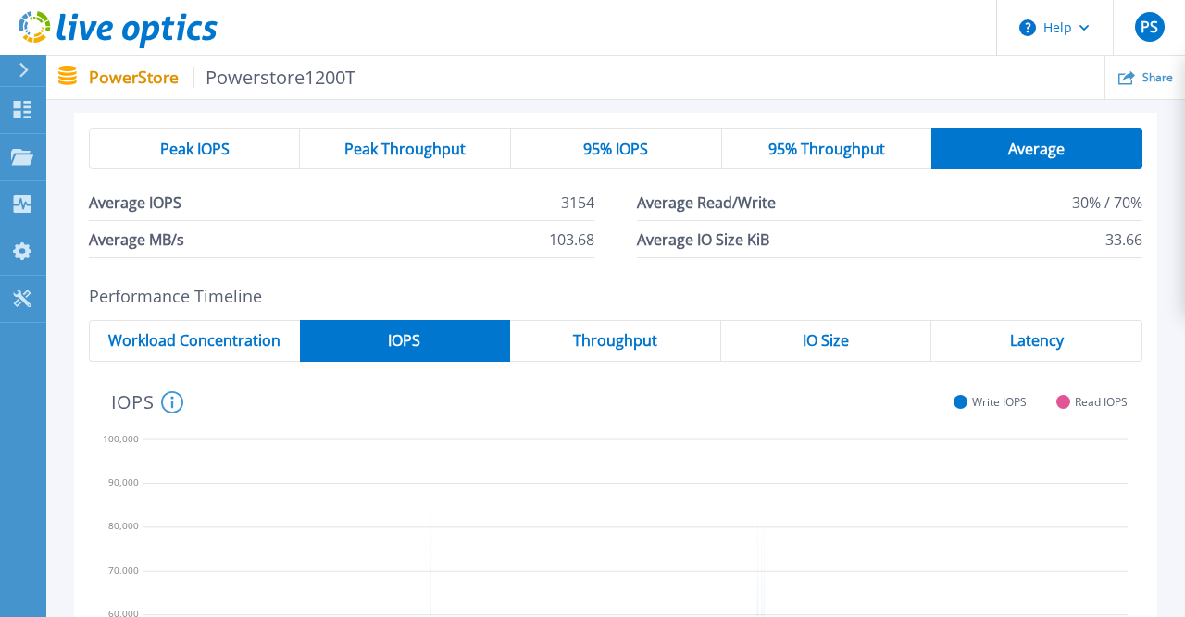
click at [1005, 342] on div "Latency" at bounding box center [1036, 341] width 211 height 42
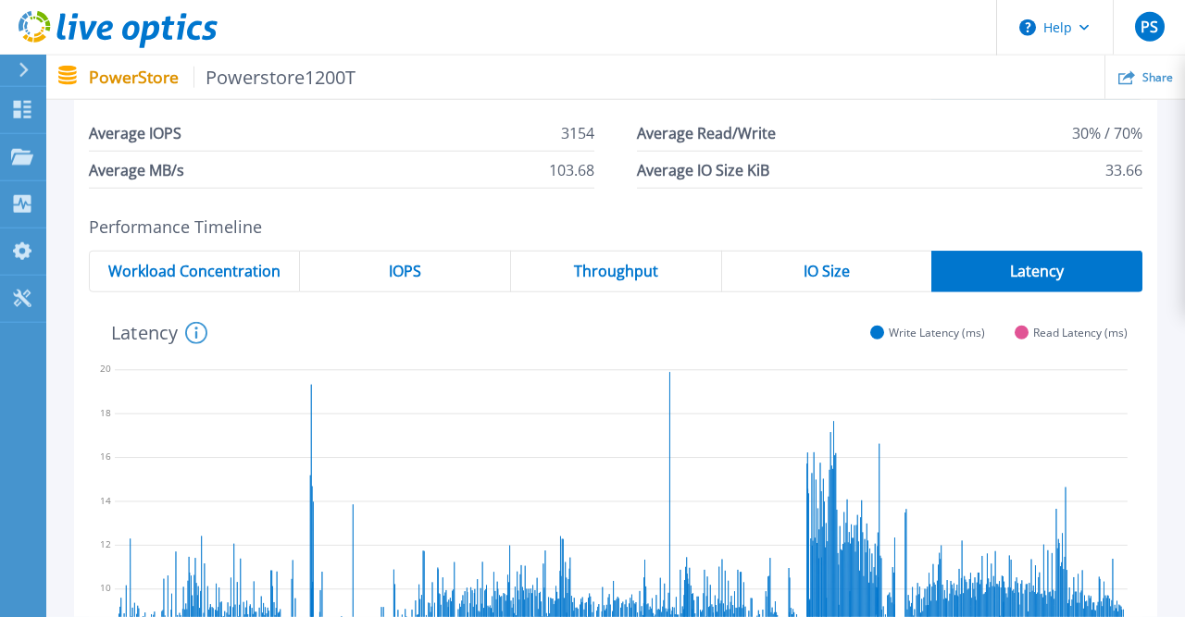
scroll to position [96, 0]
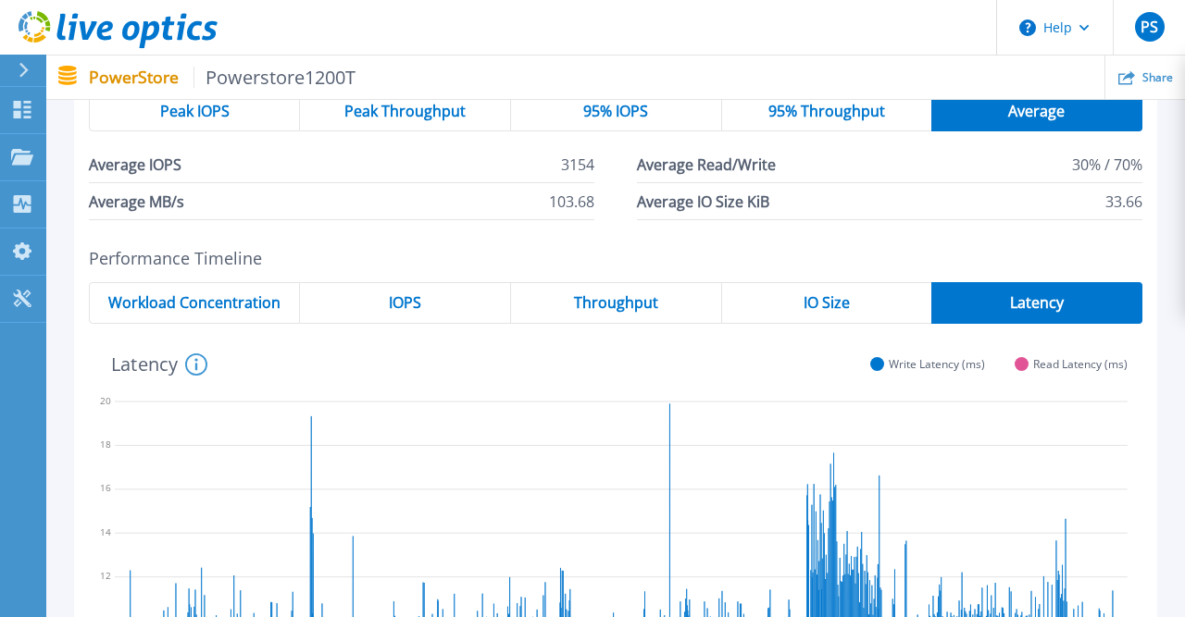
click at [426, 307] on div "IOPS" at bounding box center [405, 303] width 211 height 42
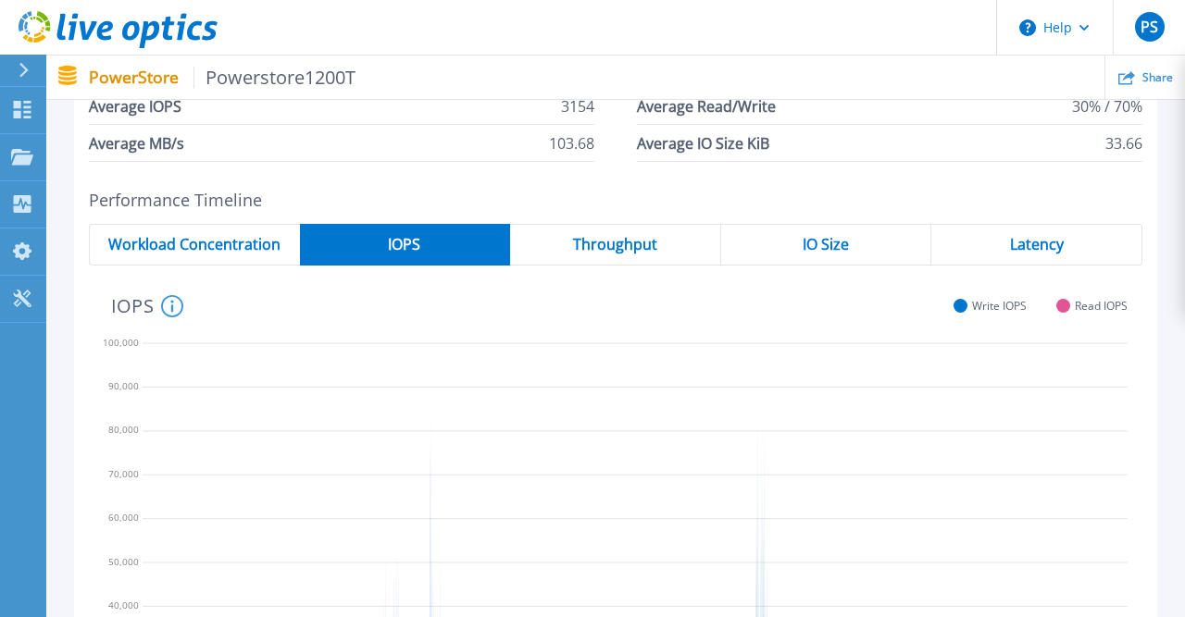
scroll to position [0, 0]
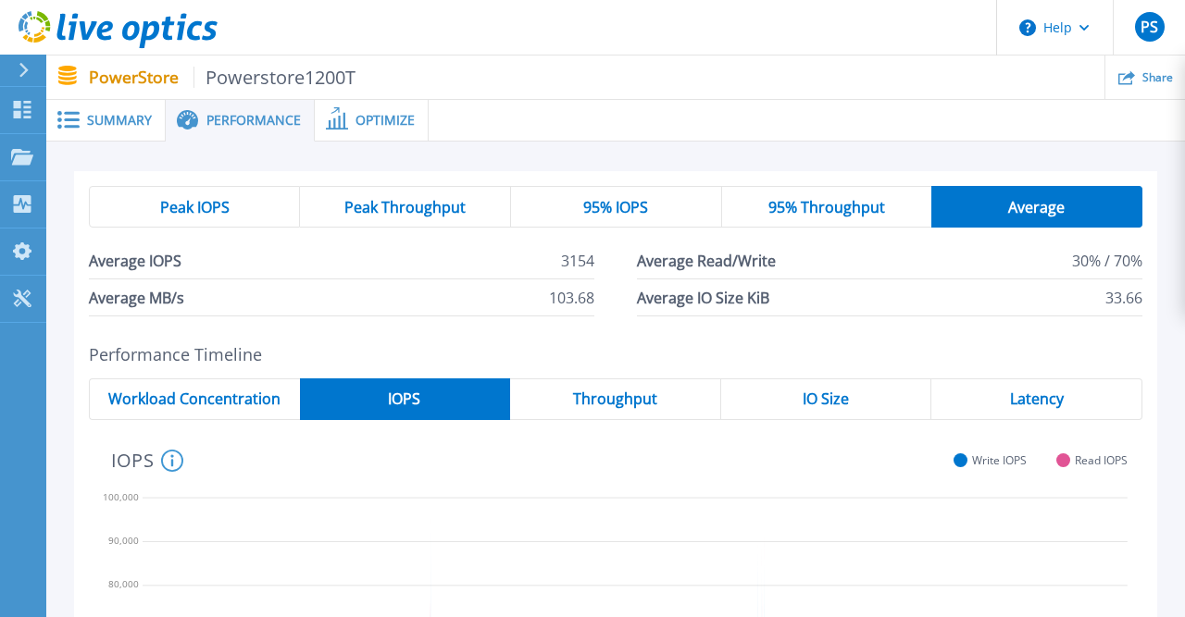
click at [116, 127] on span "Summary" at bounding box center [119, 120] width 65 height 13
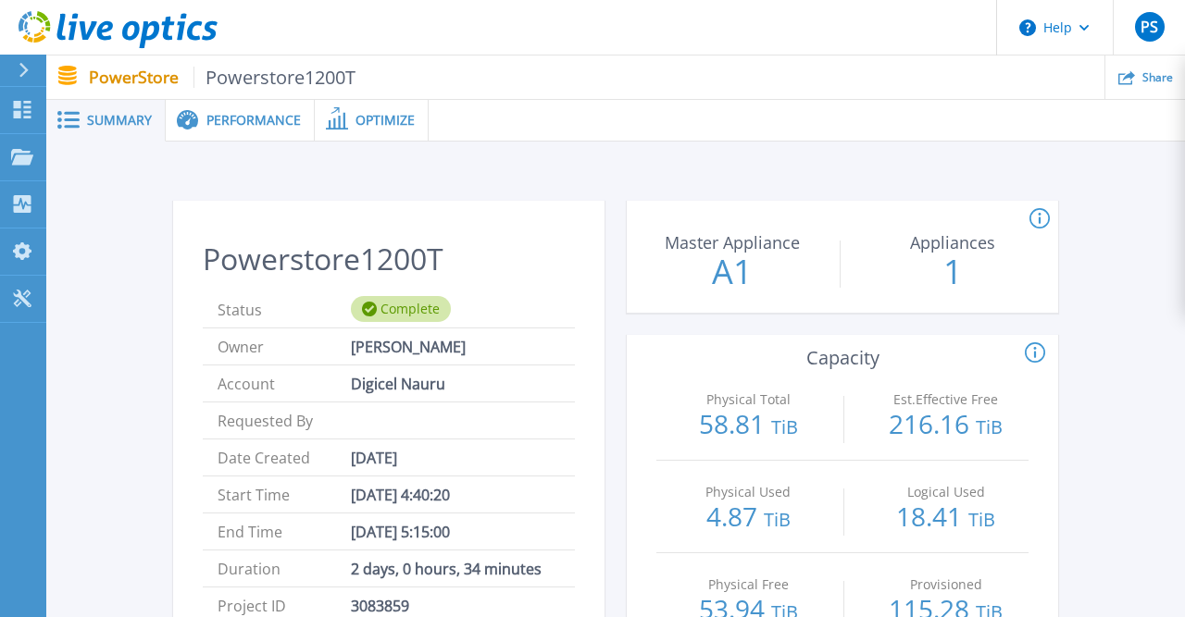
click at [247, 111] on div "Performance" at bounding box center [240, 121] width 149 height 42
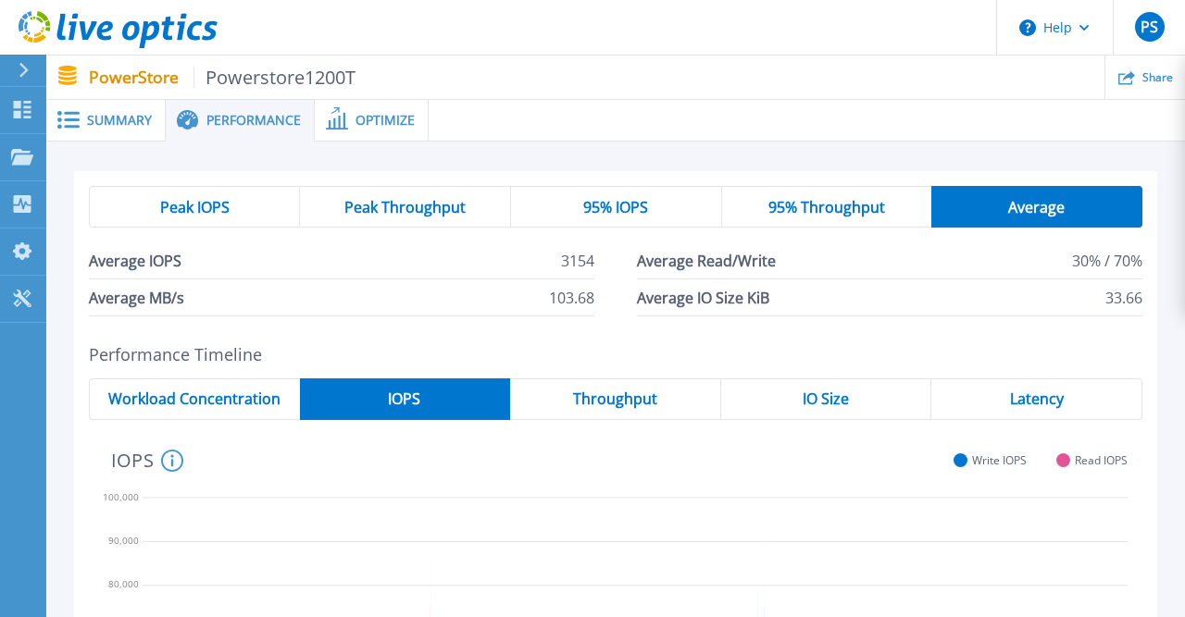
click at [355, 125] on span at bounding box center [335, 120] width 41 height 18
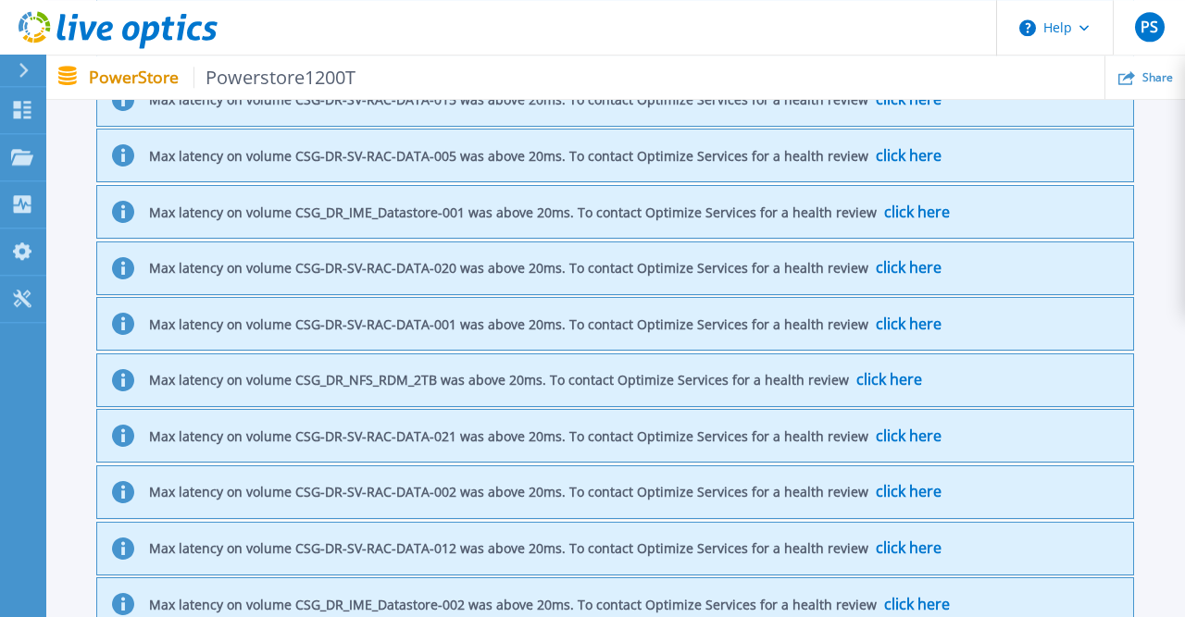
scroll to position [2165, 0]
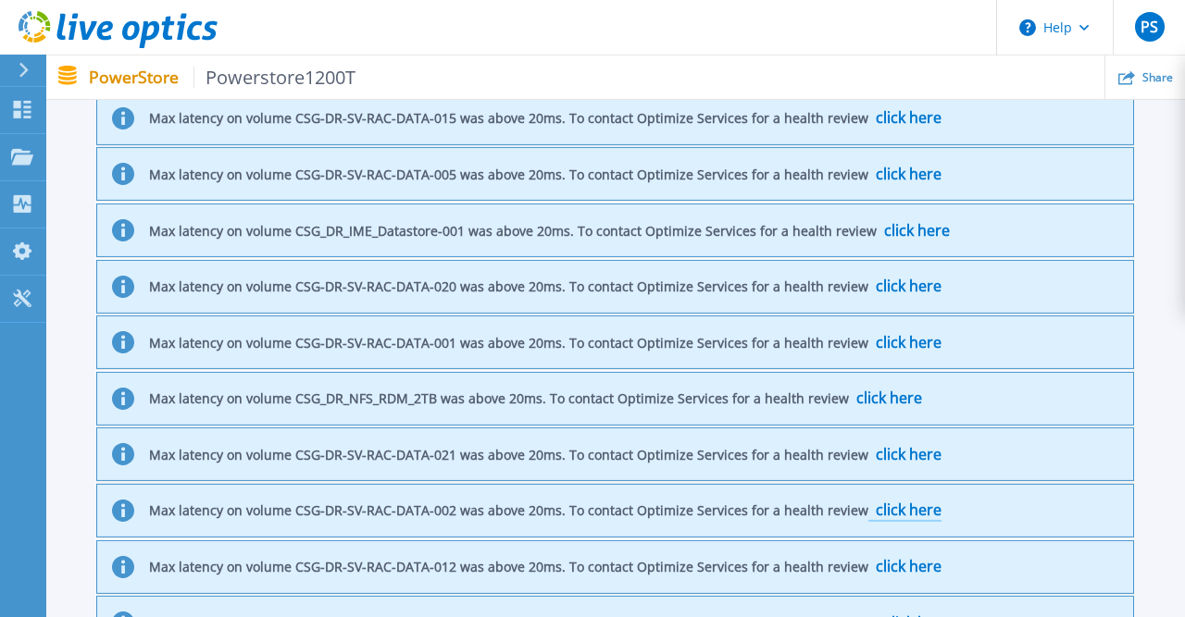
click at [930, 500] on span "click here" at bounding box center [908, 510] width 66 height 20
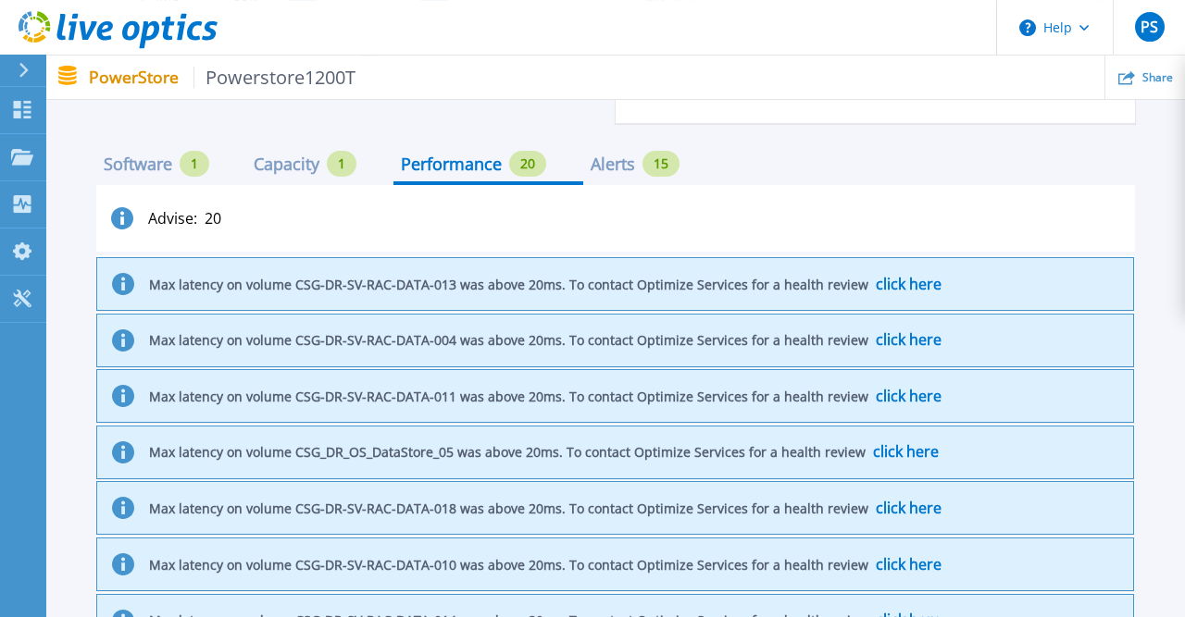
scroll to position [1484, 0]
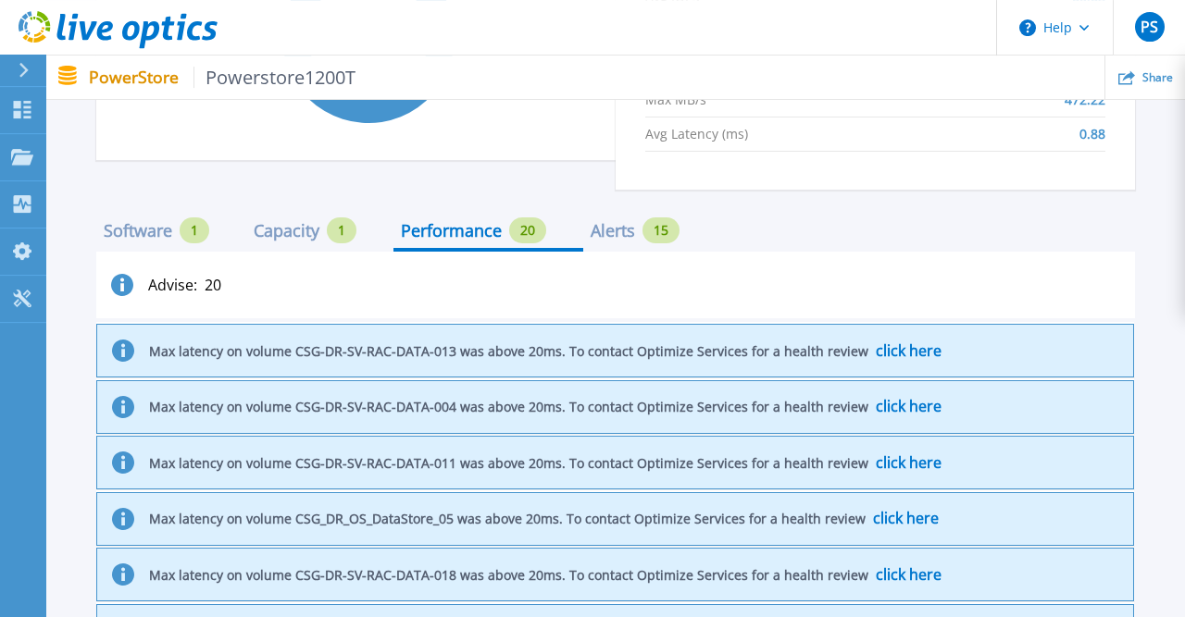
click at [125, 228] on div "Software" at bounding box center [138, 230] width 68 height 15
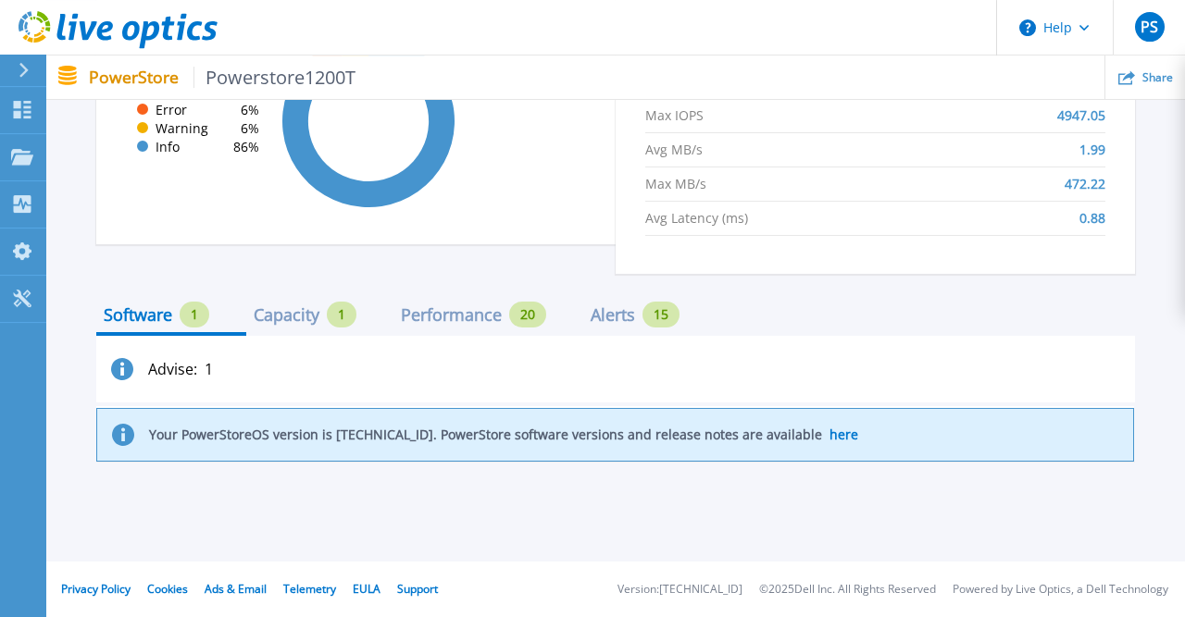
scroll to position [1399, 0]
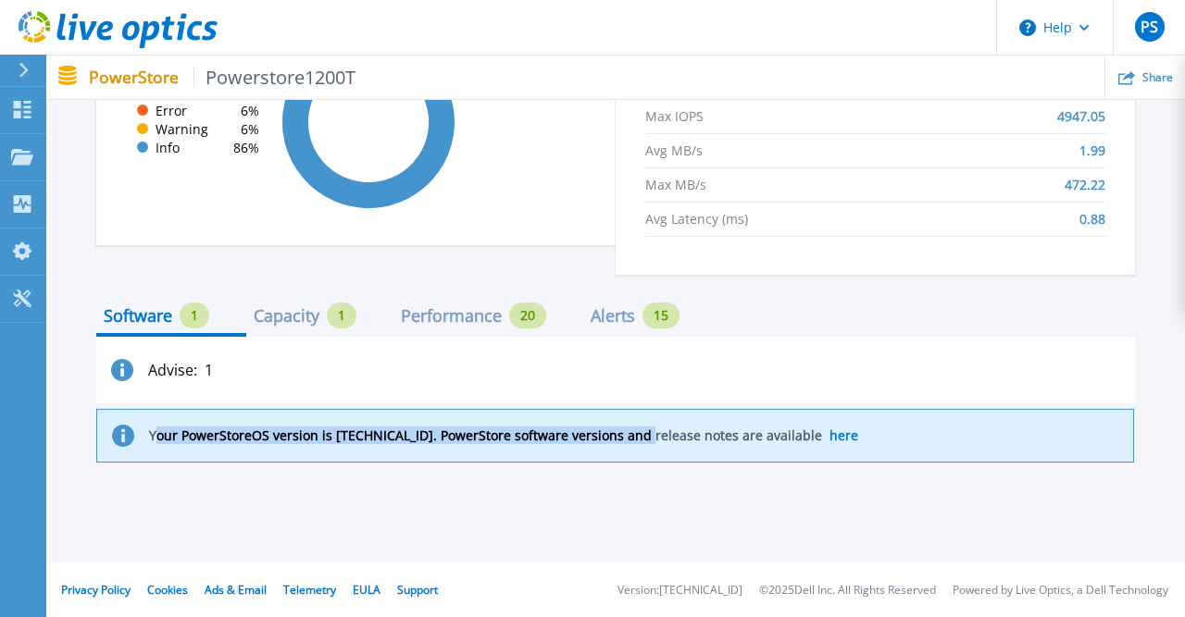
drag, startPoint x: 154, startPoint y: 438, endPoint x: 658, endPoint y: 436, distance: 504.4
click at [658, 436] on p "Your PowerStoreOS version is 4.0.1.3. PowerStore software versions and release …" at bounding box center [503, 435] width 709 height 15
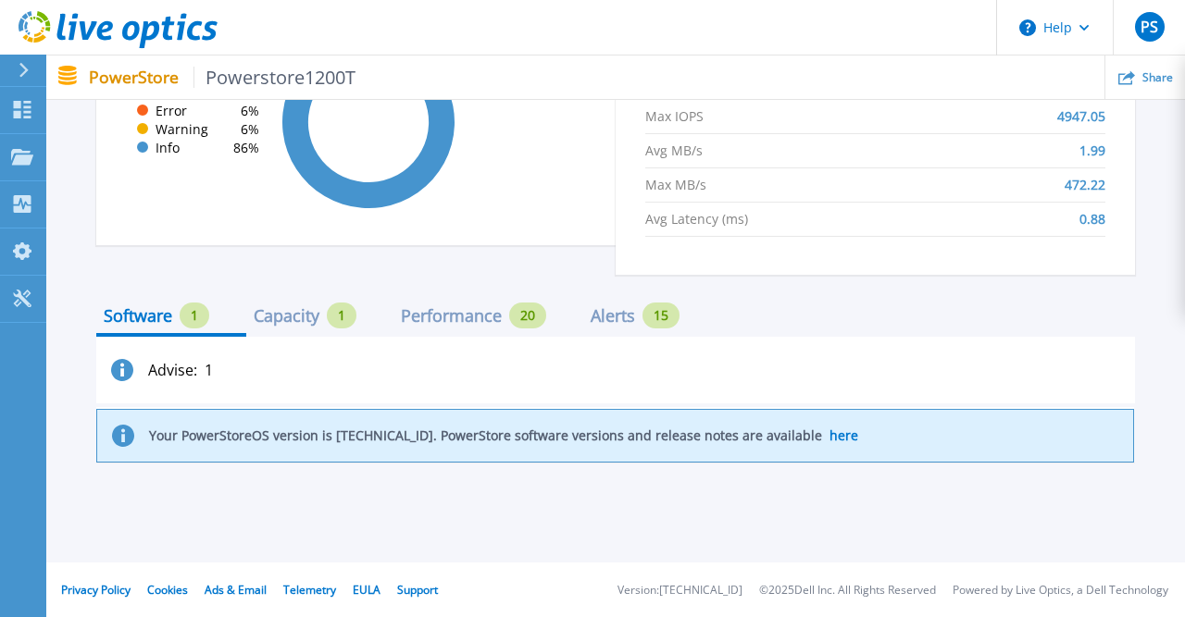
click at [300, 311] on div "Capacity" at bounding box center [287, 315] width 66 height 15
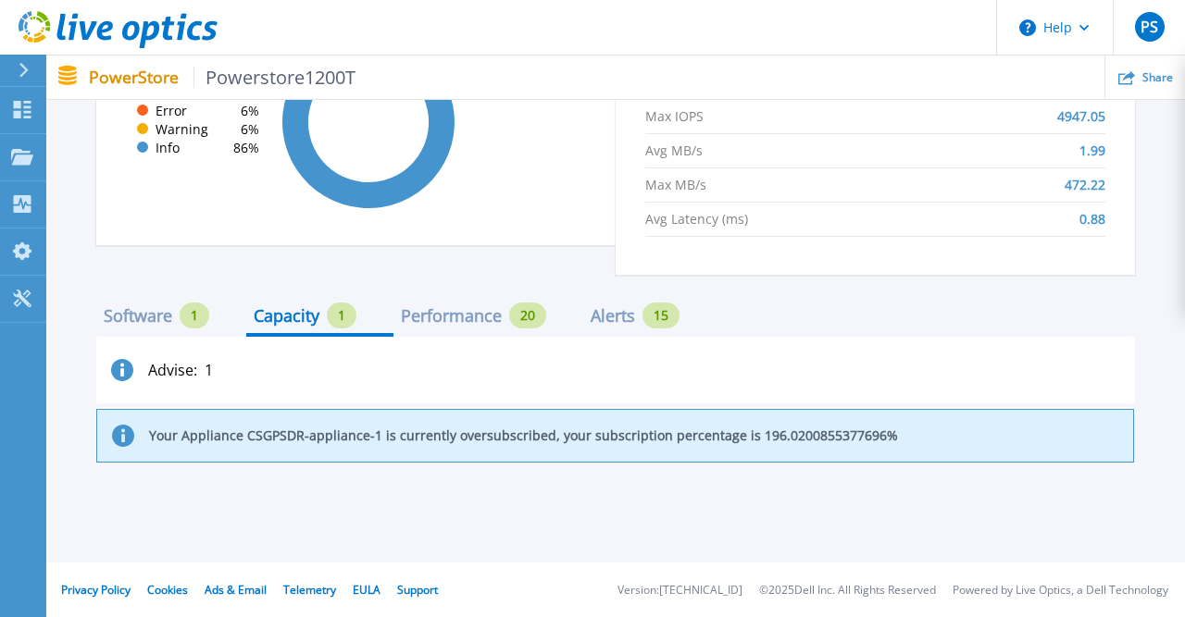
click at [429, 312] on div "Performance" at bounding box center [451, 315] width 101 height 15
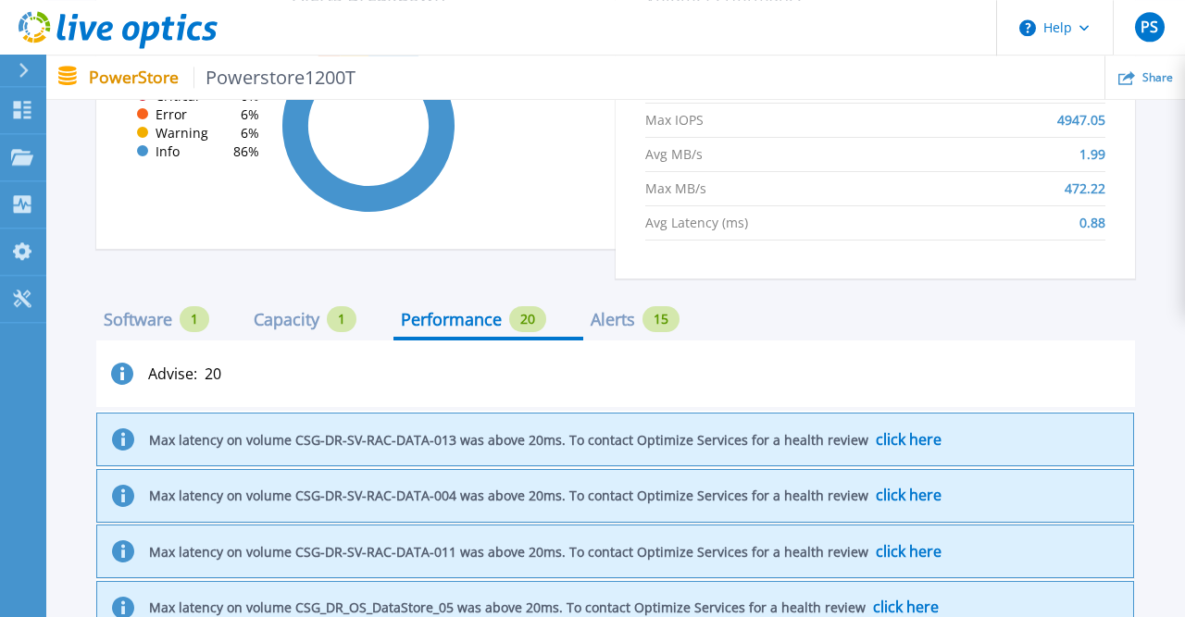
scroll to position [1484, 0]
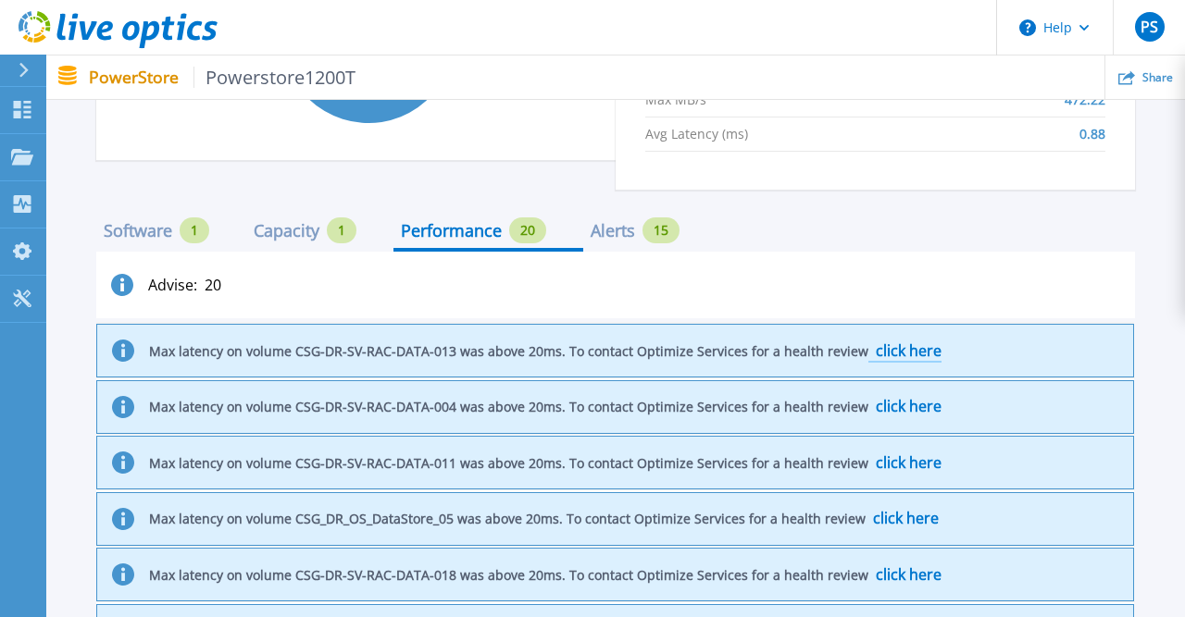
click at [941, 354] on span "click here" at bounding box center [908, 351] width 66 height 20
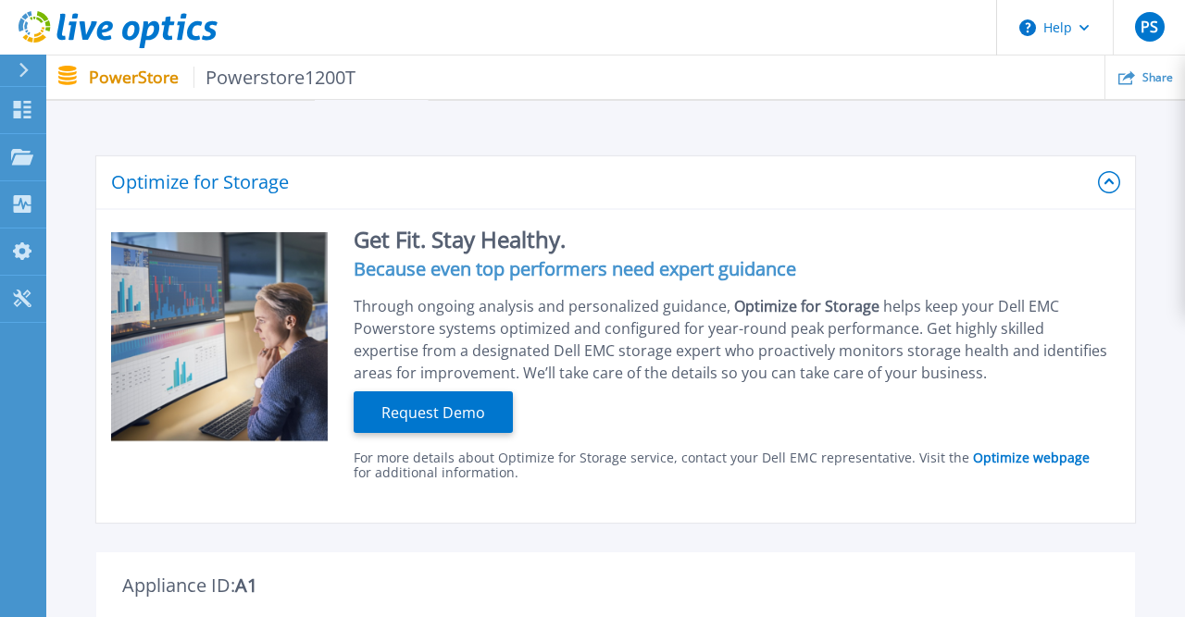
scroll to position [0, 0]
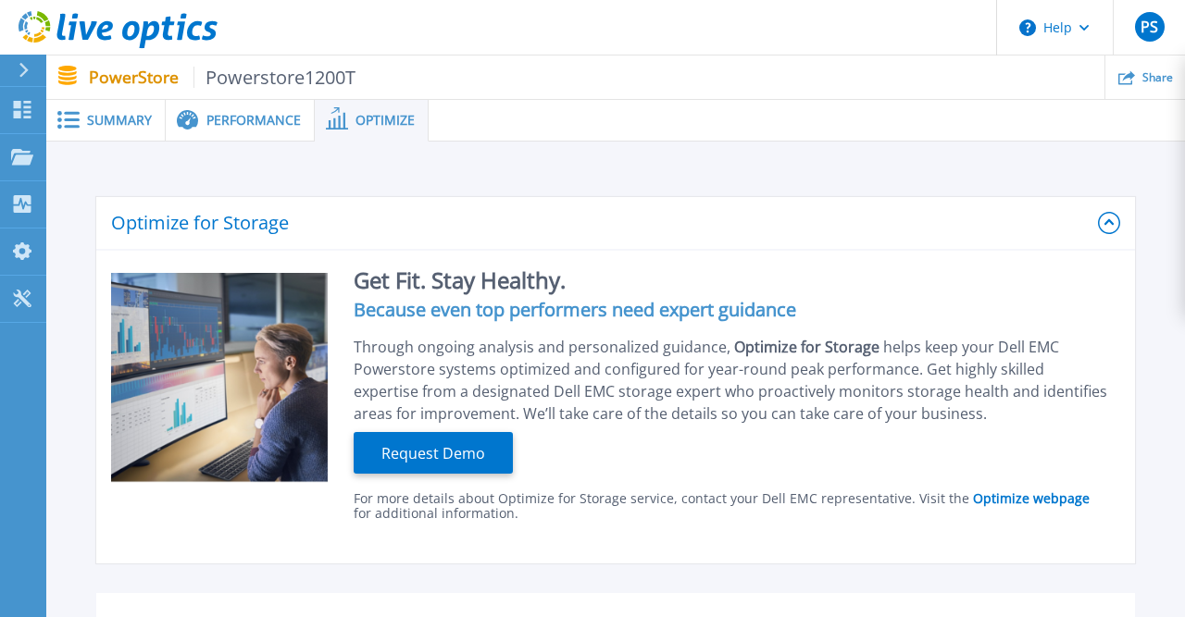
click at [225, 119] on span "Performance" at bounding box center [253, 120] width 94 height 13
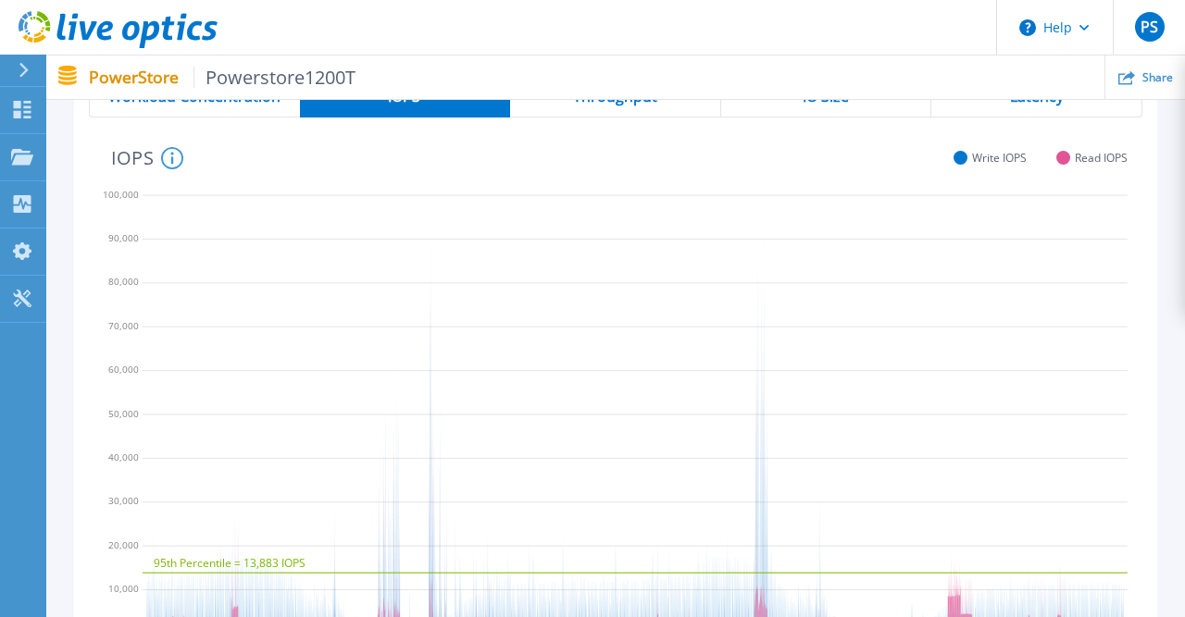
scroll to position [251, 0]
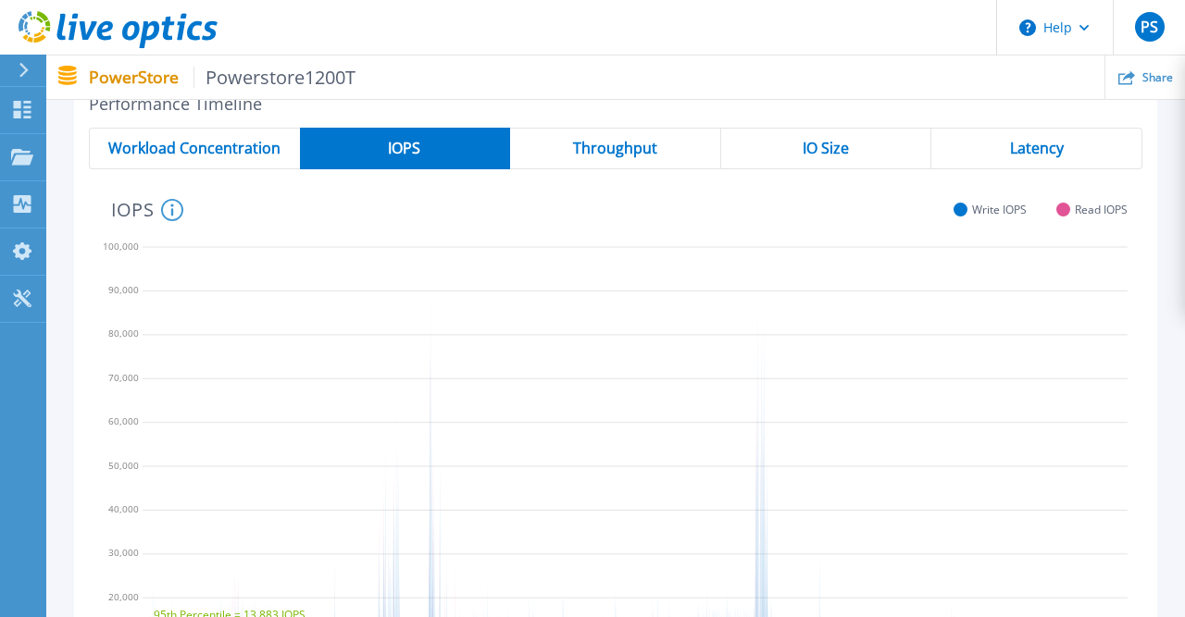
click at [601, 141] on span "Throughput" at bounding box center [615, 148] width 84 height 15
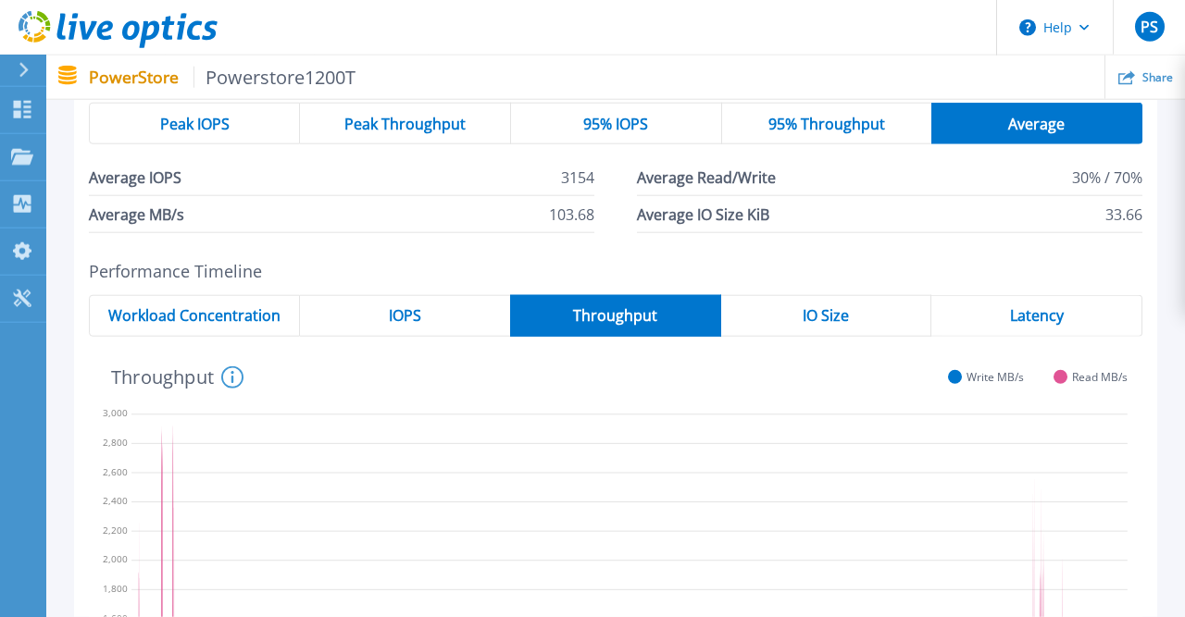
scroll to position [58, 0]
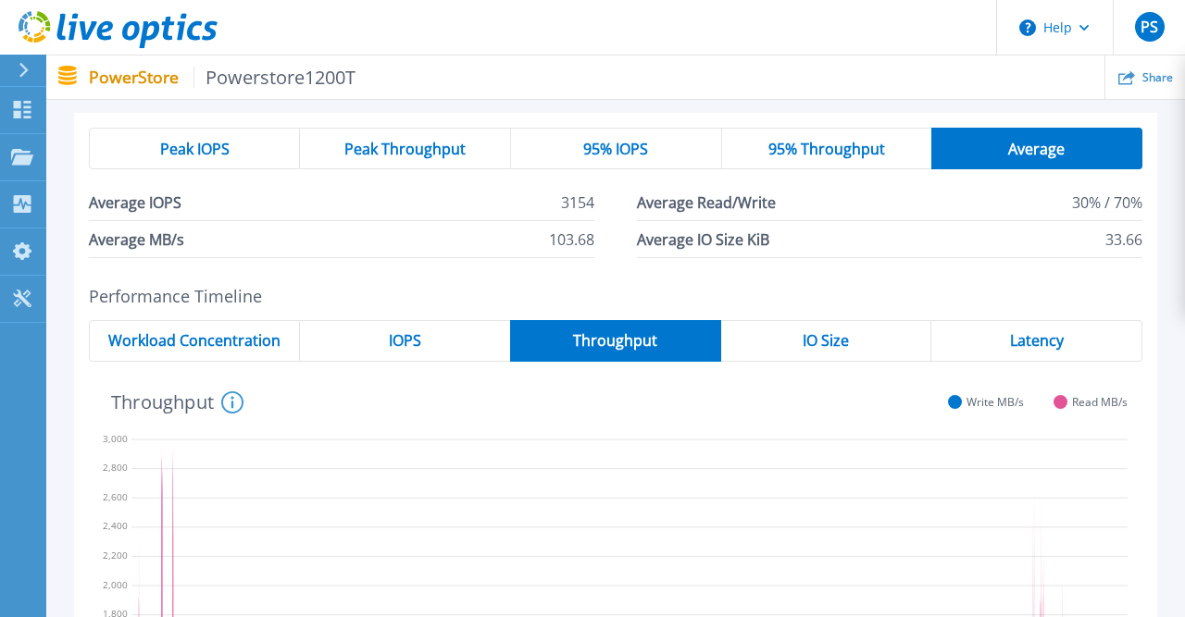
click at [139, 340] on span "Workload Concentration" at bounding box center [194, 340] width 172 height 15
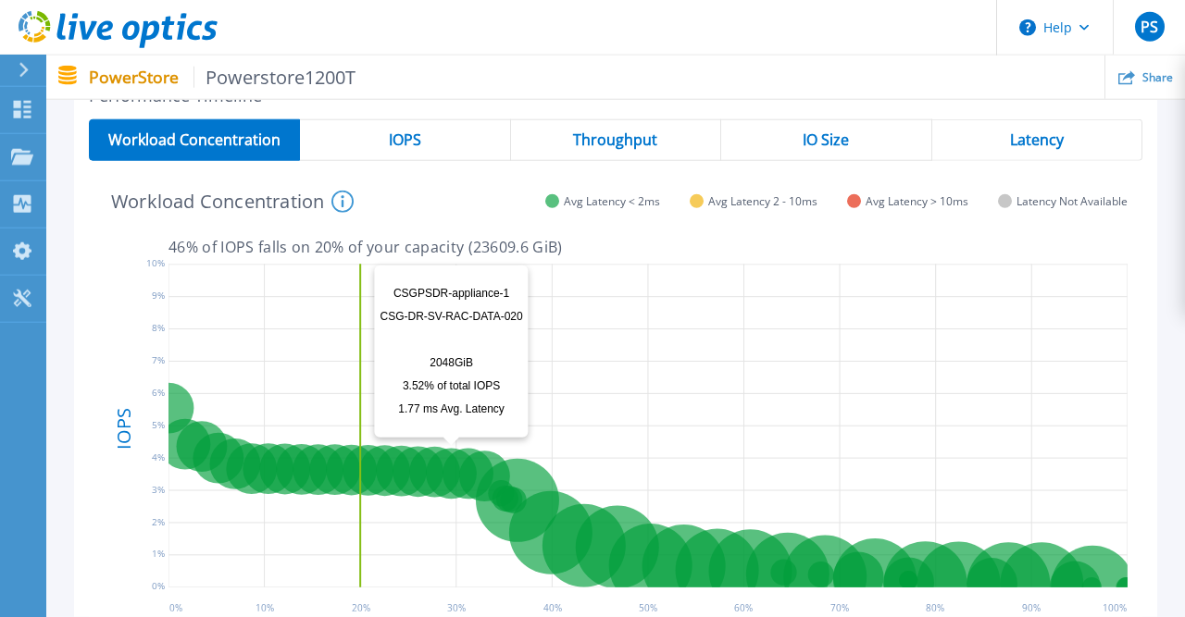
scroll to position [347, 0]
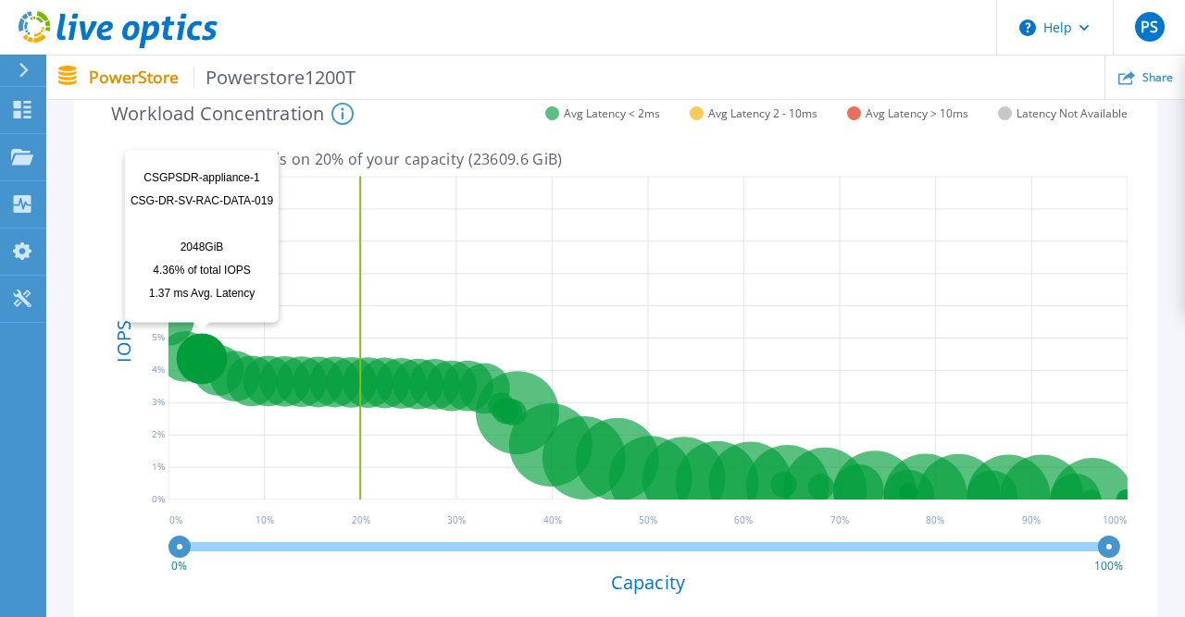
click at [186, 360] on circle at bounding box center [202, 358] width 51 height 51
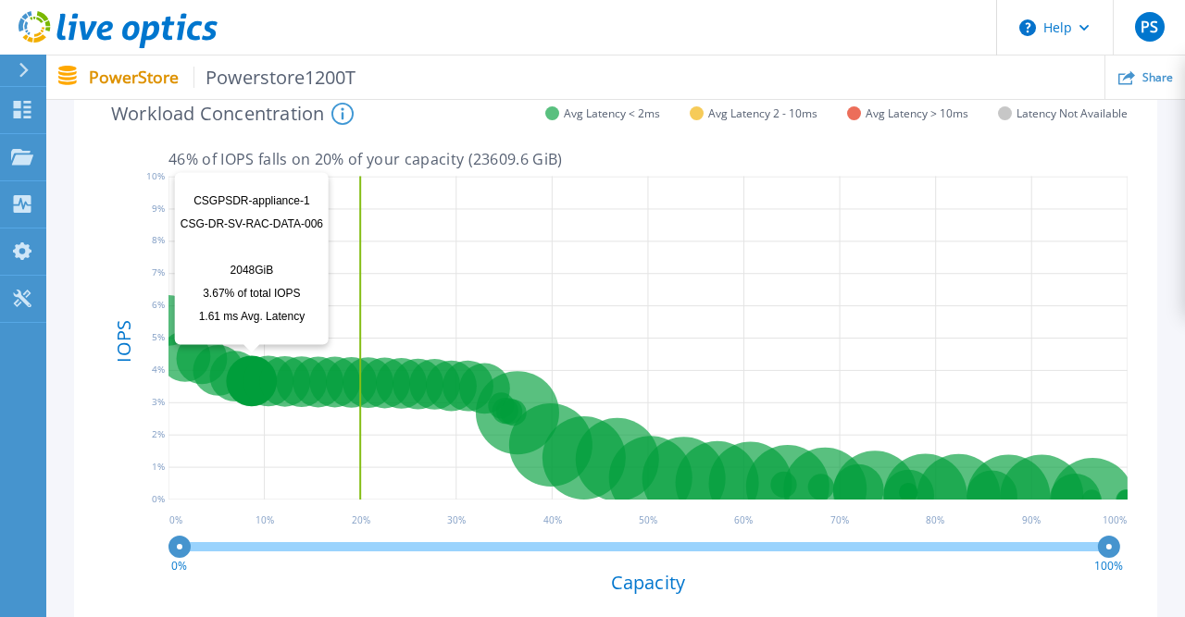
click at [242, 362] on circle at bounding box center [251, 380] width 51 height 51
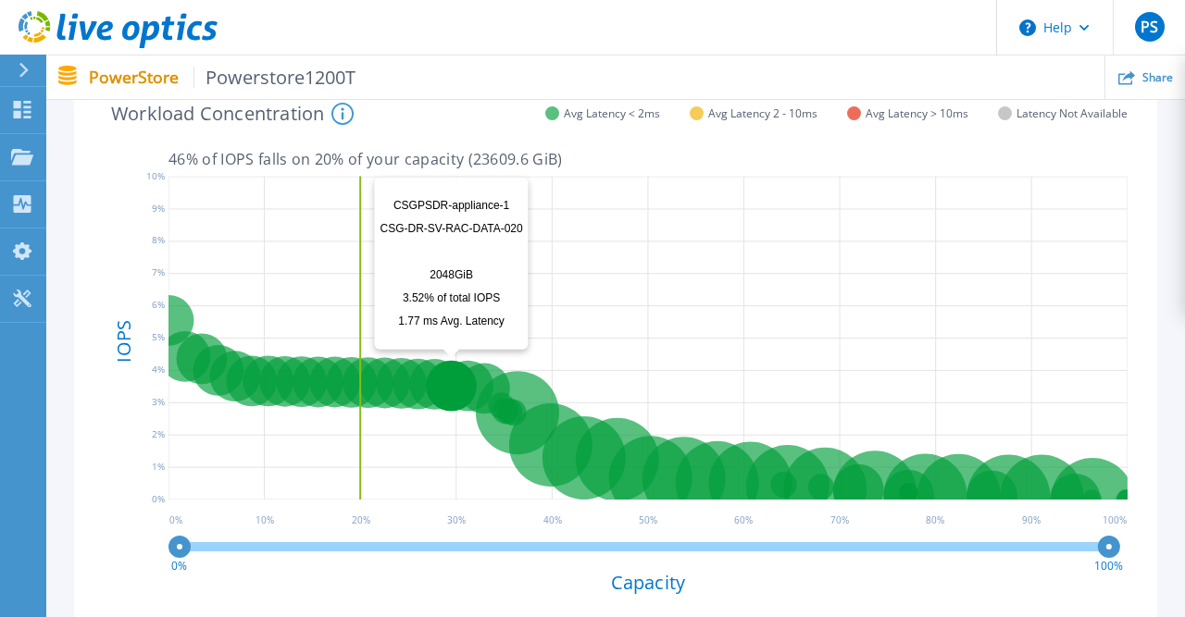
click at [435, 367] on circle at bounding box center [451, 386] width 51 height 51
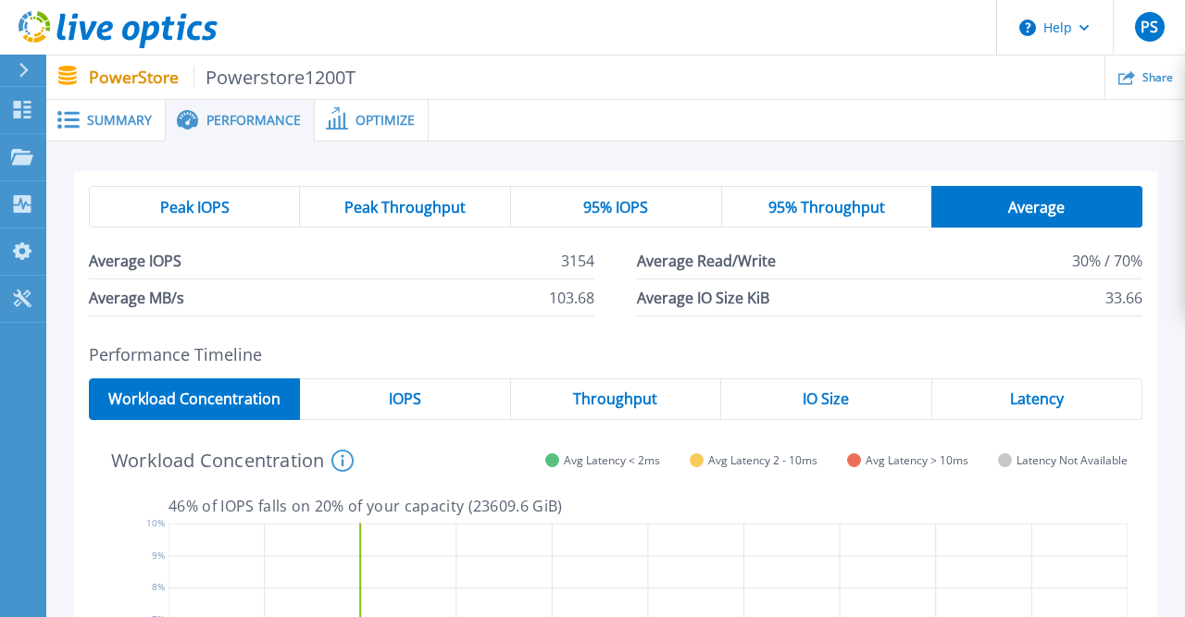
scroll to position [96, 0]
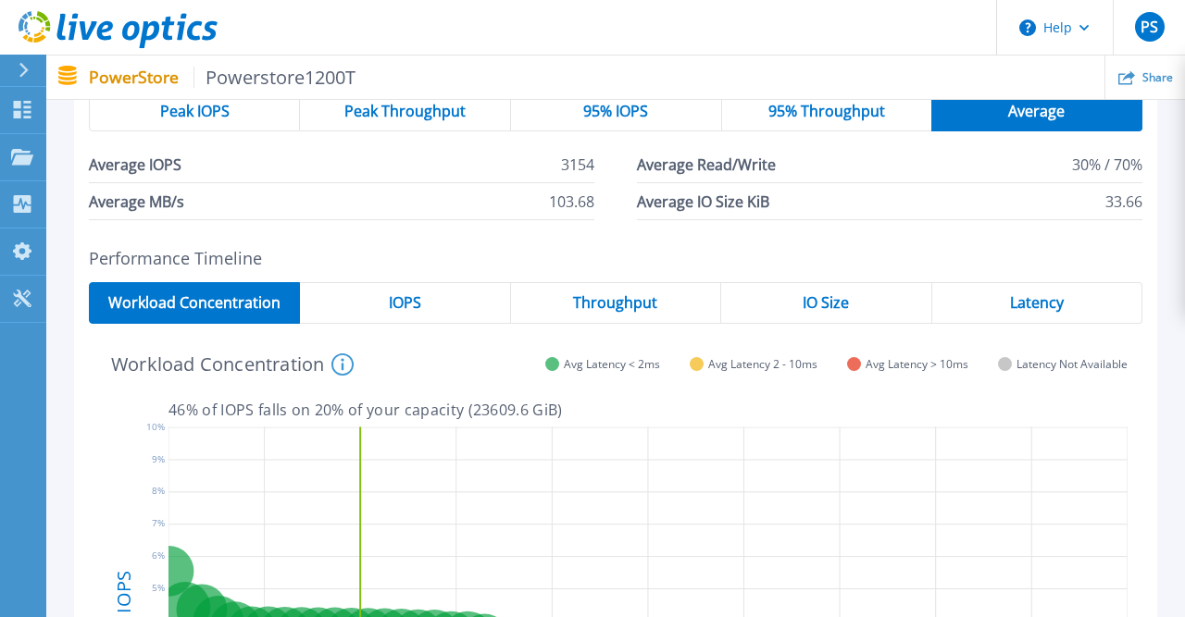
click at [439, 303] on div "IOPS" at bounding box center [405, 303] width 210 height 42
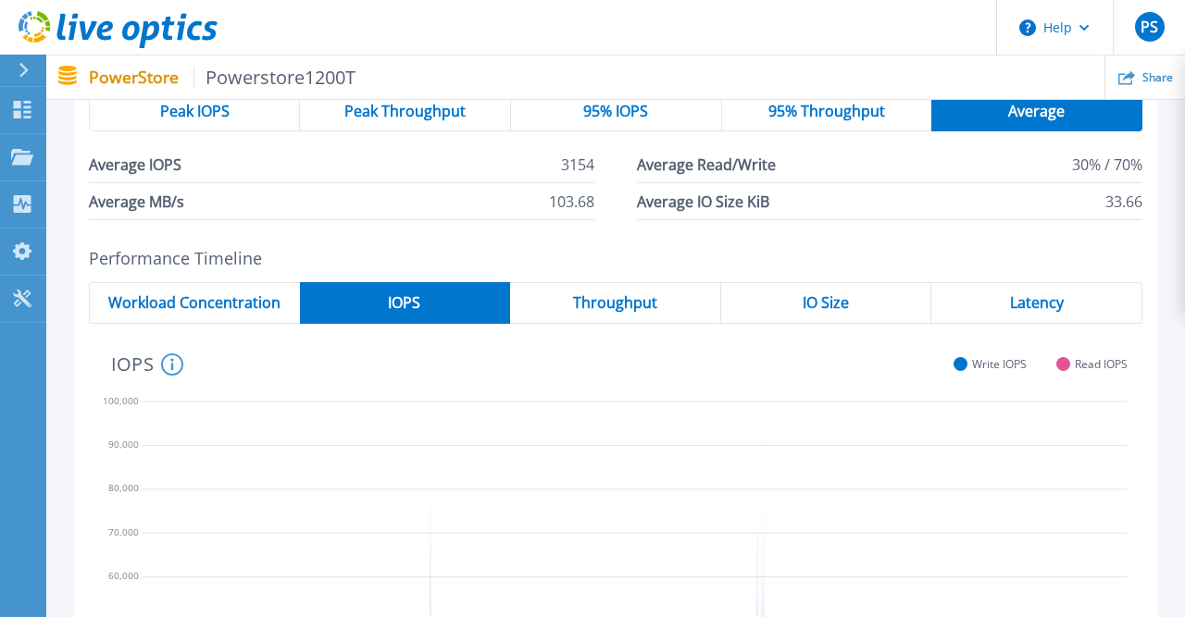
click at [601, 300] on span "Throughput" at bounding box center [615, 302] width 84 height 15
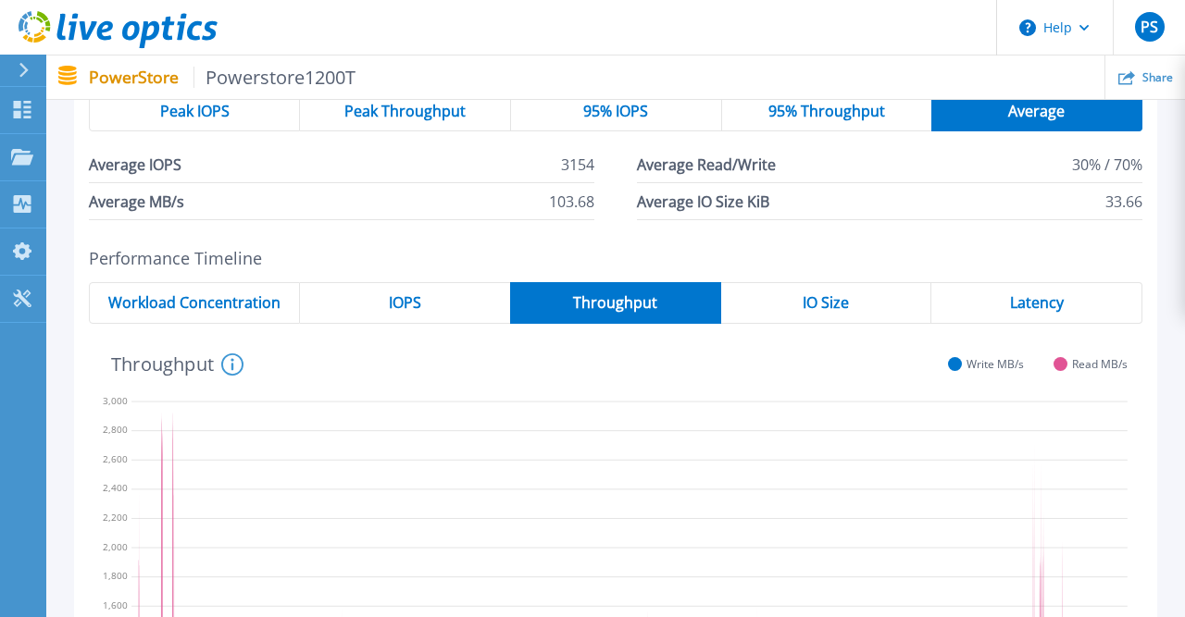
click at [994, 296] on div "Latency" at bounding box center [1036, 303] width 211 height 42
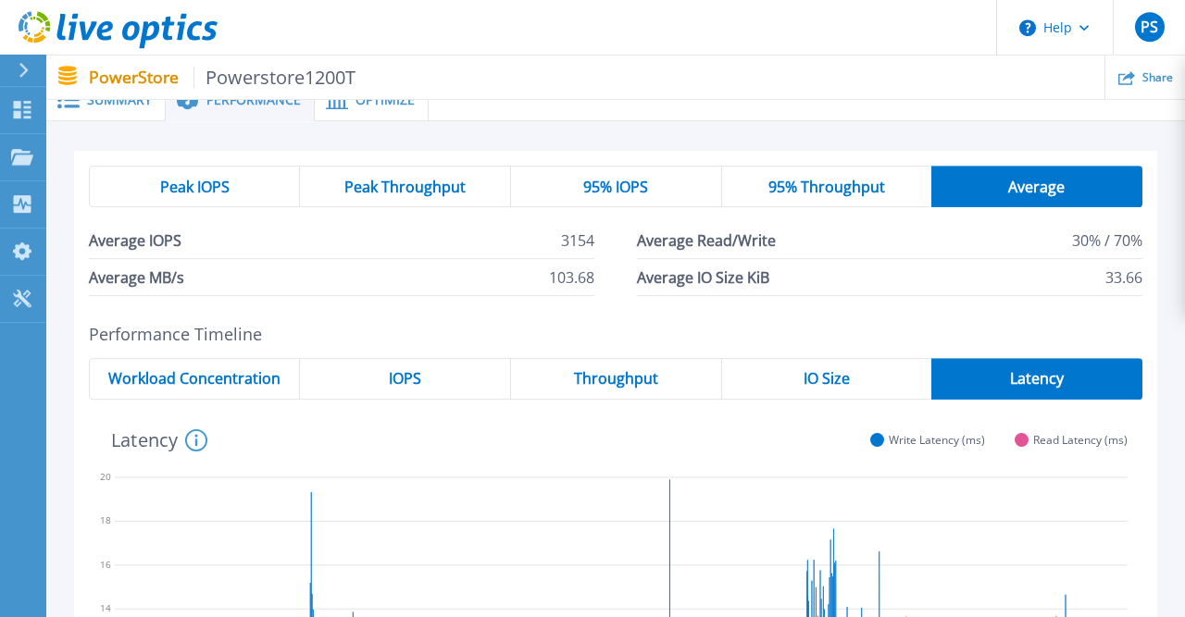
scroll to position [0, 0]
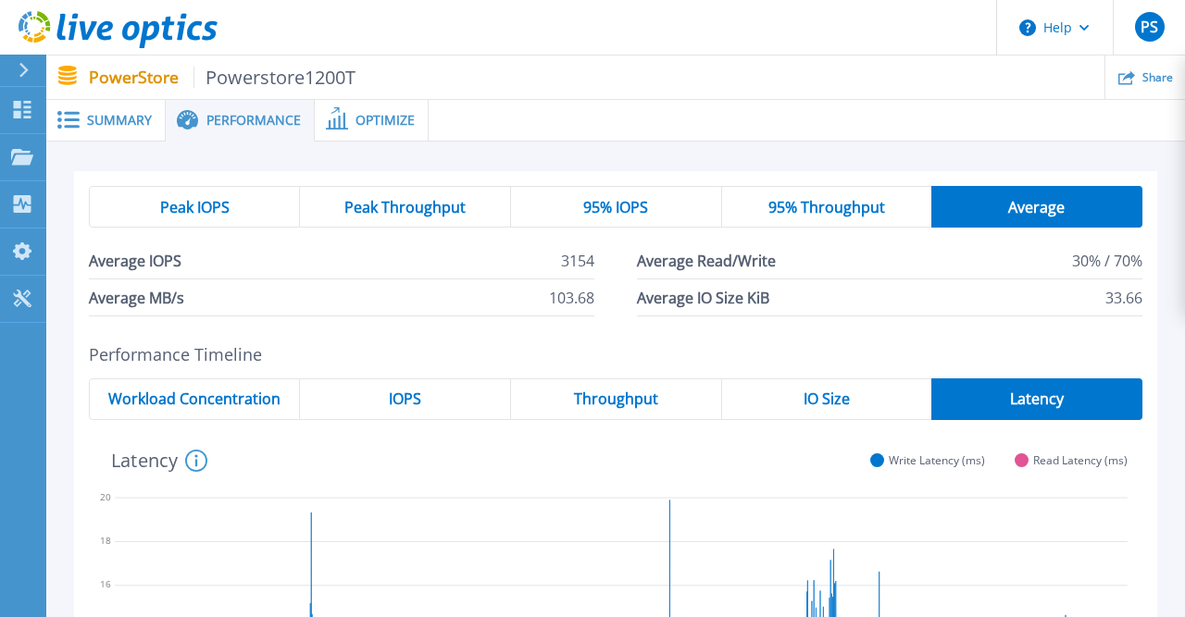
click at [391, 215] on span "Peak Throughput" at bounding box center [404, 207] width 121 height 15
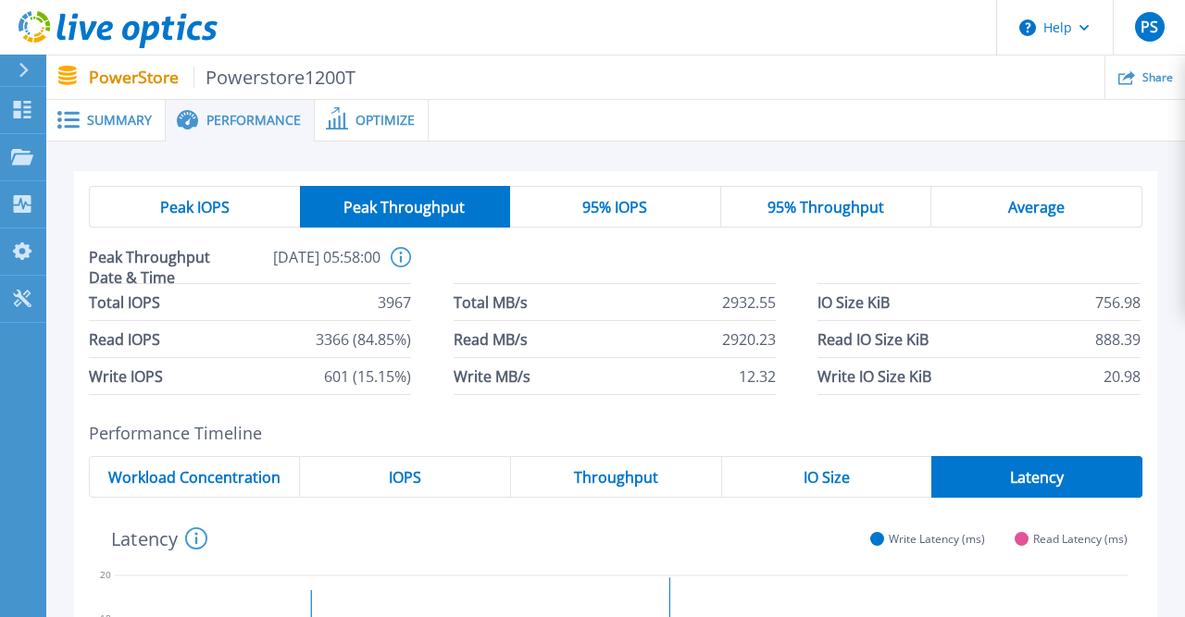
click at [192, 206] on span "Peak IOPS" at bounding box center [194, 207] width 69 height 15
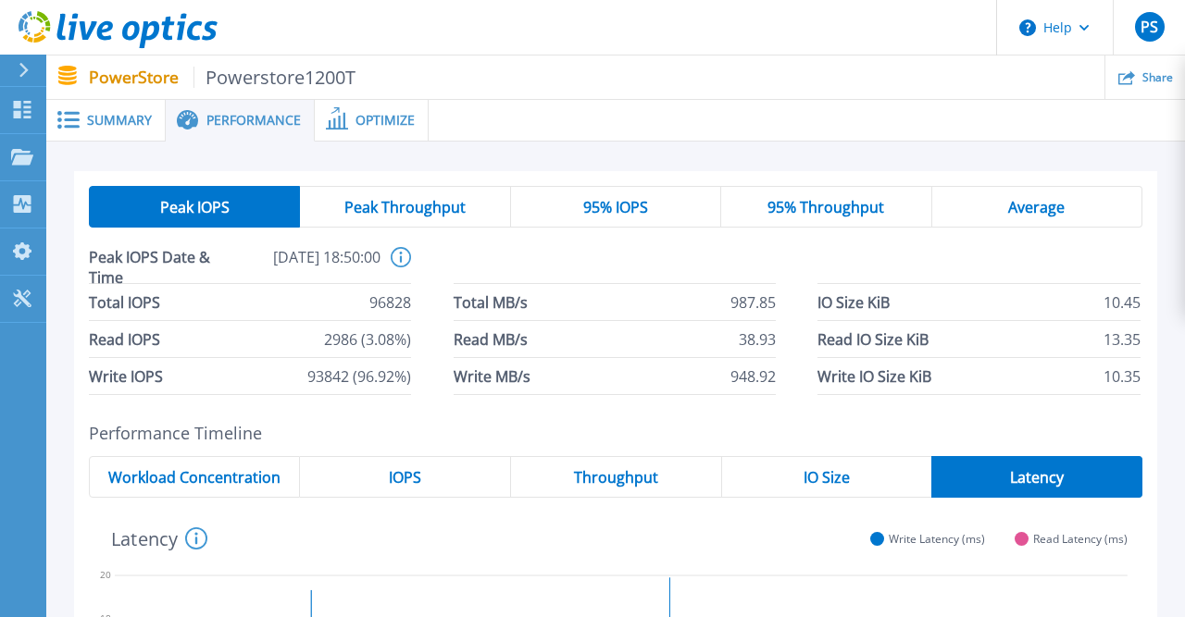
click at [130, 119] on span "Summary" at bounding box center [119, 120] width 65 height 13
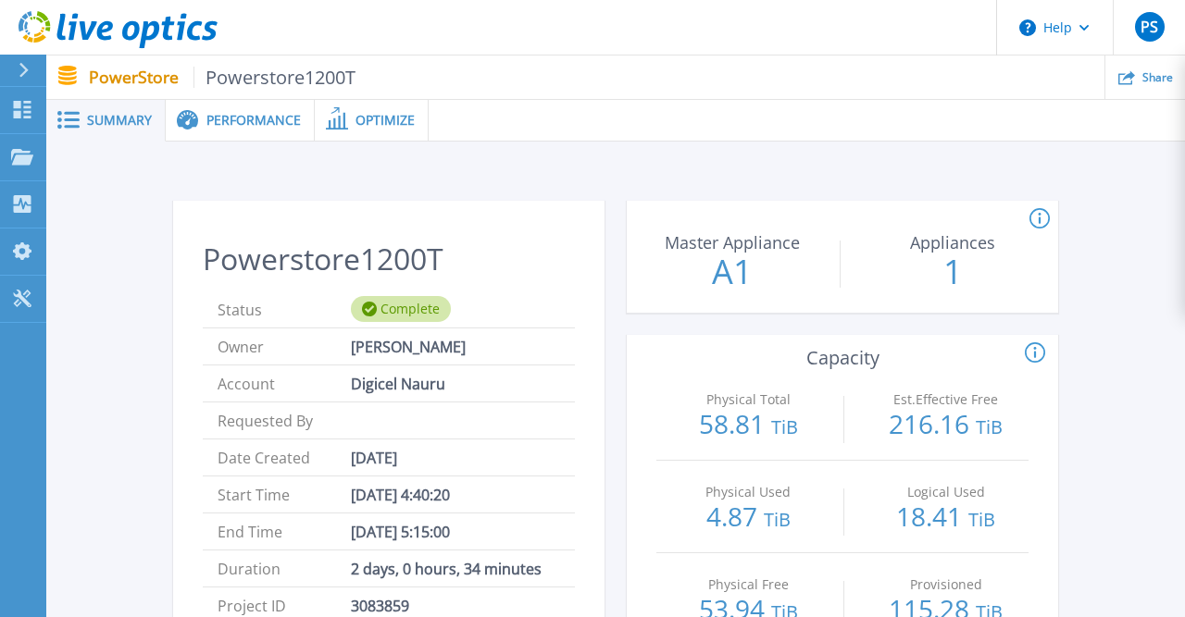
click at [367, 130] on div "Optimize" at bounding box center [372, 121] width 114 height 42
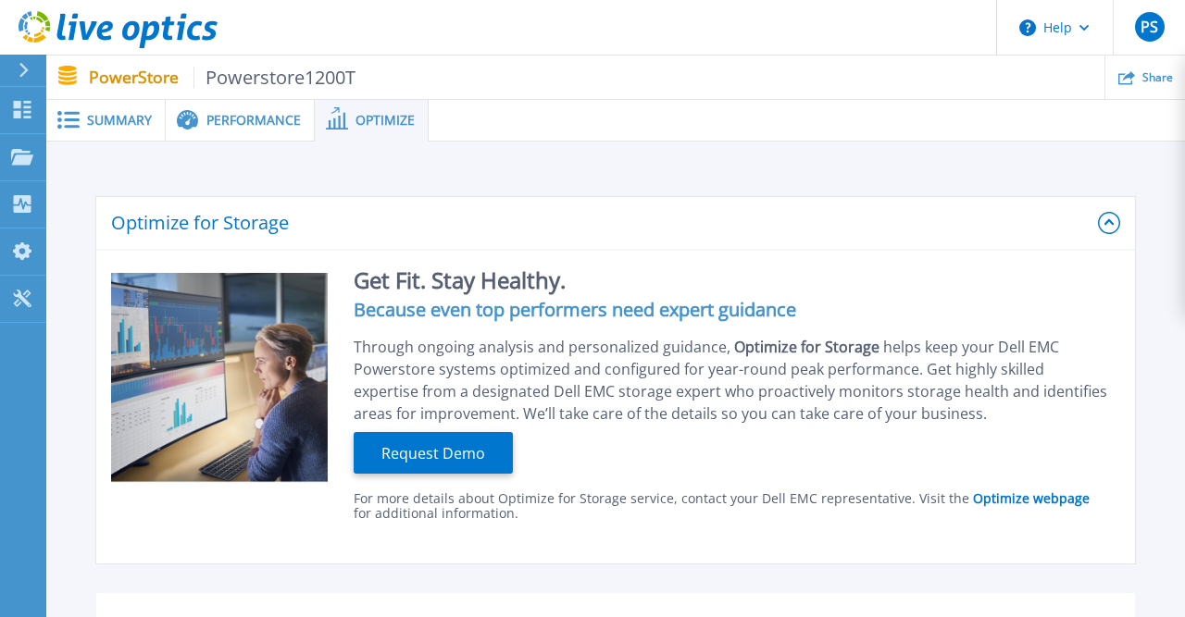
click at [232, 118] on span "Performance" at bounding box center [253, 120] width 94 height 13
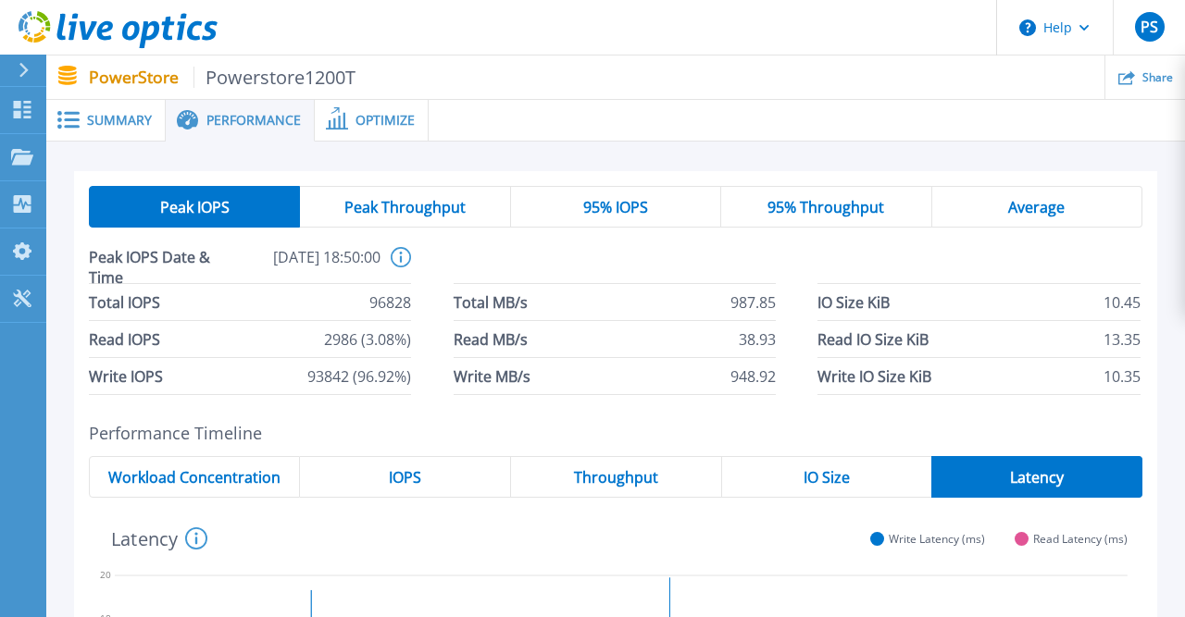
click at [370, 121] on span "Optimize" at bounding box center [384, 120] width 59 height 13
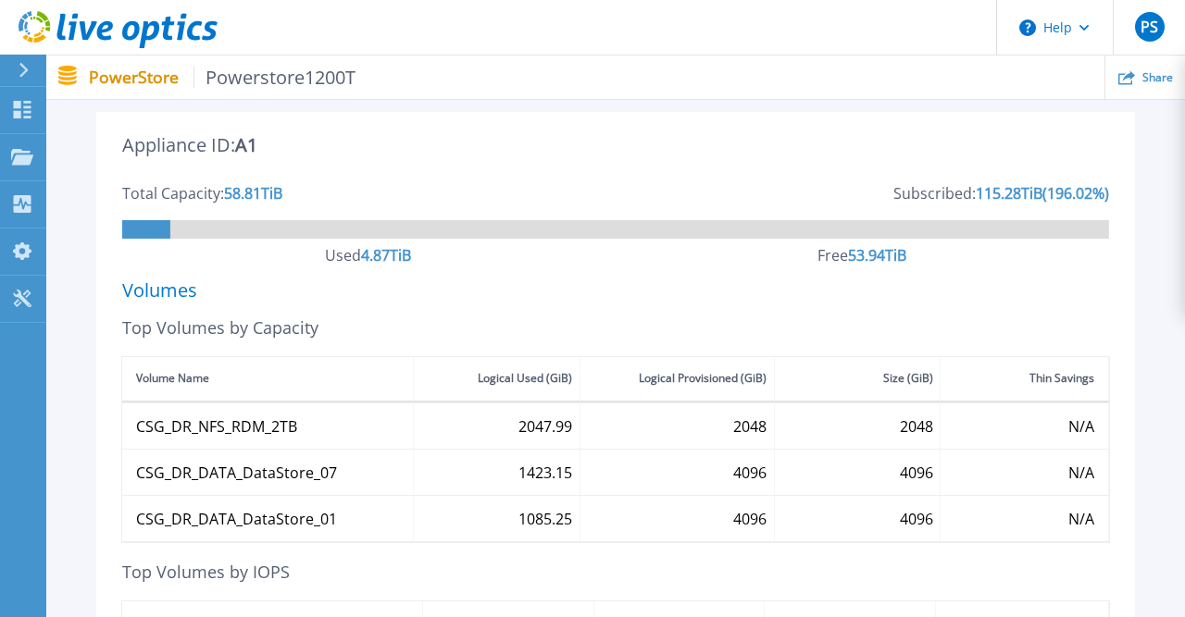
scroll to position [385, 0]
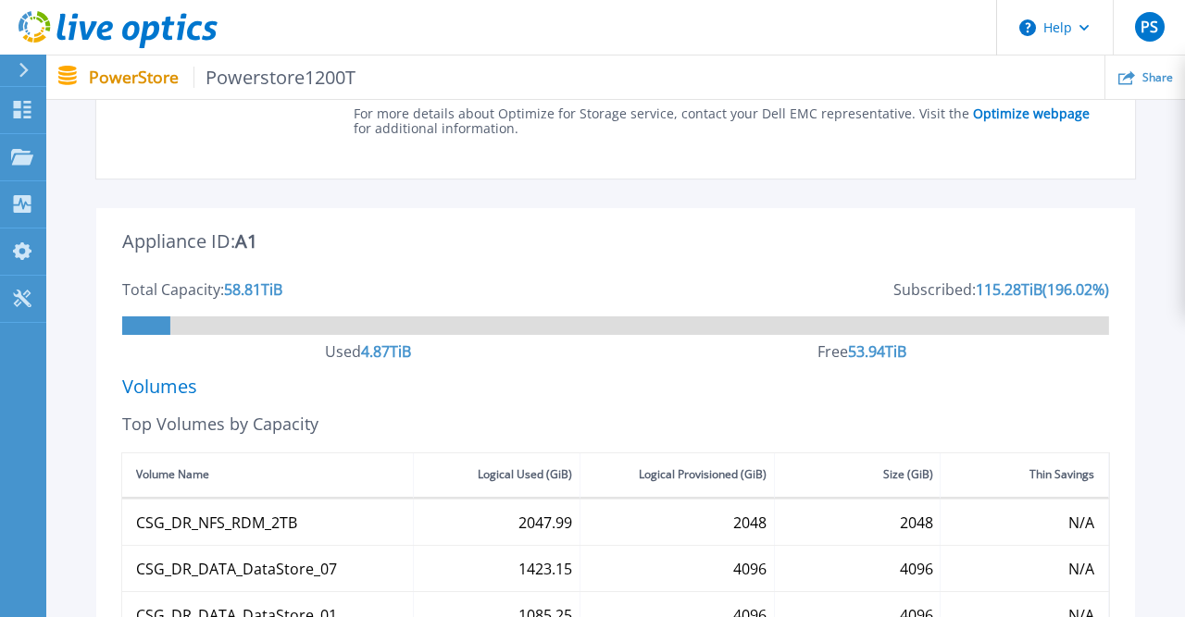
click at [583, 392] on div "Volumes" at bounding box center [615, 386] width 986 height 15
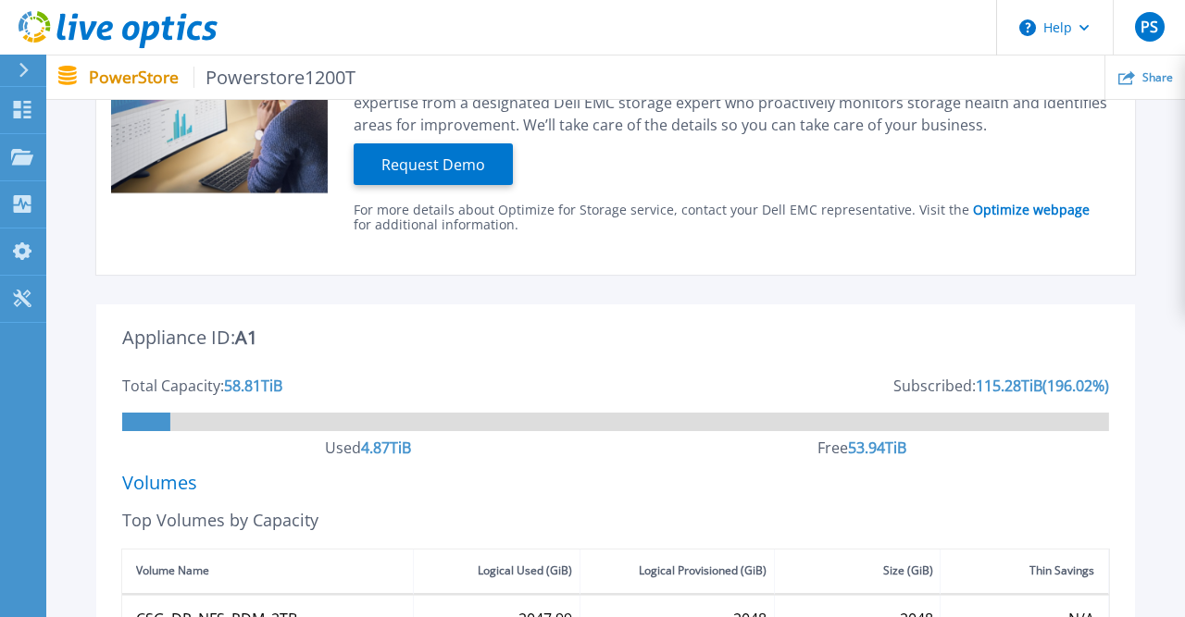
scroll to position [0, 0]
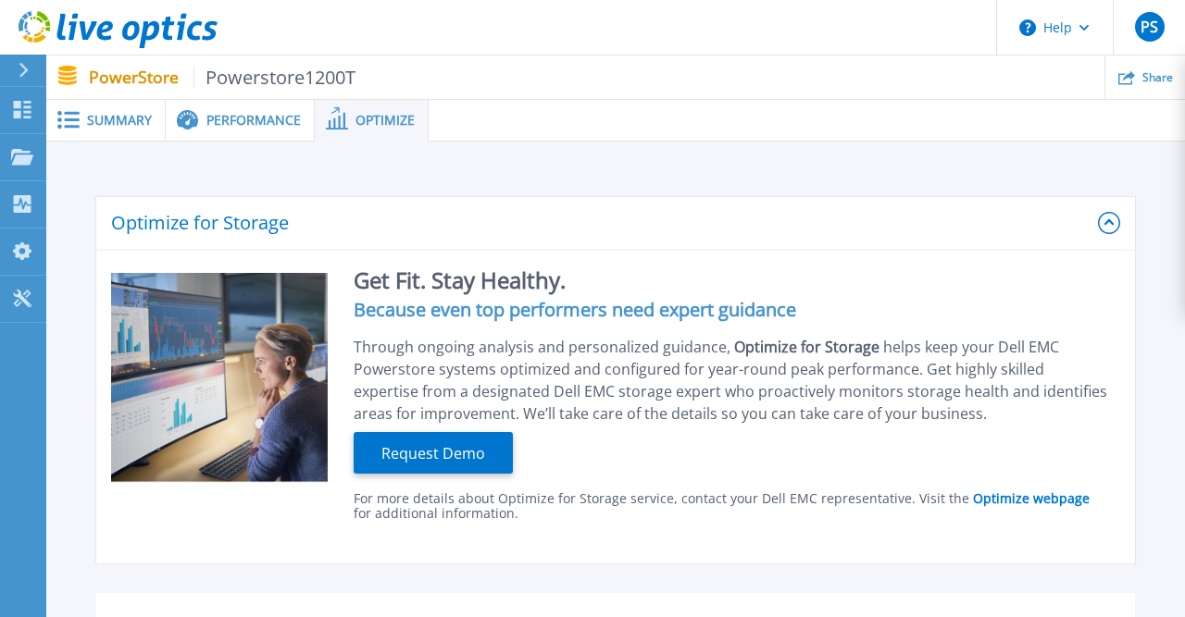
click at [212, 118] on span "Performance" at bounding box center [253, 120] width 94 height 13
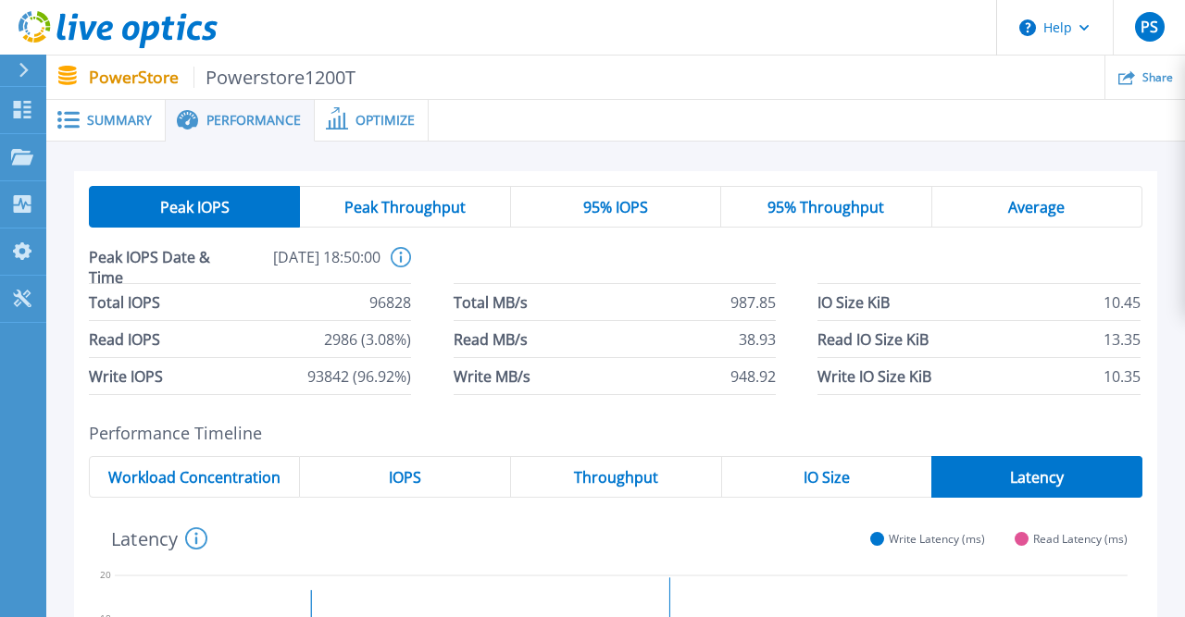
click at [86, 122] on span at bounding box center [66, 120] width 41 height 18
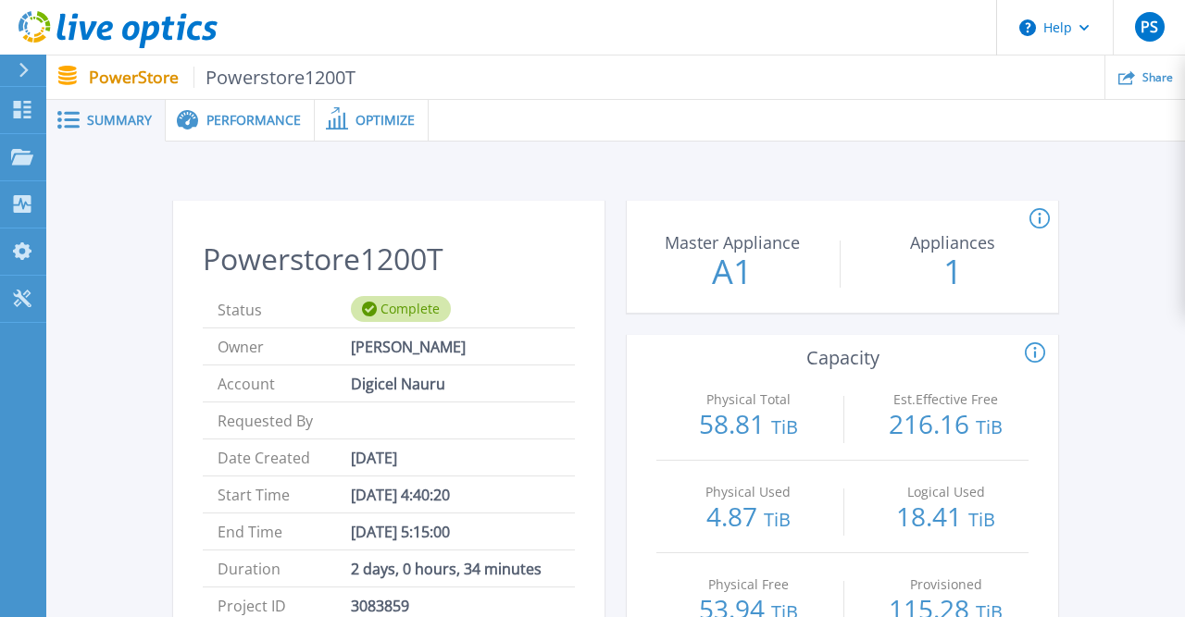
click at [1135, 22] on div "PS" at bounding box center [1150, 27] width 30 height 30
click at [775, 133] on div at bounding box center [806, 121] width 756 height 42
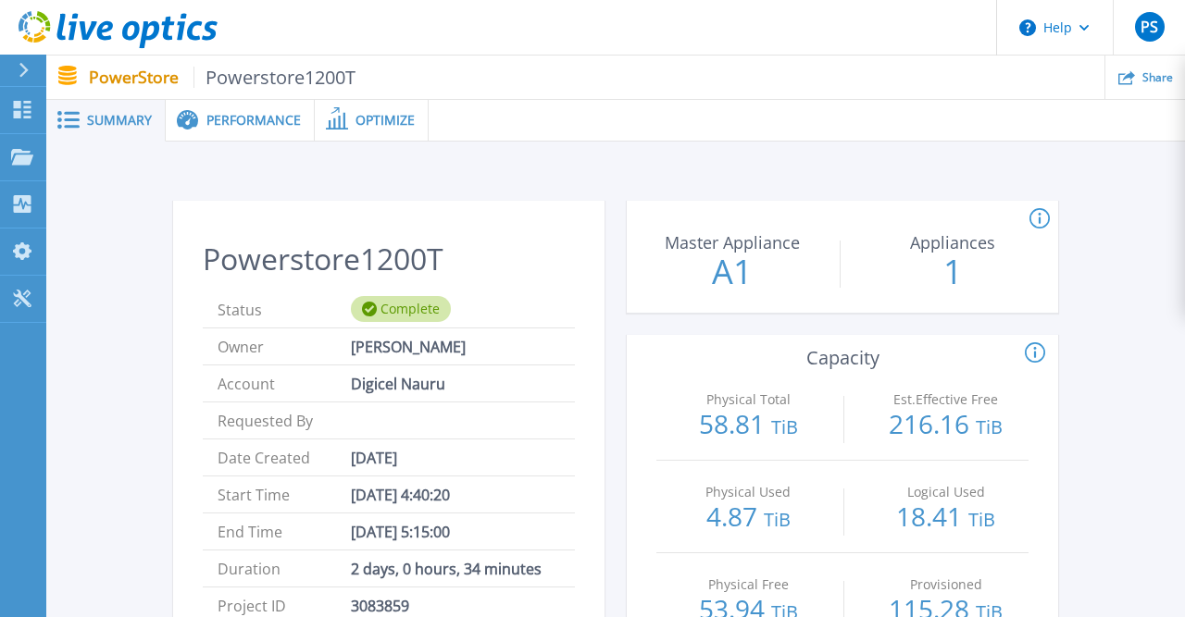
click at [227, 118] on span "Performance" at bounding box center [253, 120] width 94 height 13
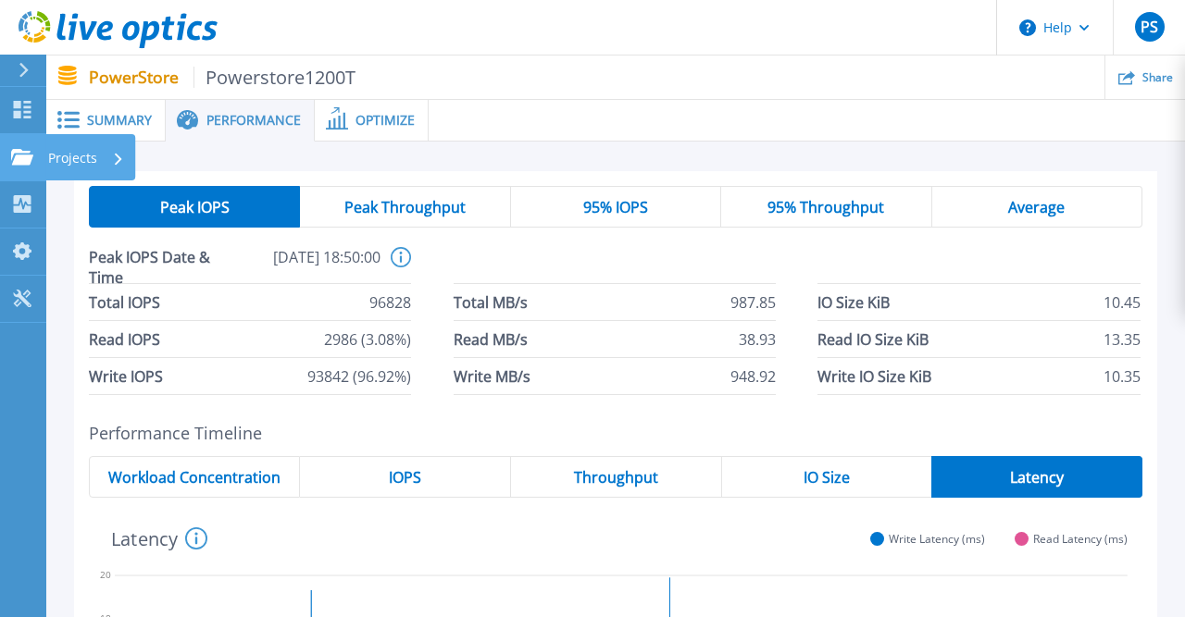
click at [19, 153] on icon at bounding box center [22, 157] width 22 height 16
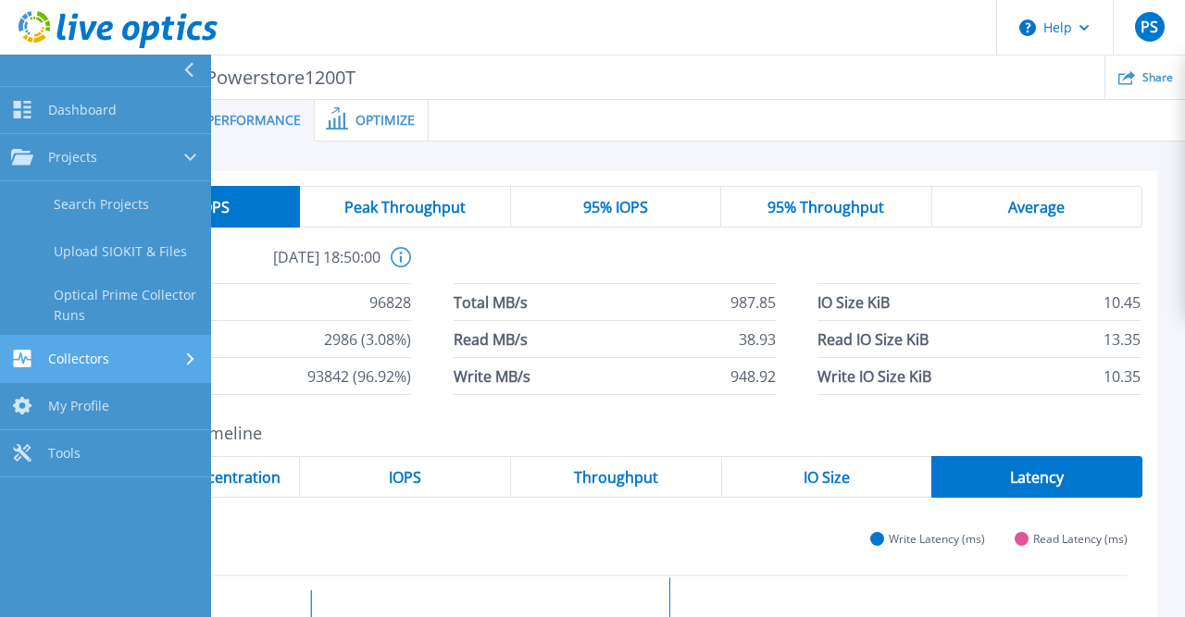
click at [110, 358] on div "Collectors" at bounding box center [105, 359] width 189 height 18
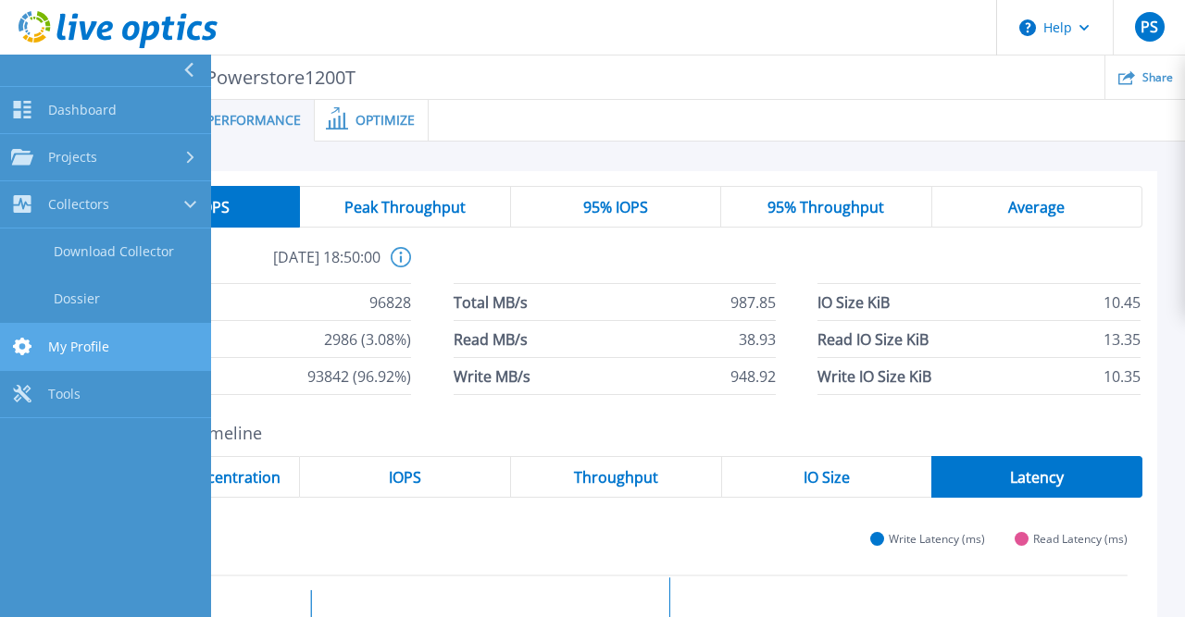
click at [106, 340] on span "My Profile" at bounding box center [78, 347] width 61 height 17
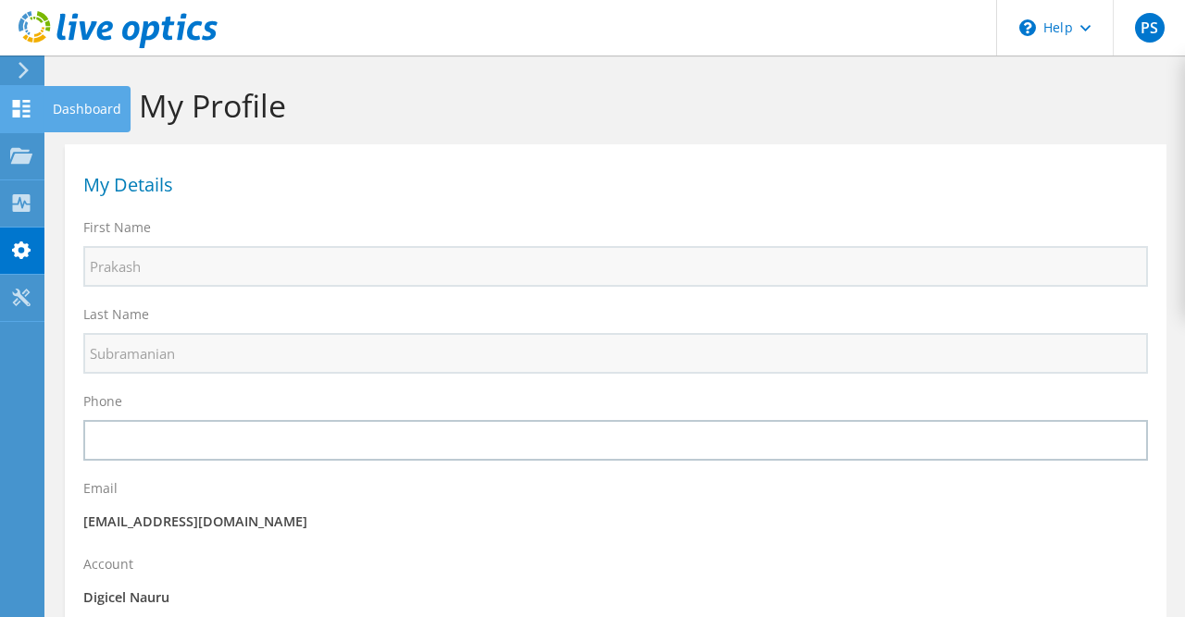
click at [87, 116] on div "Dashboard" at bounding box center [86, 109] width 87 height 46
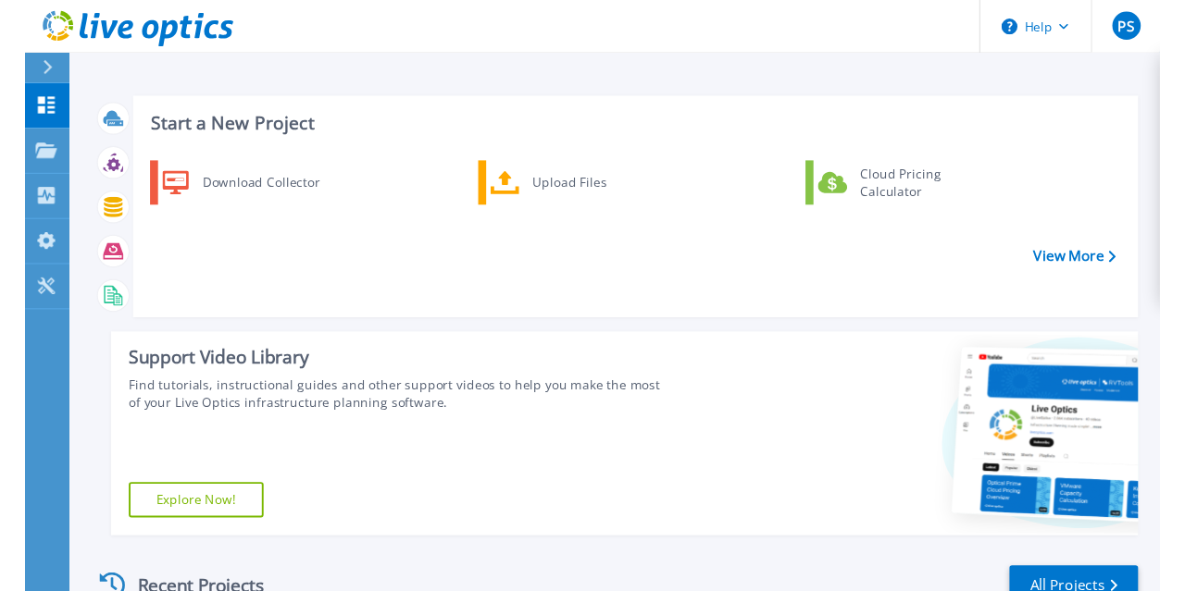
scroll to position [379, 0]
